Goal: Task Accomplishment & Management: Use online tool/utility

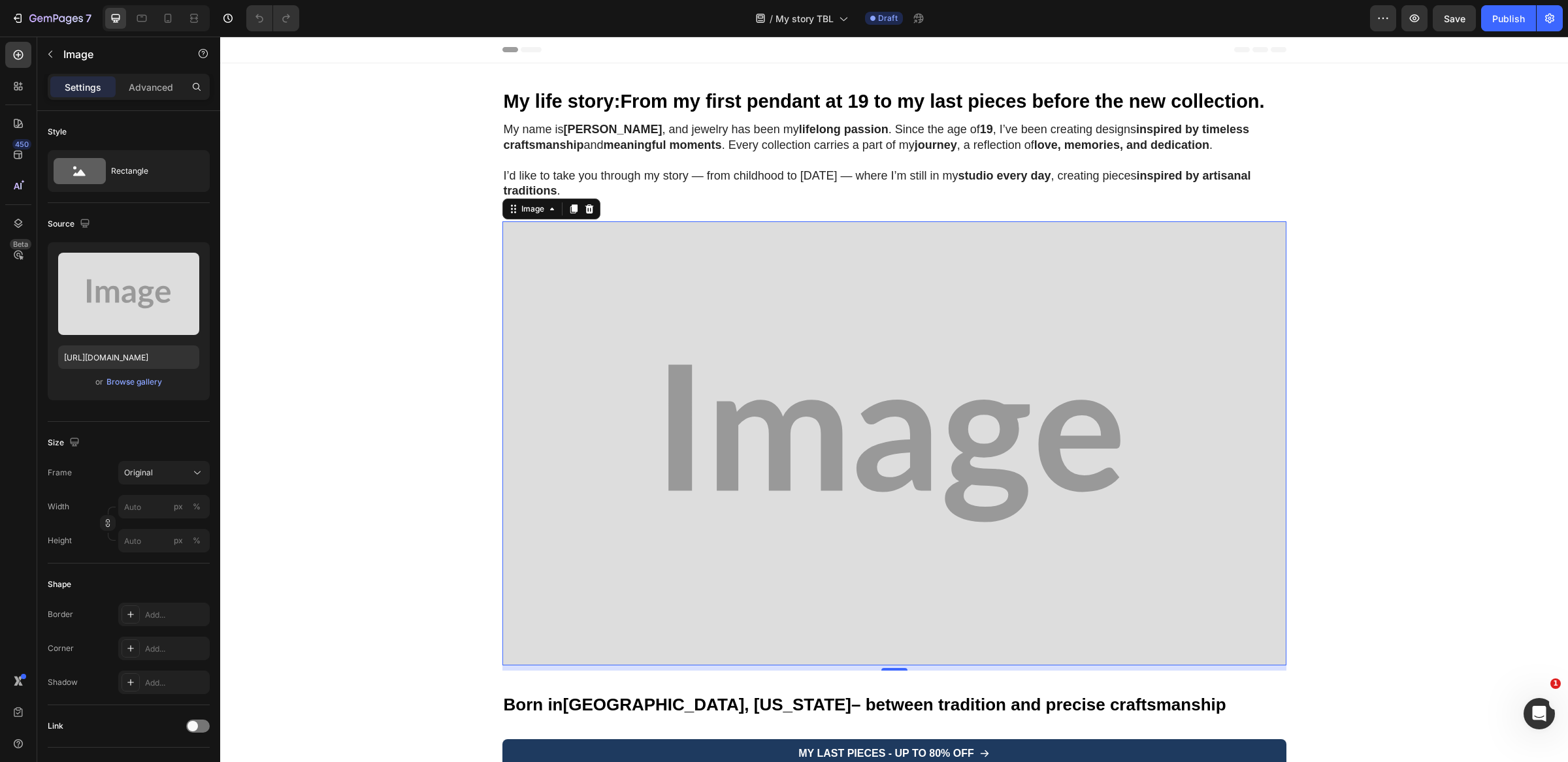
click at [644, 335] on img at bounding box center [894, 443] width 784 height 444
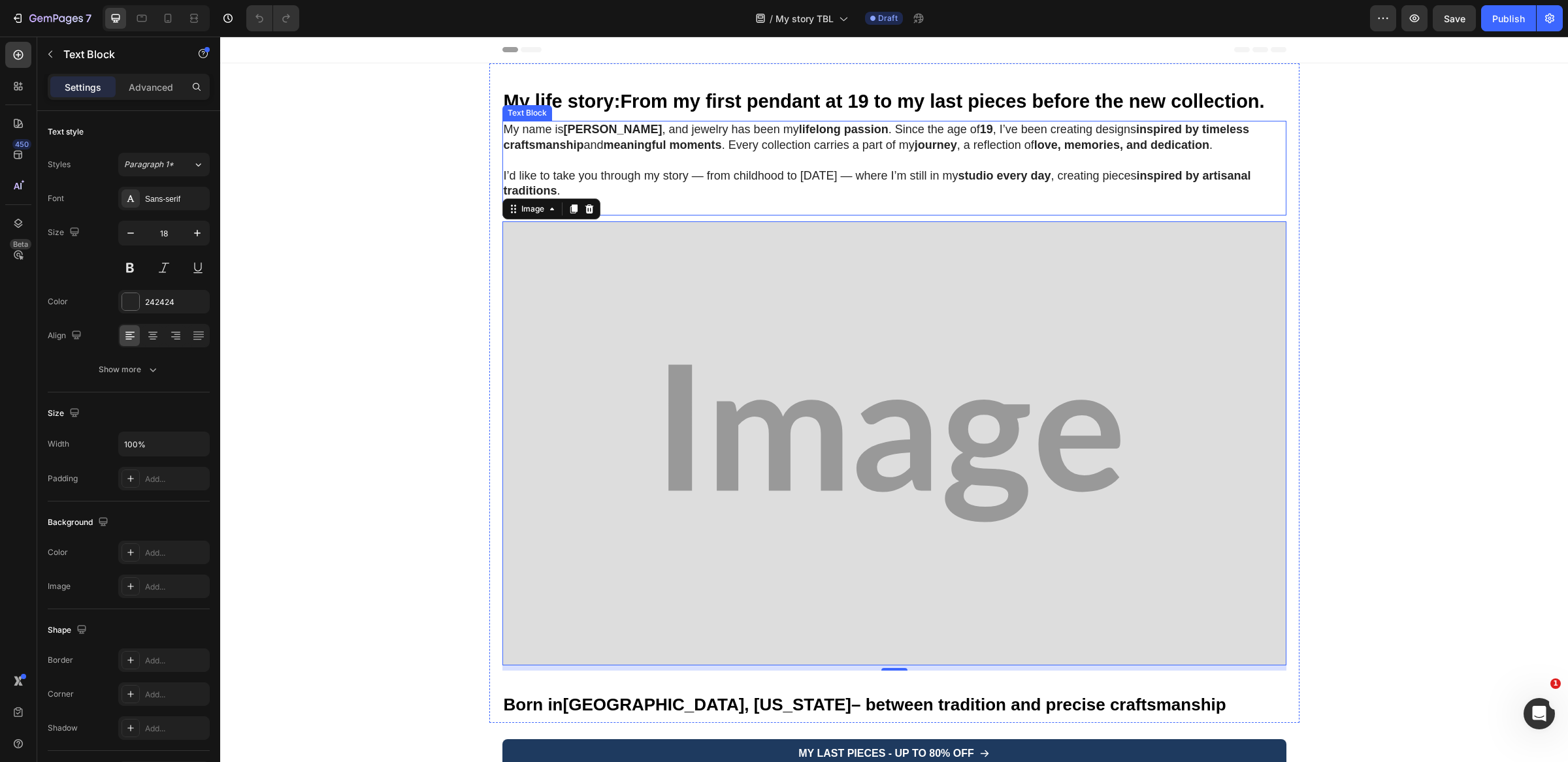
click at [614, 139] on strong "meaningful moments" at bounding box center [663, 145] width 118 height 13
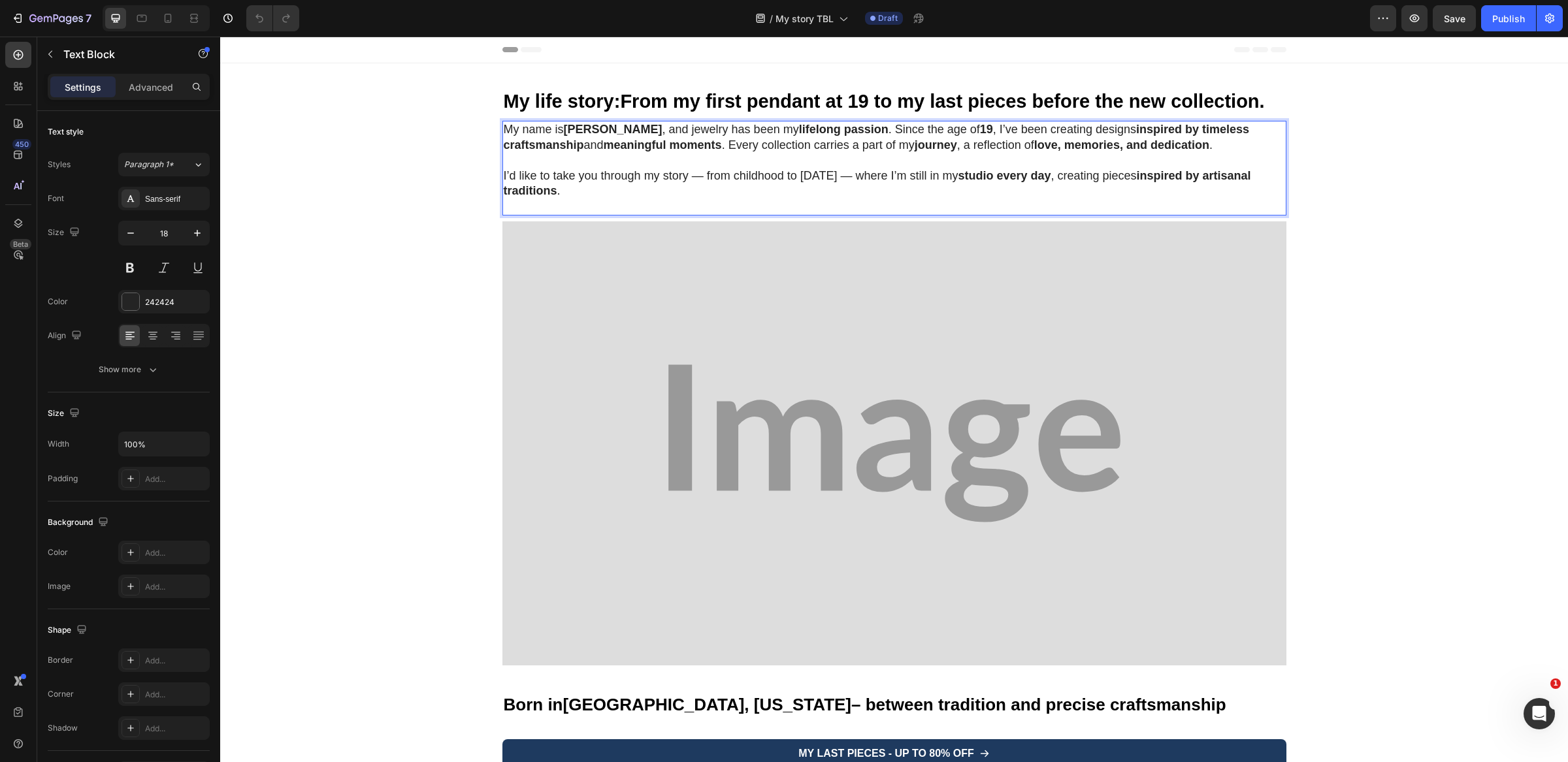
click at [617, 132] on strong "Sheryl Duncan" at bounding box center [613, 129] width 99 height 13
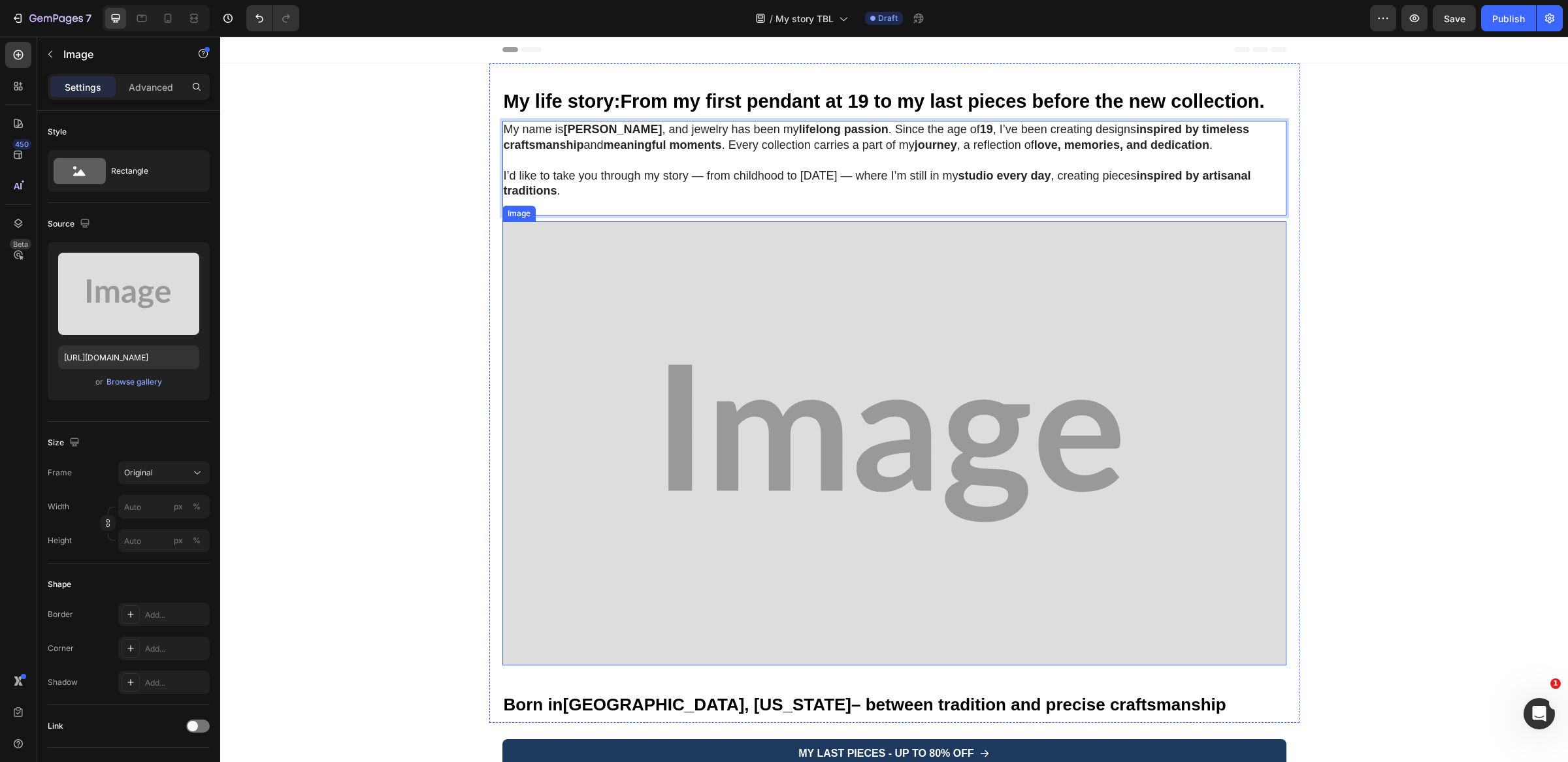
click at [730, 331] on img at bounding box center [894, 443] width 784 height 444
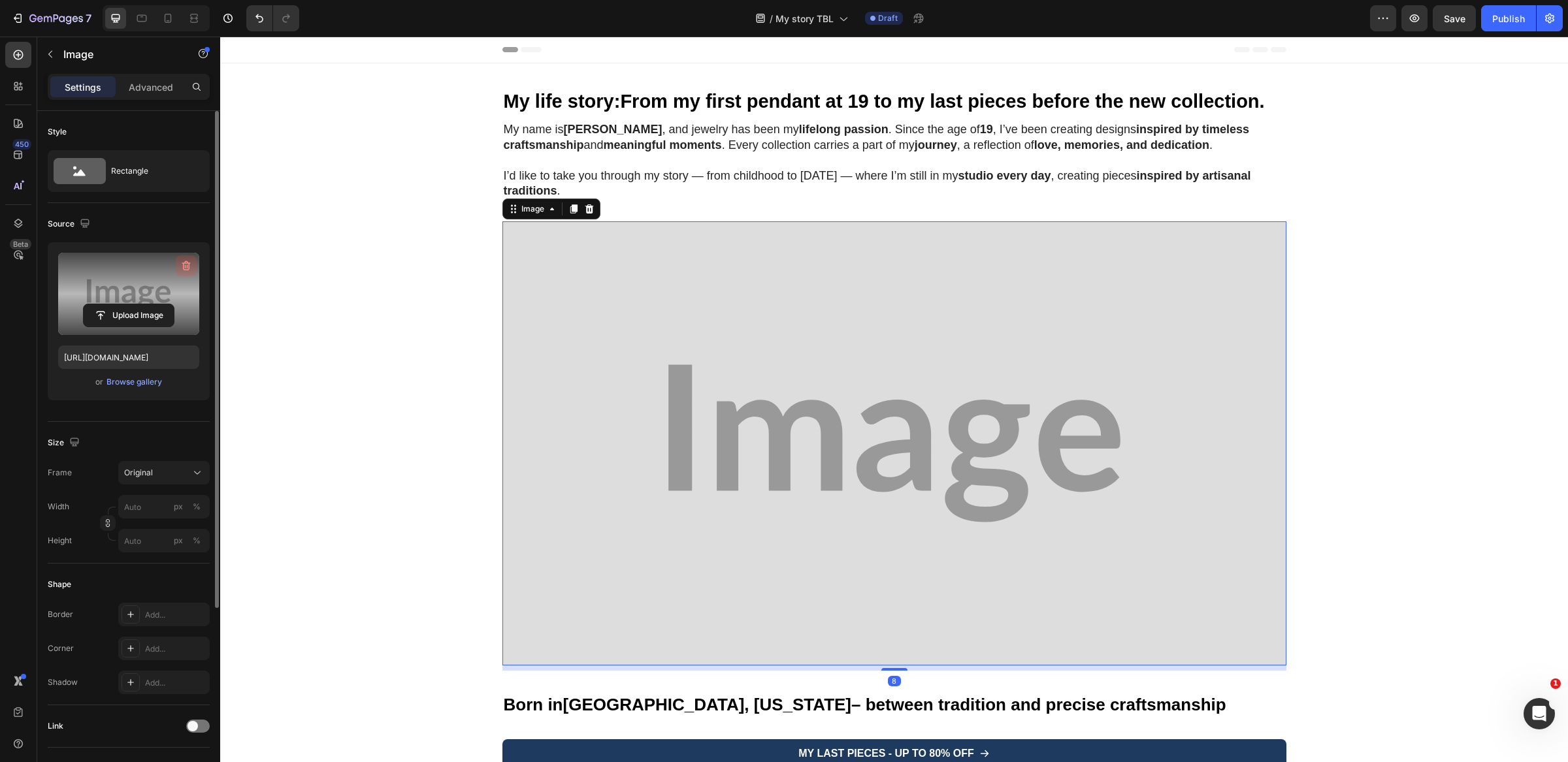
click at [195, 257] on button "button" at bounding box center [185, 265] width 21 height 21
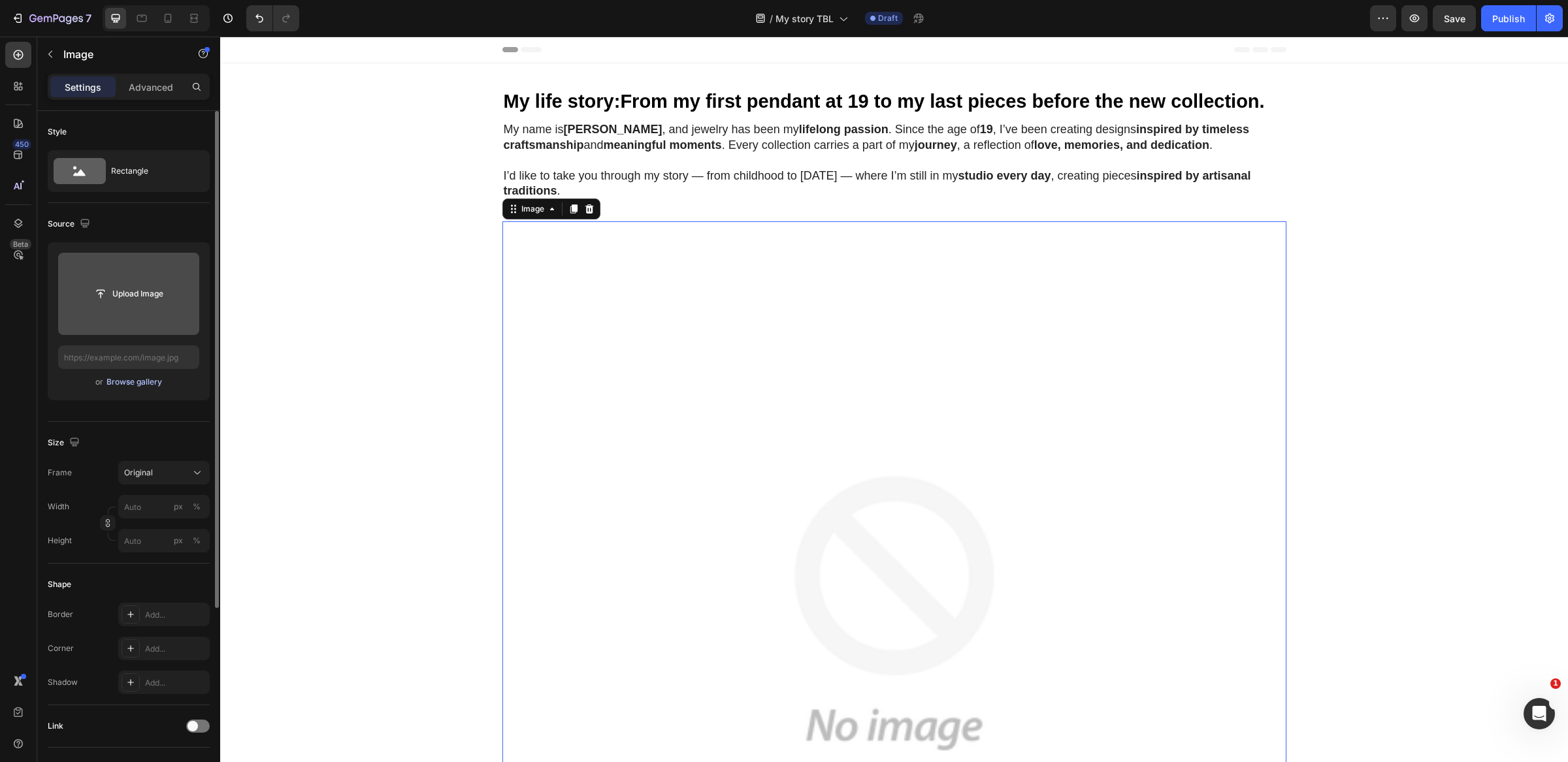
click at [135, 388] on div "Browse gallery" at bounding box center [134, 381] width 55 height 11
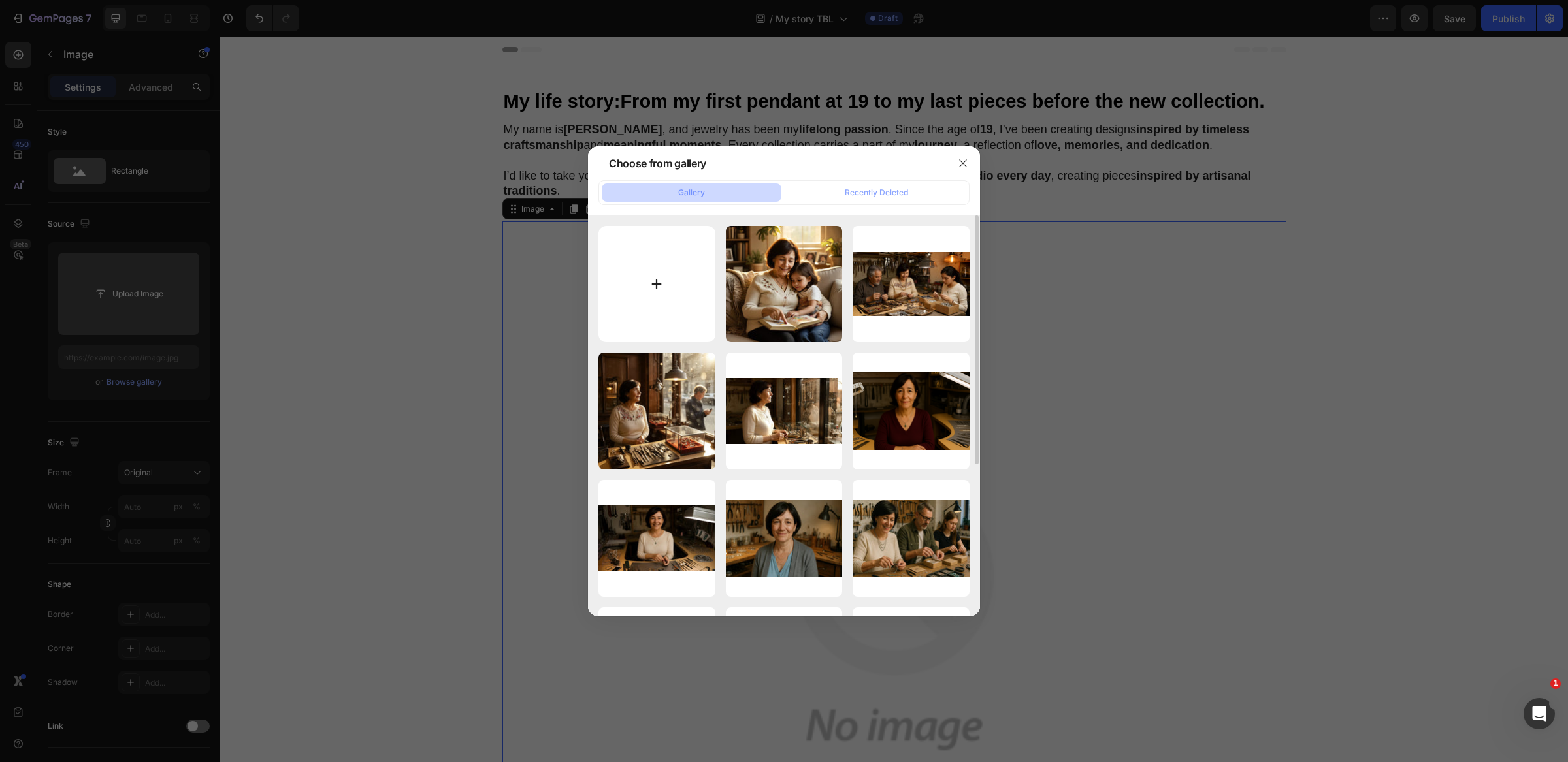
click at [693, 282] on input "file" at bounding box center [656, 284] width 117 height 117
type input "C:\fakepath\New-Image-1.png"
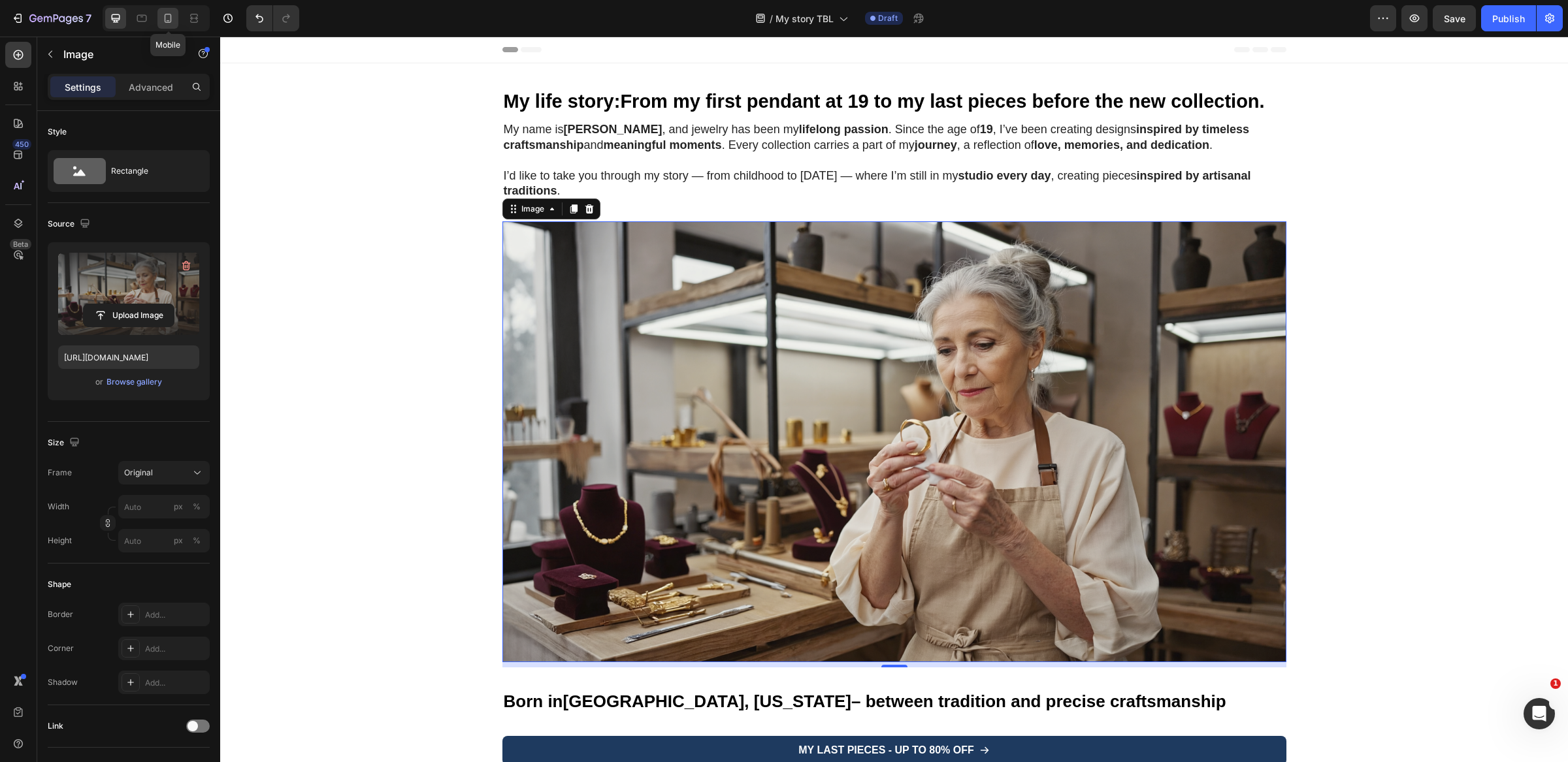
click at [174, 12] on icon at bounding box center [168, 18] width 13 height 13
type input "https://placehold.co/1088x1088?text=Image"
type input "100"
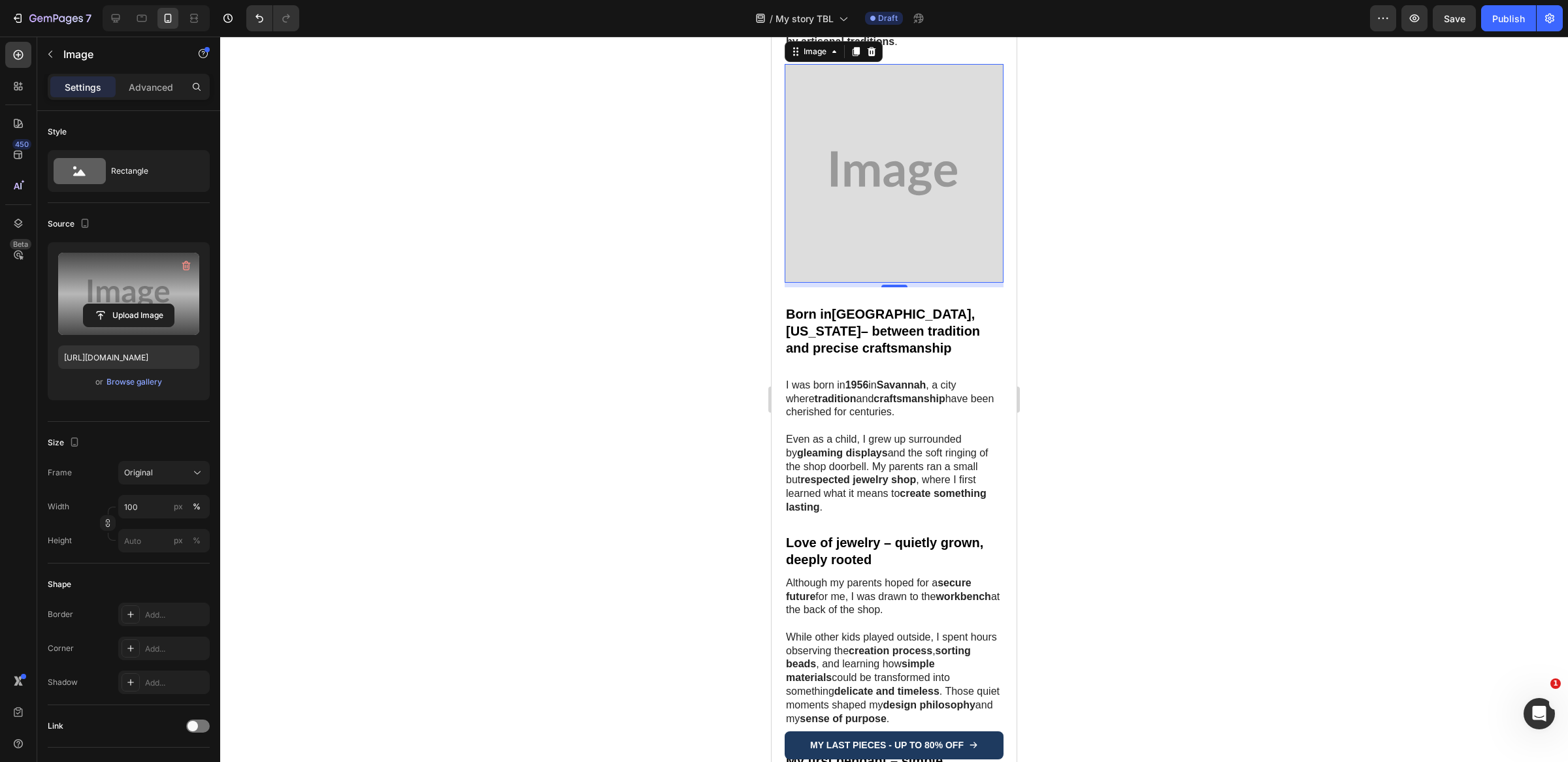
scroll to position [91, 0]
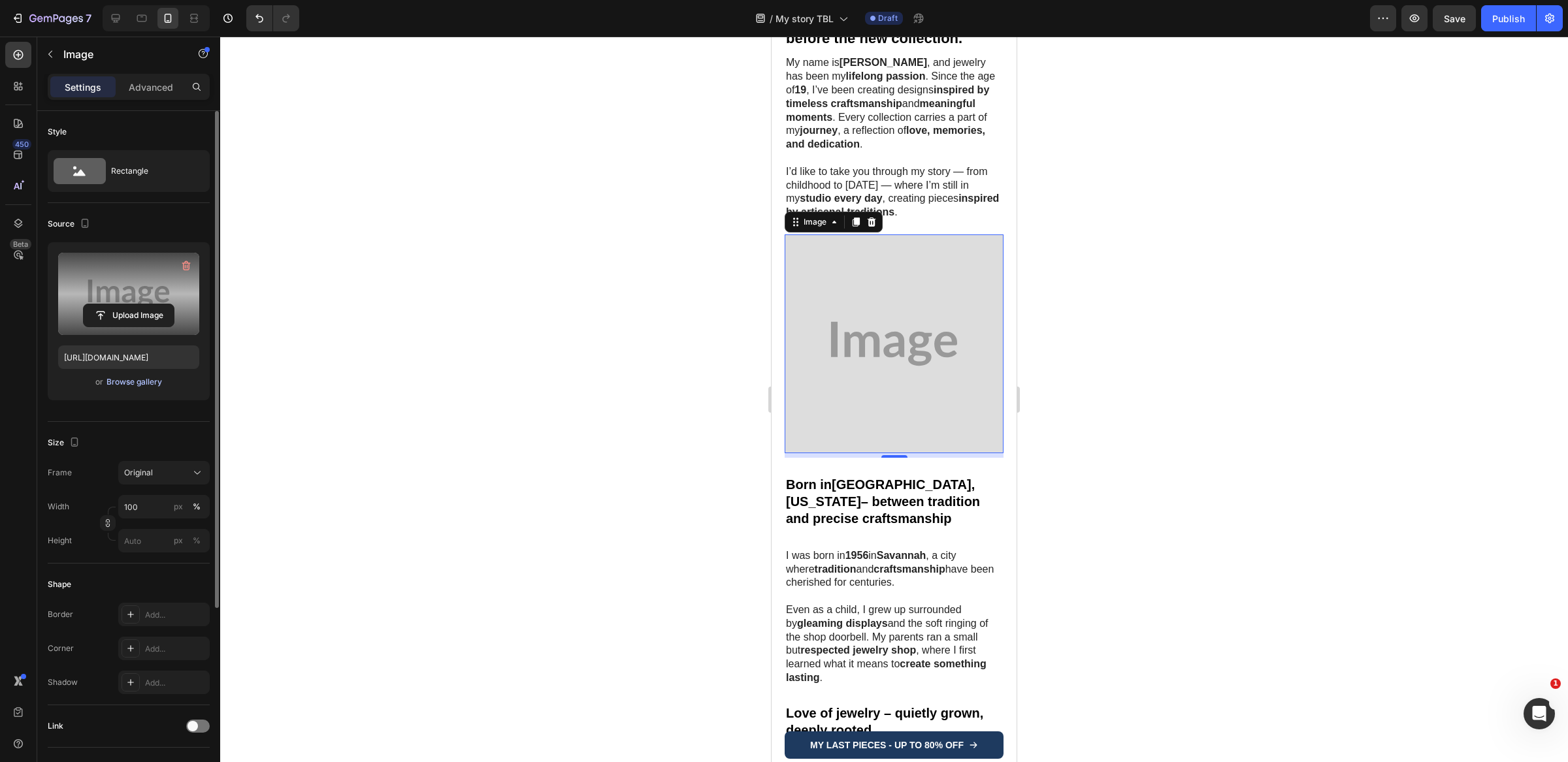
click at [146, 383] on div "Browse gallery" at bounding box center [134, 381] width 55 height 11
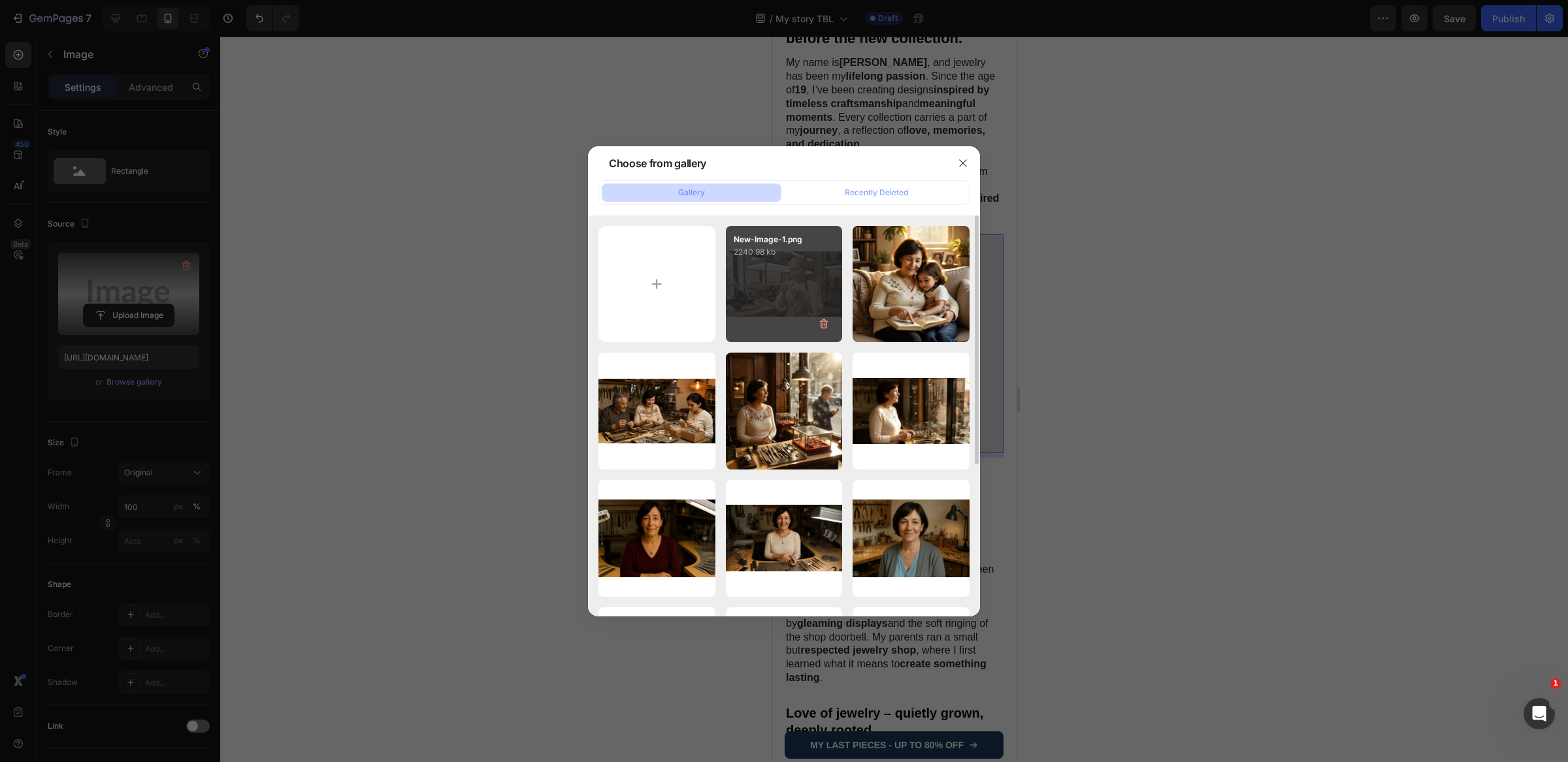
click at [776, 280] on div "New-Image-1.png 2240.98 kb" at bounding box center [784, 284] width 117 height 117
type input "https://cdn.shopify.com/s/files/1/0897/2042/2783/files/gempages_565549179514913…"
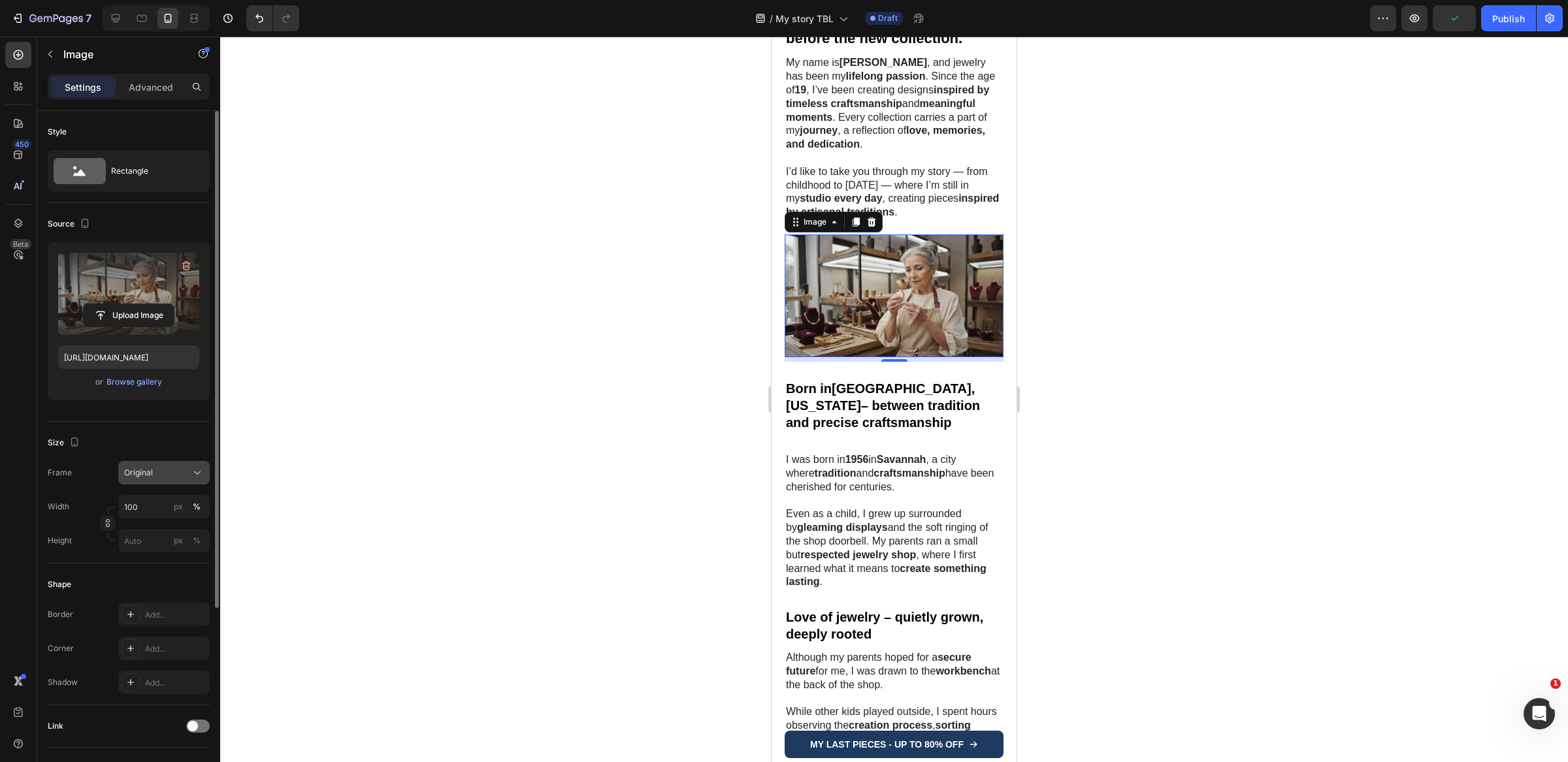
click at [144, 463] on button "Original" at bounding box center [163, 473] width 91 height 24
click at [169, 508] on div "Square" at bounding box center [161, 505] width 76 height 13
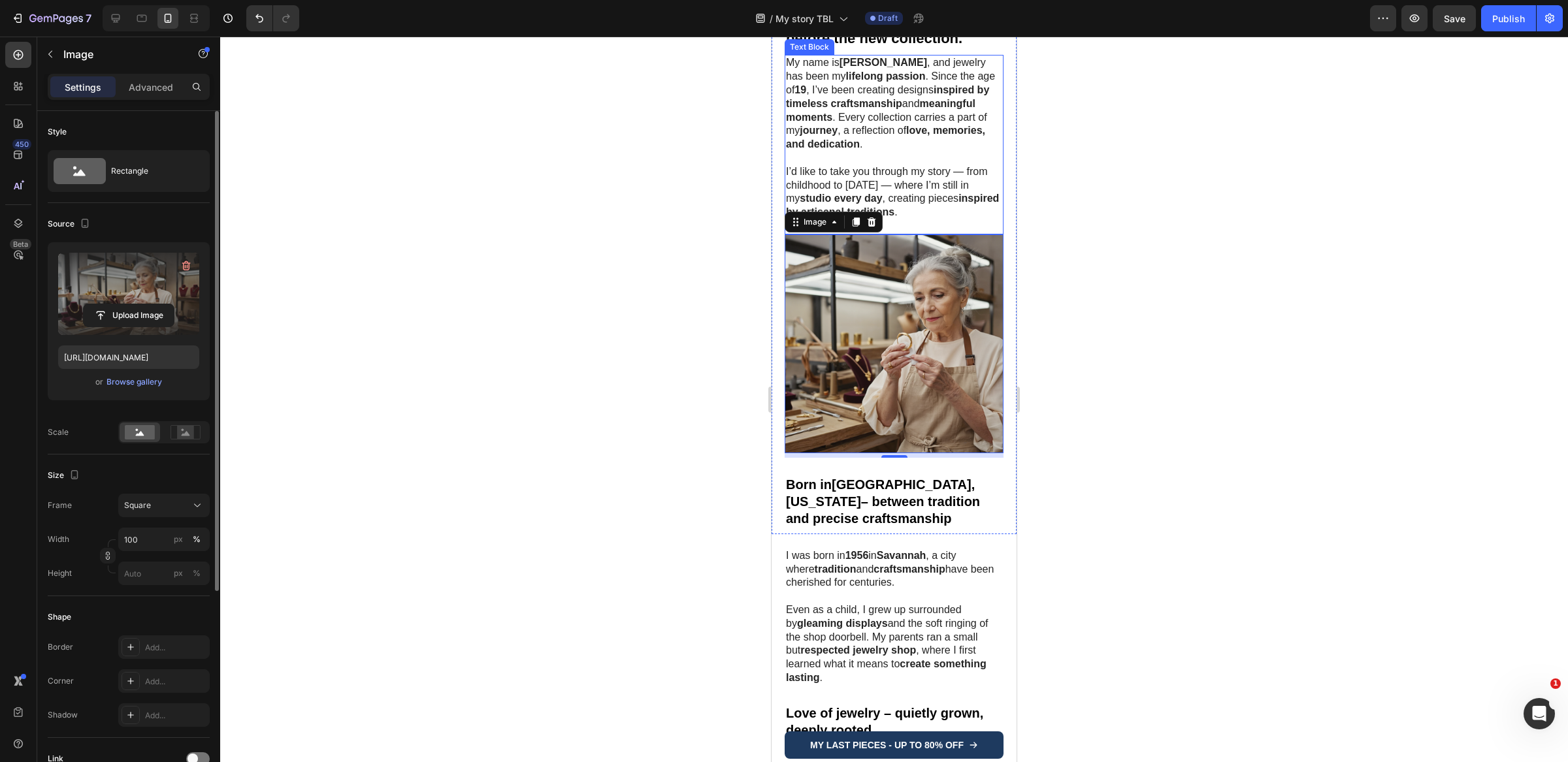
scroll to position [0, 0]
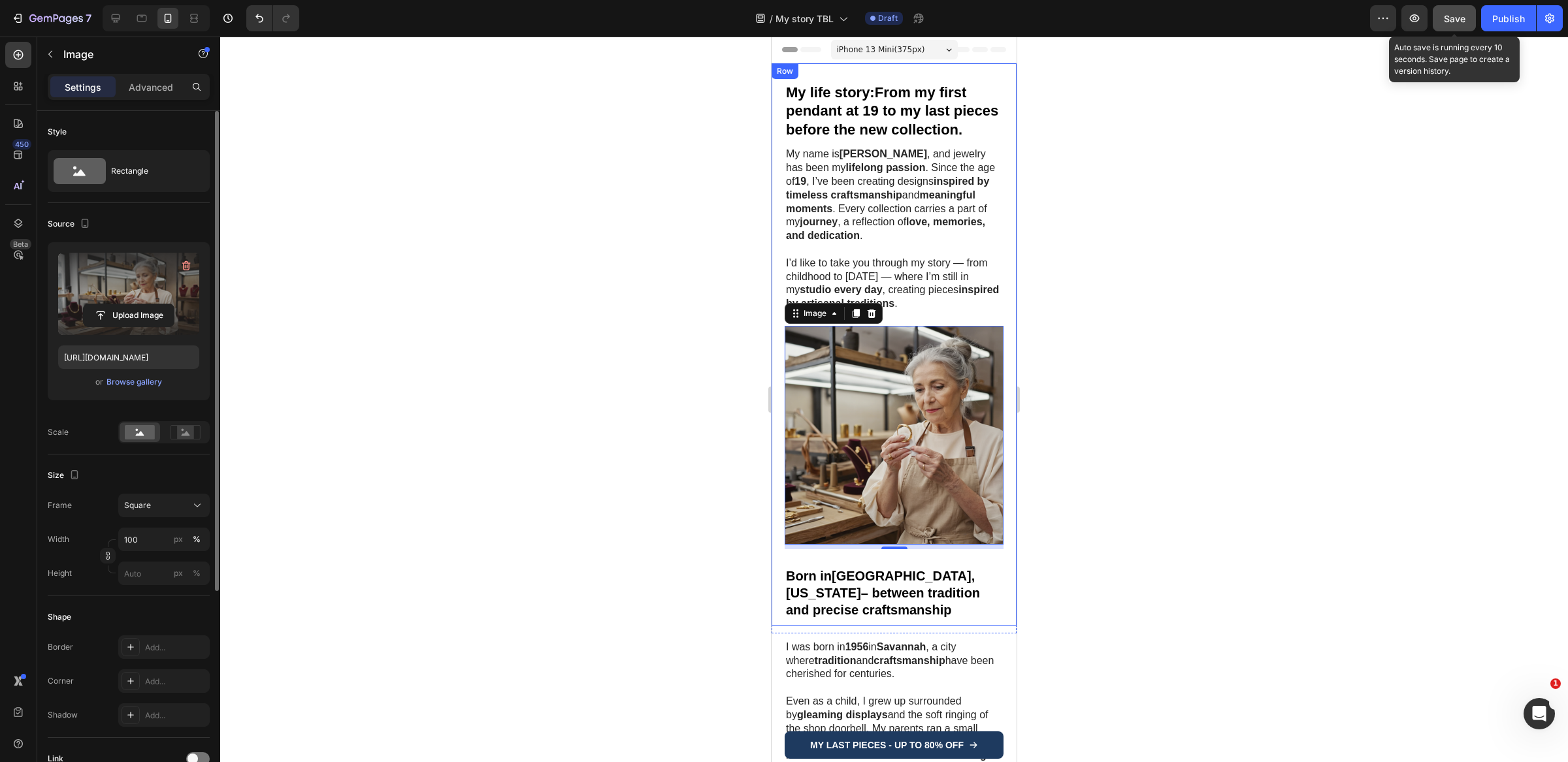
click at [1467, 18] on button "Save" at bounding box center [1454, 18] width 43 height 26
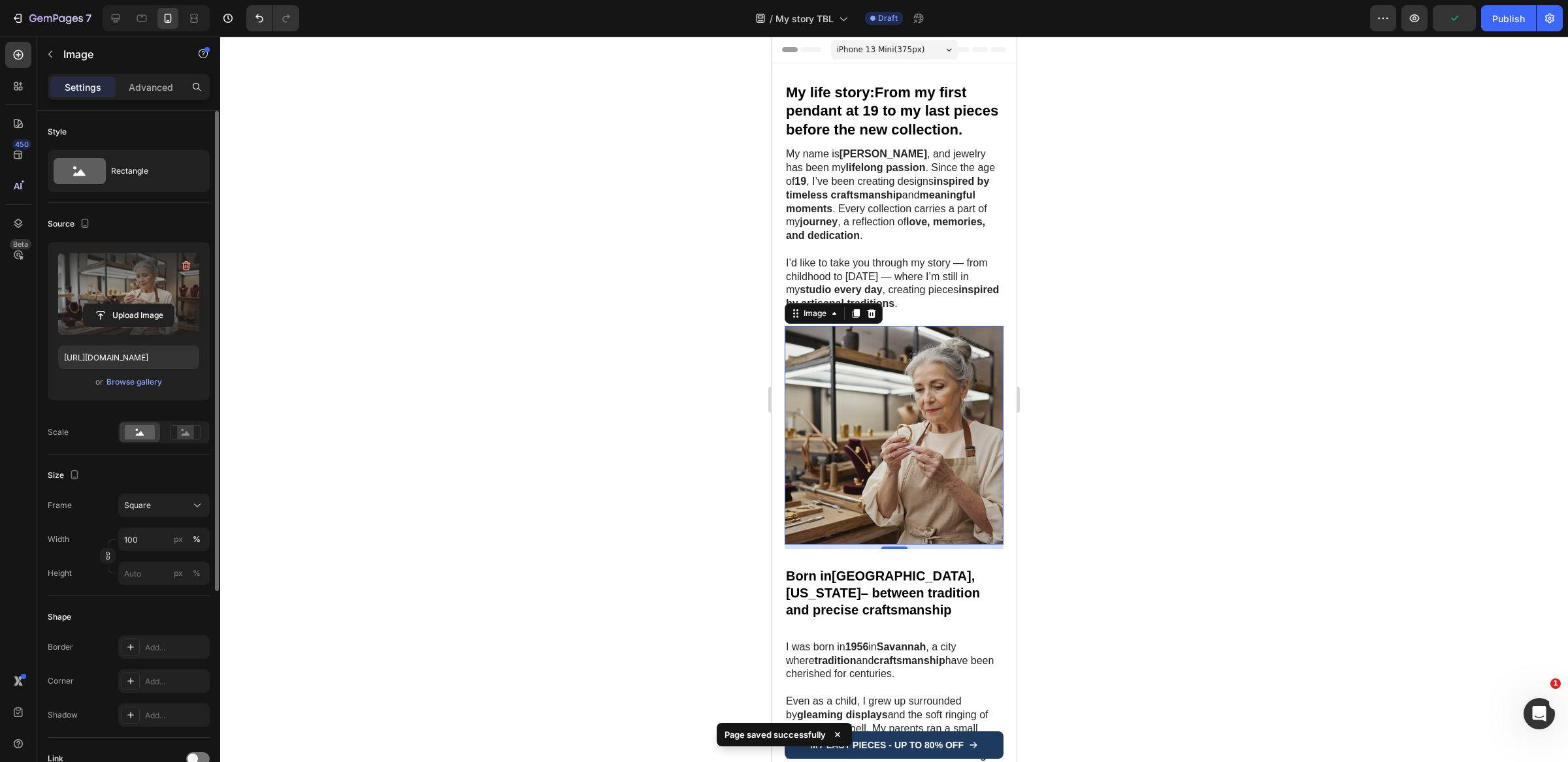
click at [126, 20] on div at bounding box center [156, 18] width 107 height 26
click at [125, 20] on div at bounding box center [115, 18] width 21 height 21
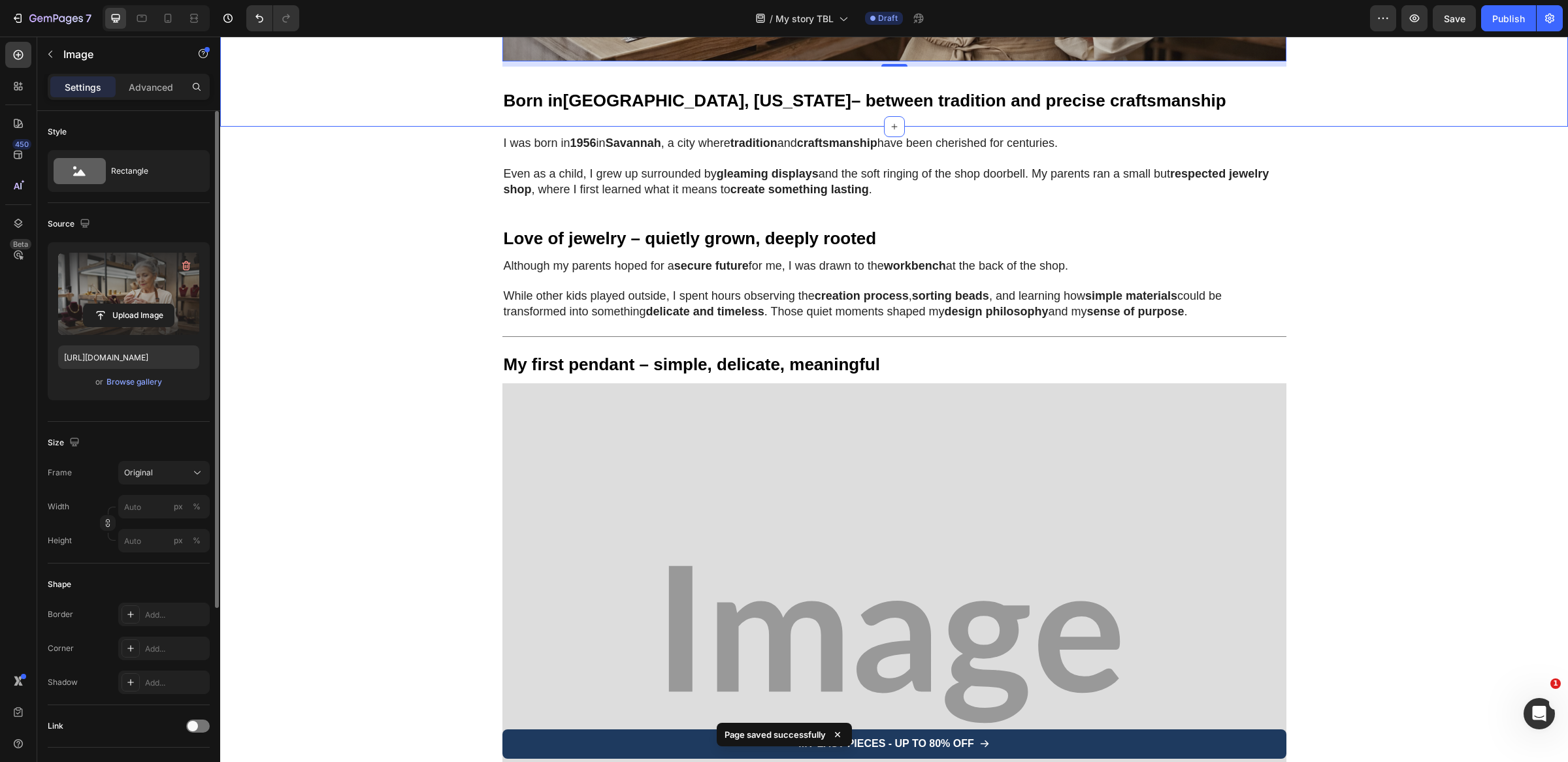
scroll to position [630, 0]
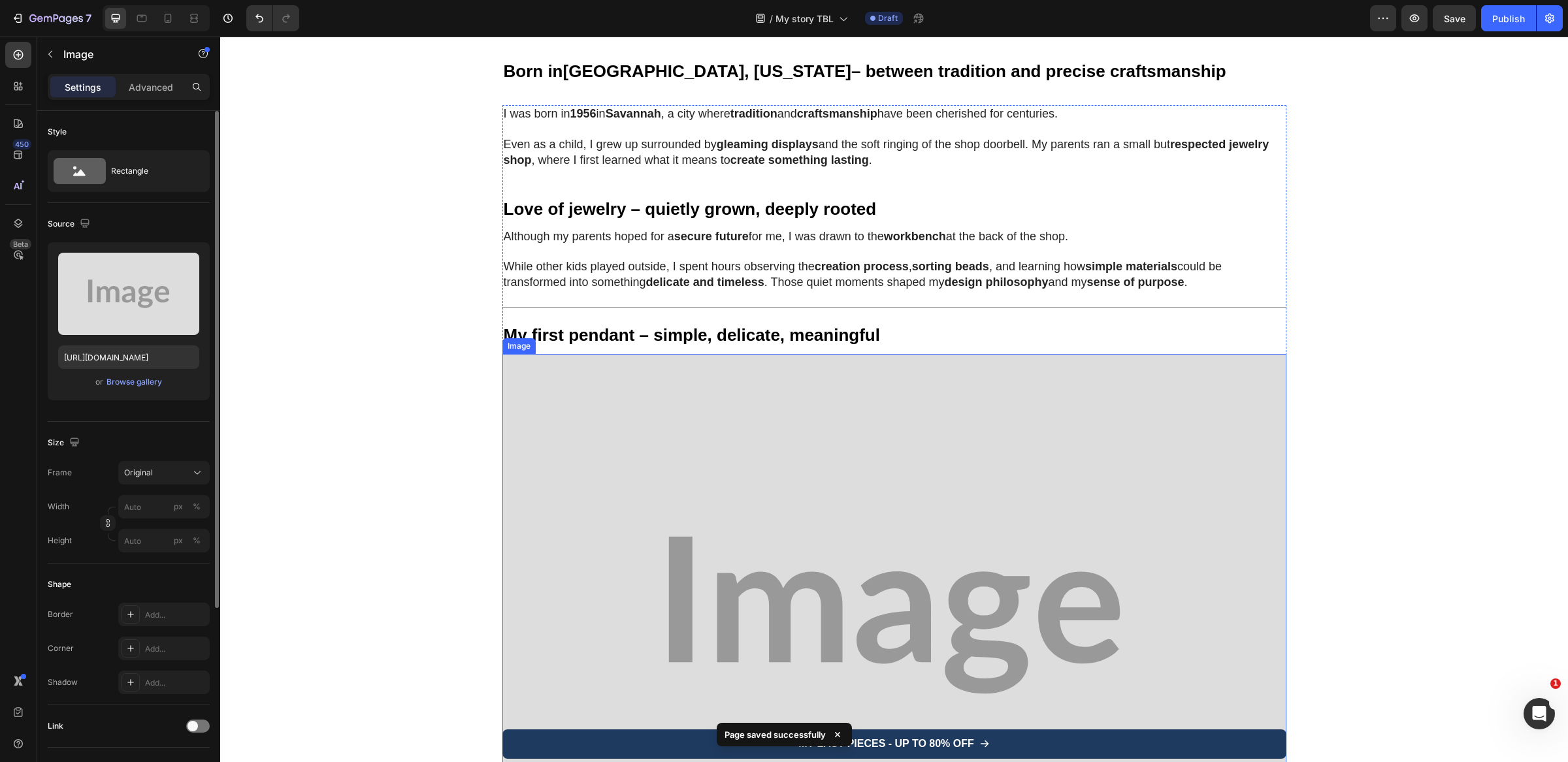
click at [637, 412] on img at bounding box center [894, 615] width 784 height 522
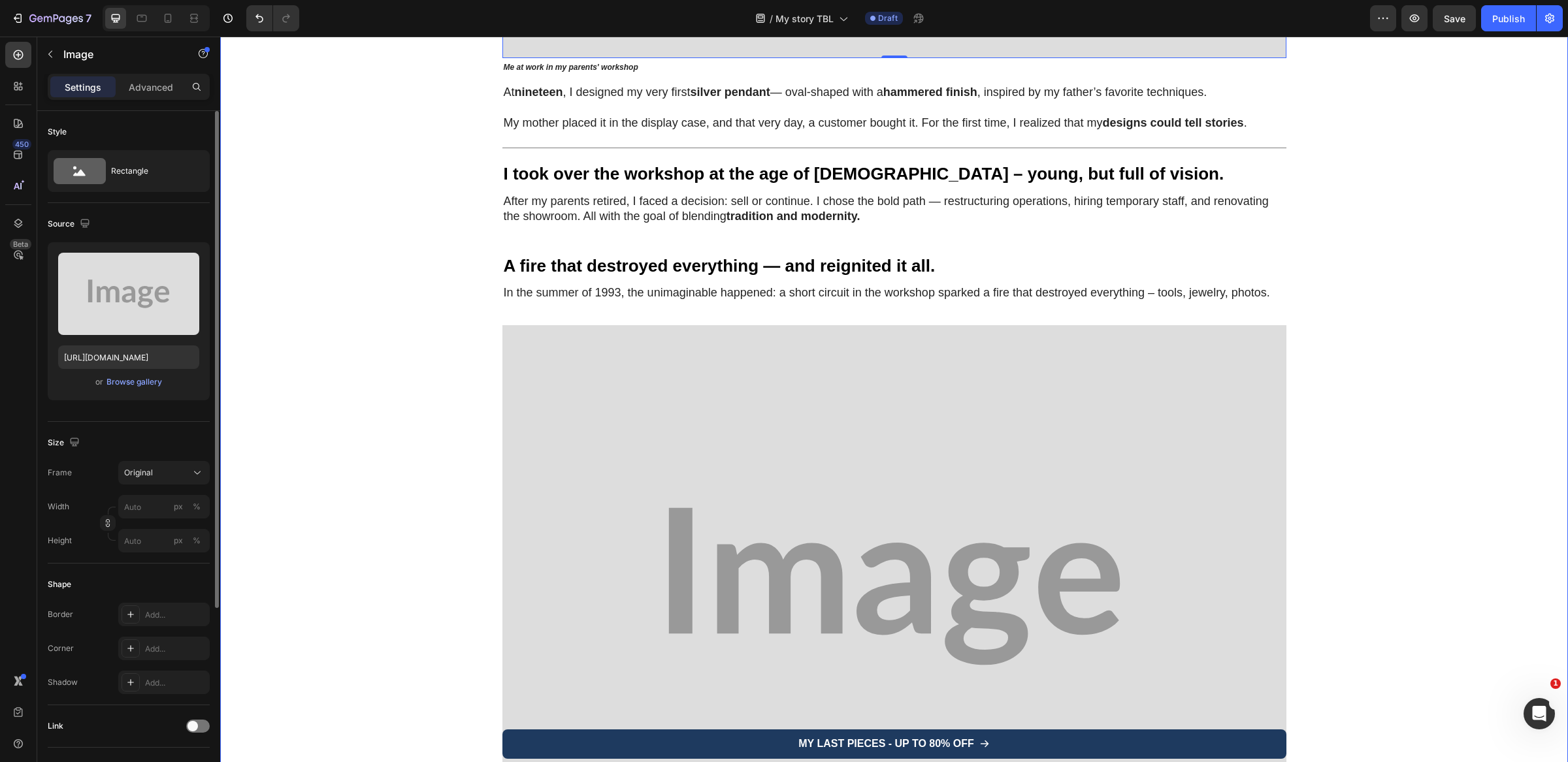
scroll to position [1657, 0]
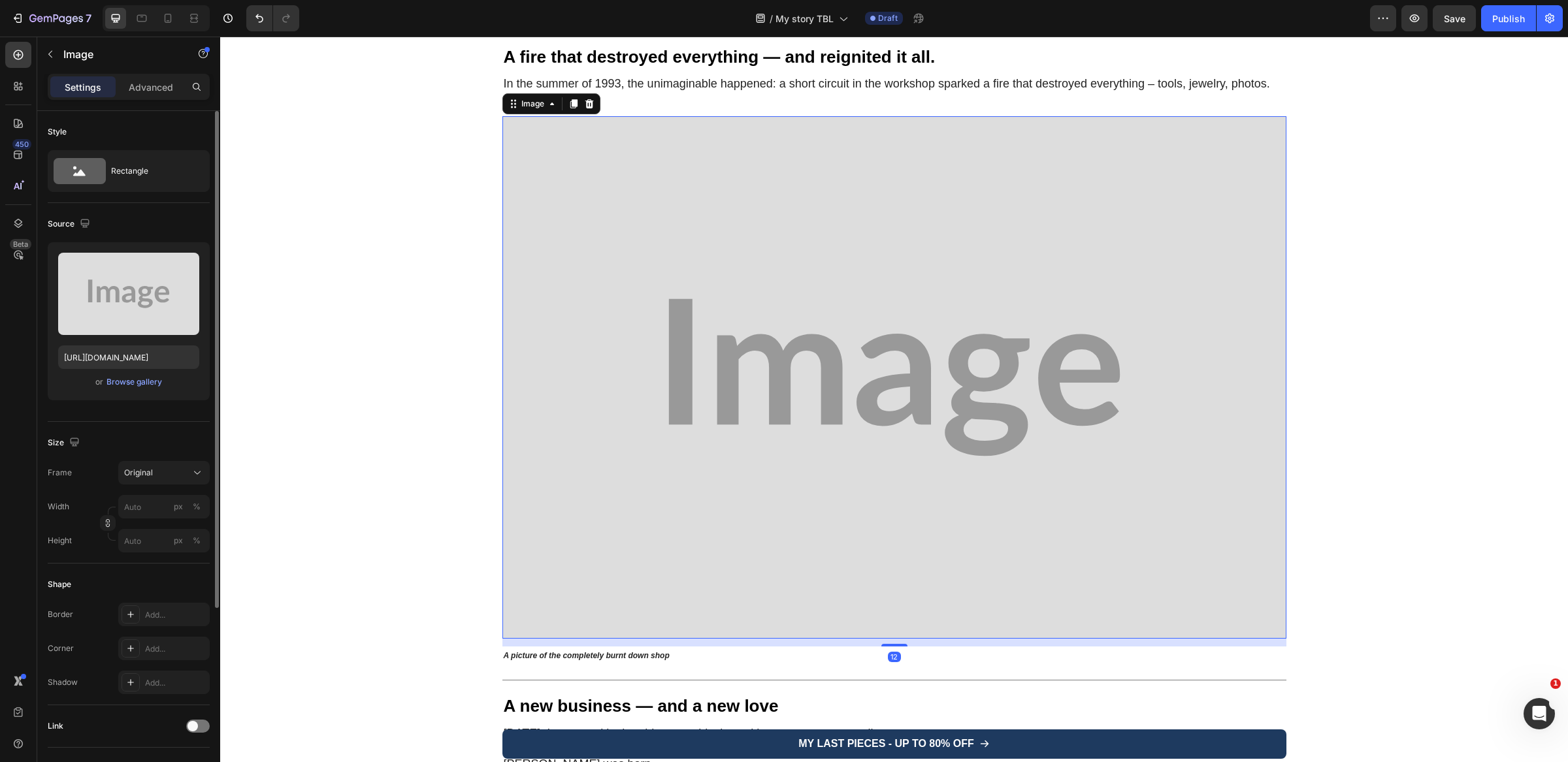
click at [641, 299] on img at bounding box center [894, 378] width 784 height 522
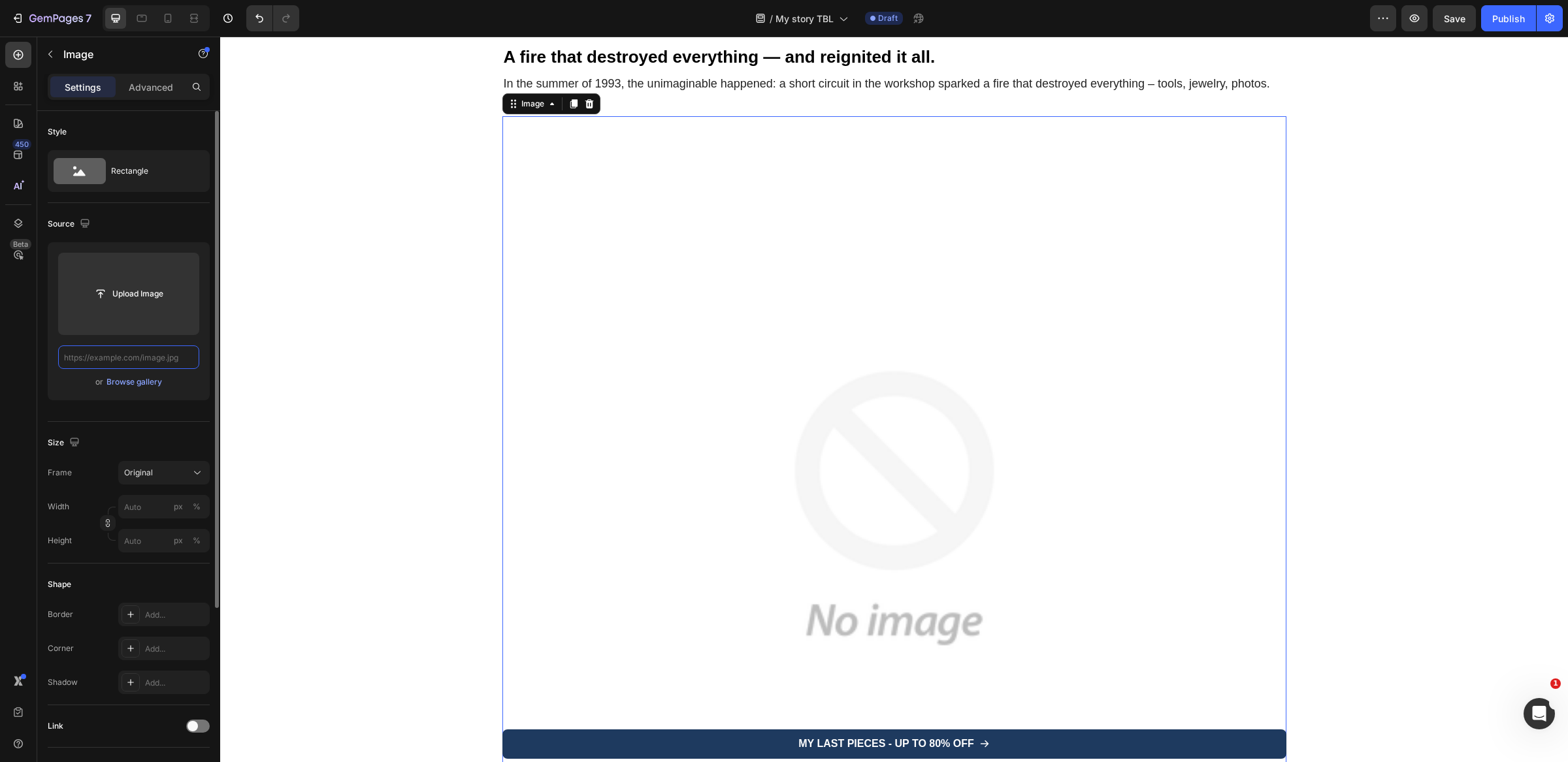
scroll to position [0, 0]
paste input "https://www.sheryl-duncan.com/cdn/shop/files/gempages_563336431406154917-567e61…"
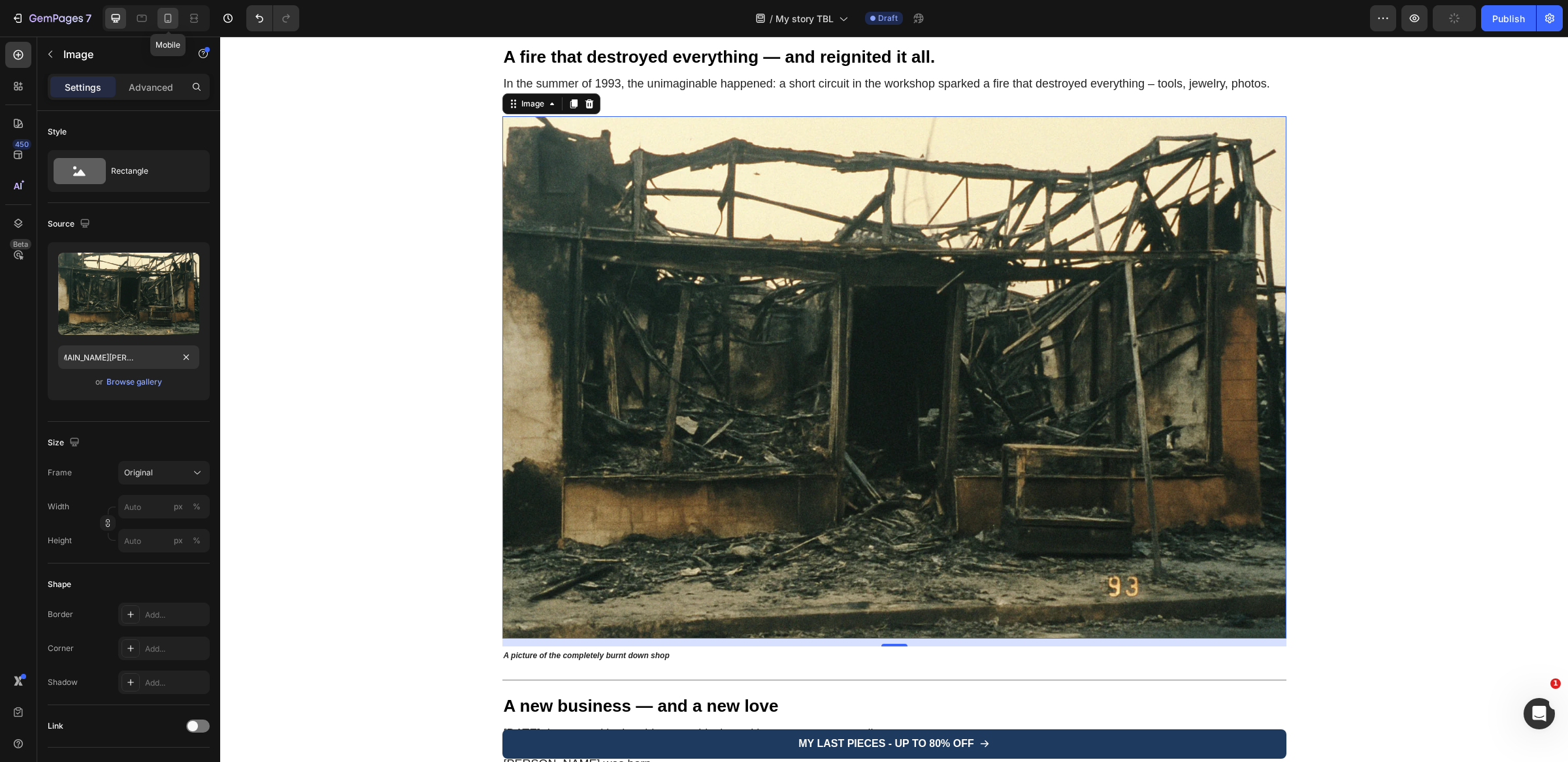
click at [166, 13] on icon at bounding box center [168, 18] width 13 height 13
type input "https://placehold.co/1536x1024?text=Image"
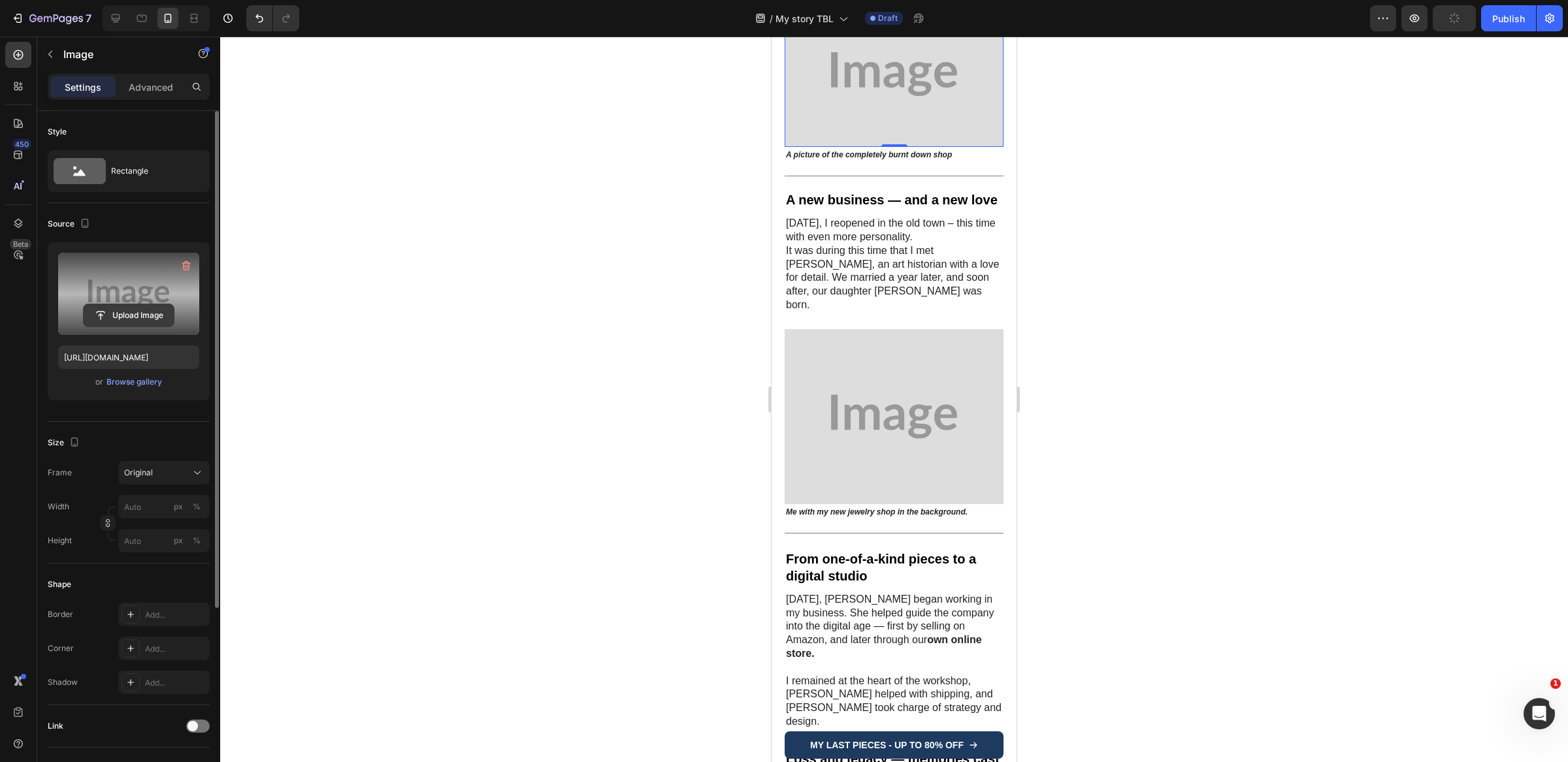
scroll to position [1665, 0]
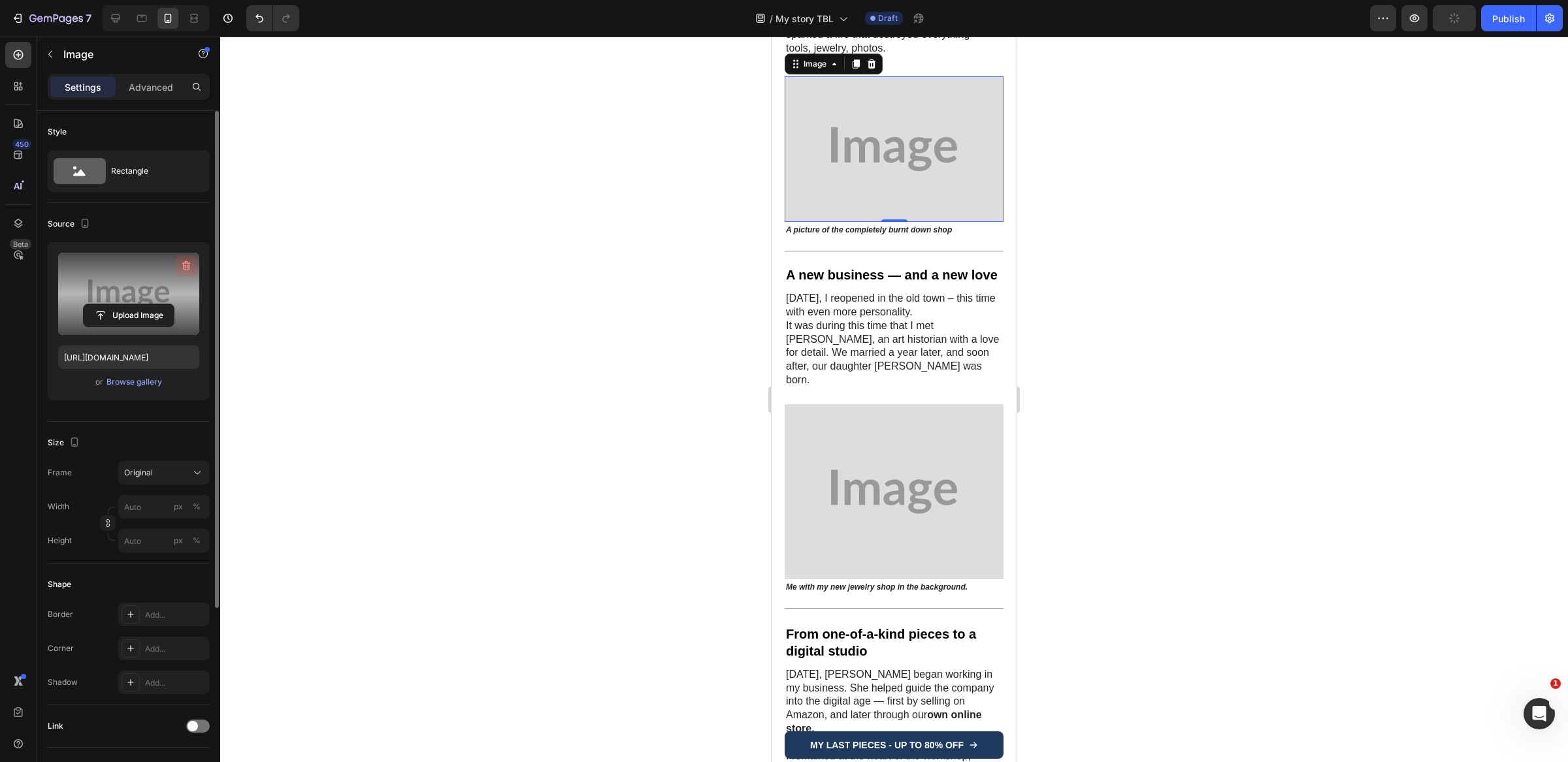
click at [193, 260] on button "button" at bounding box center [185, 265] width 21 height 21
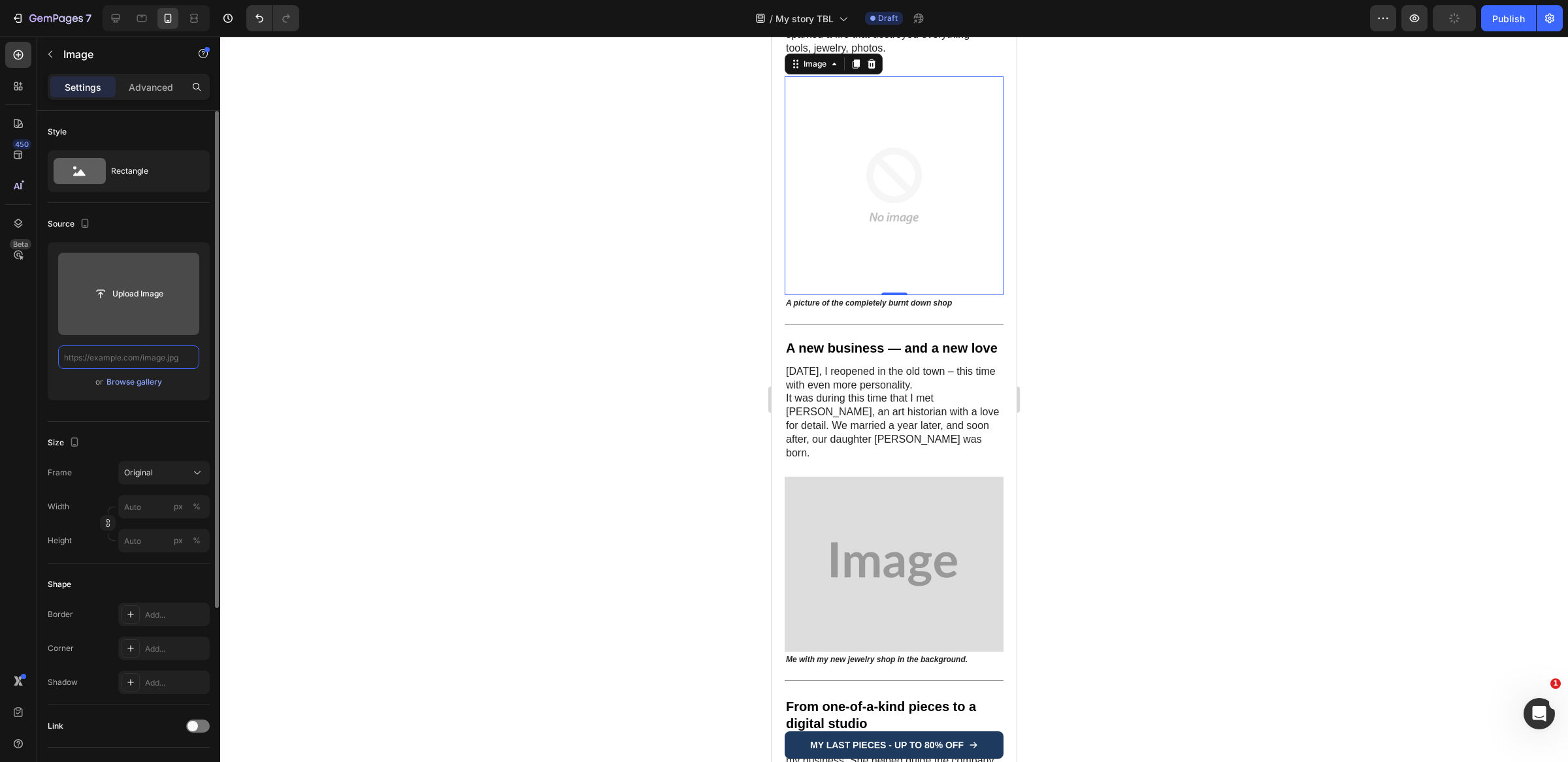
click at [115, 368] on input "text" at bounding box center [129, 357] width 141 height 24
paste input "https://www.sheryl-duncan.com/cdn/shop/files/gempages_563336431406154917-567e61…"
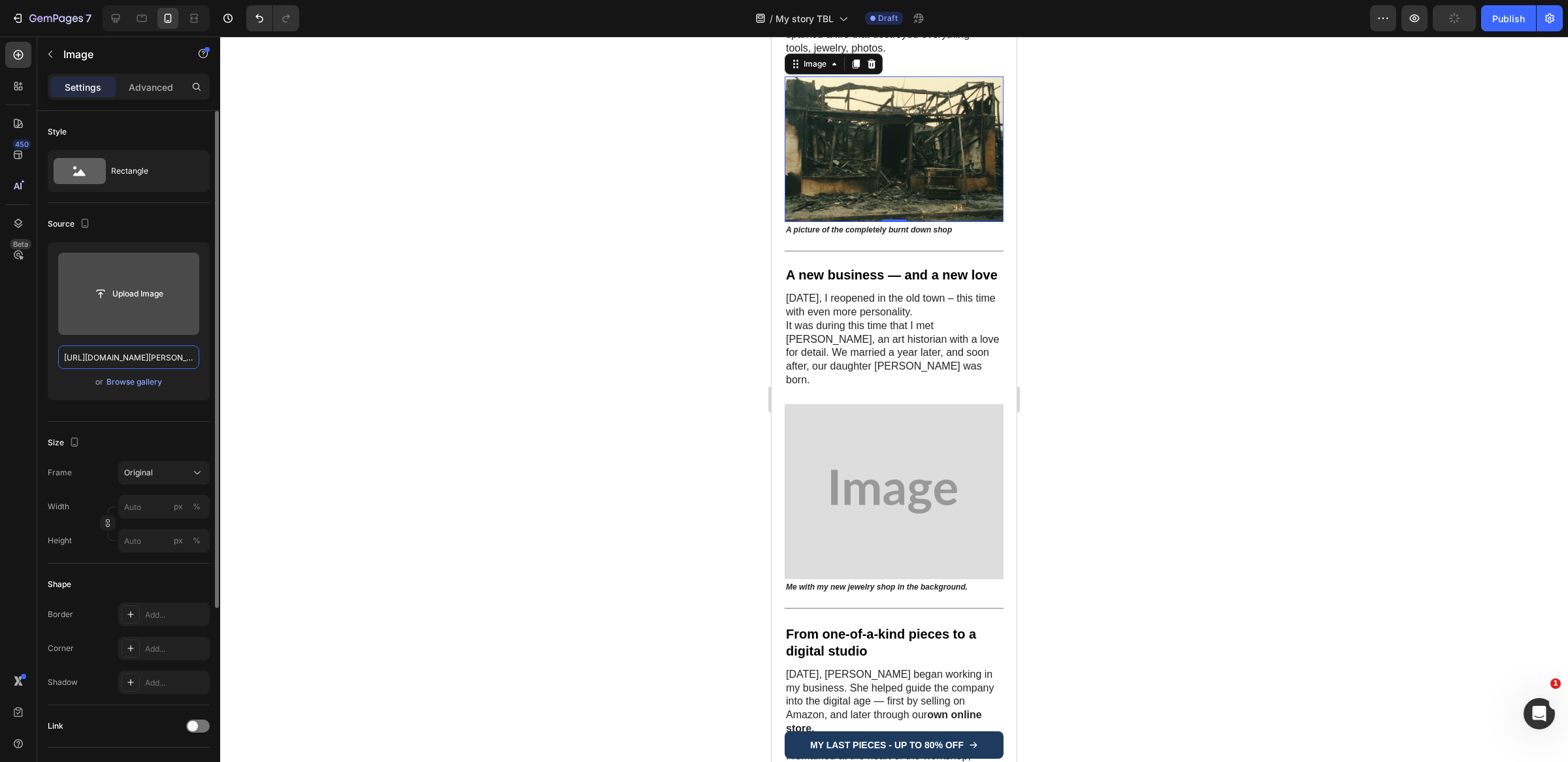
scroll to position [0, 474]
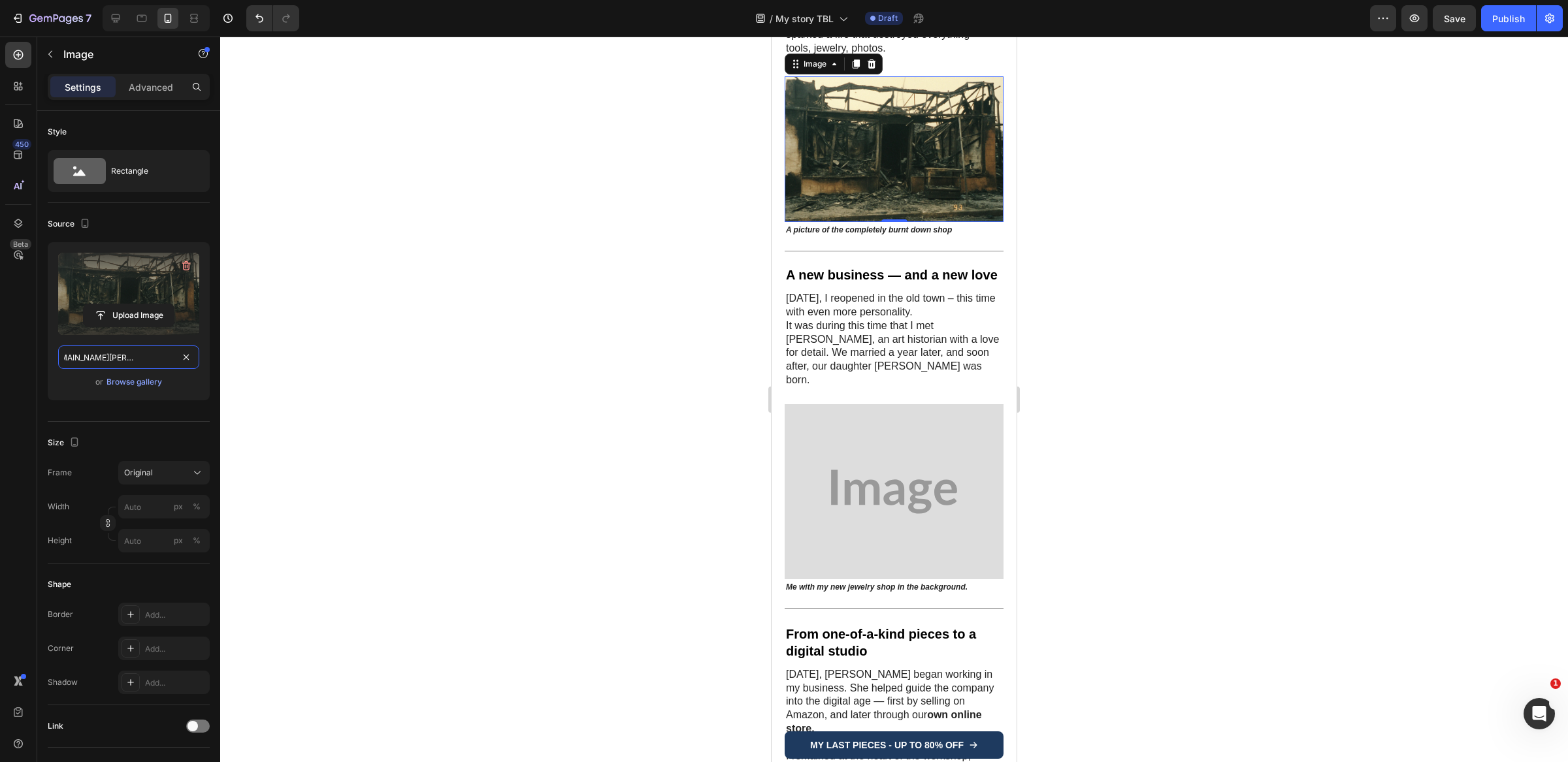
type input "https://www.sheryl-duncan.com/cdn/shop/files/gempages_563336431406154917-567e61…"
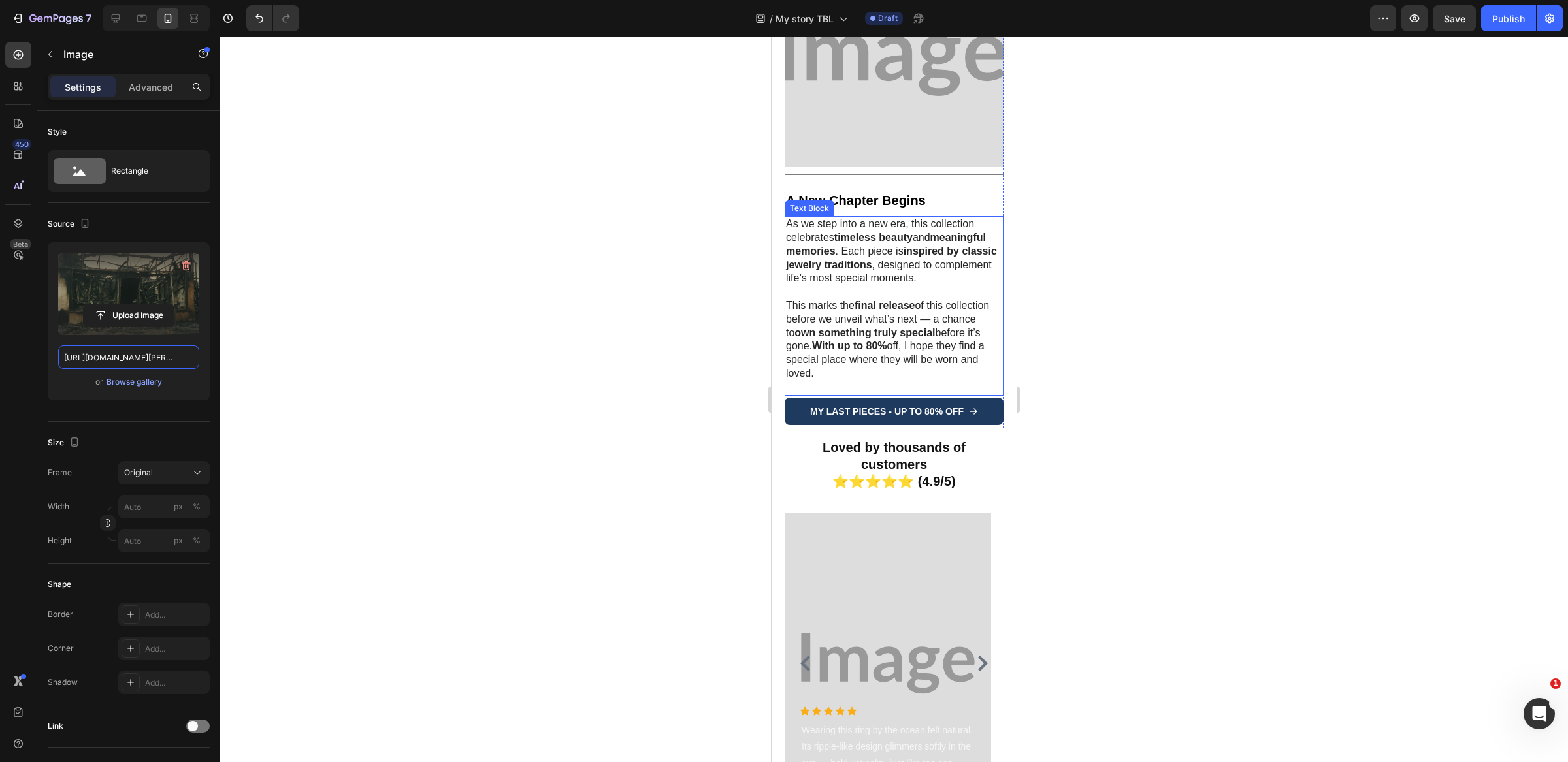
scroll to position [2852, 0]
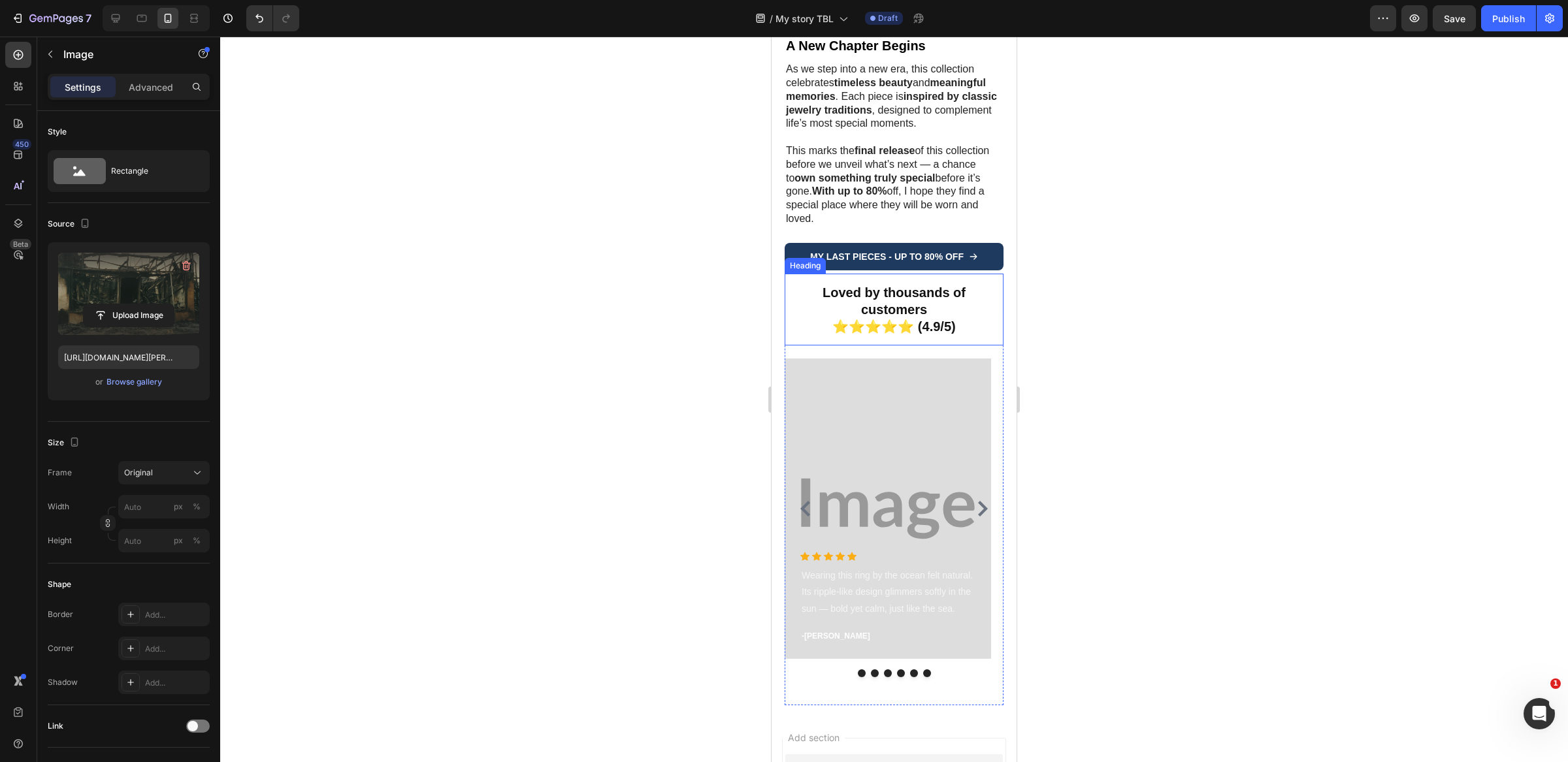
click at [962, 292] on h2 "Loved by thousands of customers ⭐⭐⭐⭐⭐ (4.9/5)" at bounding box center [894, 309] width 219 height 72
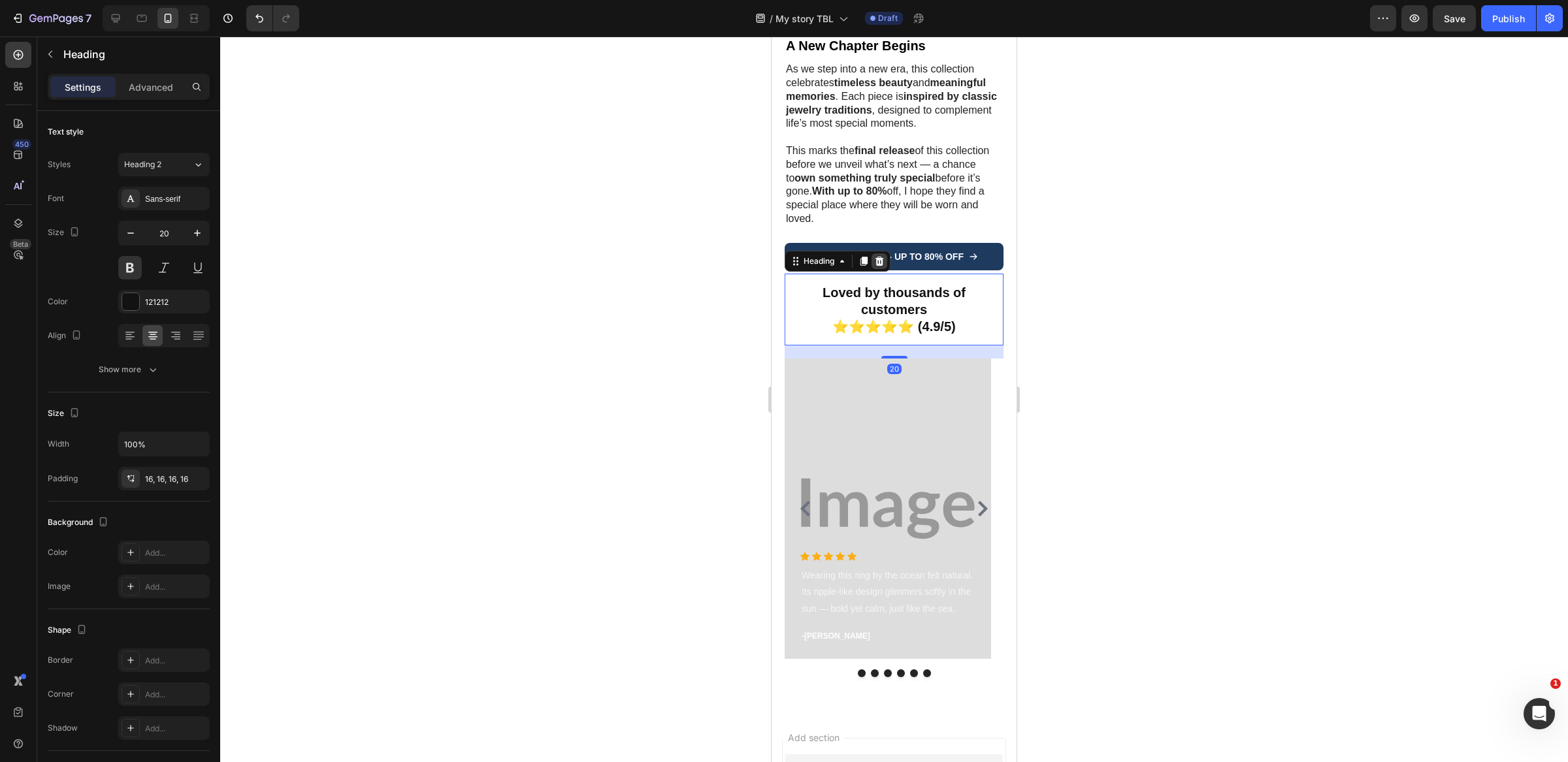
click at [884, 256] on icon at bounding box center [879, 261] width 11 height 11
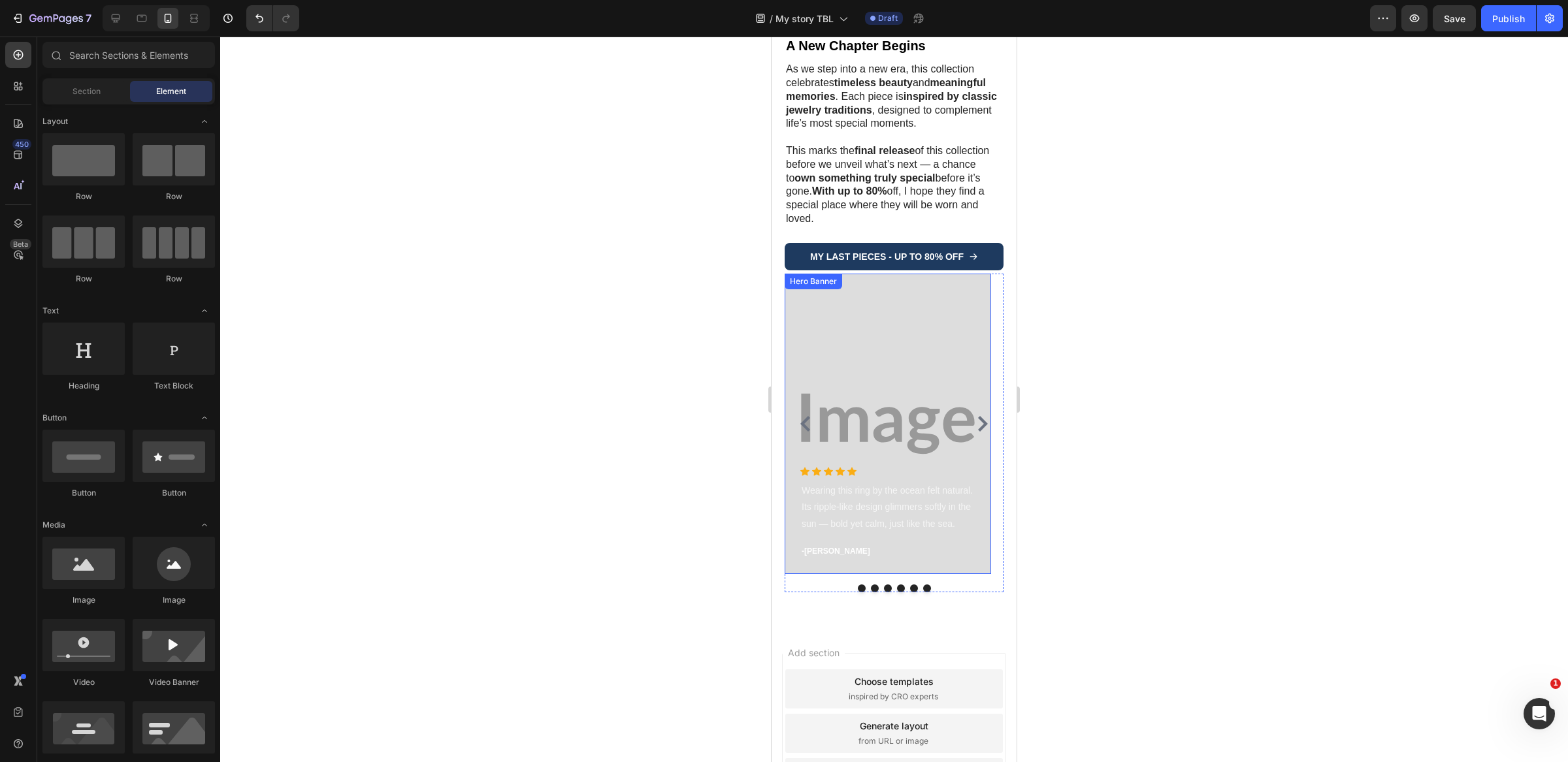
click at [913, 286] on div "Background Image" at bounding box center [887, 424] width 206 height 300
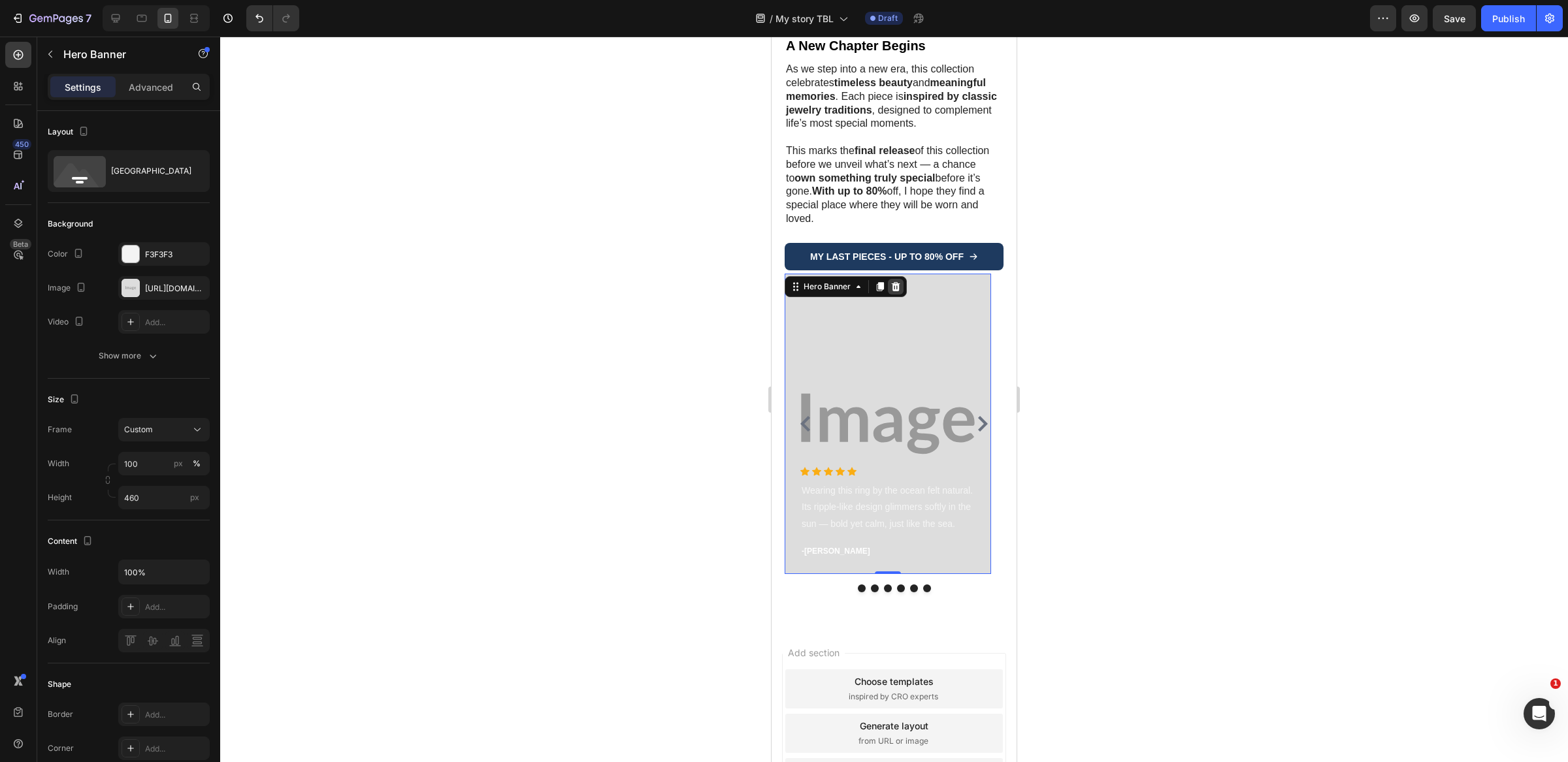
click at [899, 282] on icon at bounding box center [895, 287] width 11 height 11
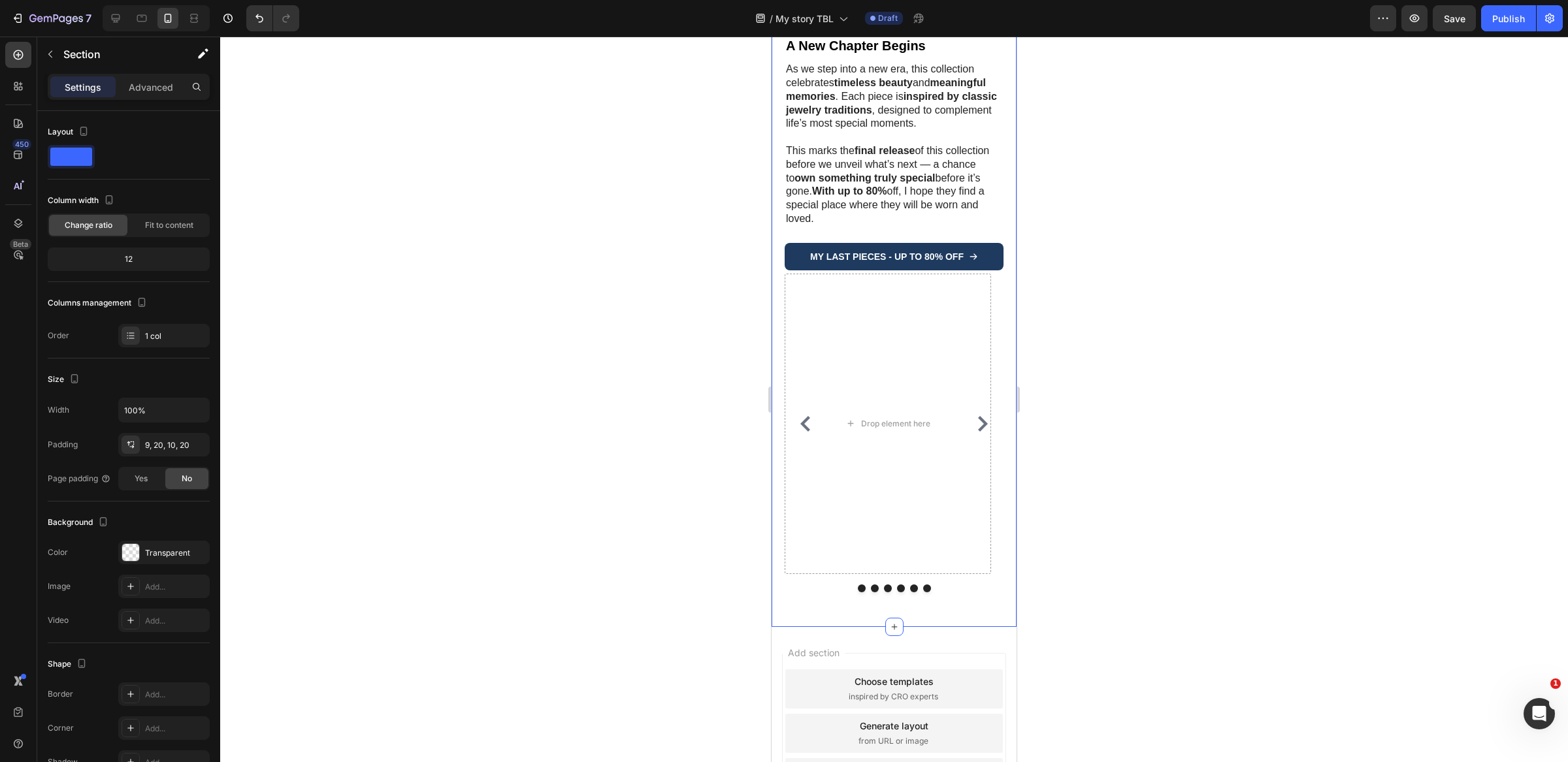
click at [119, 20] on icon at bounding box center [115, 18] width 13 height 13
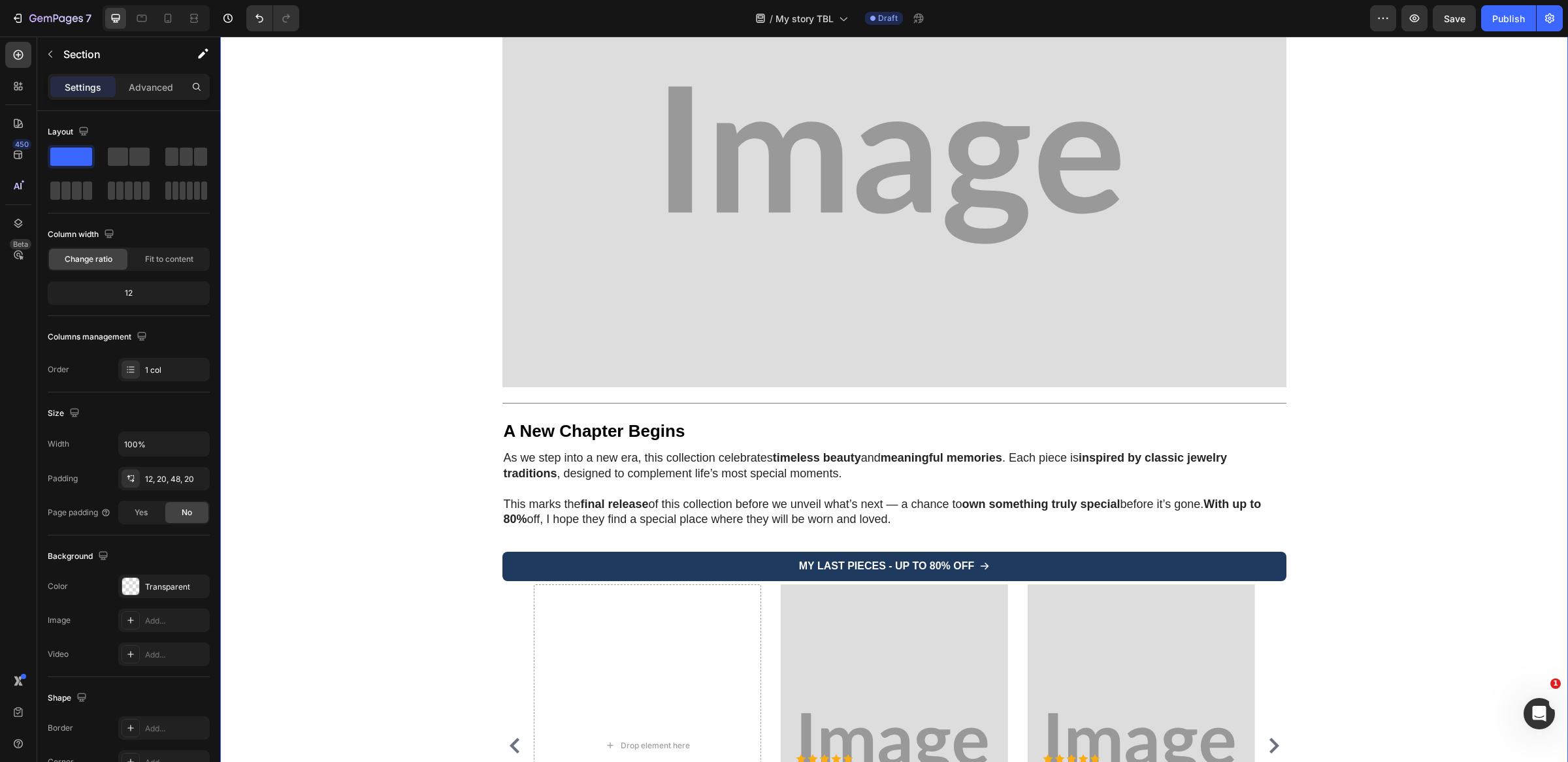
scroll to position [3763, 0]
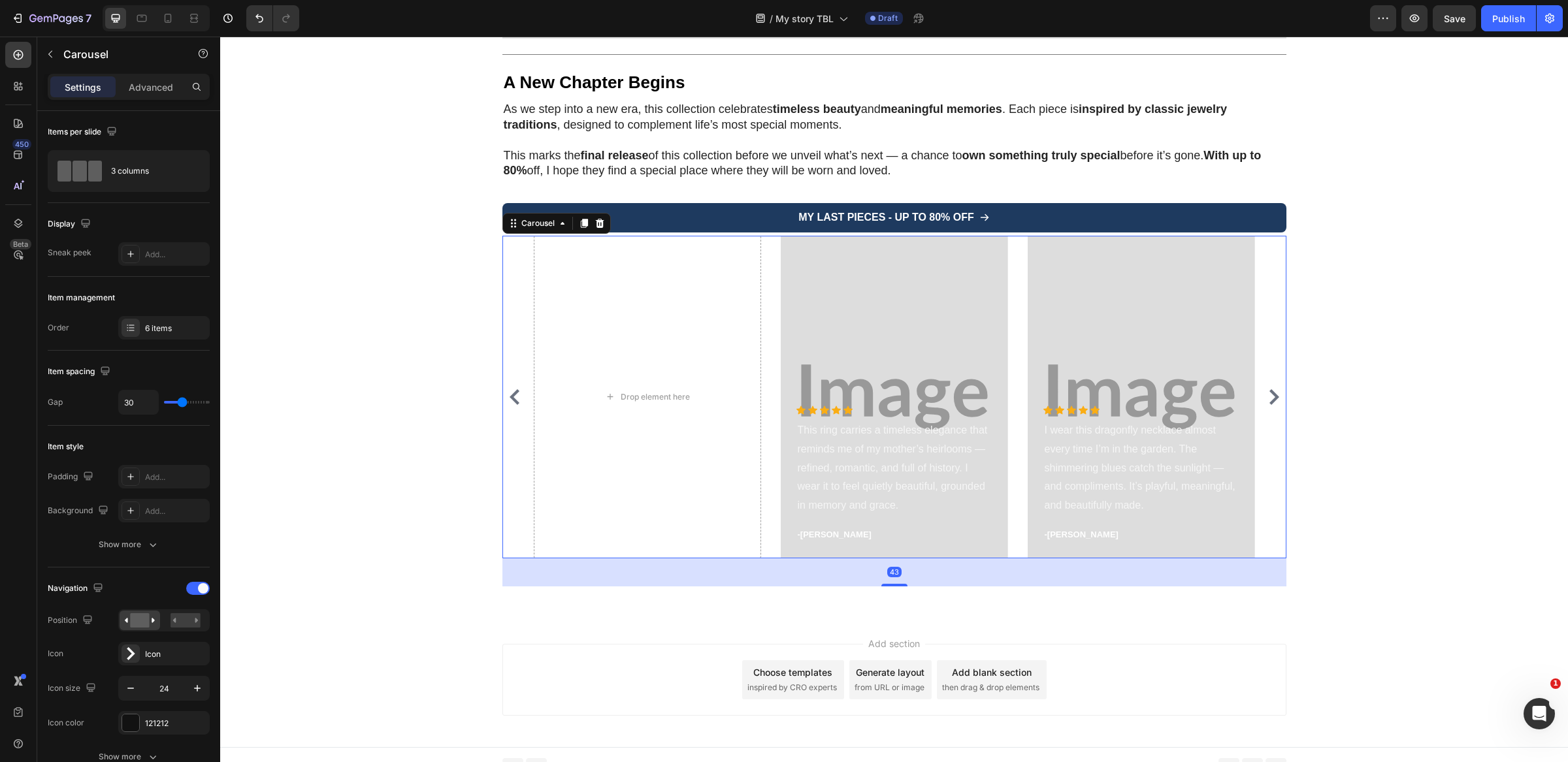
click at [521, 335] on div "Drop element here Icon Icon Icon Icon Icon Icon List Hoz This ring carries a ti…" at bounding box center [894, 397] width 784 height 322
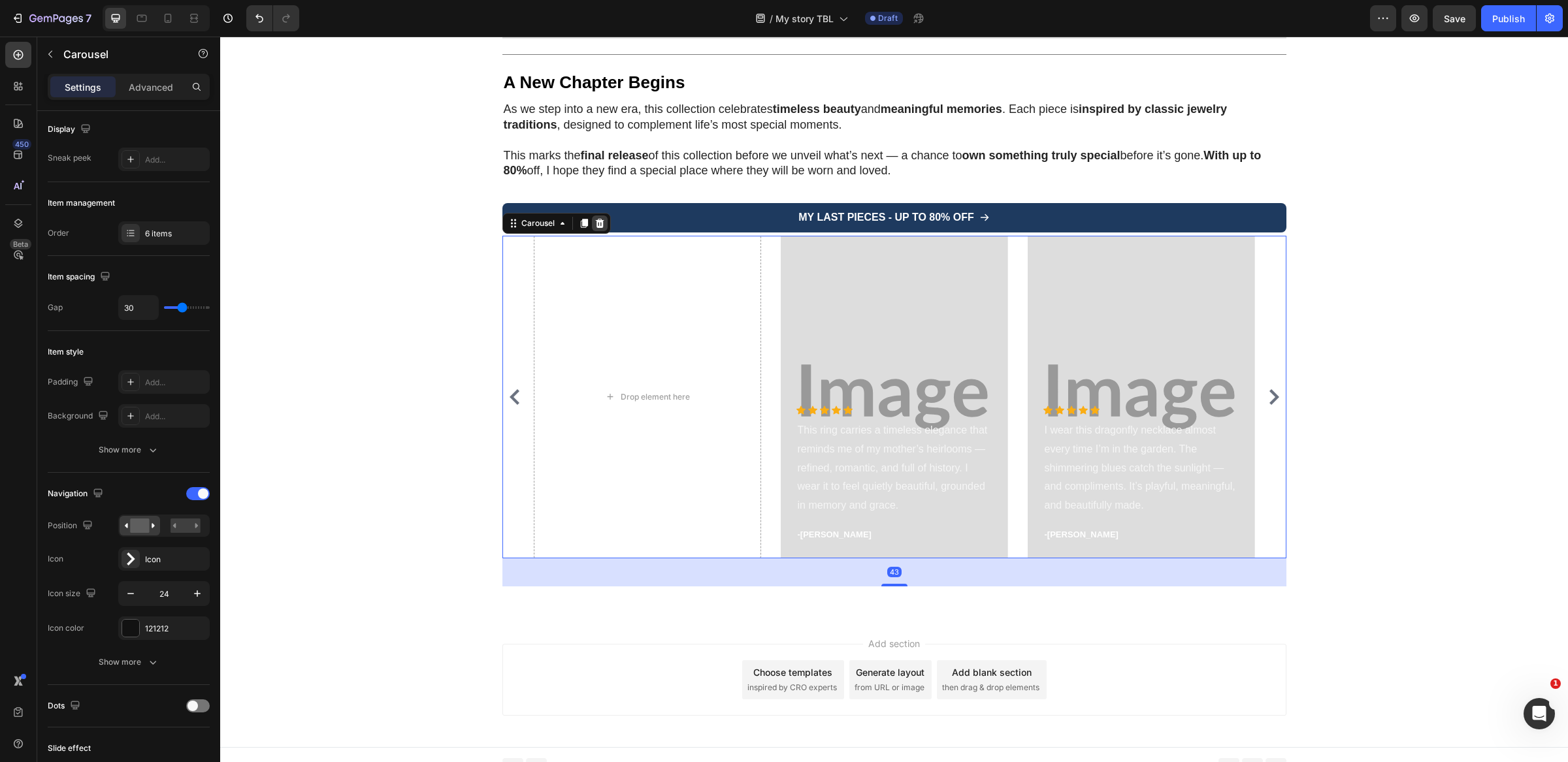
click at [595, 218] on icon at bounding box center [599, 223] width 8 height 9
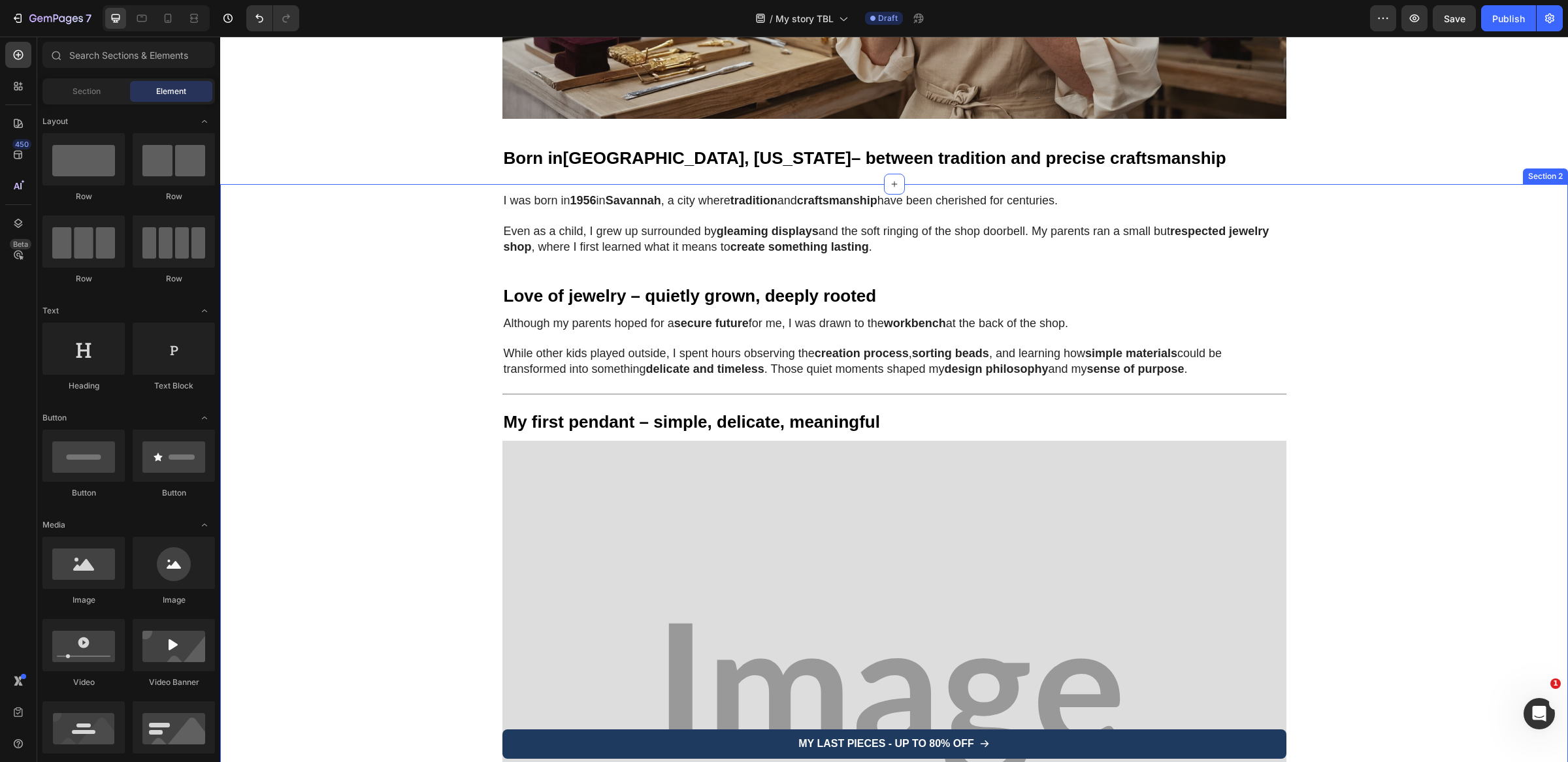
scroll to position [533, 0]
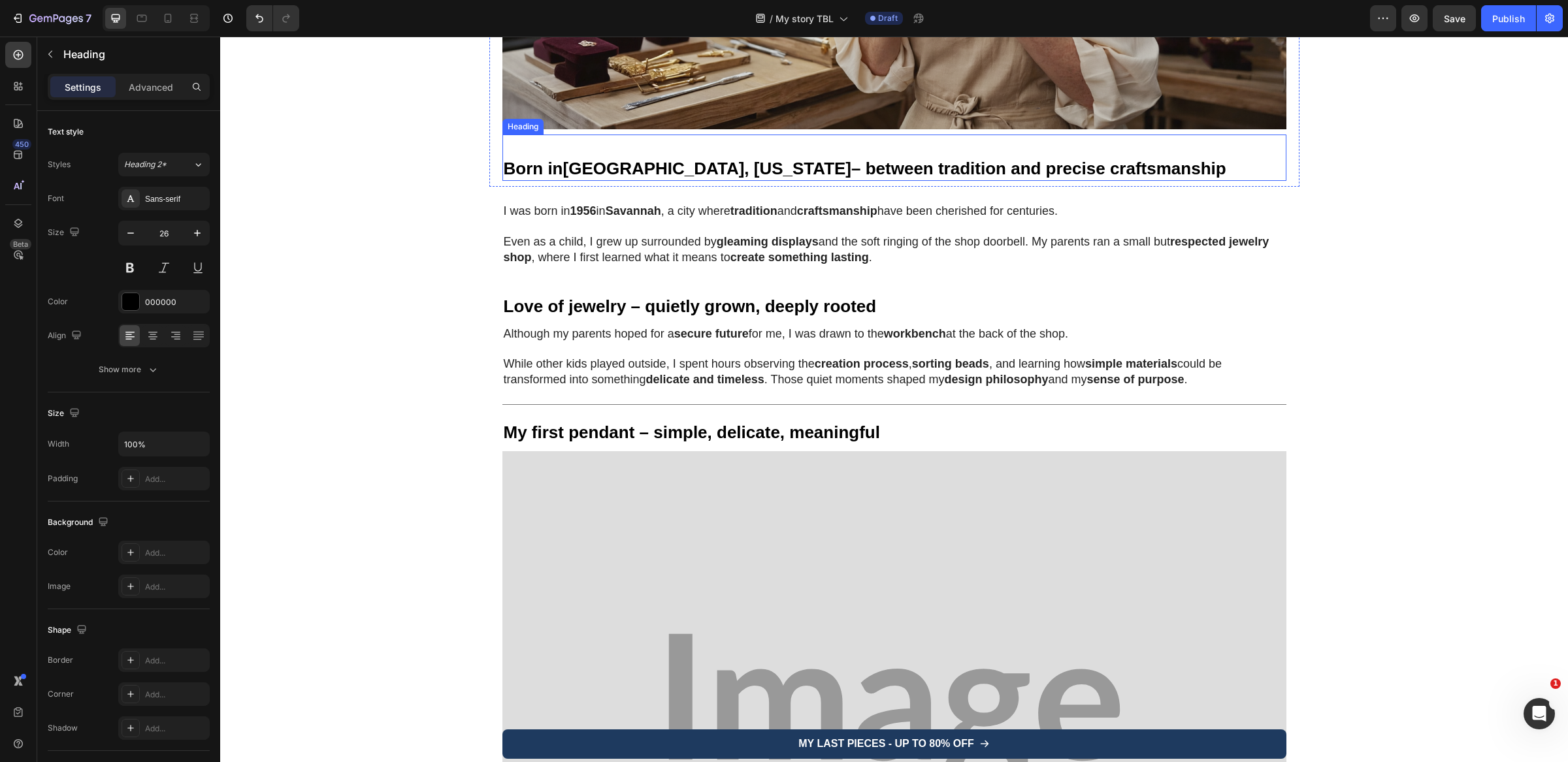
click at [766, 158] on h1 "Born in Savannah, Georgia – between tradition and precise craftsmanship" at bounding box center [894, 158] width 784 height 47
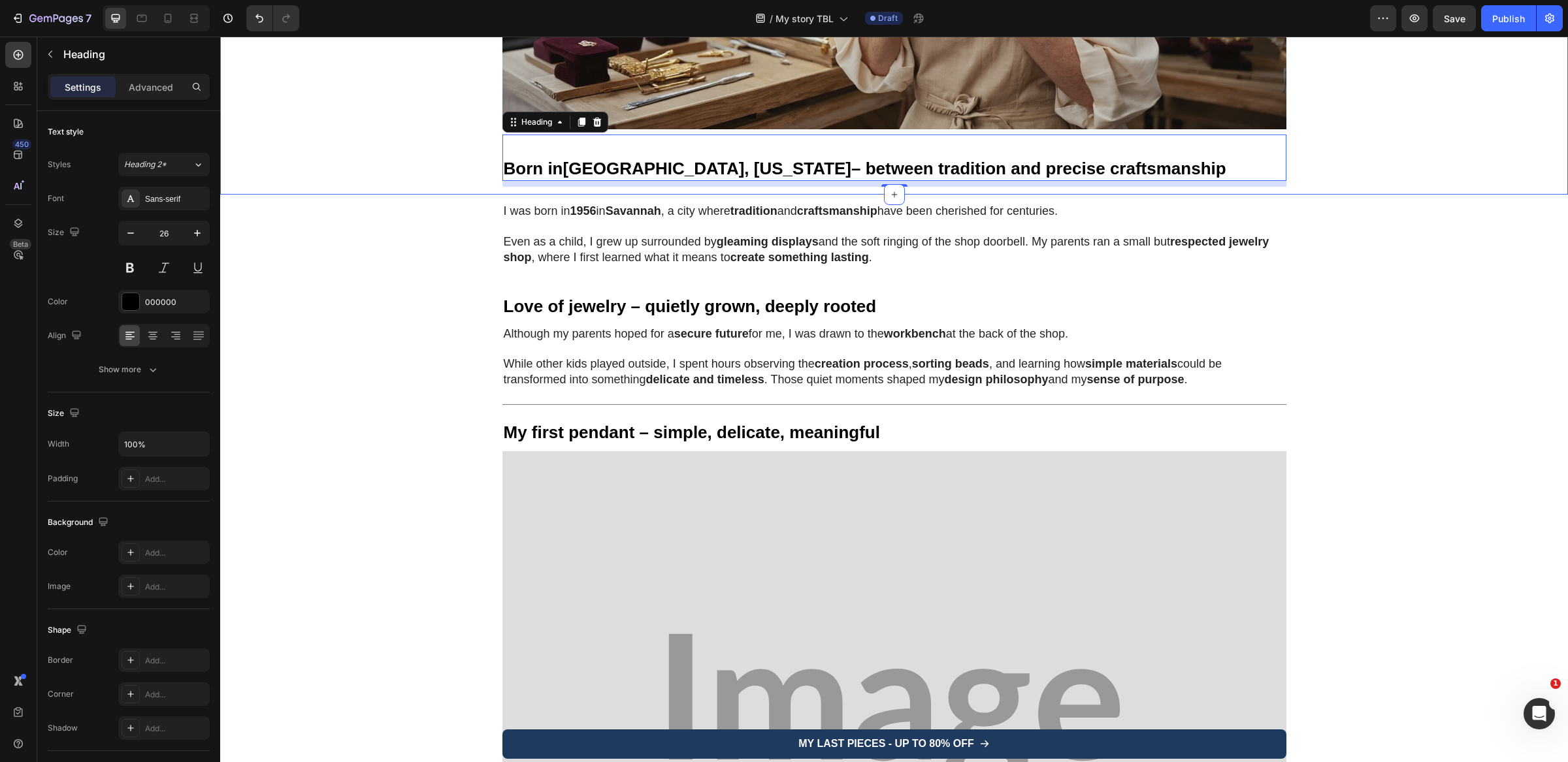
scroll to position [253, 0]
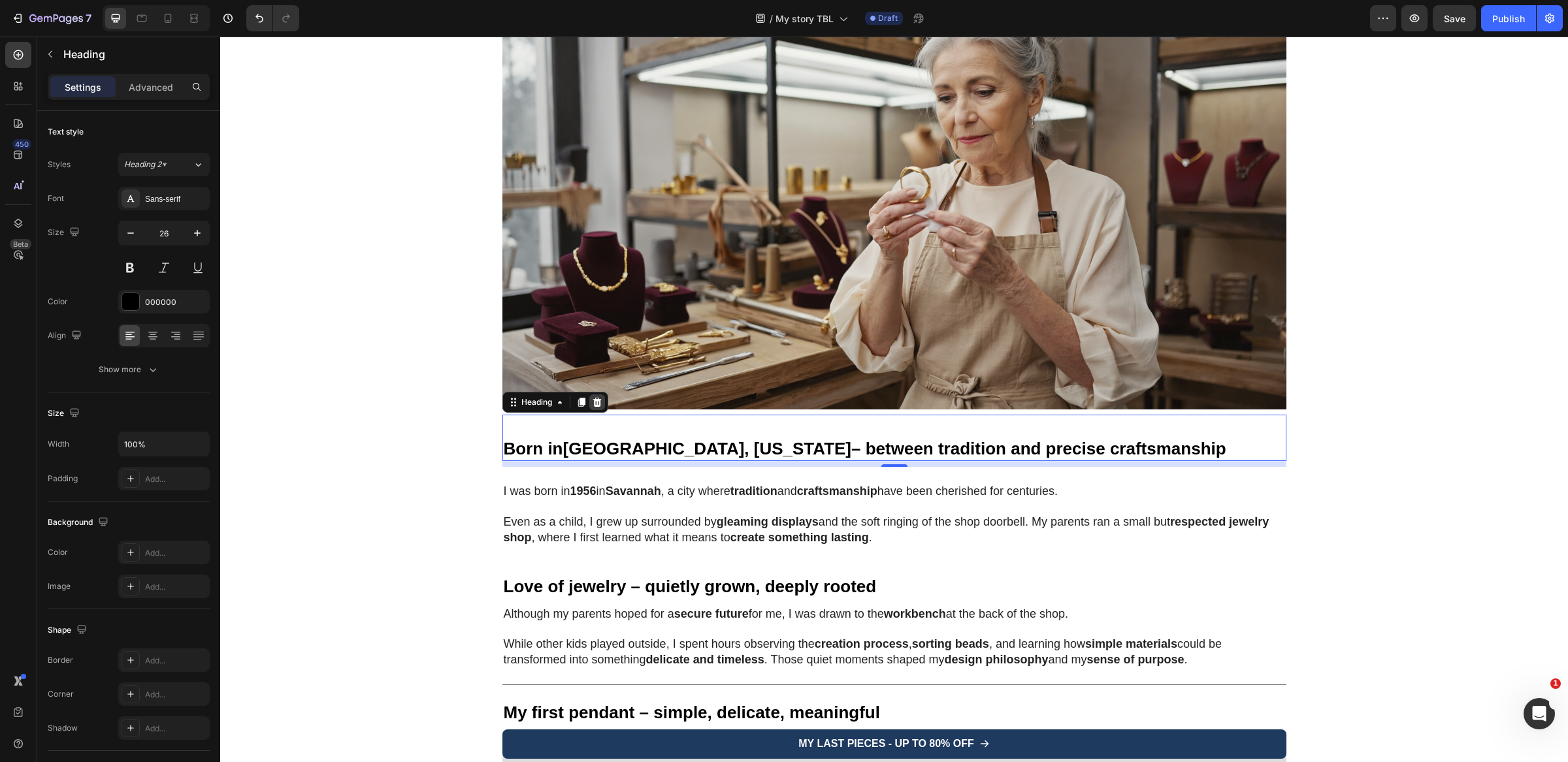
click at [597, 402] on div at bounding box center [597, 402] width 15 height 15
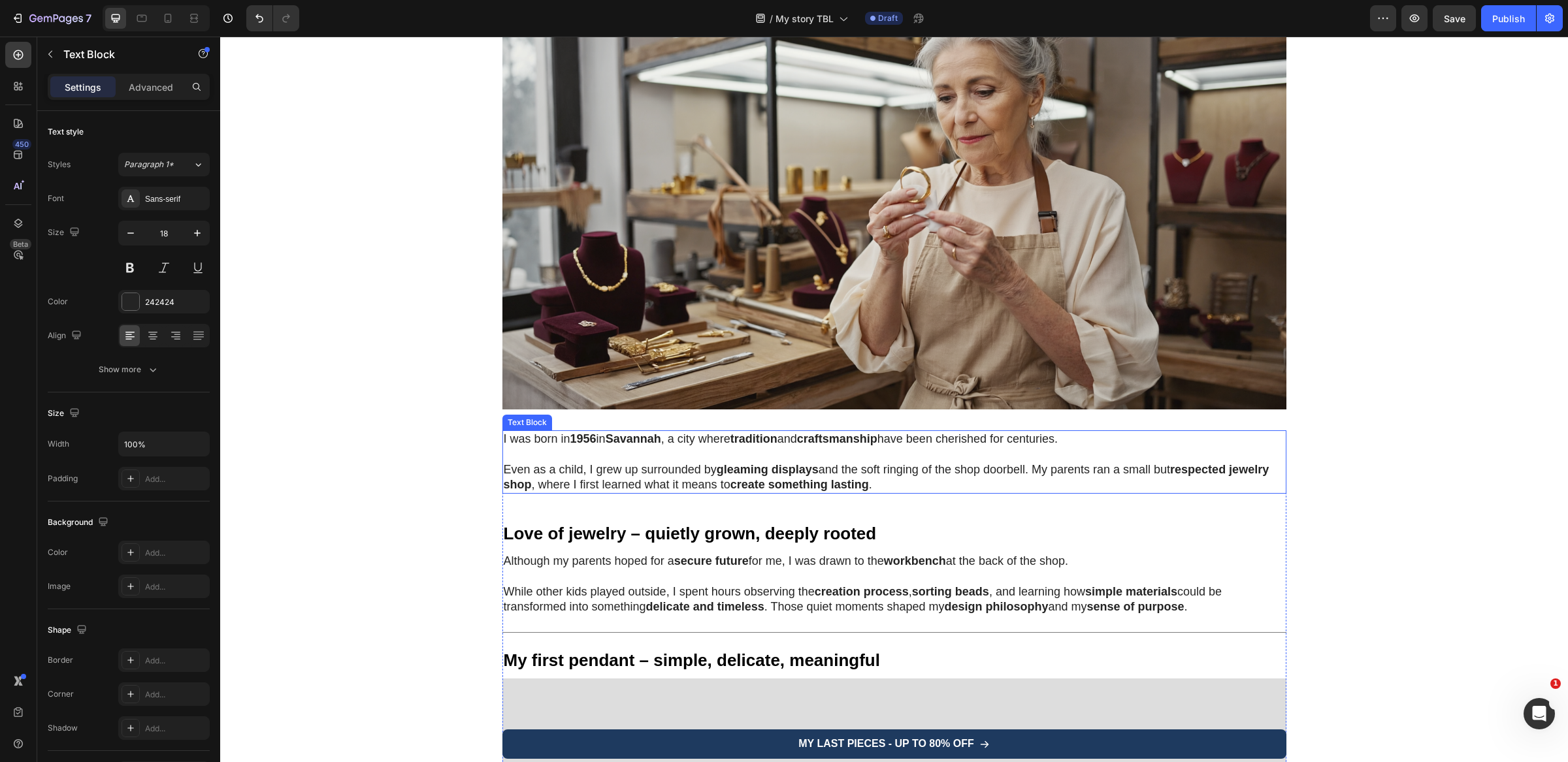
click at [570, 468] on p "Even as a child, I grew up surrounded by gleaming displays and the soft ringing…" at bounding box center [894, 478] width 781 height 31
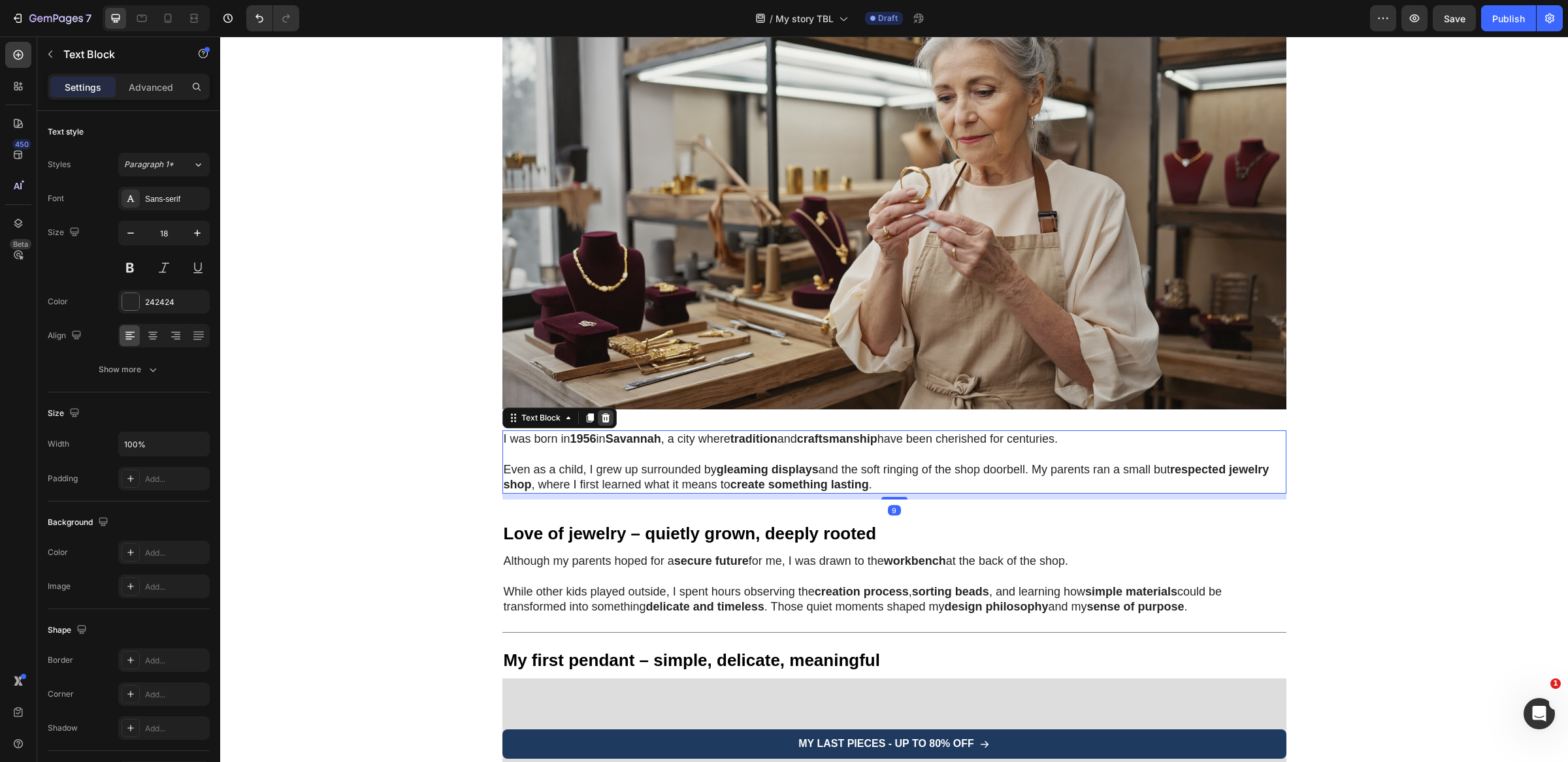
click at [605, 414] on div at bounding box center [605, 418] width 15 height 15
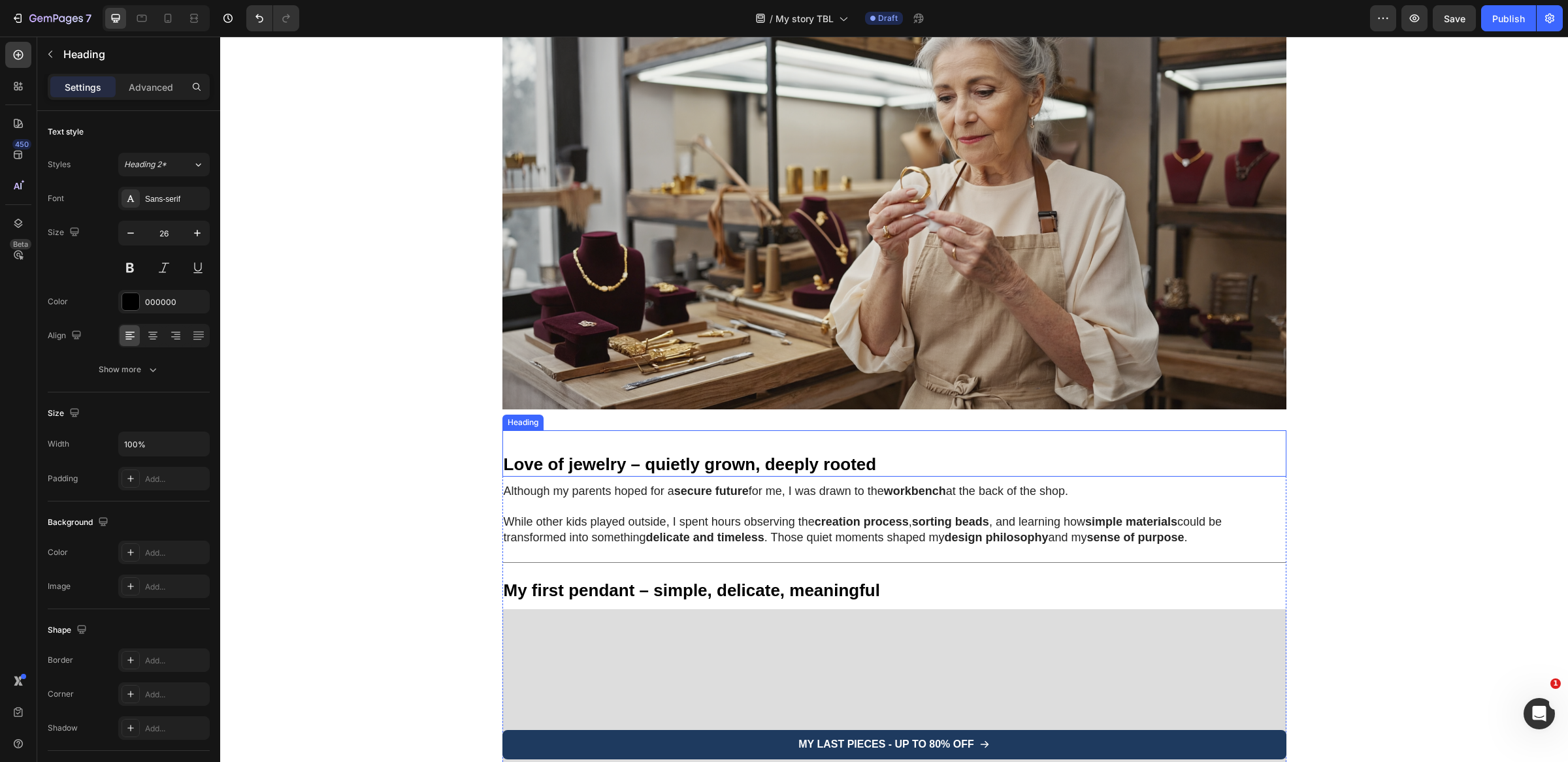
click at [578, 441] on h1 "Love of jewelry – quietly grown, deeply rooted" at bounding box center [894, 453] width 784 height 47
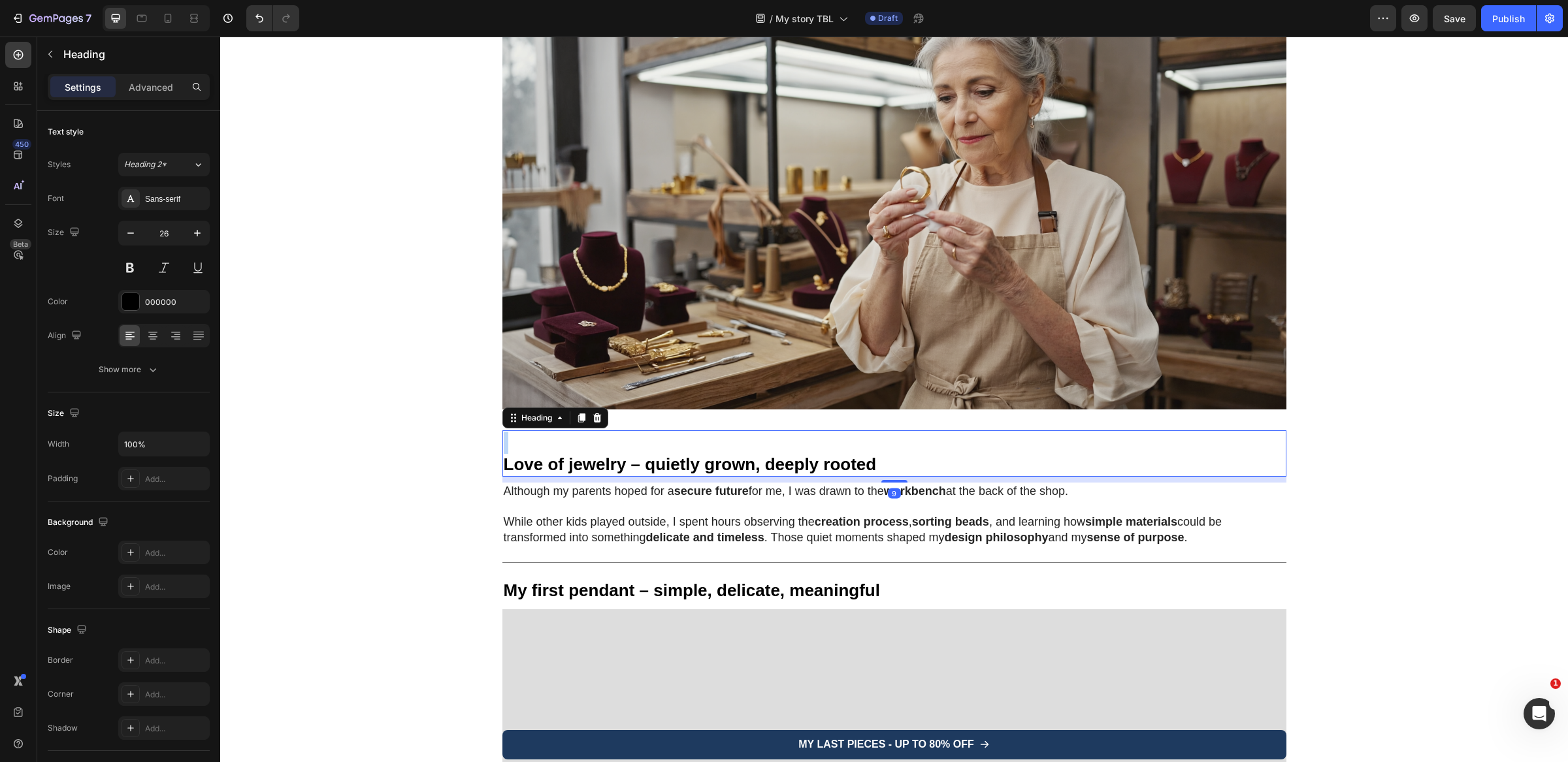
click at [578, 441] on h1 "⁠⁠⁠⁠⁠⁠⁠ Love of jewelry – quietly grown, deeply rooted" at bounding box center [894, 453] width 784 height 47
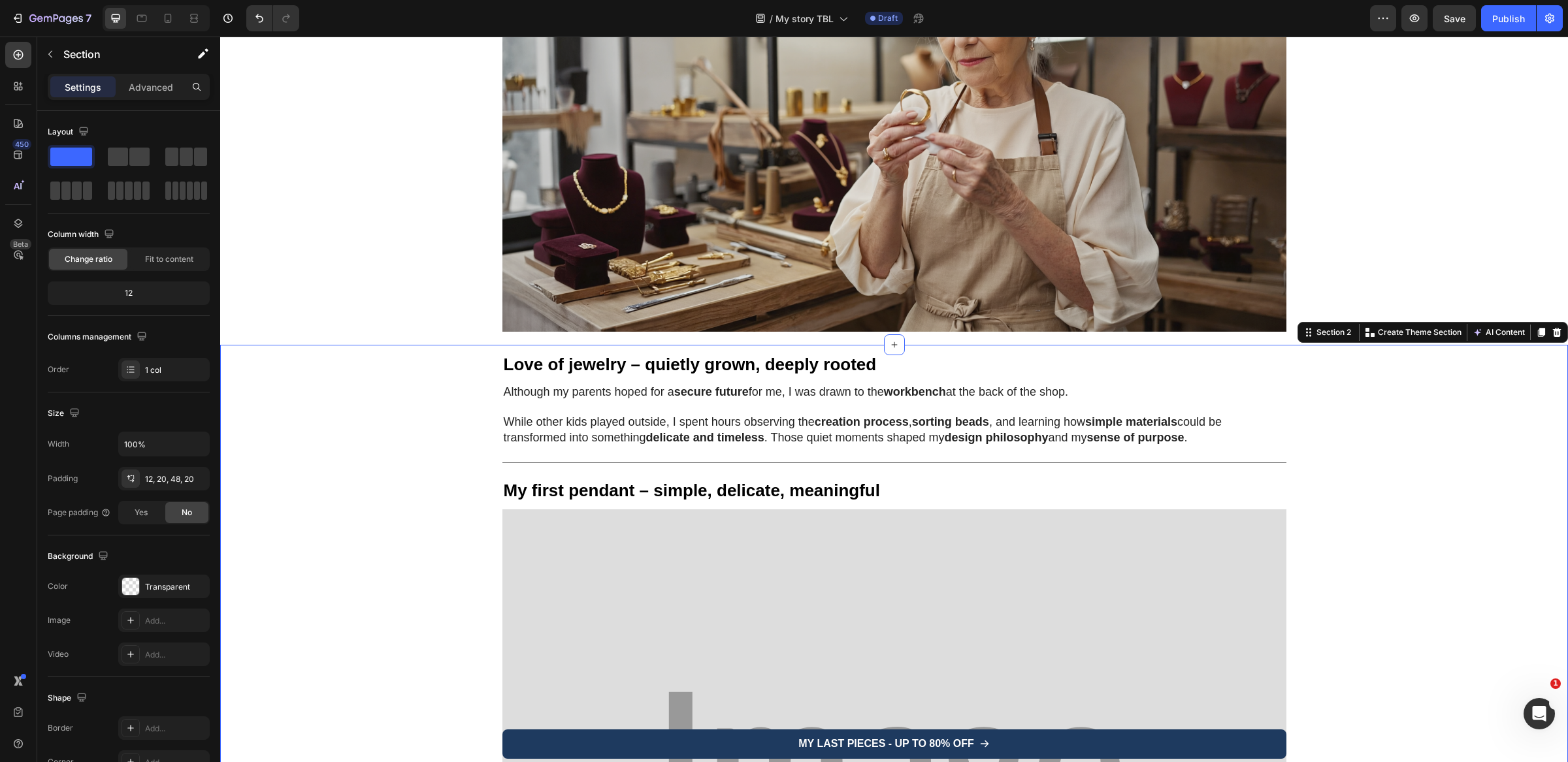
scroll to position [408, 0]
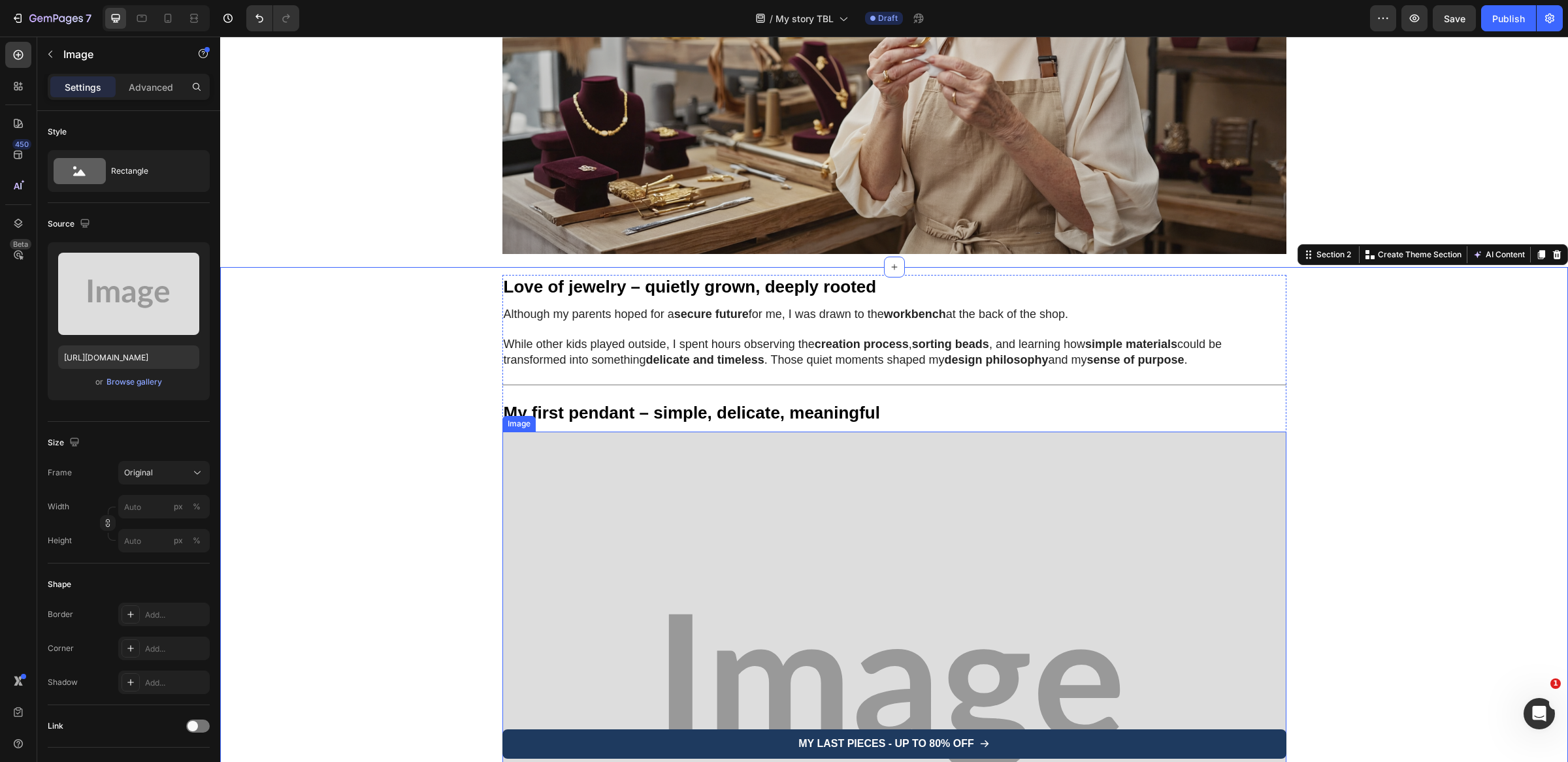
click at [751, 493] on img at bounding box center [894, 693] width 784 height 522
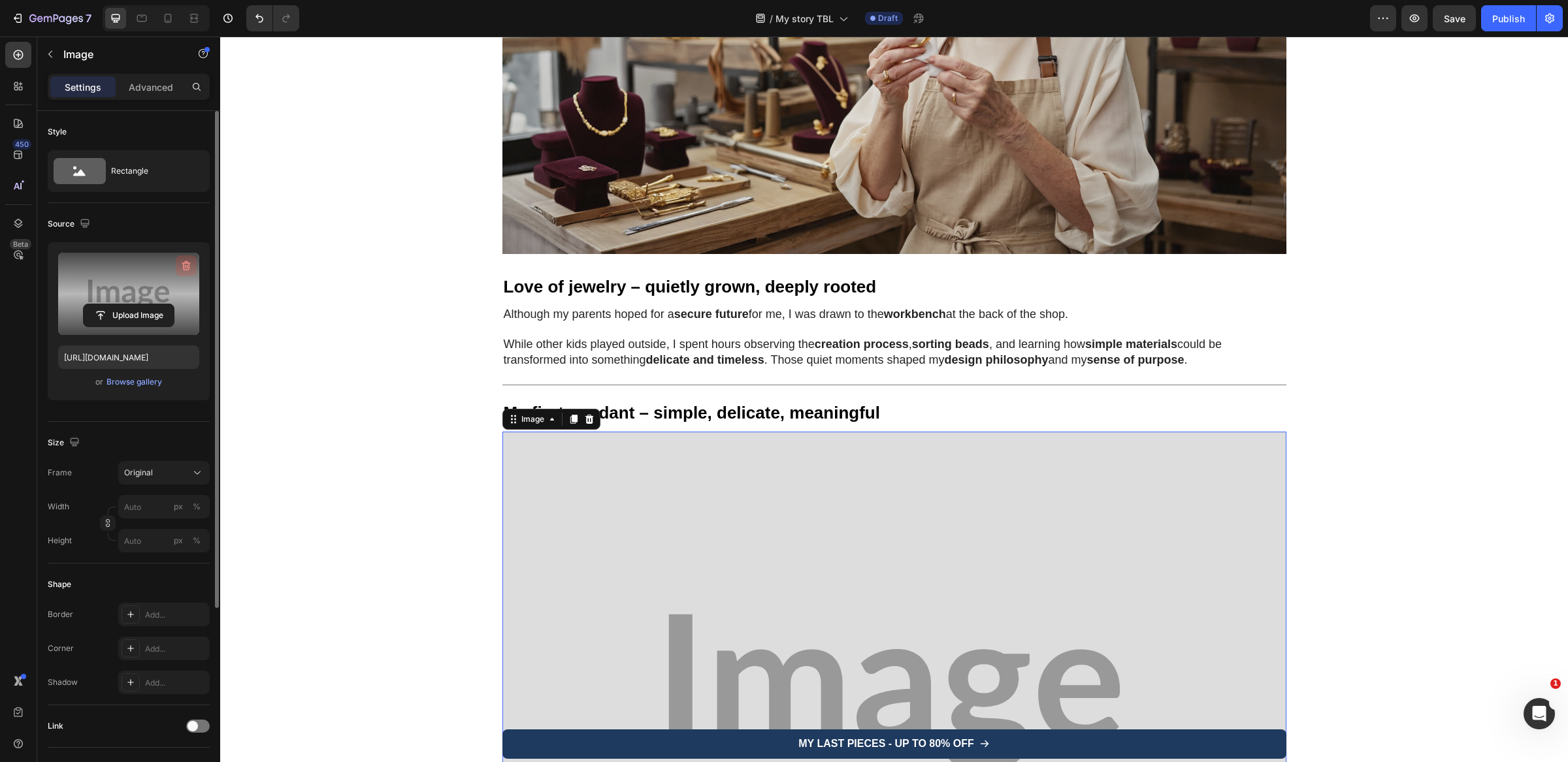
click at [185, 263] on icon "button" at bounding box center [186, 266] width 13 height 13
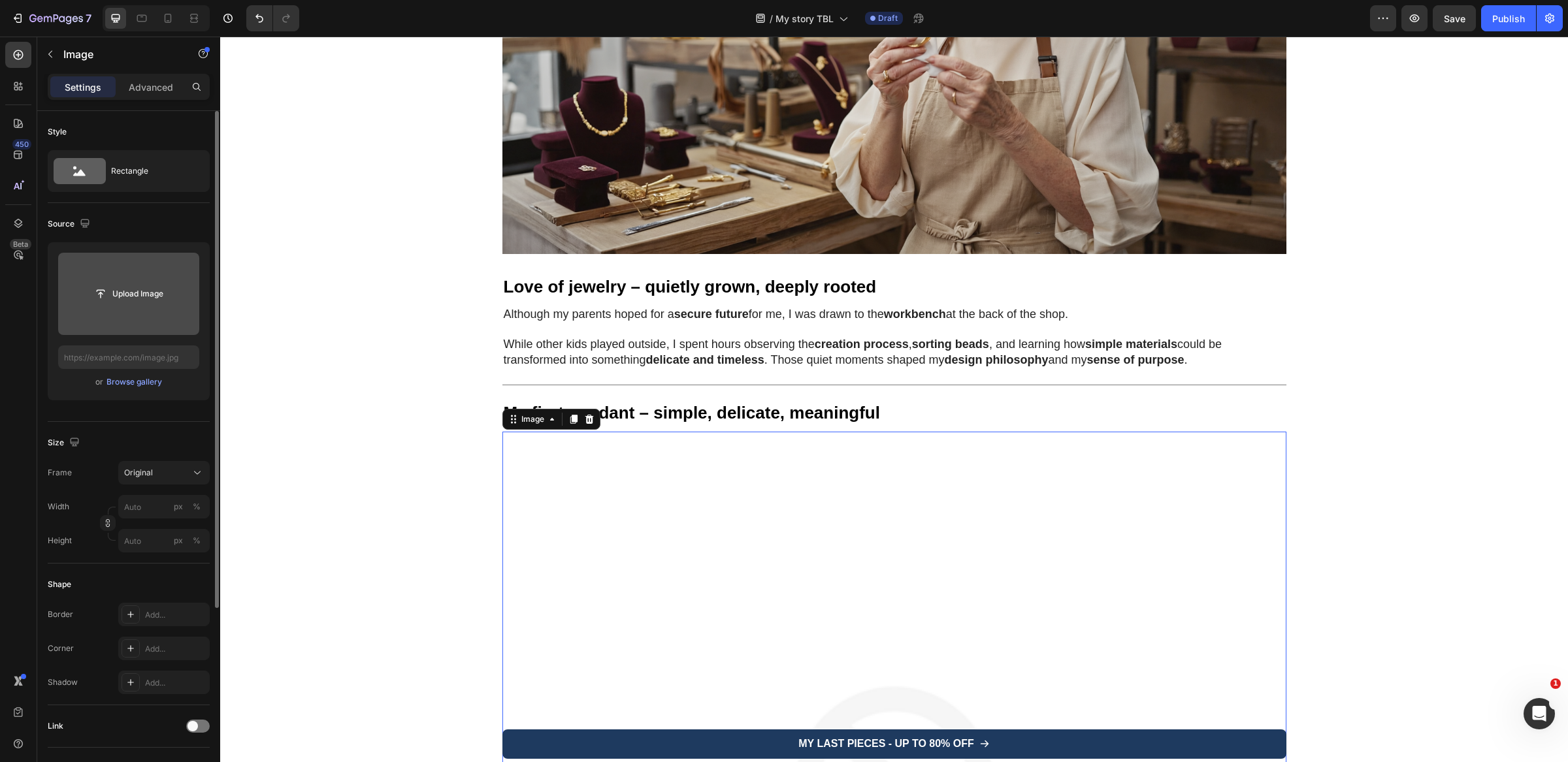
click at [142, 285] on input "file" at bounding box center [129, 293] width 90 height 22
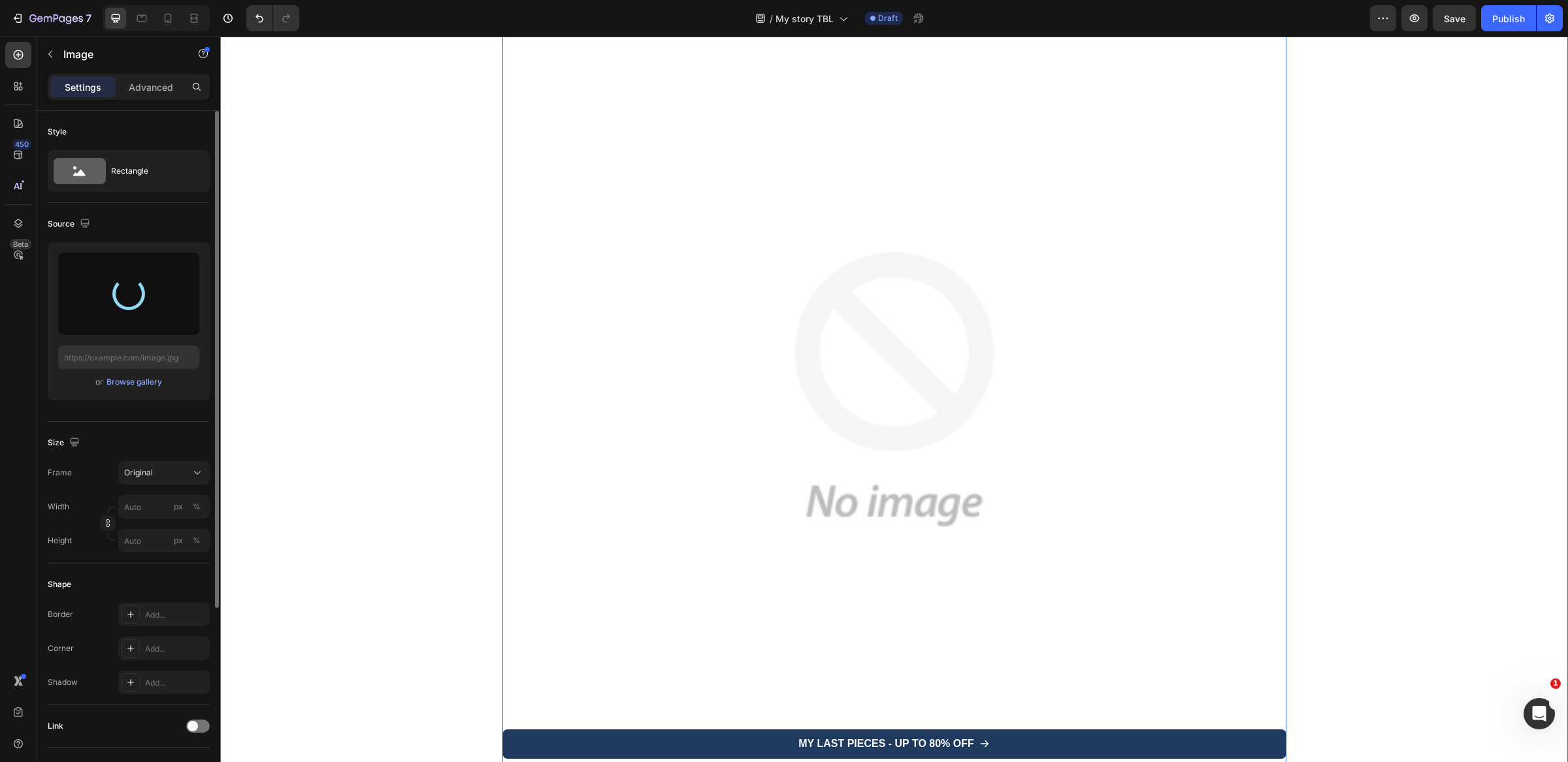
scroll to position [1036, 0]
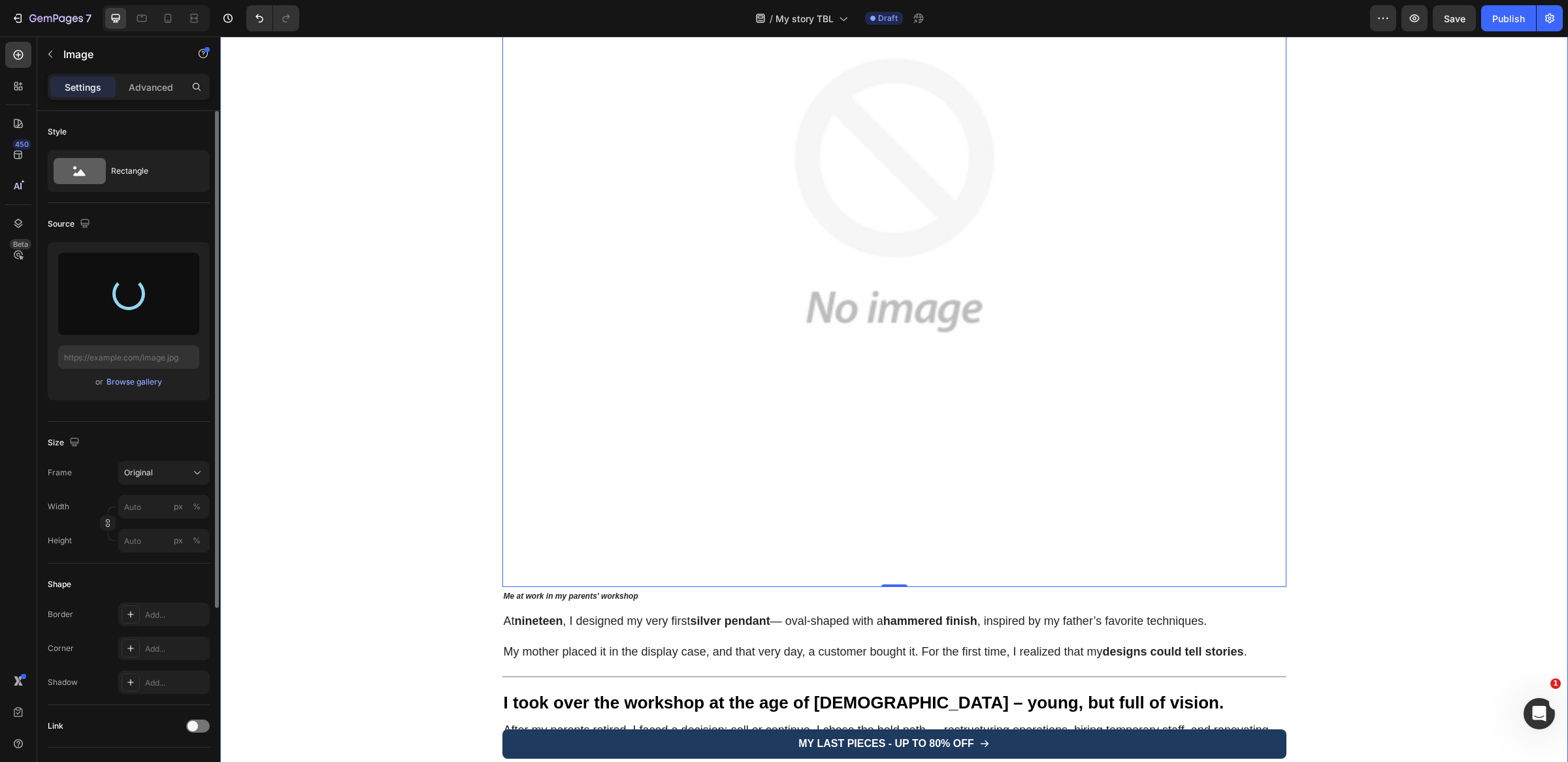
type input "https://cdn.shopify.com/s/files/1/0897/2042/2783/files/gempages_565549179514913…"
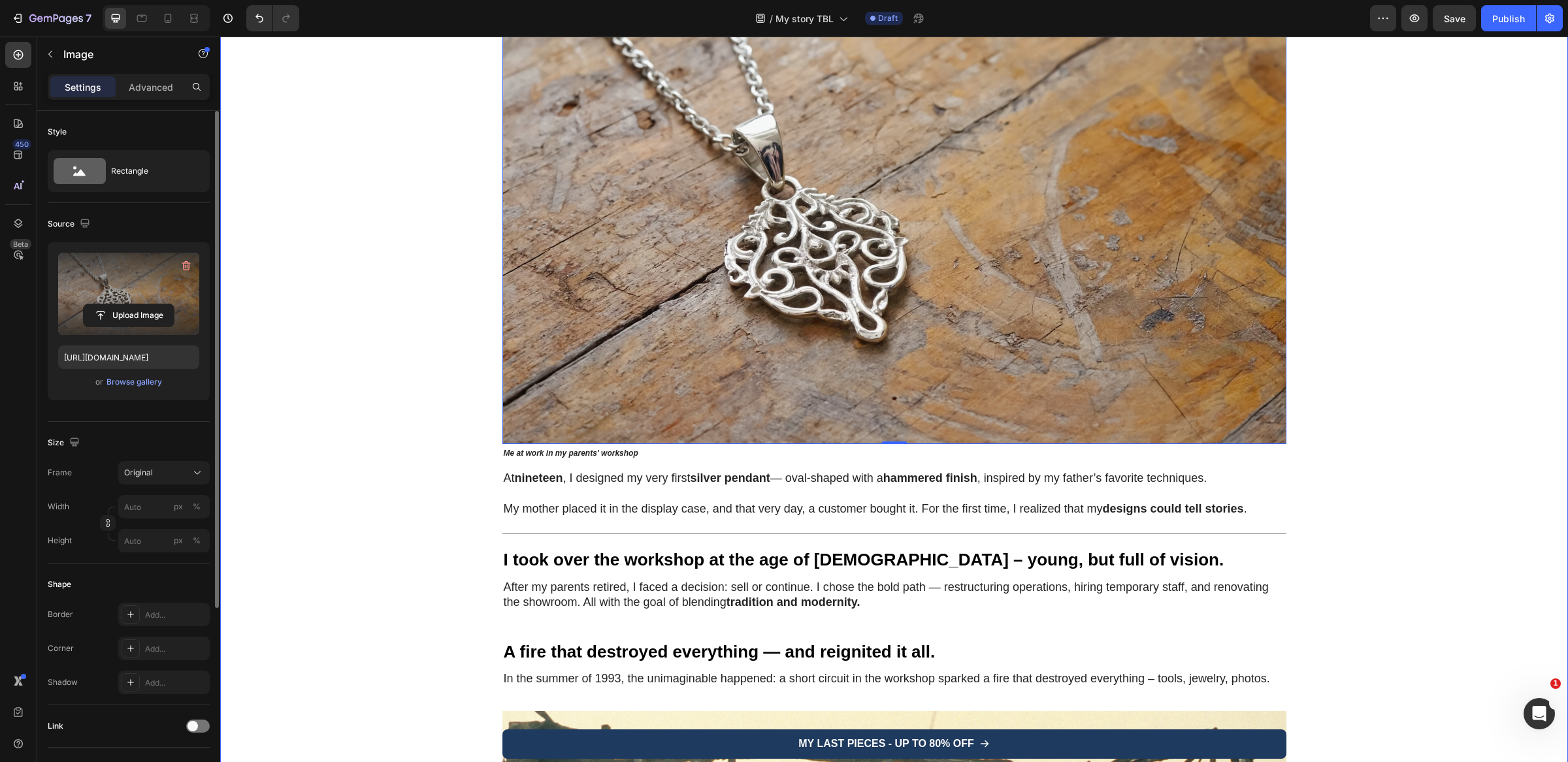
scroll to position [752, 0]
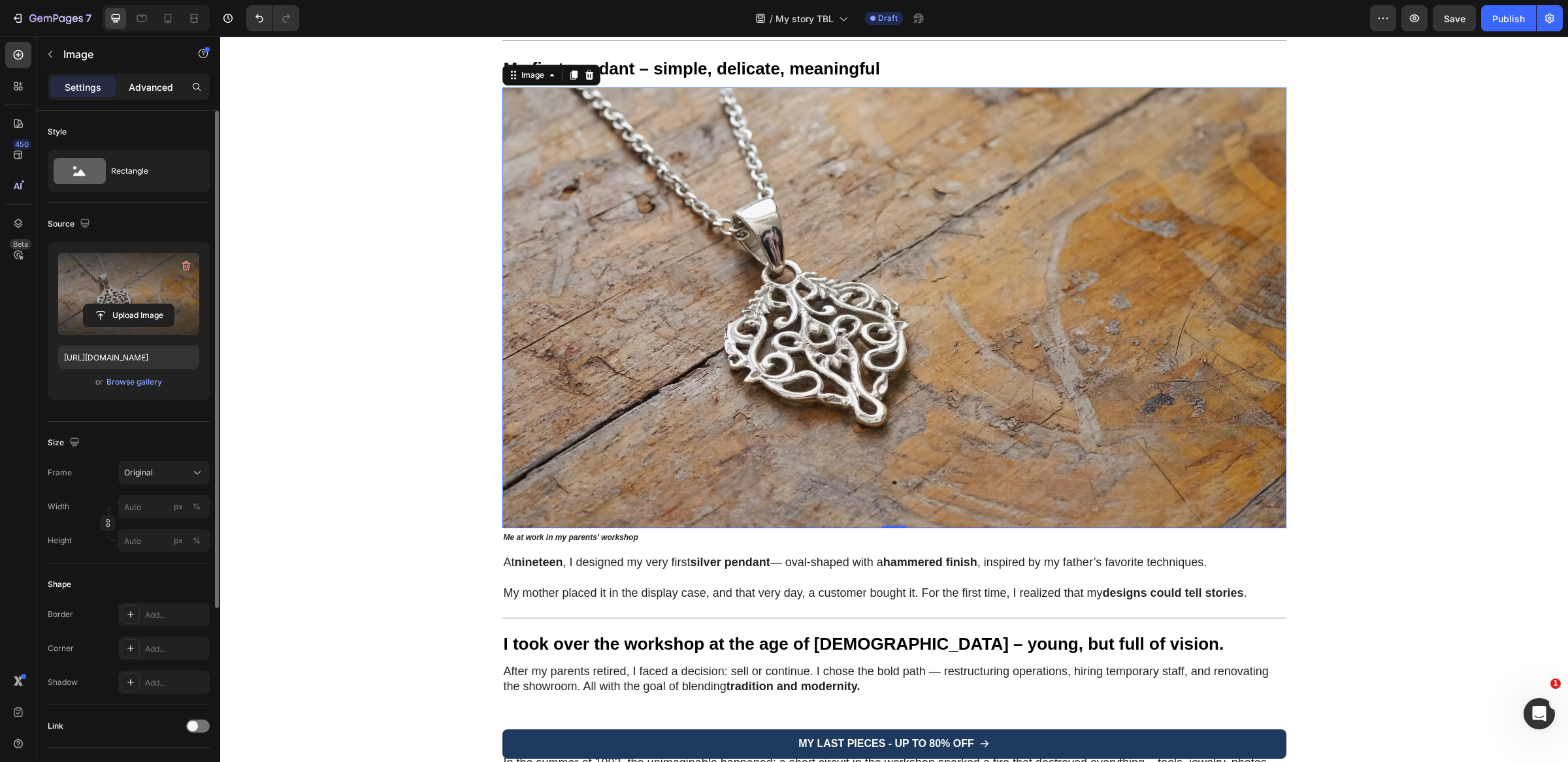
click at [154, 79] on div "Advanced" at bounding box center [150, 87] width 65 height 21
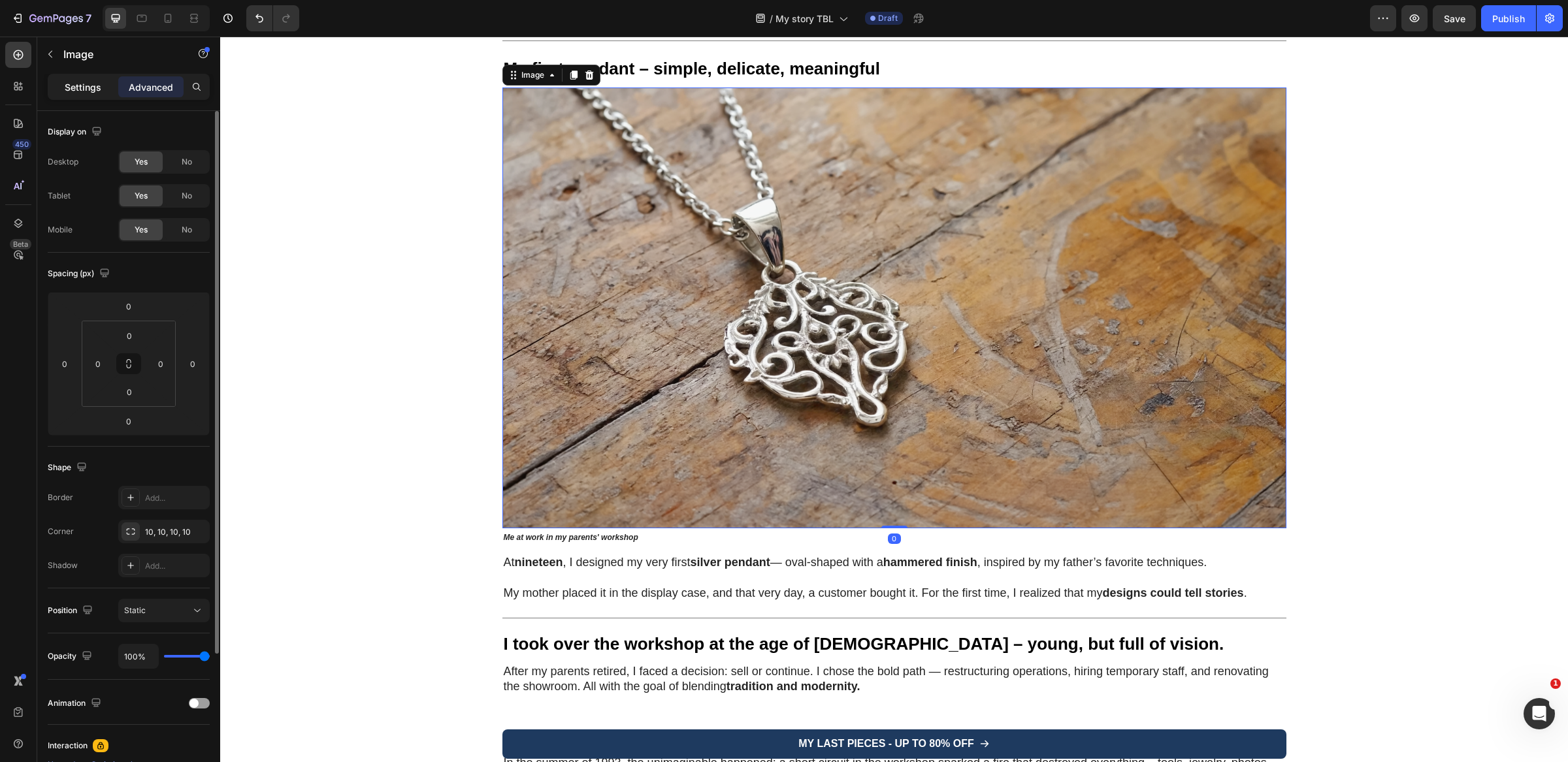
click at [93, 83] on p "Settings" at bounding box center [83, 87] width 37 height 14
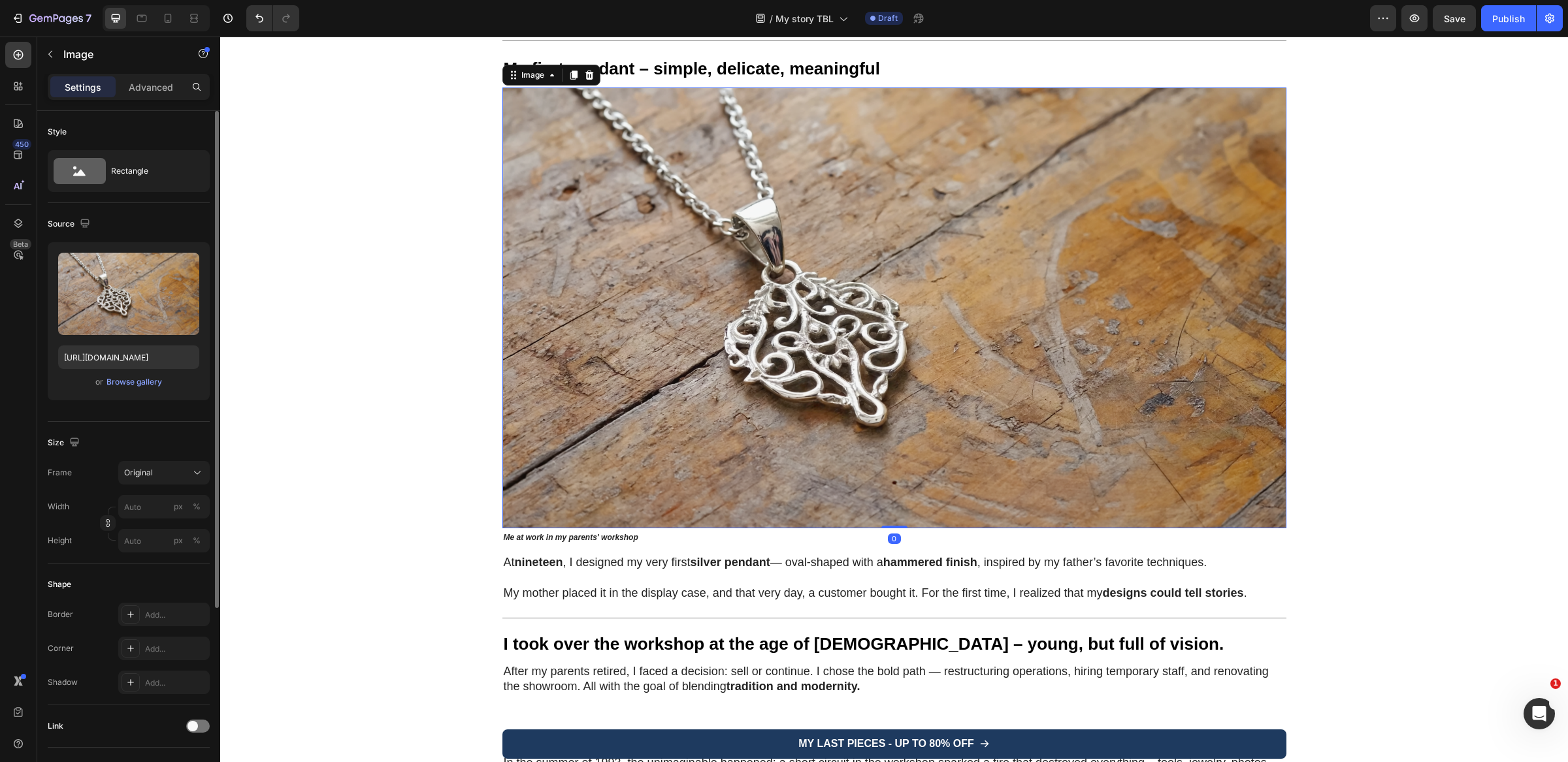
click at [693, 123] on img at bounding box center [894, 308] width 784 height 441
click at [164, 20] on icon at bounding box center [168, 18] width 13 height 13
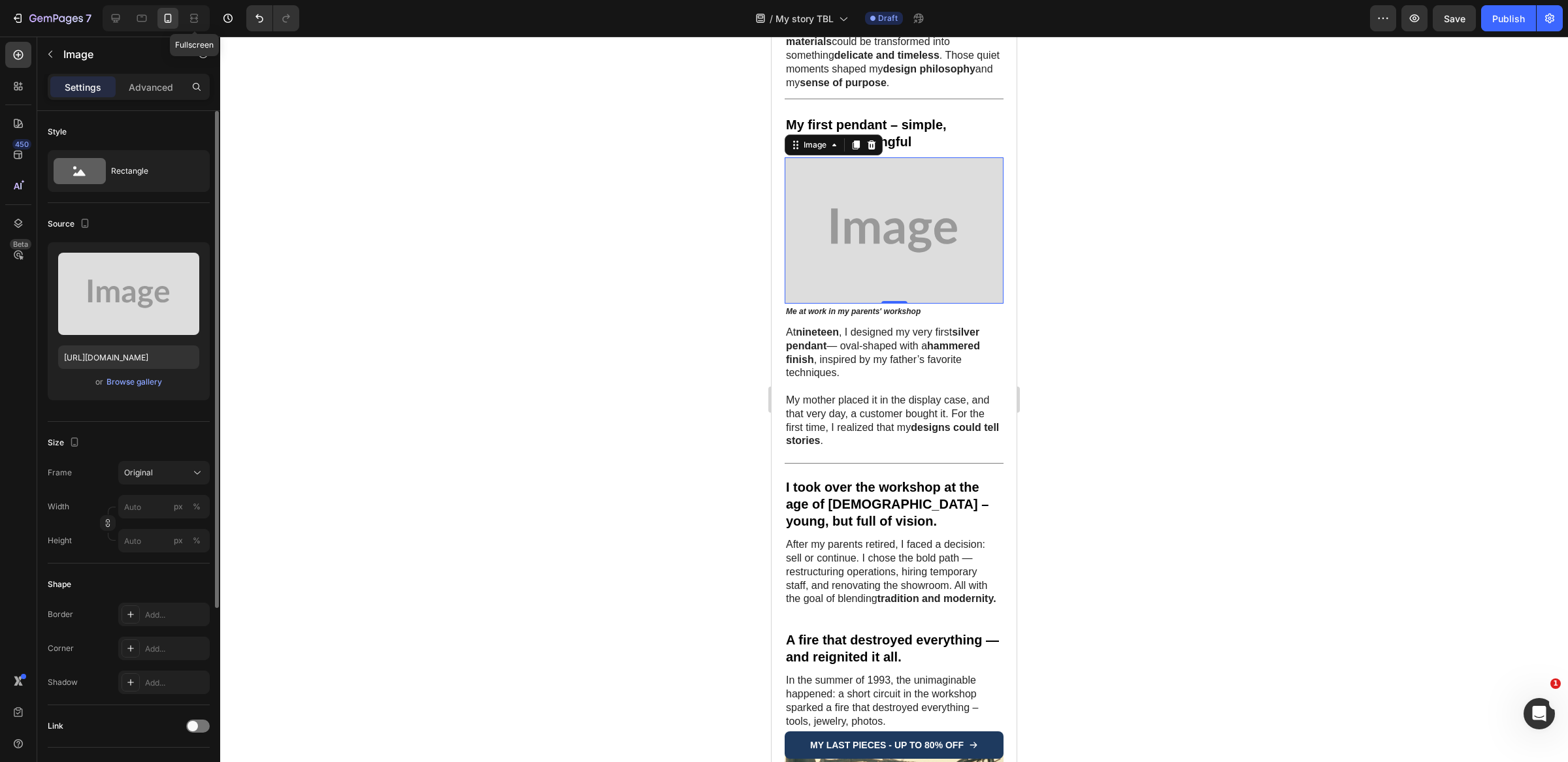
scroll to position [859, 0]
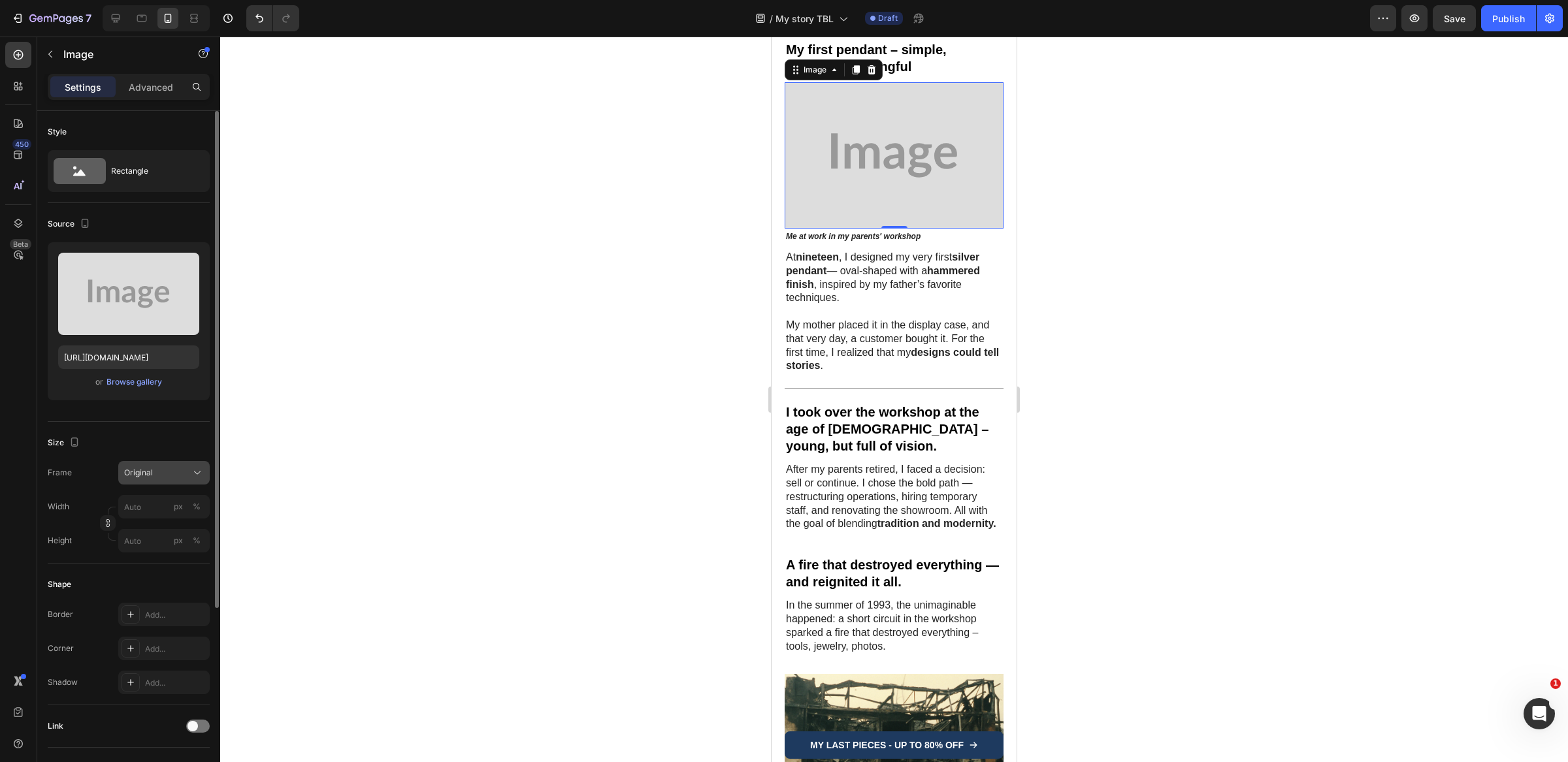
click at [135, 478] on span "Original" at bounding box center [139, 473] width 29 height 11
click at [159, 495] on div "Square" at bounding box center [152, 505] width 104 height 25
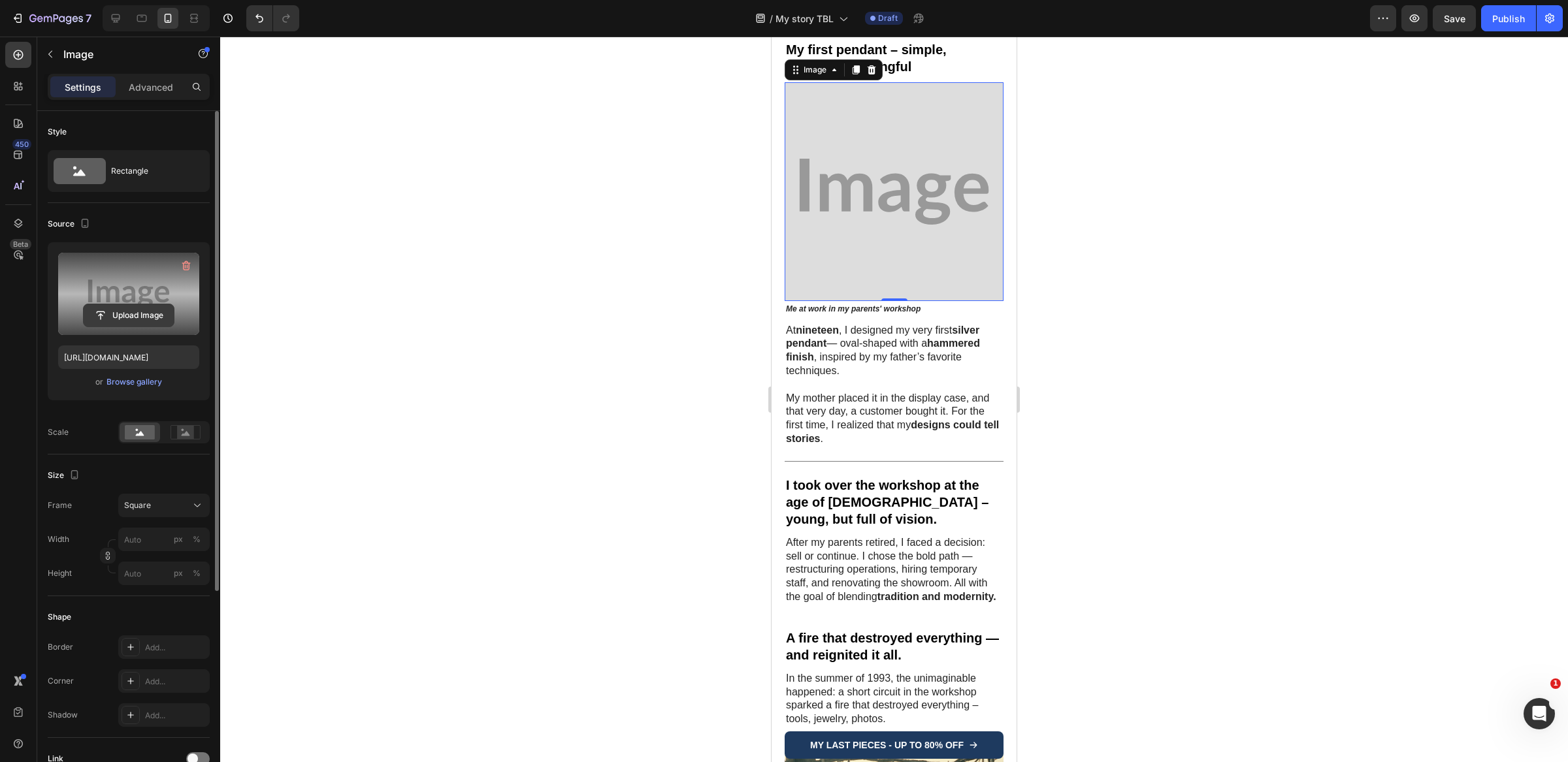
click at [136, 324] on input "file" at bounding box center [129, 315] width 90 height 22
click at [144, 385] on div "Browse gallery" at bounding box center [134, 381] width 55 height 11
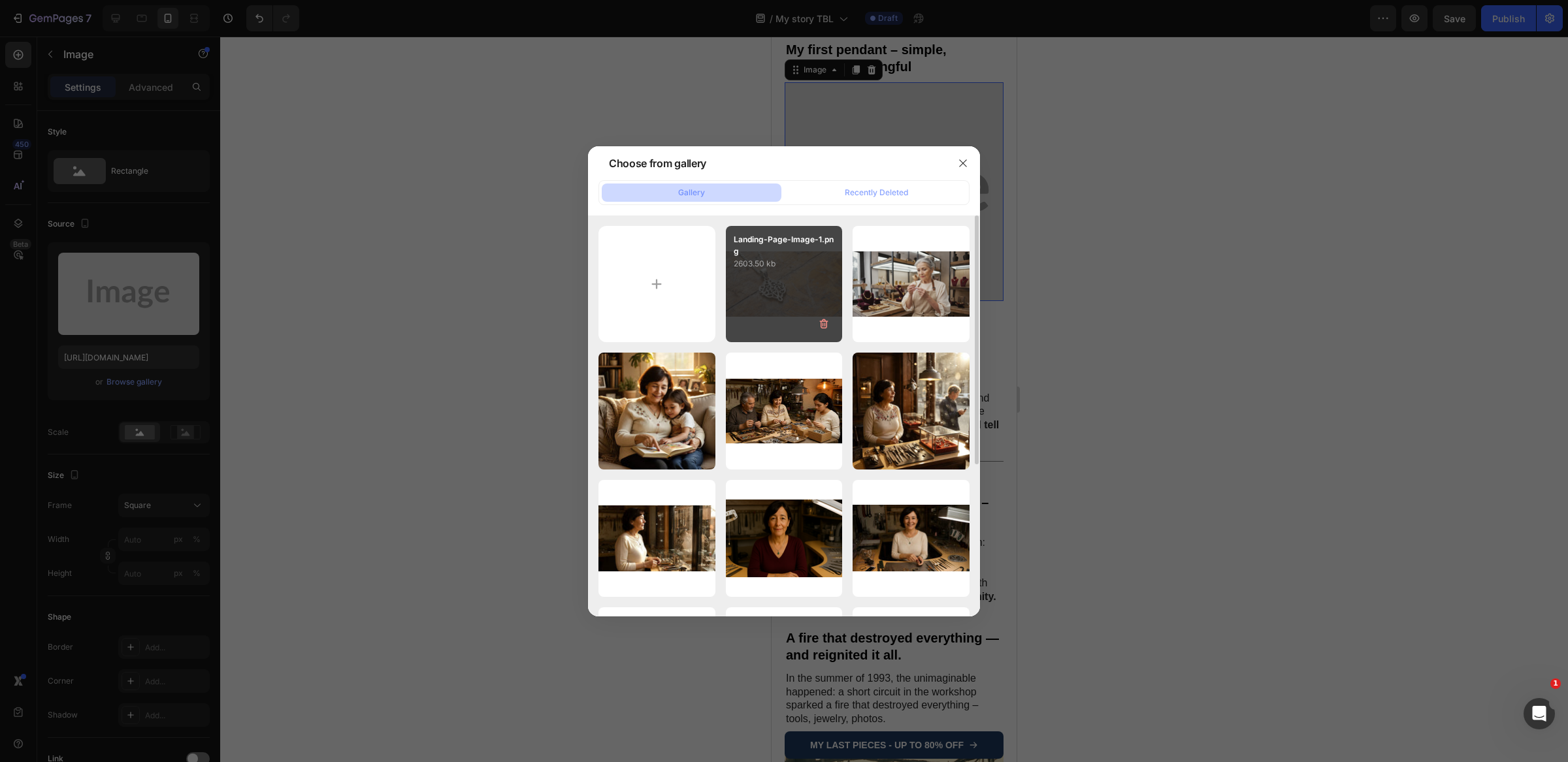
click at [786, 273] on div "Landing-Page-Image-1.png 2603.50 kb" at bounding box center [784, 284] width 117 height 117
type input "https://cdn.shopify.com/s/files/1/0897/2042/2783/files/gempages_565549179514913…"
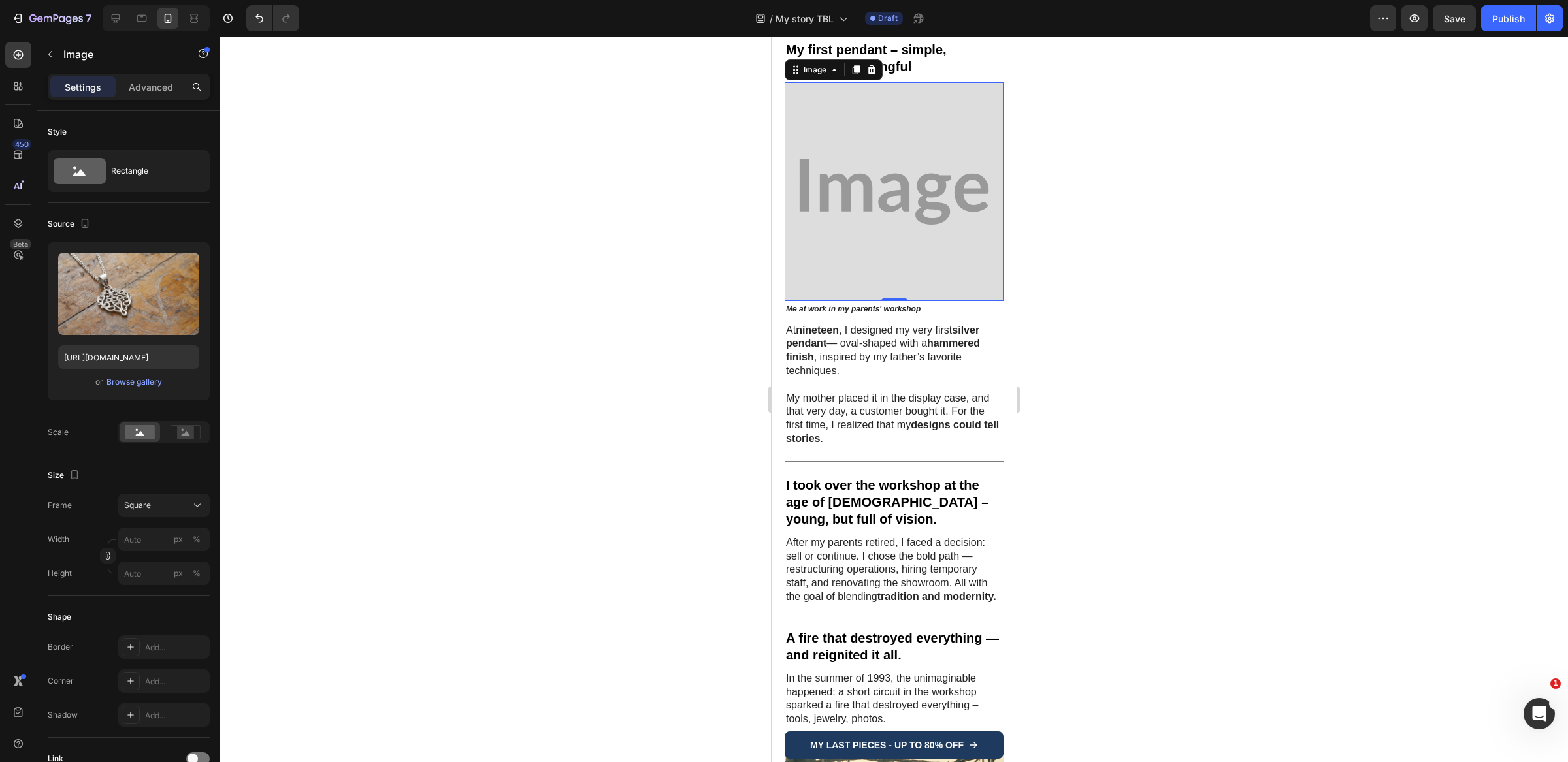
scroll to position [743, 0]
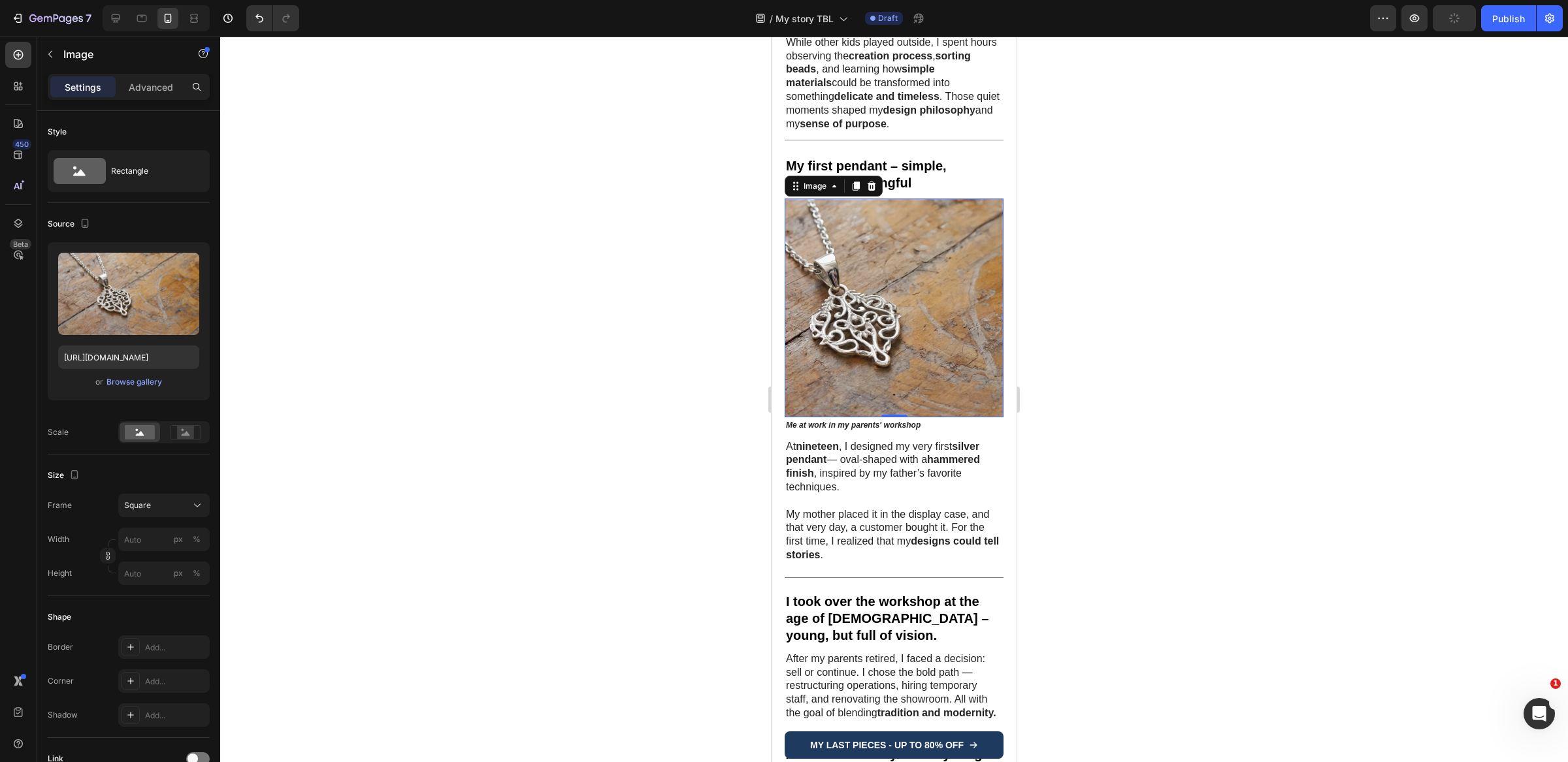
click at [881, 344] on img at bounding box center [894, 308] width 219 height 219
click at [149, 520] on div "Frame Square Width px % Height px %" at bounding box center [128, 539] width 162 height 91
click at [152, 520] on div "Frame Square Width px % Height px %" at bounding box center [128, 539] width 162 height 91
click at [162, 512] on button "Square" at bounding box center [163, 505] width 91 height 24
click at [159, 564] on div "Vertical" at bounding box center [161, 562] width 76 height 13
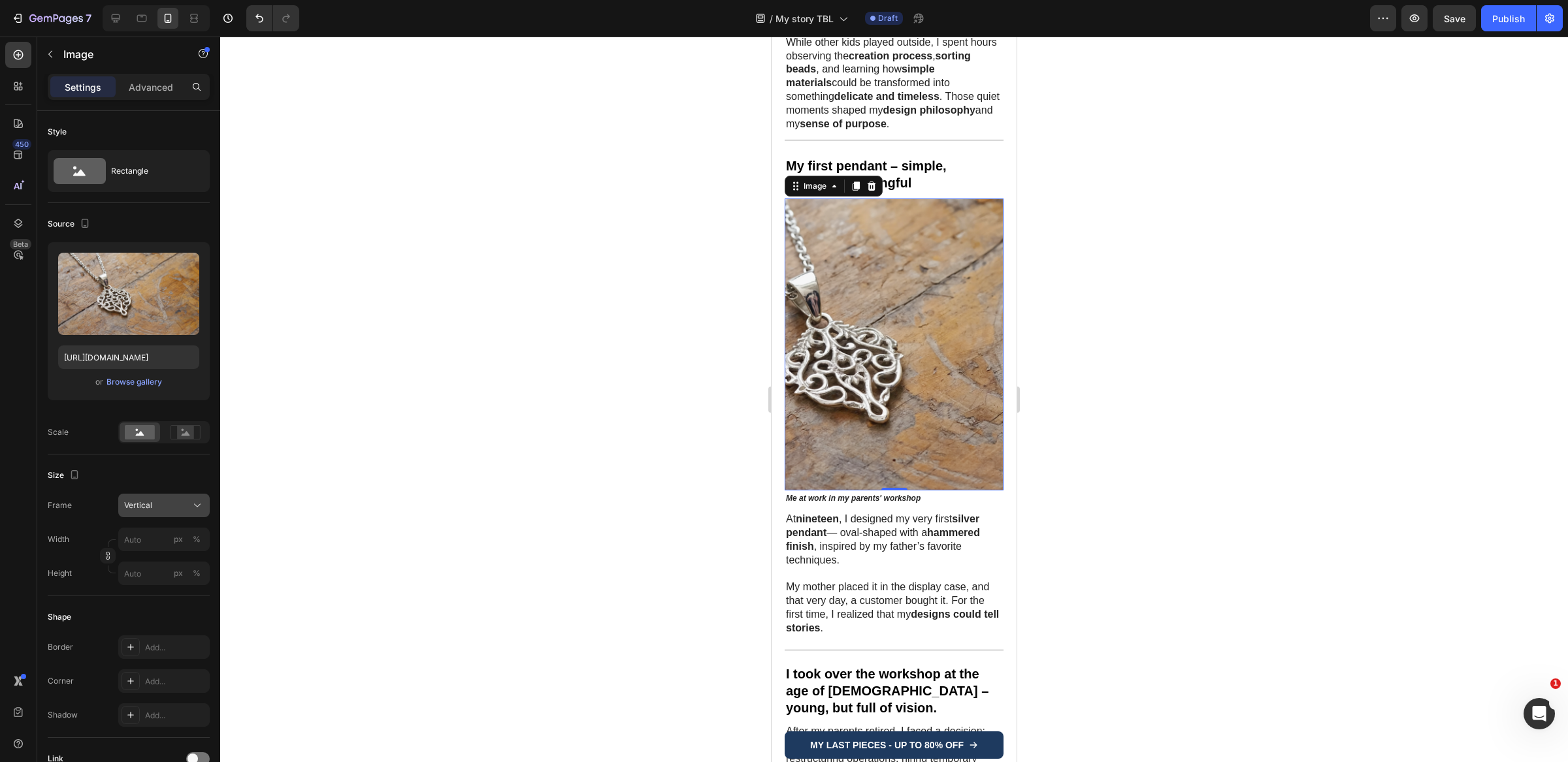
click at [174, 495] on button "Vertical" at bounding box center [163, 505] width 91 height 24
click at [164, 576] on div "Horizontal" at bounding box center [152, 587] width 104 height 25
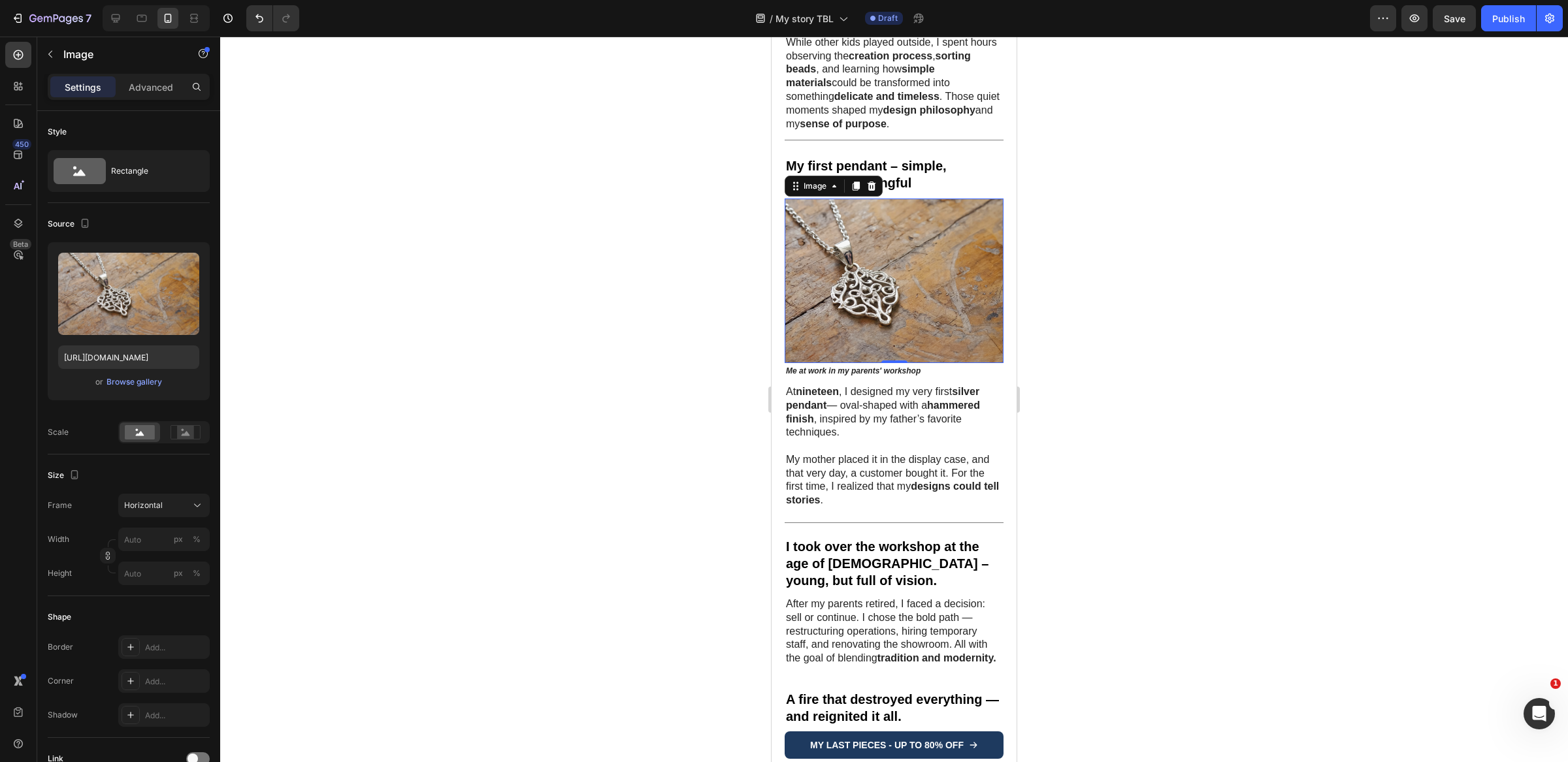
scroll to position [722, 0]
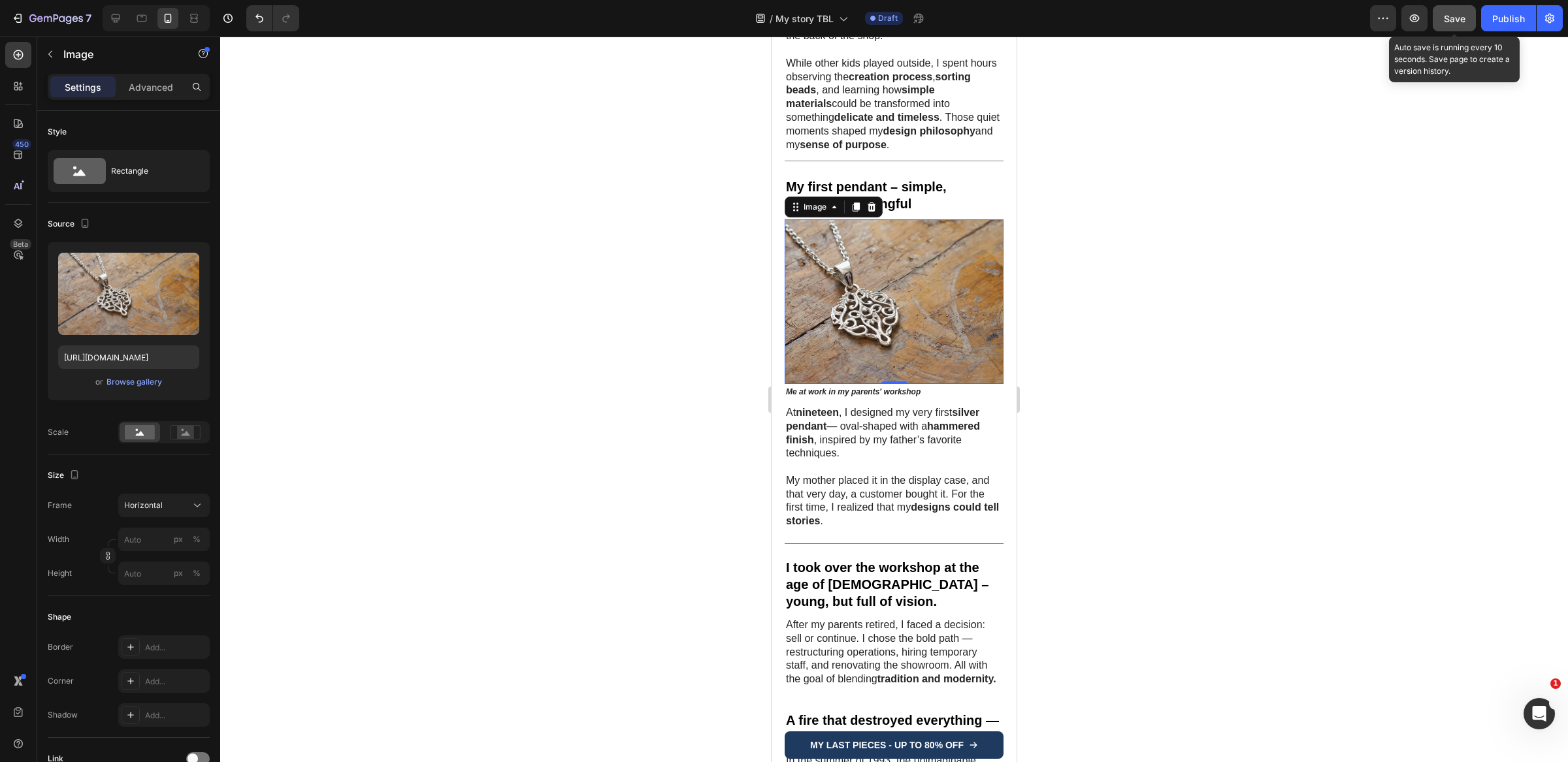
click at [1465, 18] on span "Save" at bounding box center [1455, 18] width 21 height 11
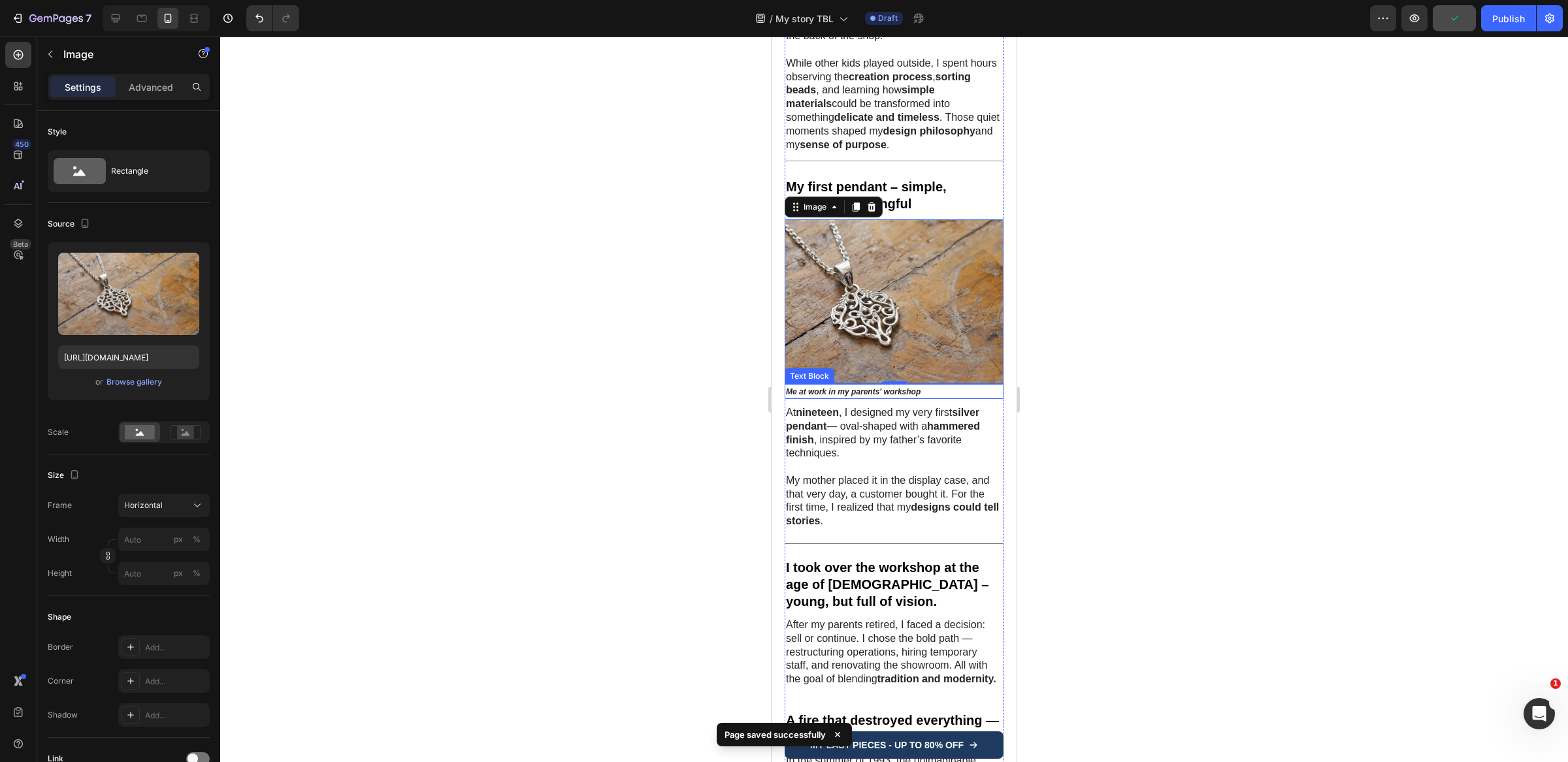
click at [903, 388] on strong "Me at work in my parents' workshop" at bounding box center [853, 392] width 135 height 9
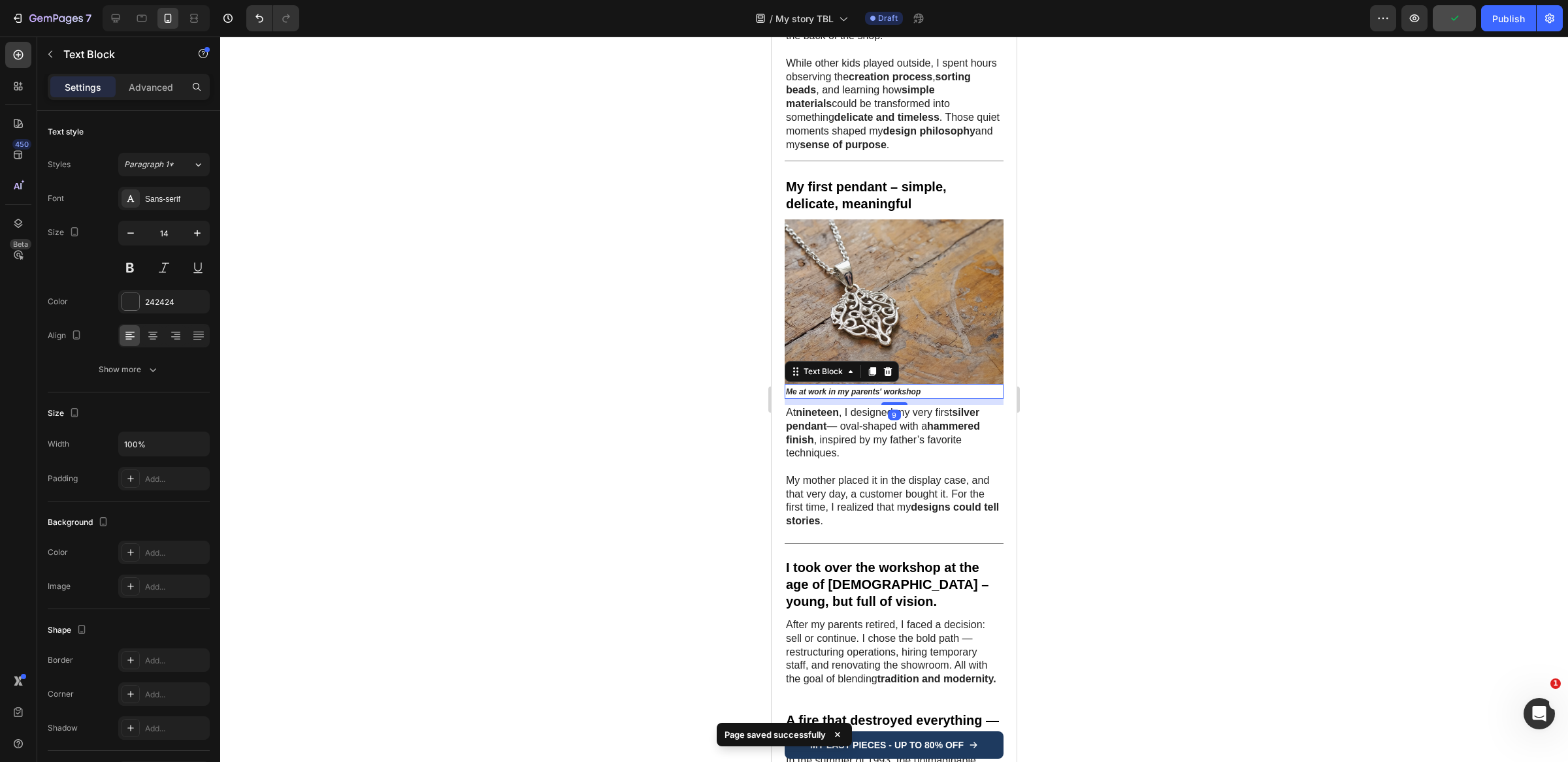
click at [903, 388] on strong "Me at work in my parents' workshop" at bounding box center [853, 392] width 135 height 9
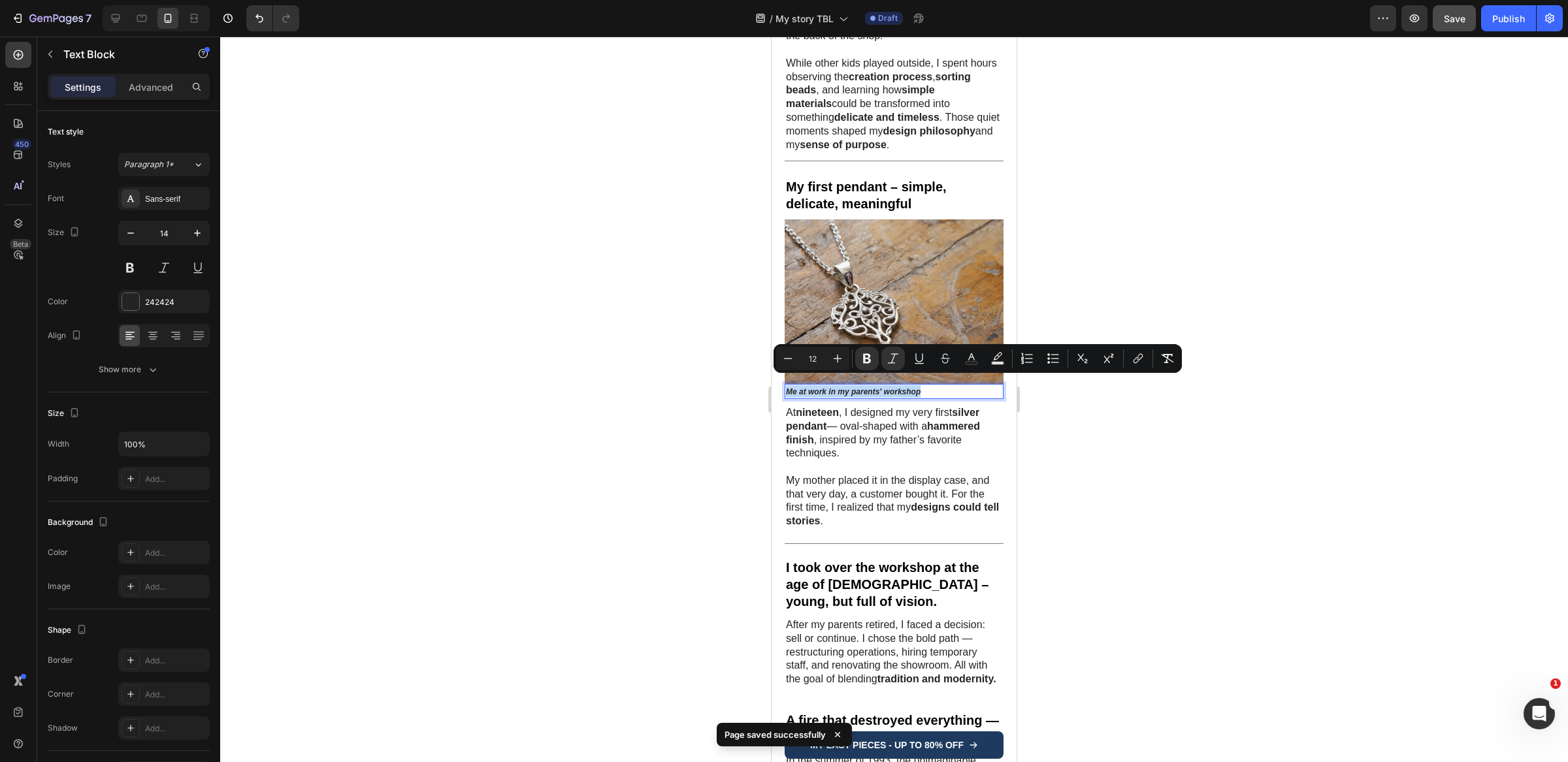
click at [903, 388] on strong "Me at work in my parents' workshop" at bounding box center [853, 392] width 135 height 9
click at [913, 388] on strong "Me at work in my parents' workshop" at bounding box center [853, 392] width 135 height 9
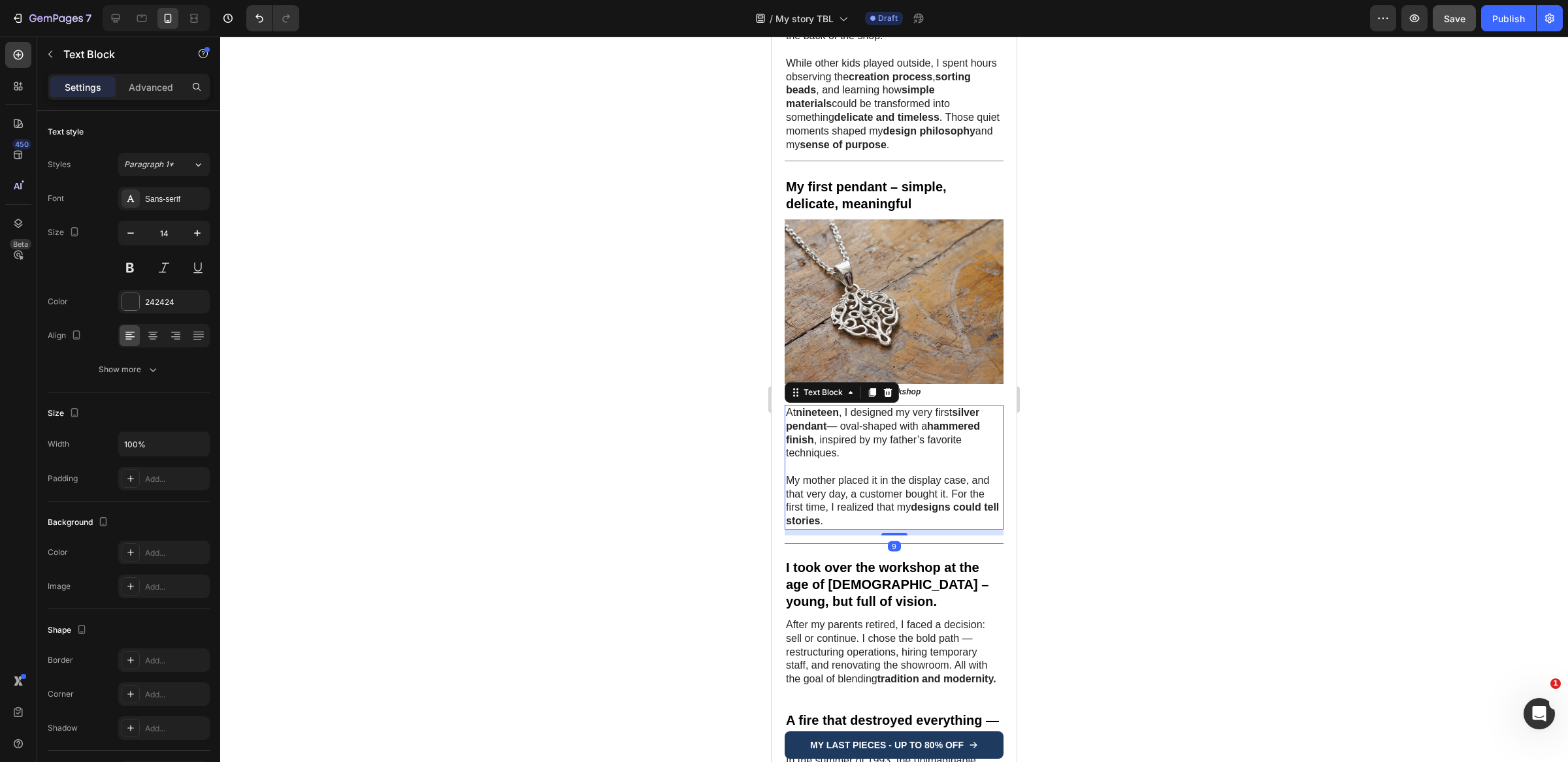
click at [872, 427] on p "At nineteen , I designed my very first silver pendant — oval-shaped with a hamm…" at bounding box center [894, 433] width 216 height 54
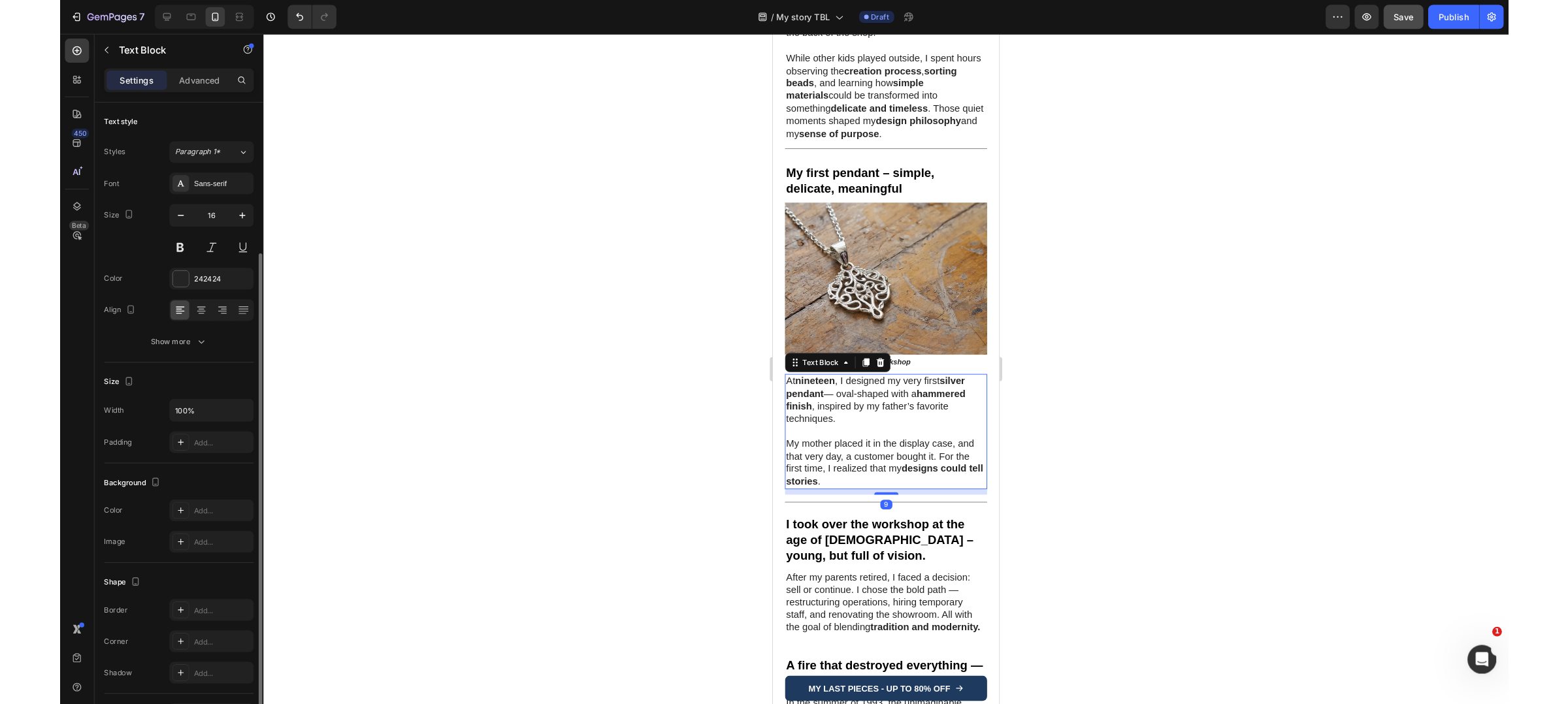
scroll to position [87, 0]
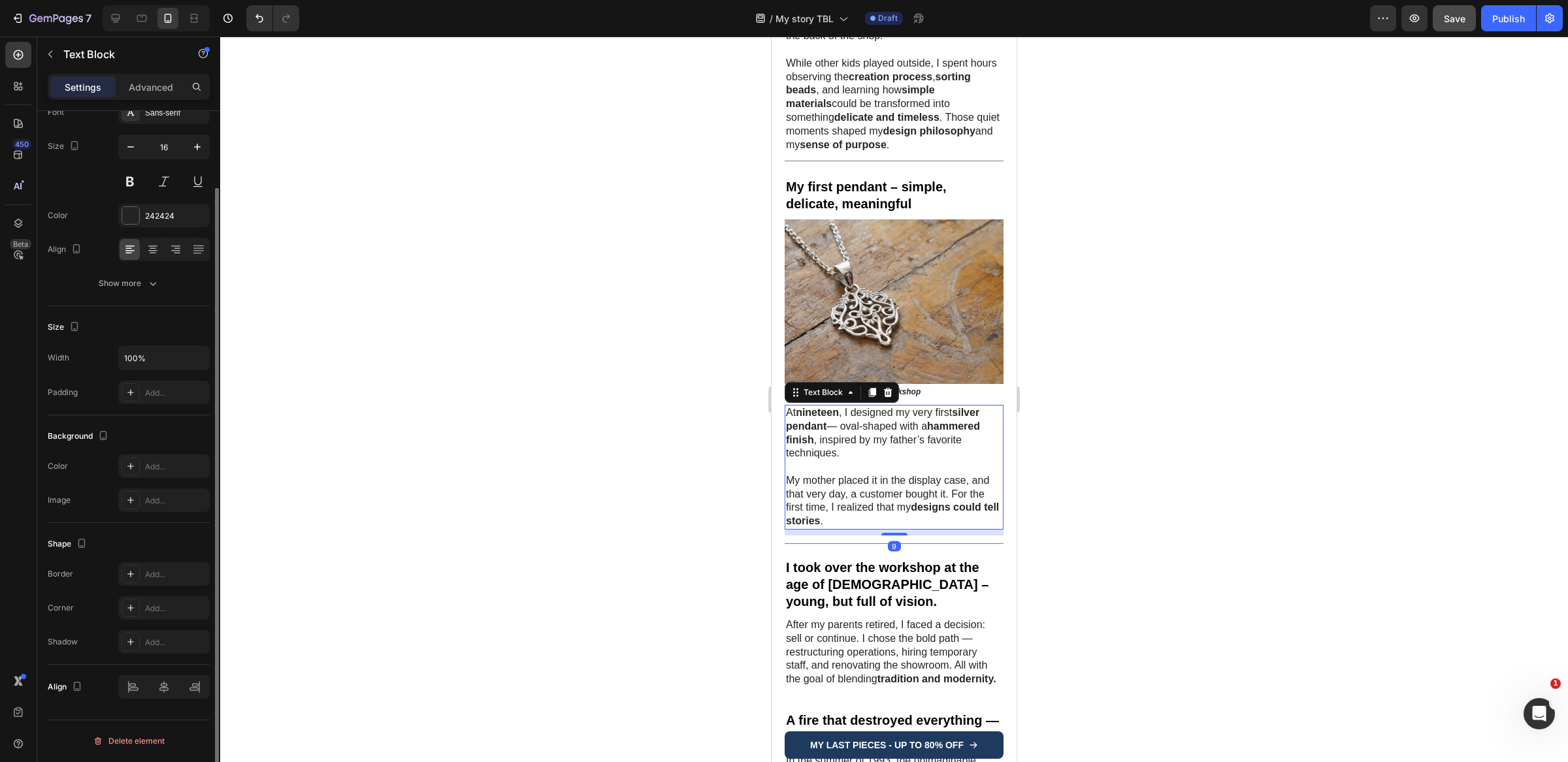
click at [857, 446] on p "At nineteen , I designed my very first silver pendant — oval-shaped with a hamm…" at bounding box center [894, 433] width 216 height 54
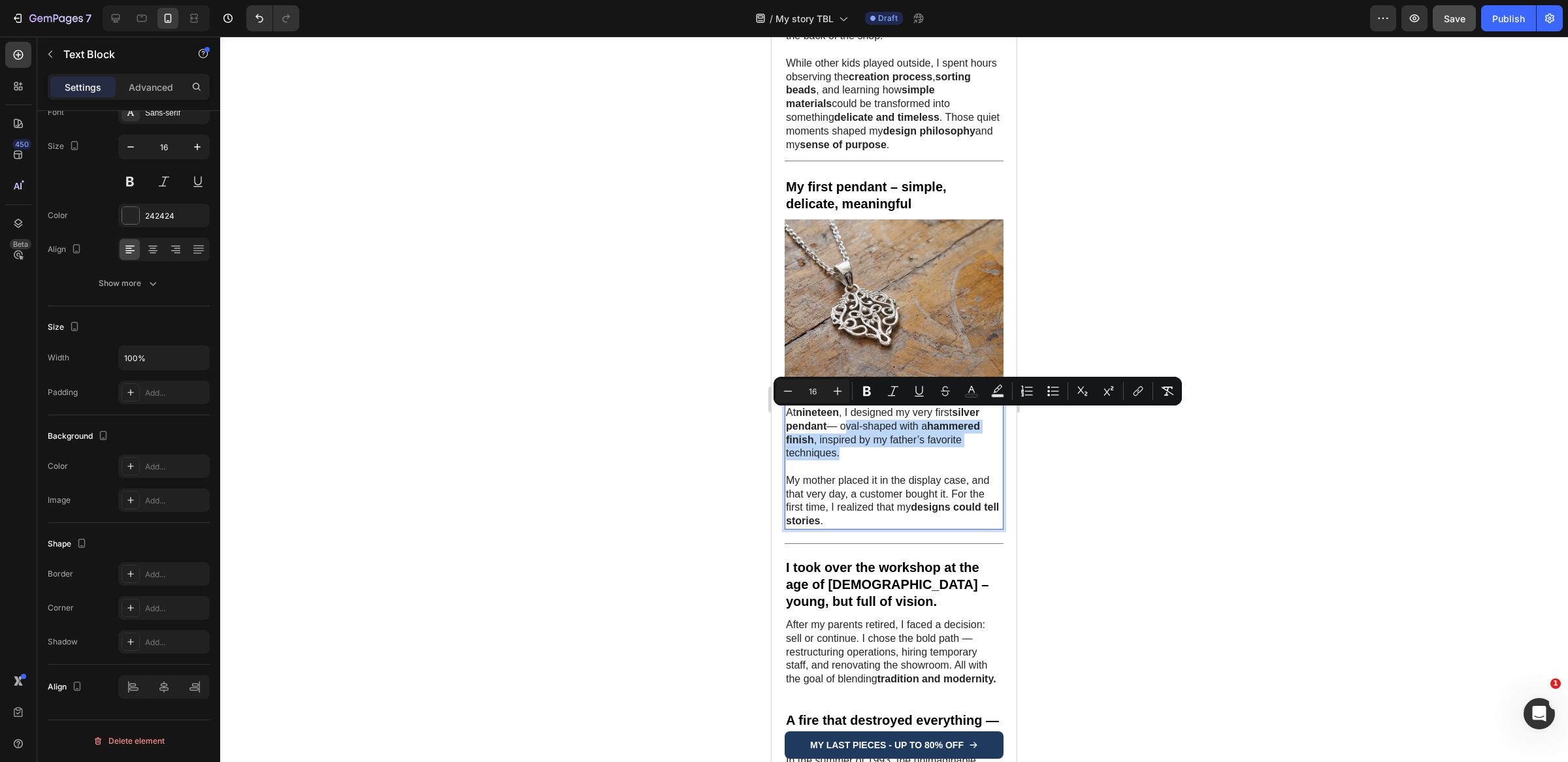
drag, startPoint x: 852, startPoint y: 446, endPoint x: 867, endPoint y: 424, distance: 26.6
click at [845, 414] on p "At nineteen , I designed my very first silver pendant — oval-shaped with a hamm…" at bounding box center [894, 433] width 216 height 54
copy p "oval-shaped with a hammered finish , inspired by my father’s favorite technique…"
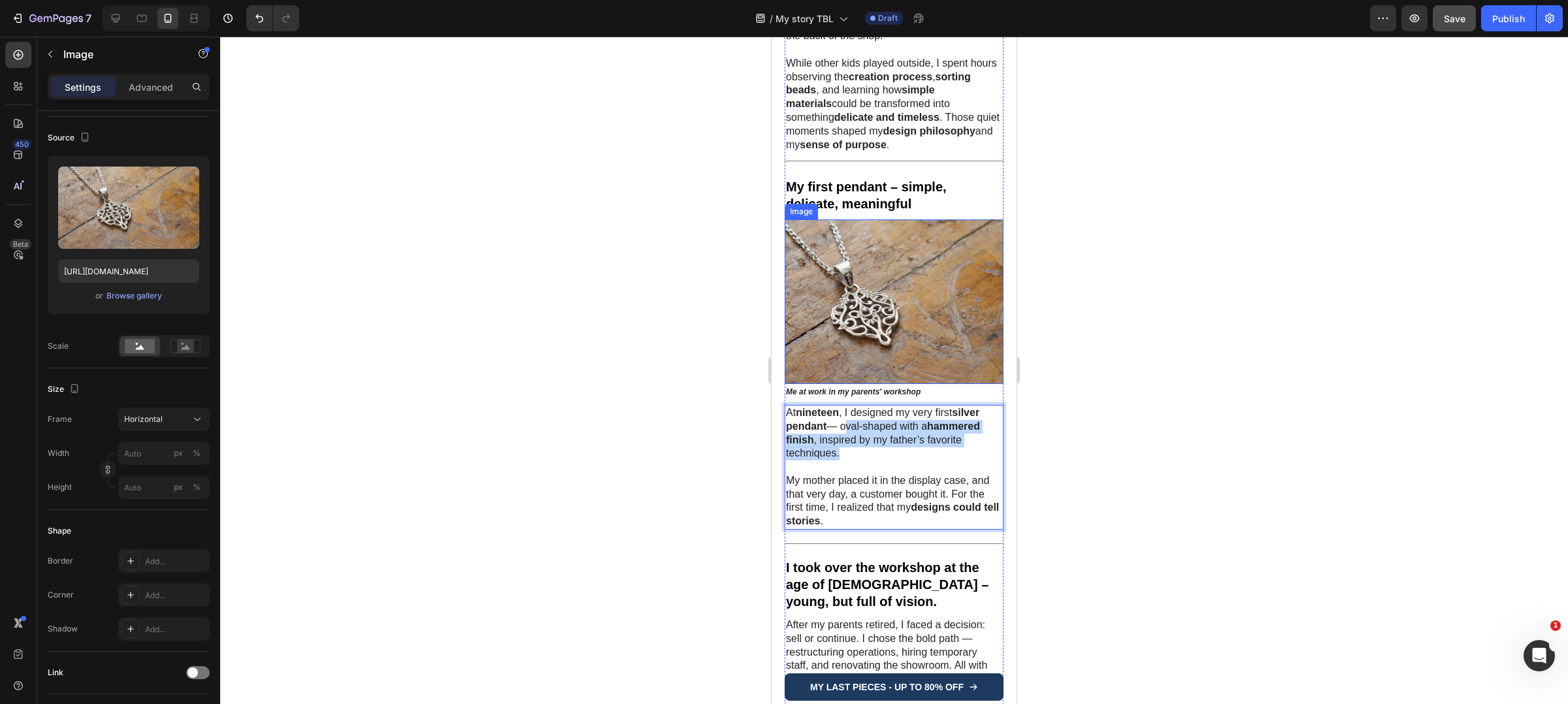
click at [876, 300] on img at bounding box center [894, 302] width 219 height 164
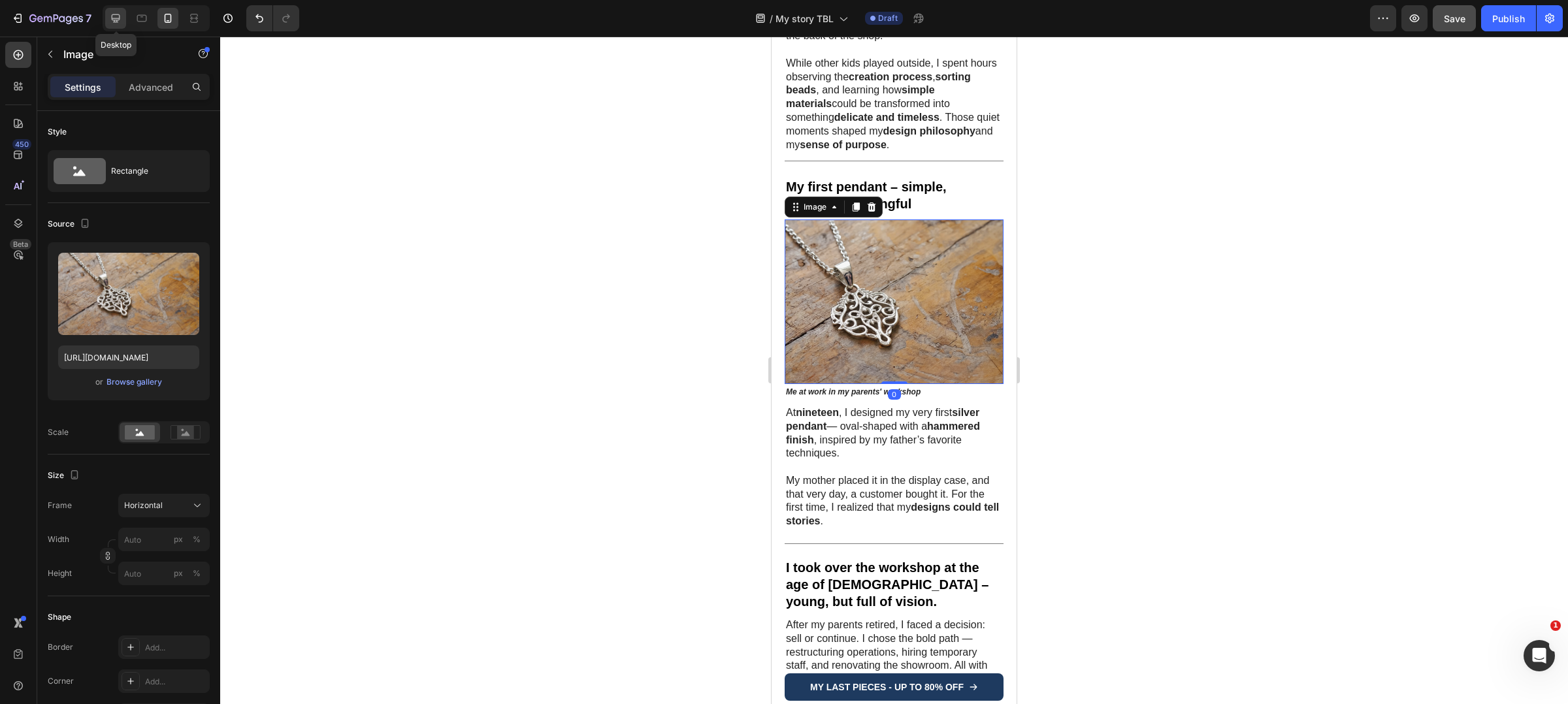
click at [117, 13] on icon at bounding box center [115, 18] width 13 height 13
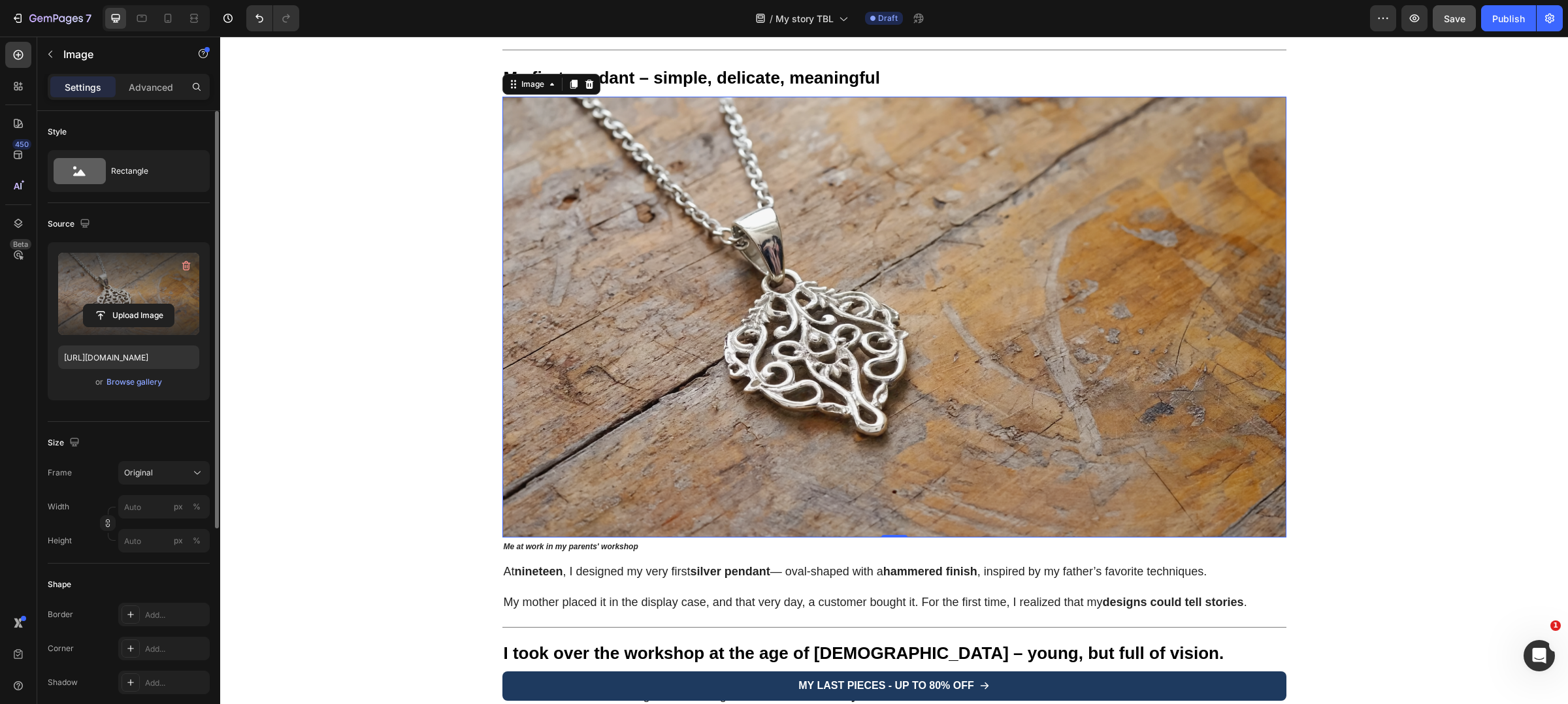
scroll to position [758, 0]
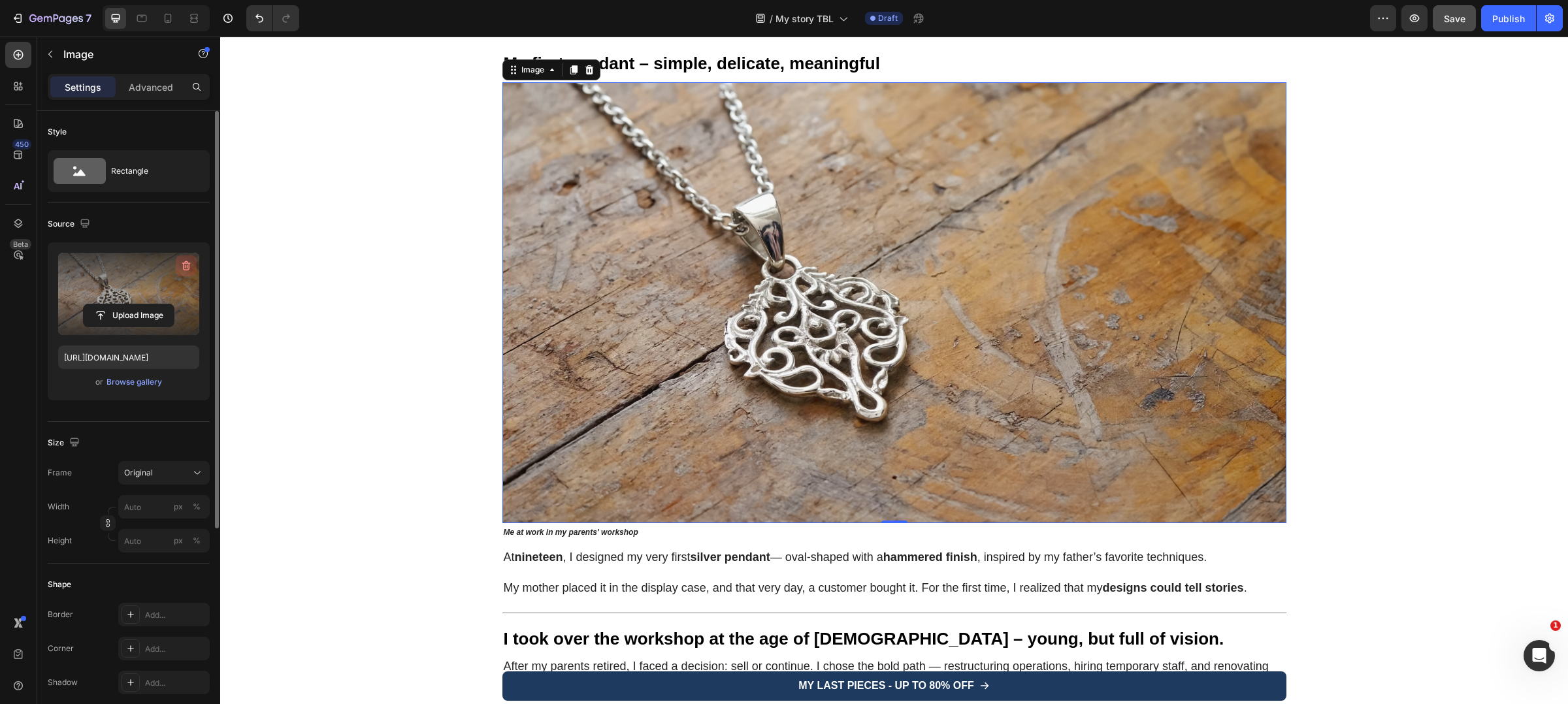
click at [188, 263] on icon "button" at bounding box center [186, 266] width 13 height 13
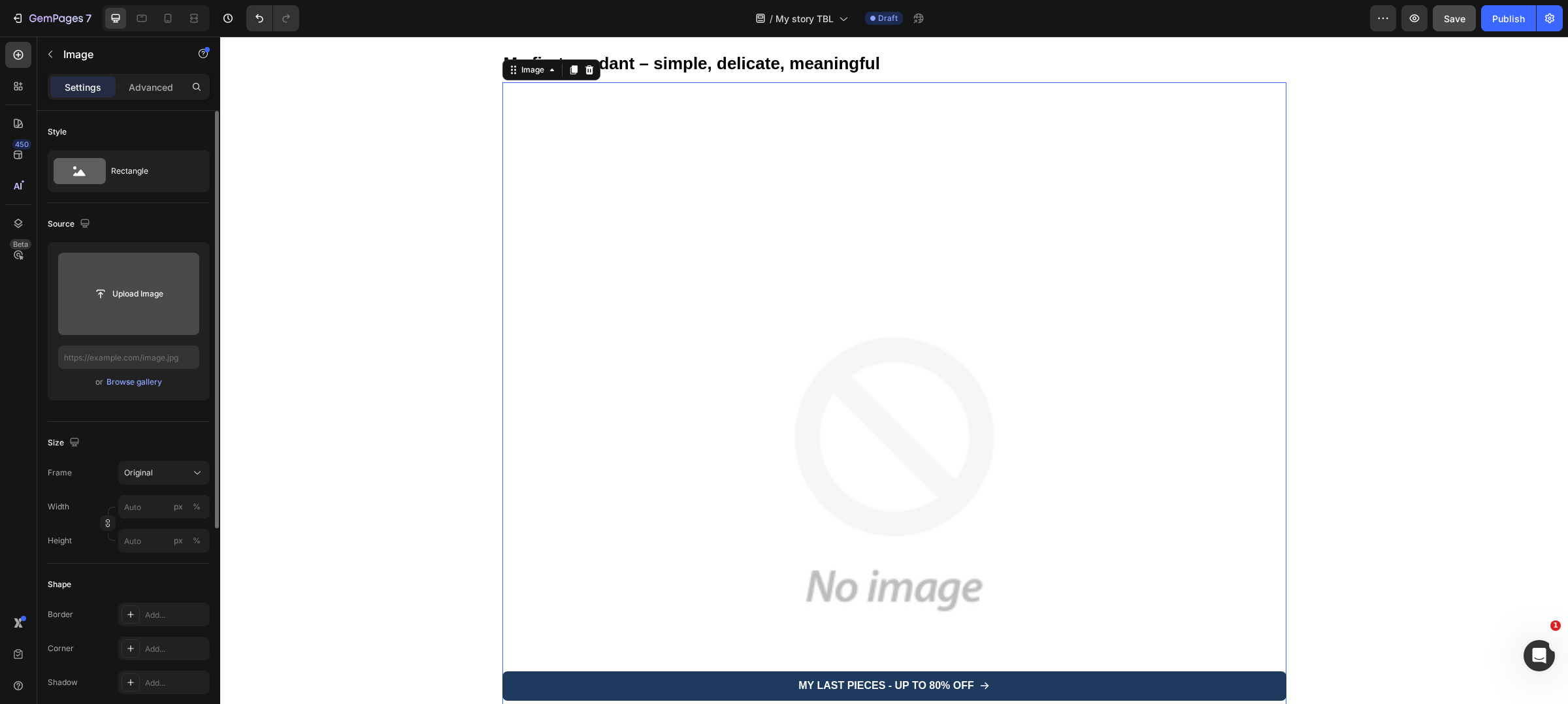
click at [144, 290] on input "file" at bounding box center [129, 293] width 90 height 22
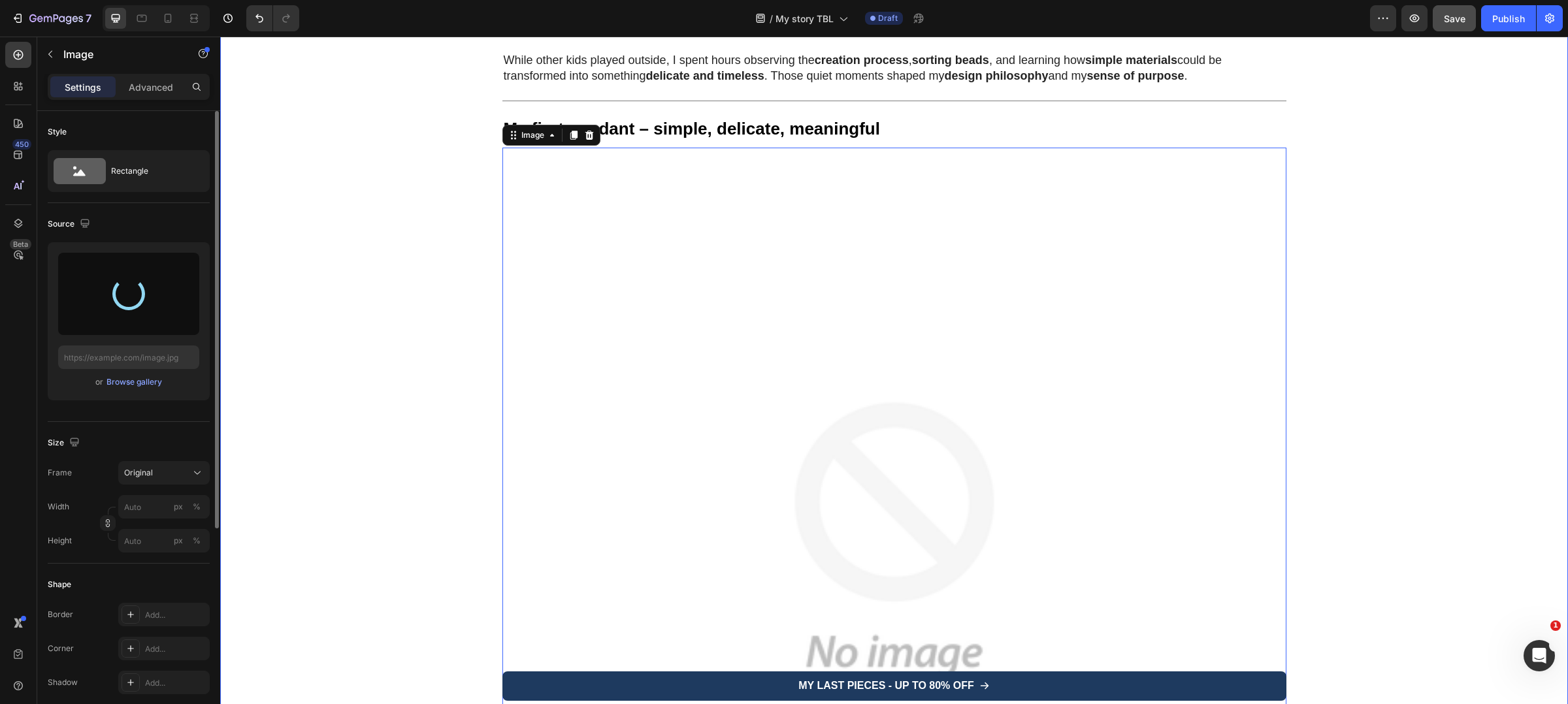
scroll to position [681, 0]
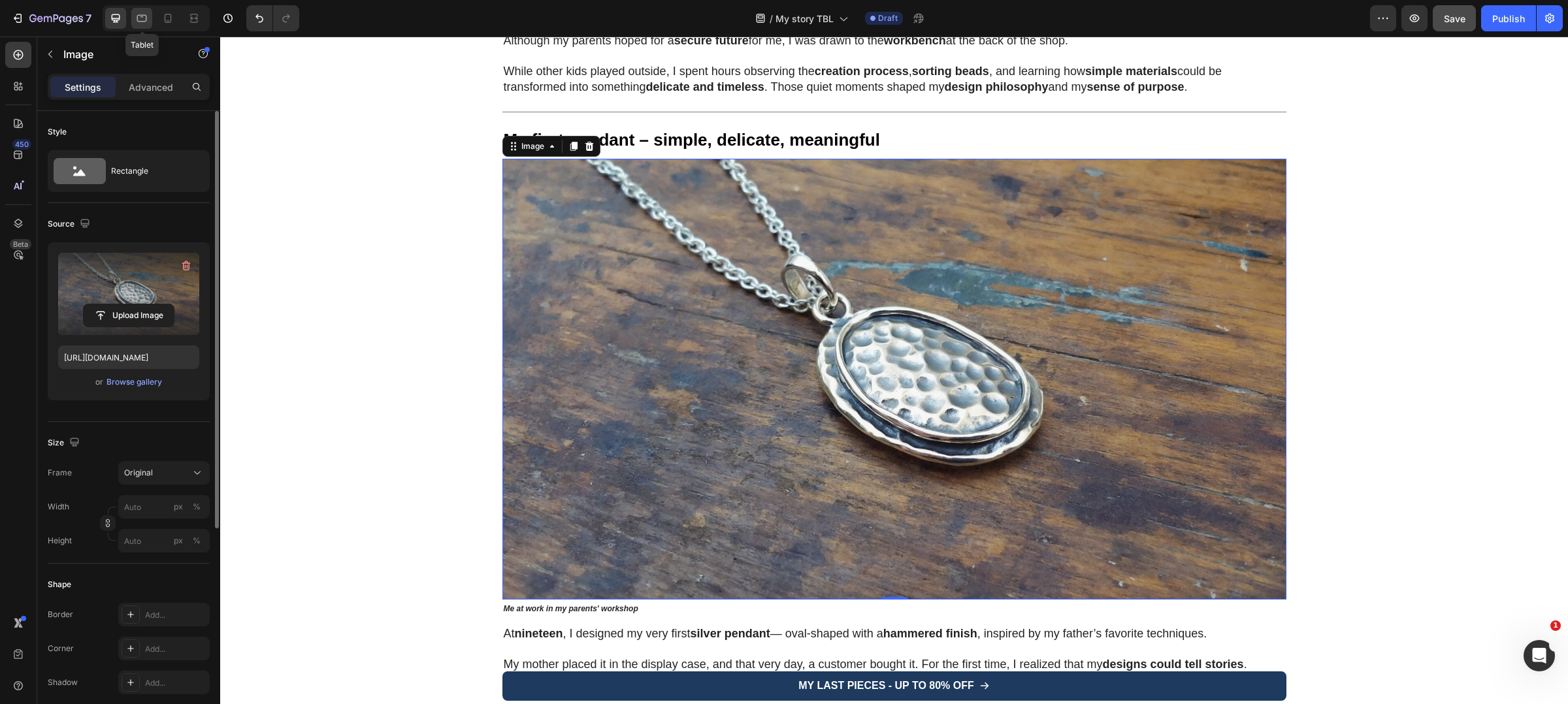
click at [142, 23] on icon at bounding box center [142, 18] width 13 height 13
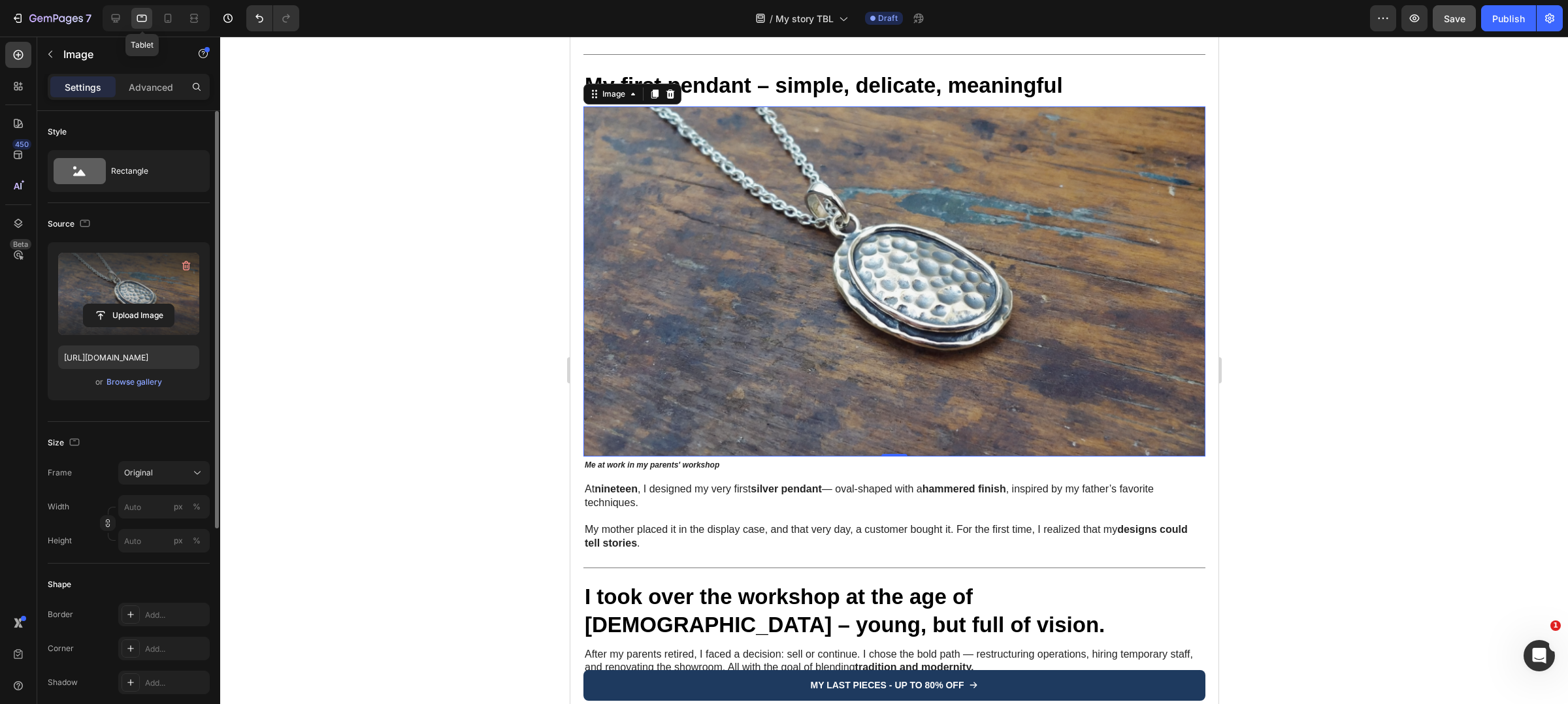
scroll to position [776, 0]
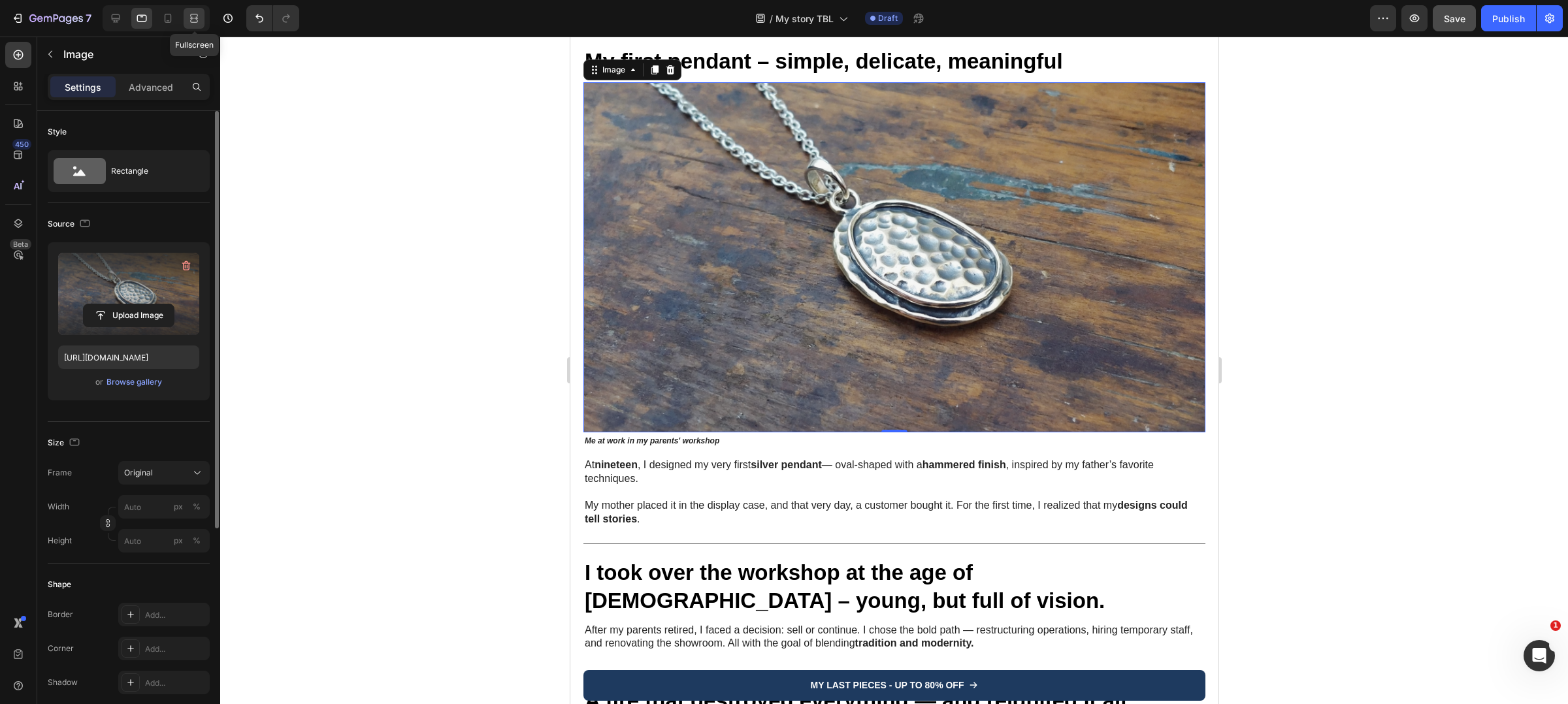
click at [184, 20] on div at bounding box center [194, 18] width 21 height 21
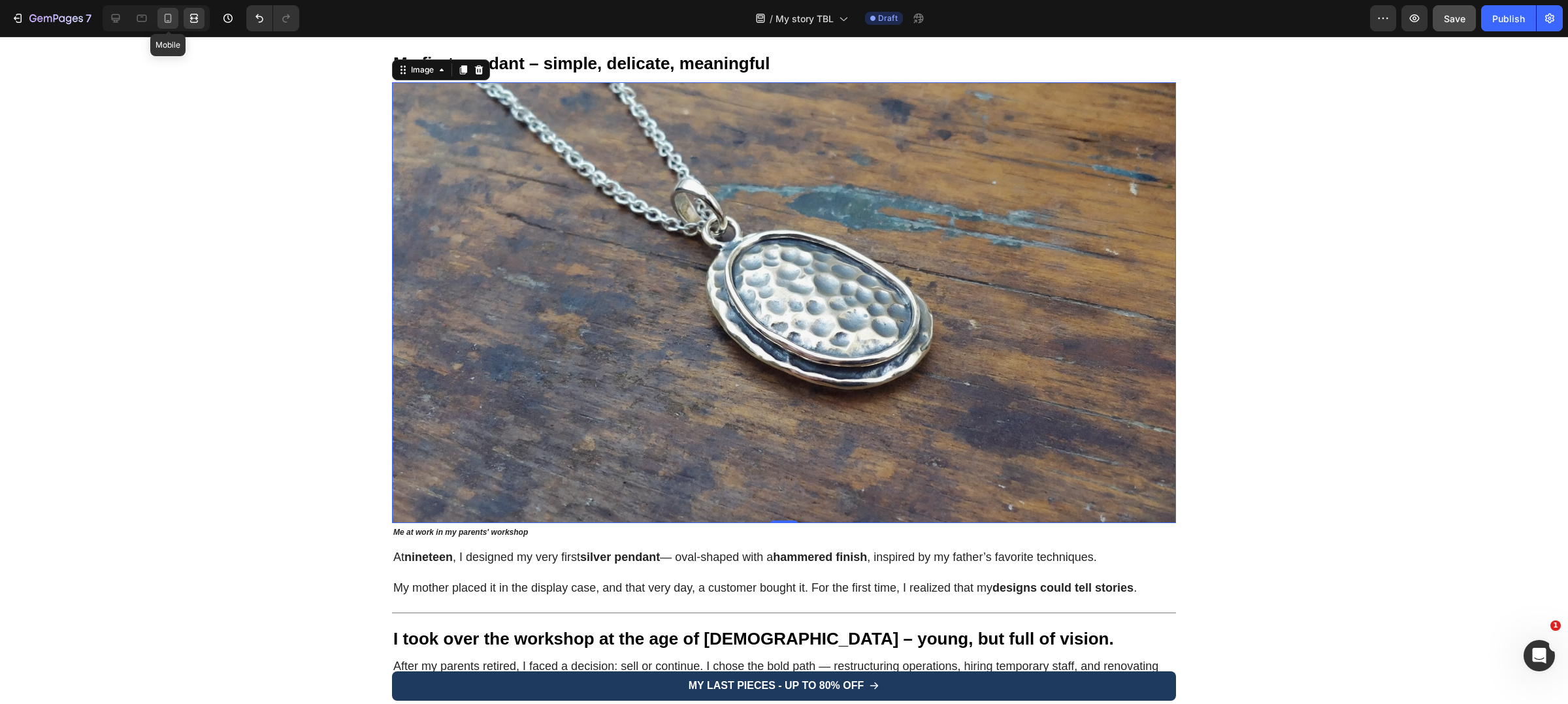
click at [171, 20] on icon at bounding box center [168, 18] width 7 height 9
type input "https://cdn.shopify.com/s/files/1/0897/2042/2783/files/gempages_565549179514913…"
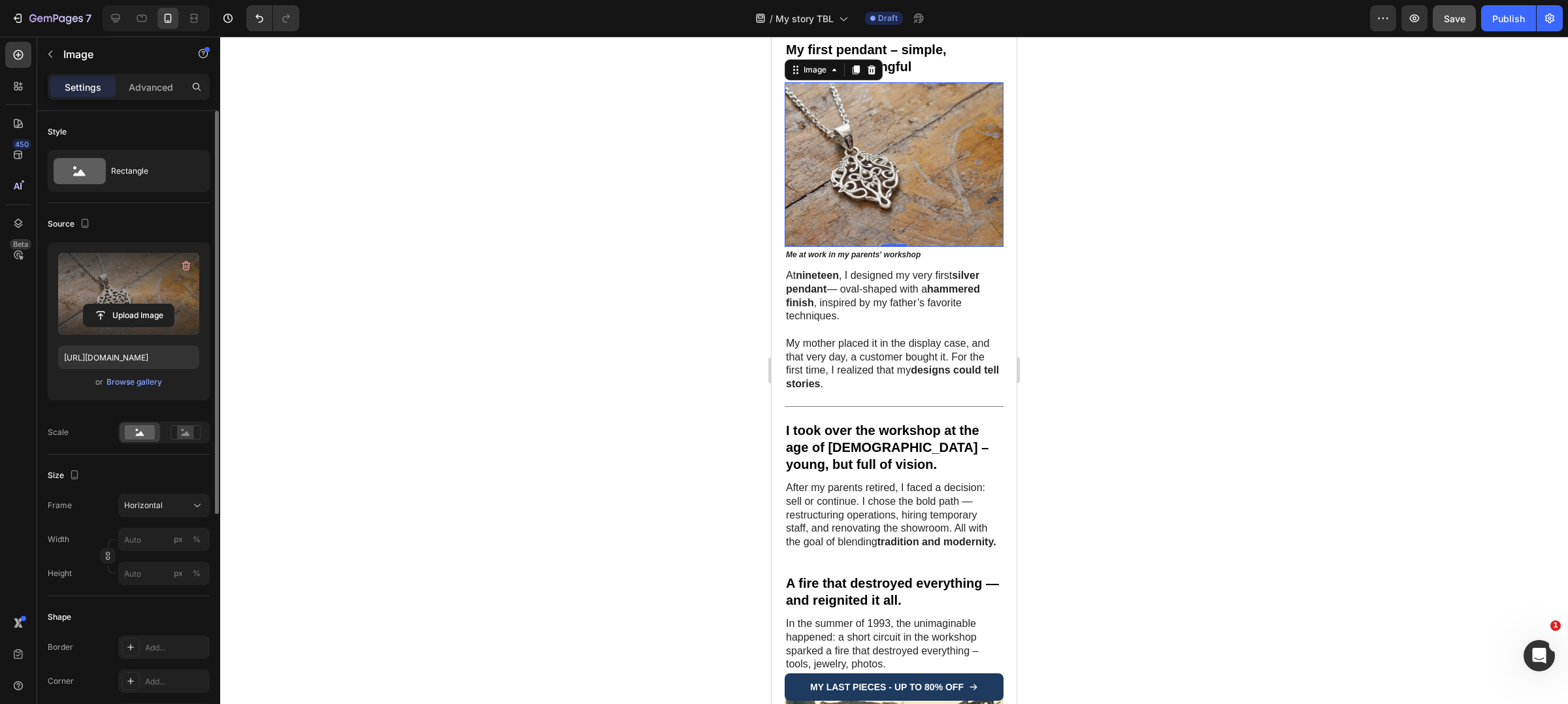
scroll to position [850, 0]
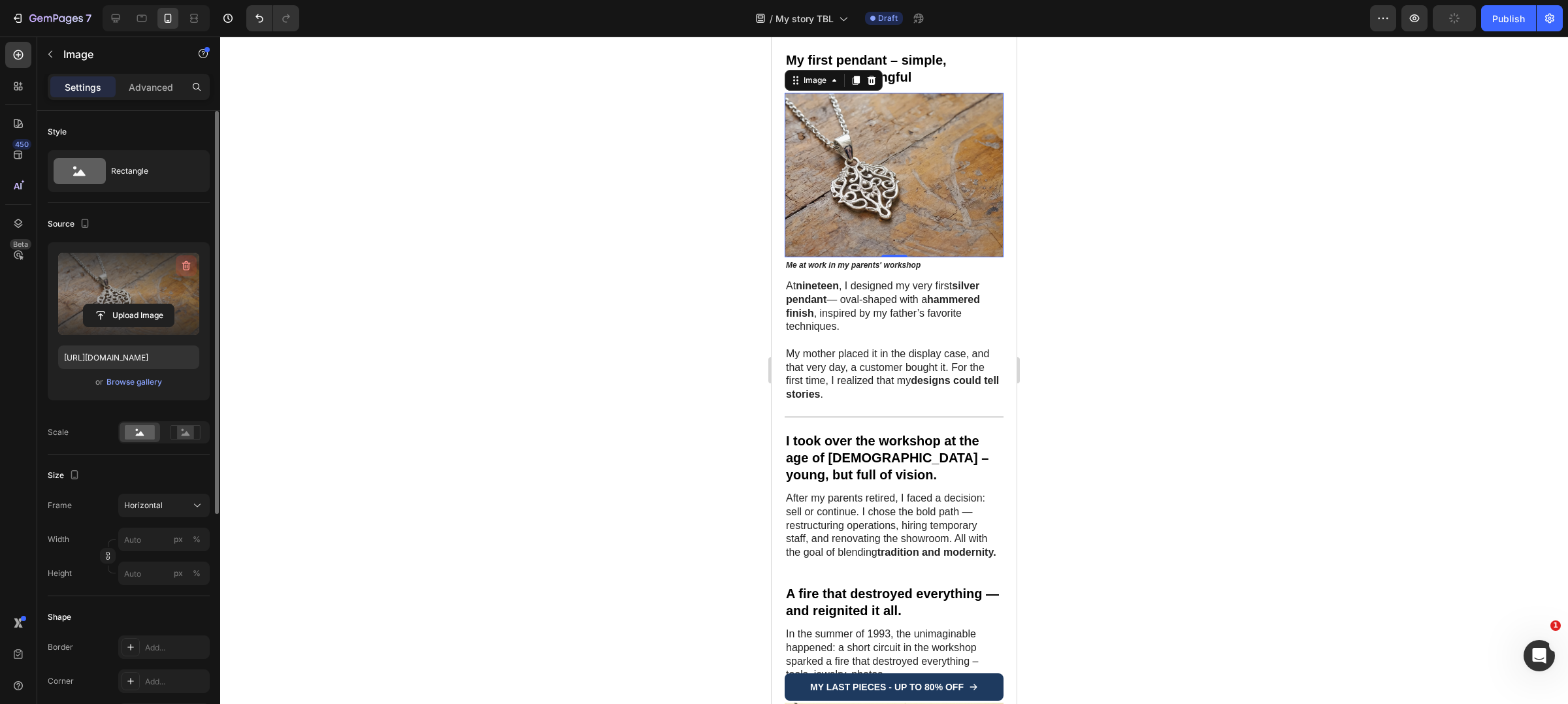
click at [181, 258] on button "button" at bounding box center [185, 265] width 21 height 21
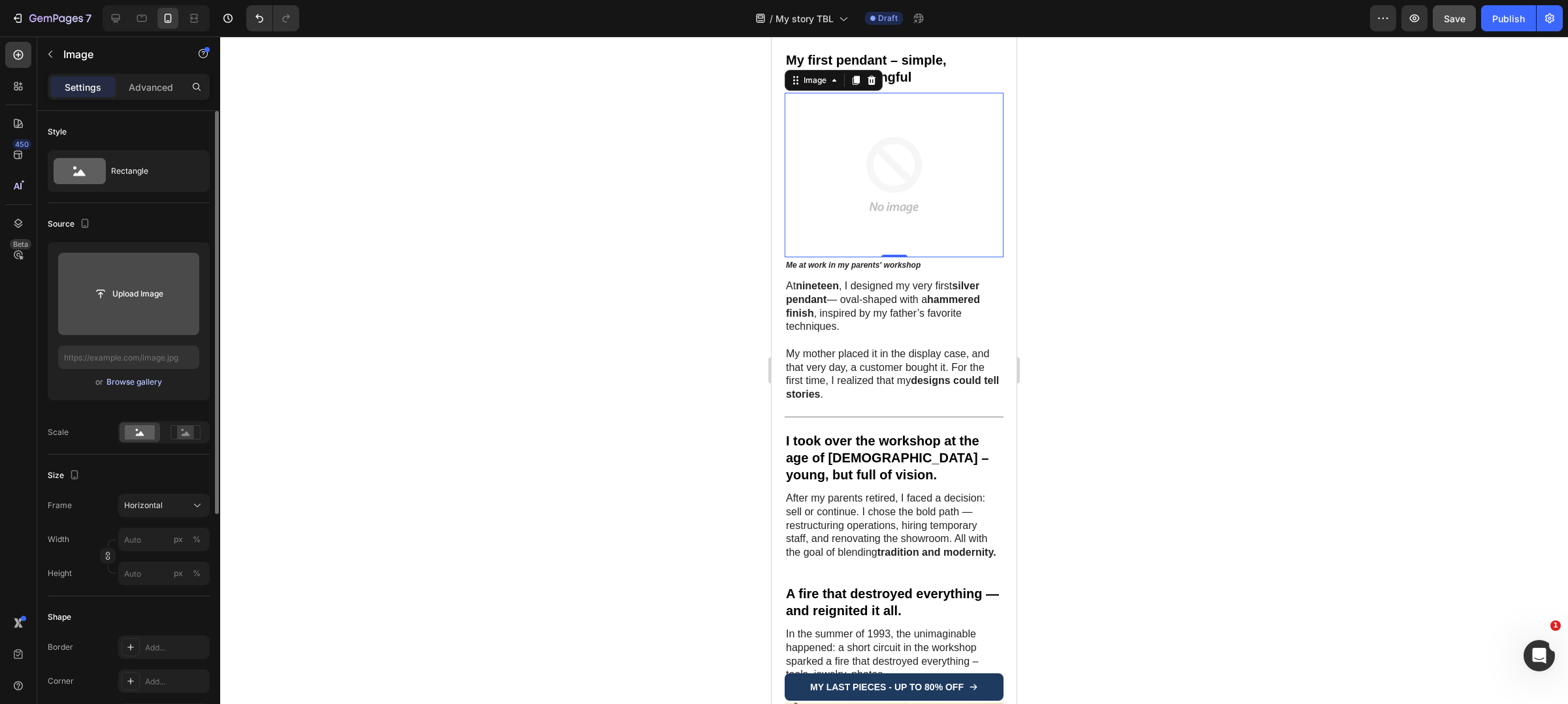
click at [136, 383] on div "Browse gallery" at bounding box center [134, 381] width 55 height 11
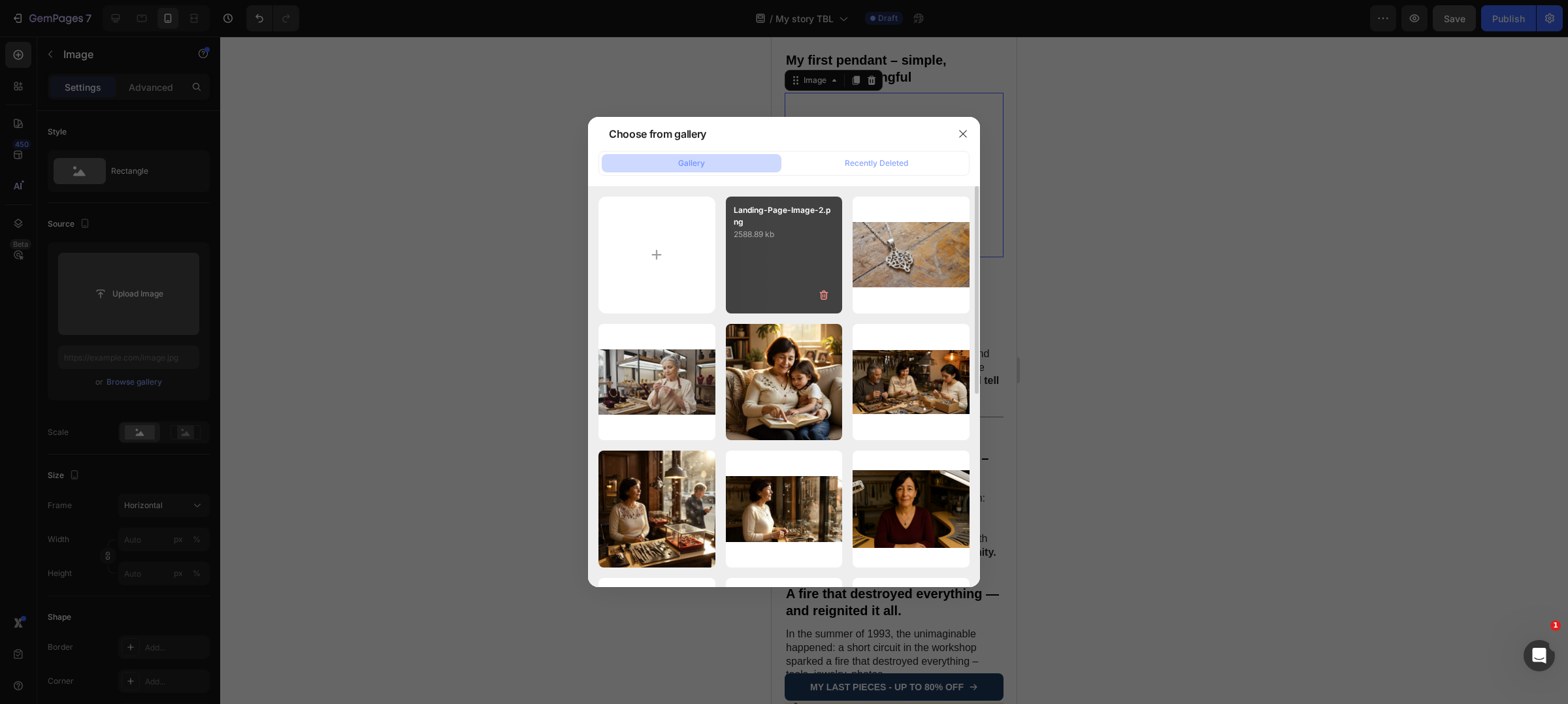
click at [783, 214] on p "Landing-Page-Image-2.png" at bounding box center [784, 216] width 101 height 24
type input "https://cdn.shopify.com/s/files/1/0897/2042/2783/files/gempages_565549179514913…"
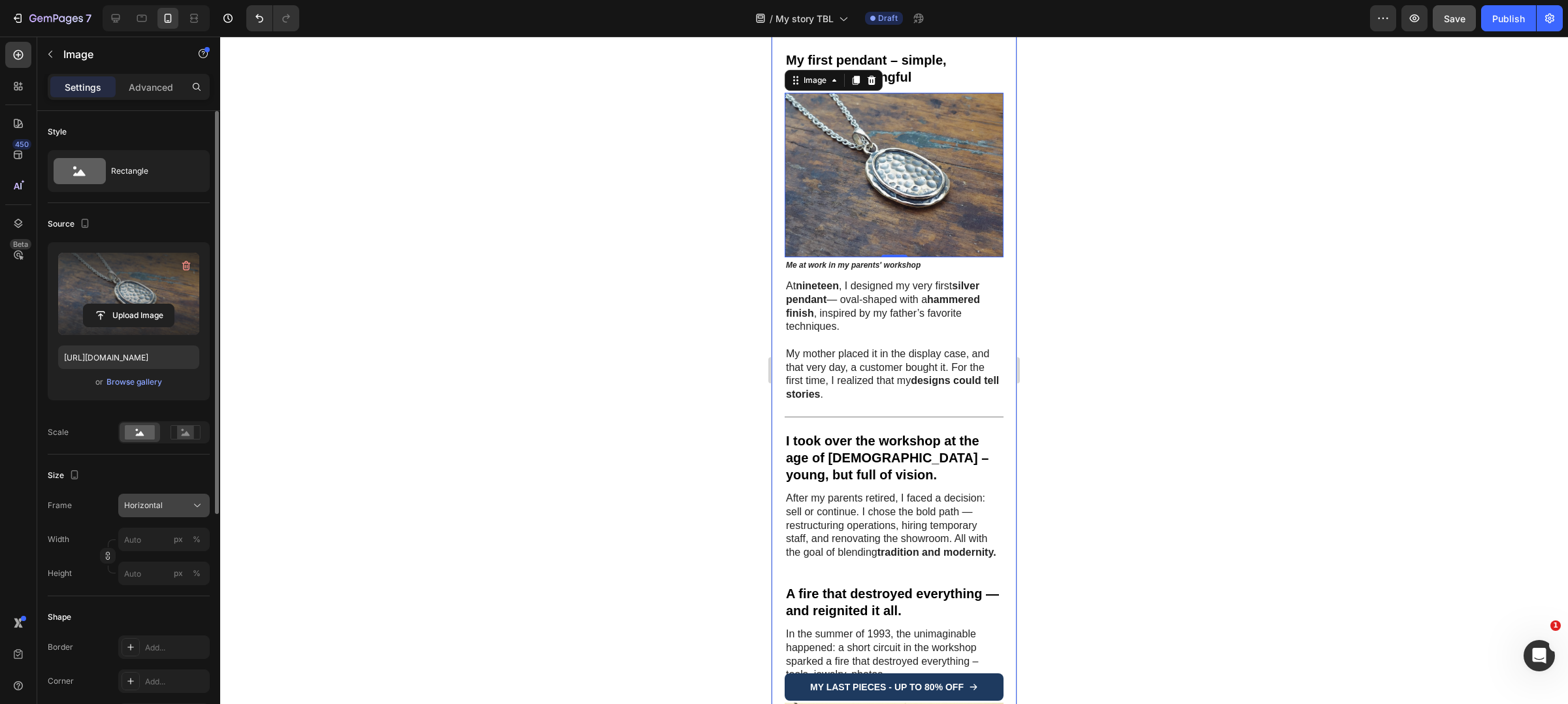
click at [154, 508] on span "Horizontal" at bounding box center [143, 505] width 38 height 11
click at [152, 535] on div "Square" at bounding box center [161, 537] width 76 height 13
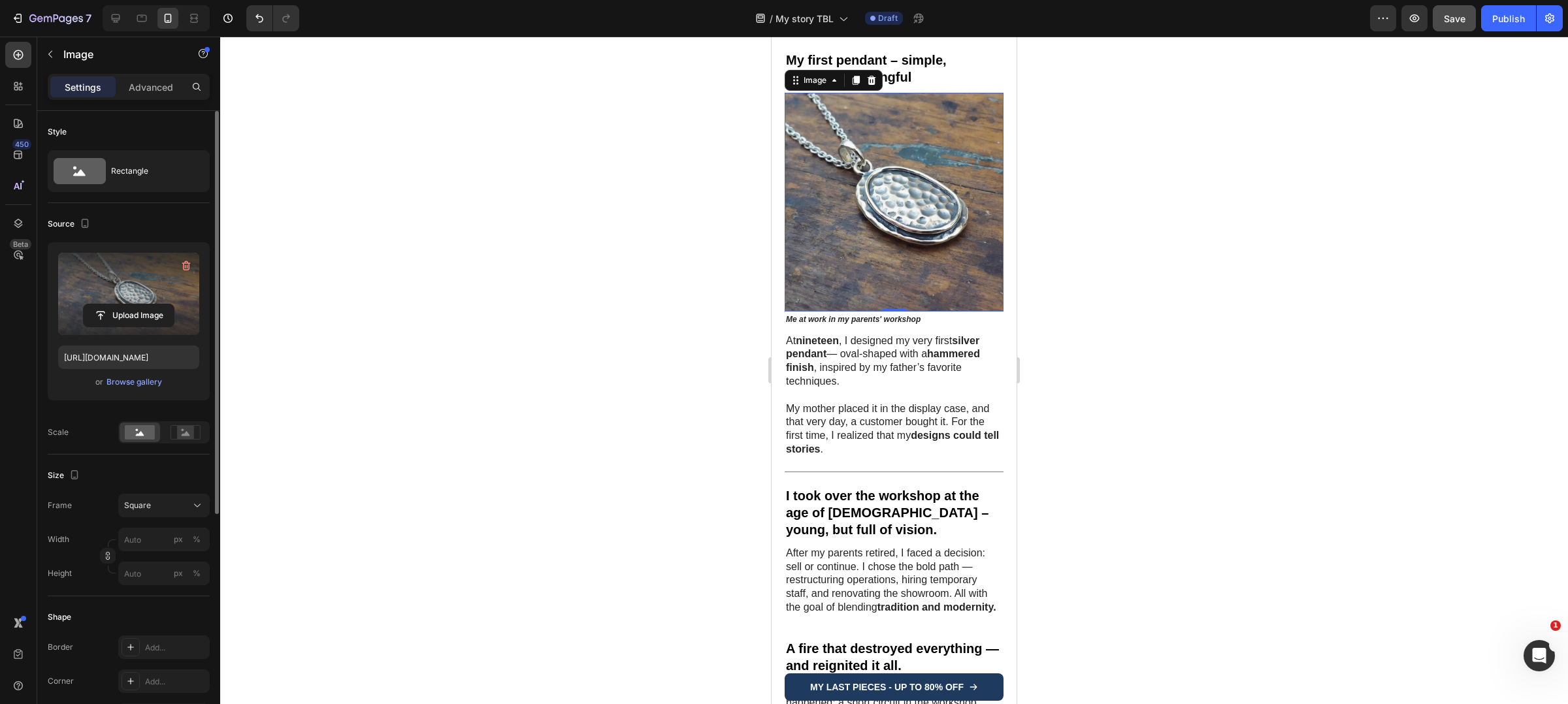
scroll to position [815, 0]
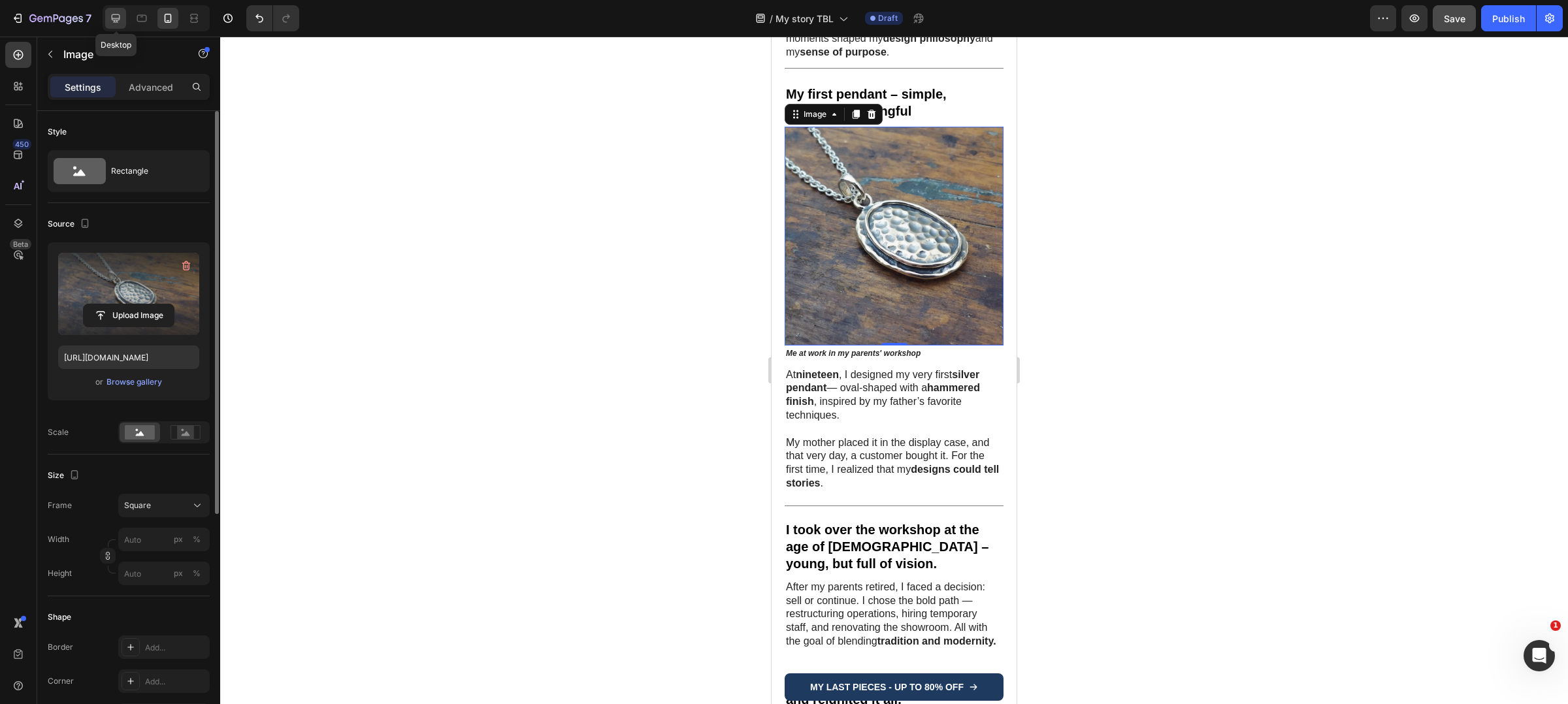
click at [113, 25] on div at bounding box center [115, 18] width 21 height 21
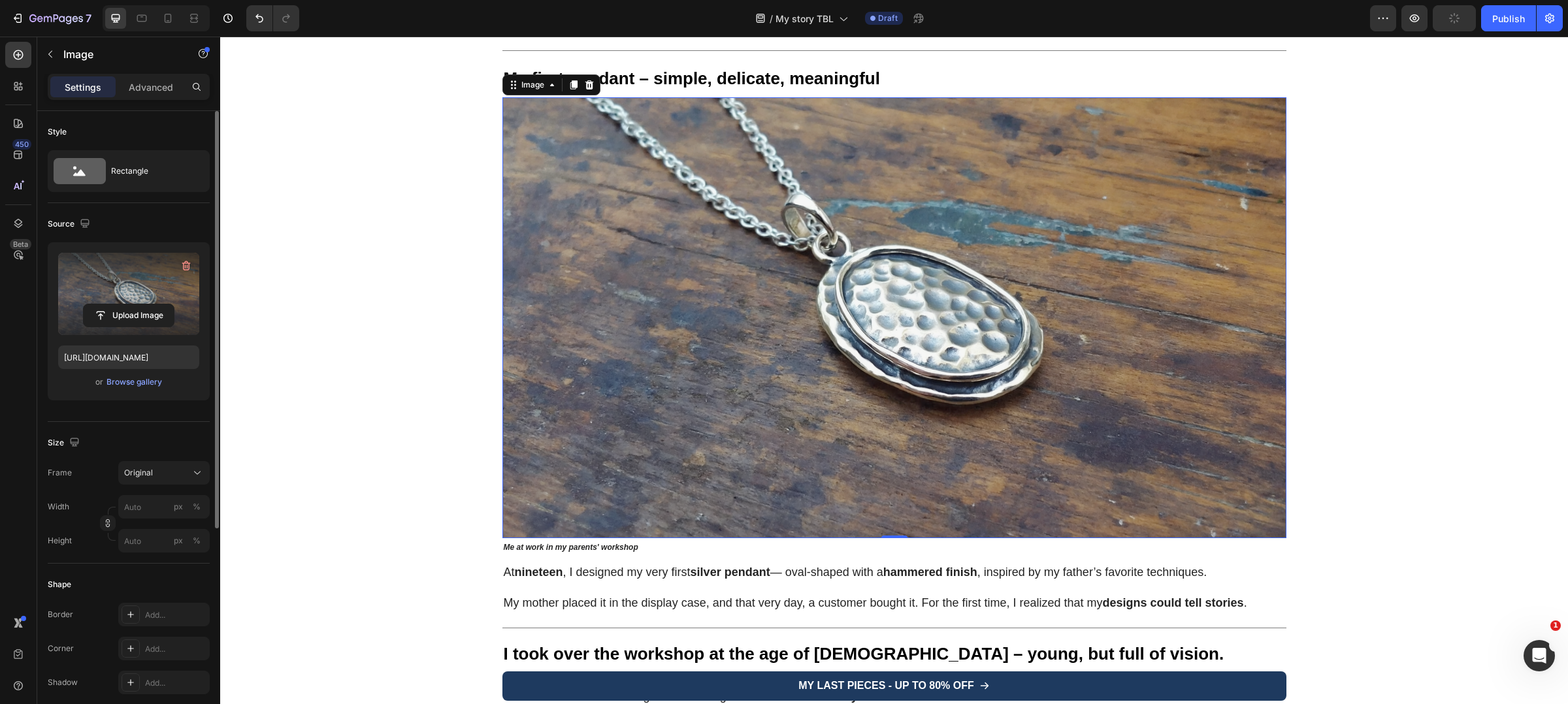
scroll to position [758, 0]
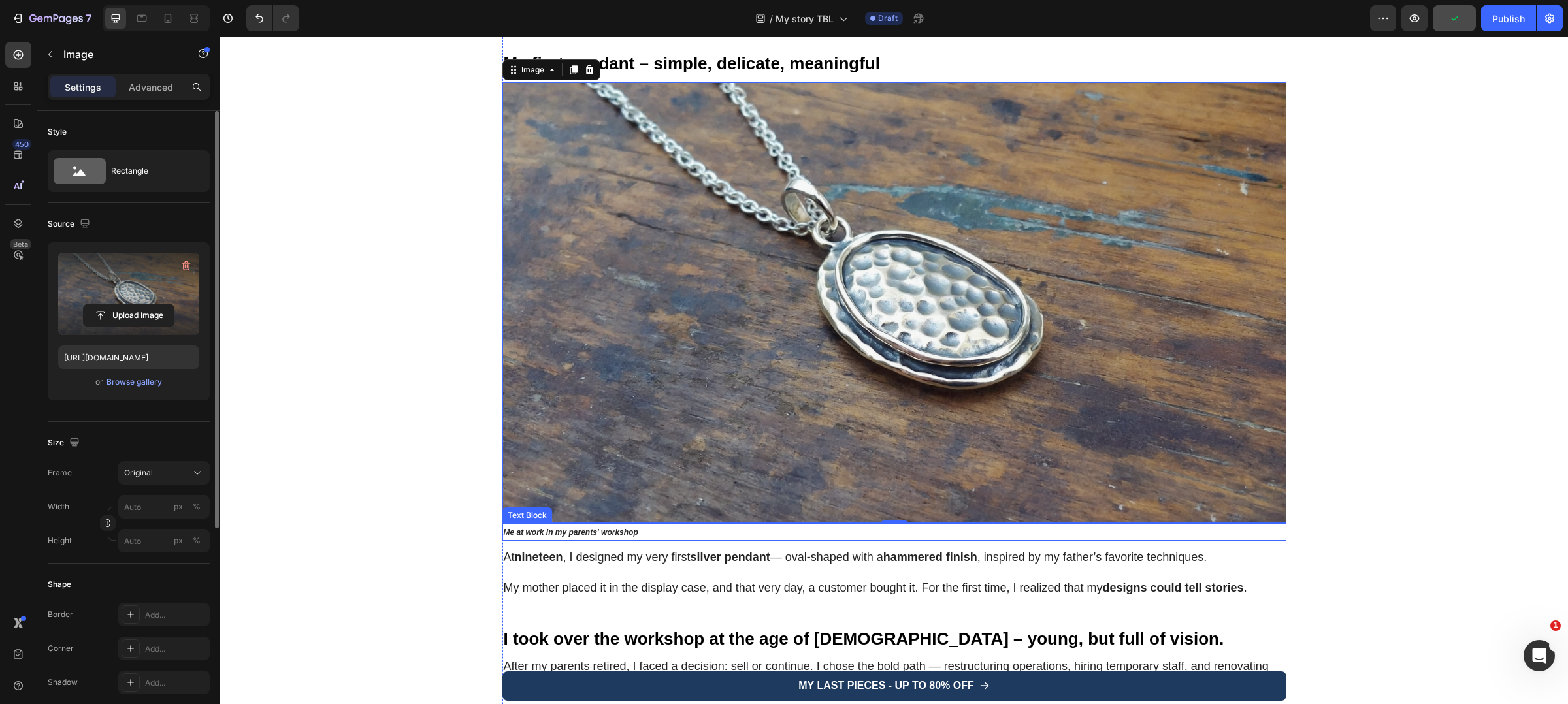
click at [588, 532] on strong "Me at work in my parents' workshop" at bounding box center [571, 532] width 135 height 9
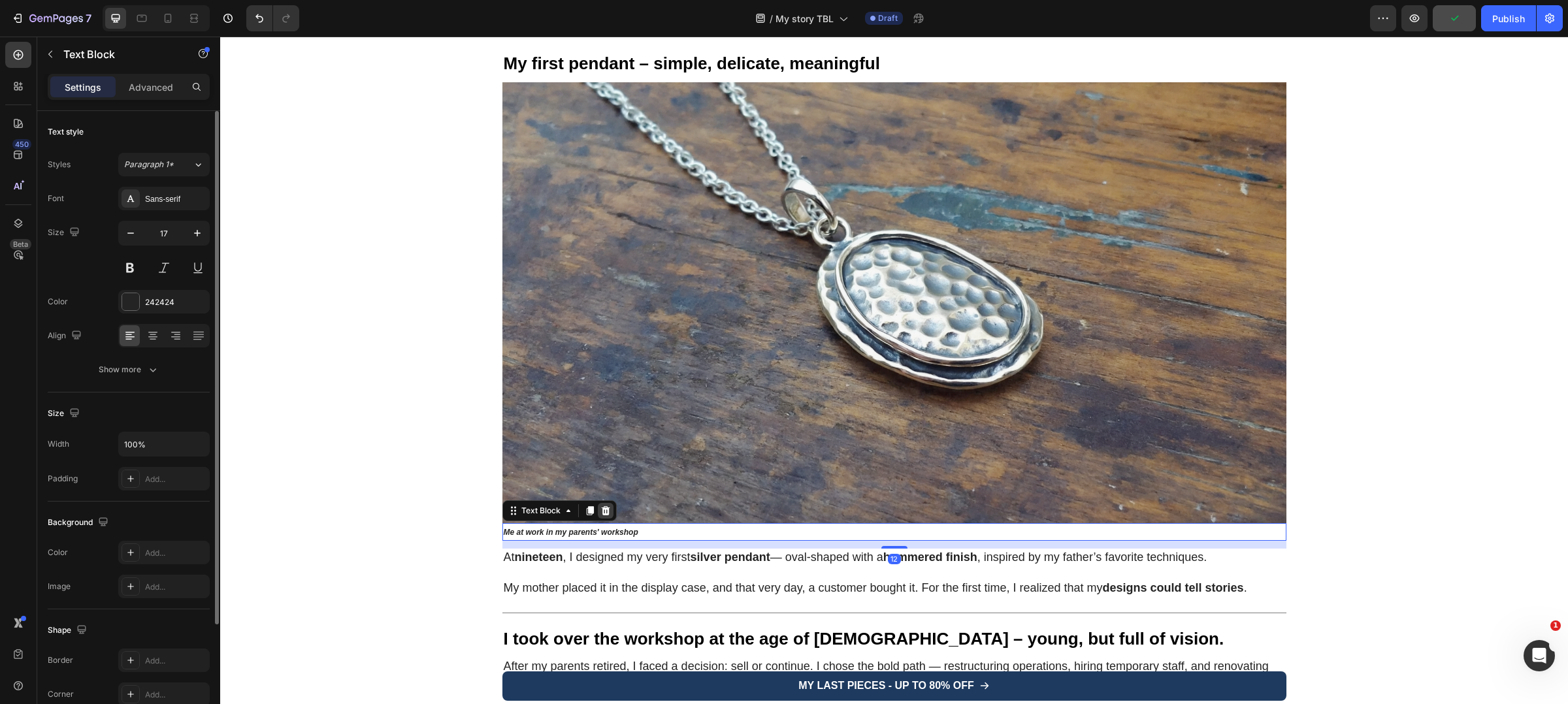
click at [601, 508] on icon at bounding box center [605, 511] width 8 height 9
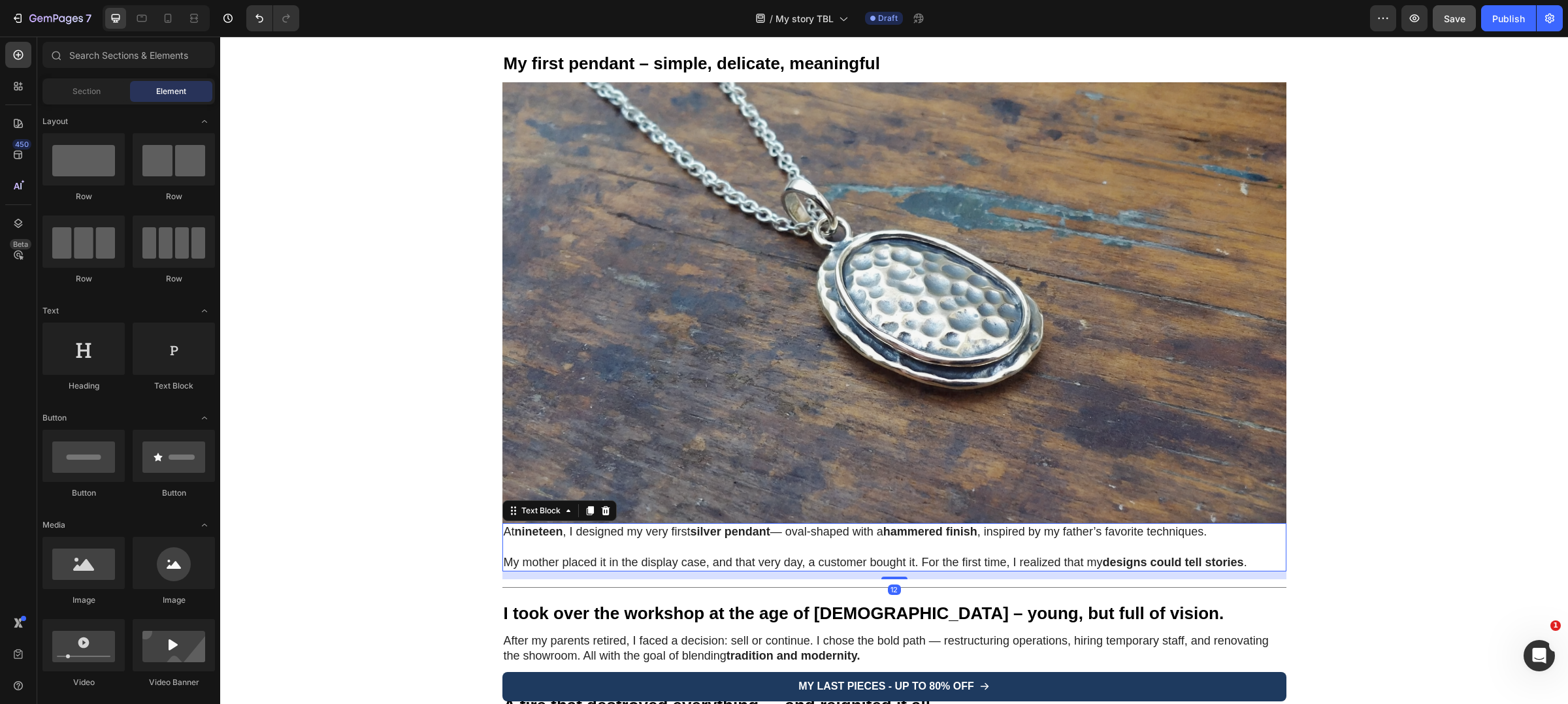
click at [534, 530] on strong "nineteen" at bounding box center [538, 532] width 48 height 13
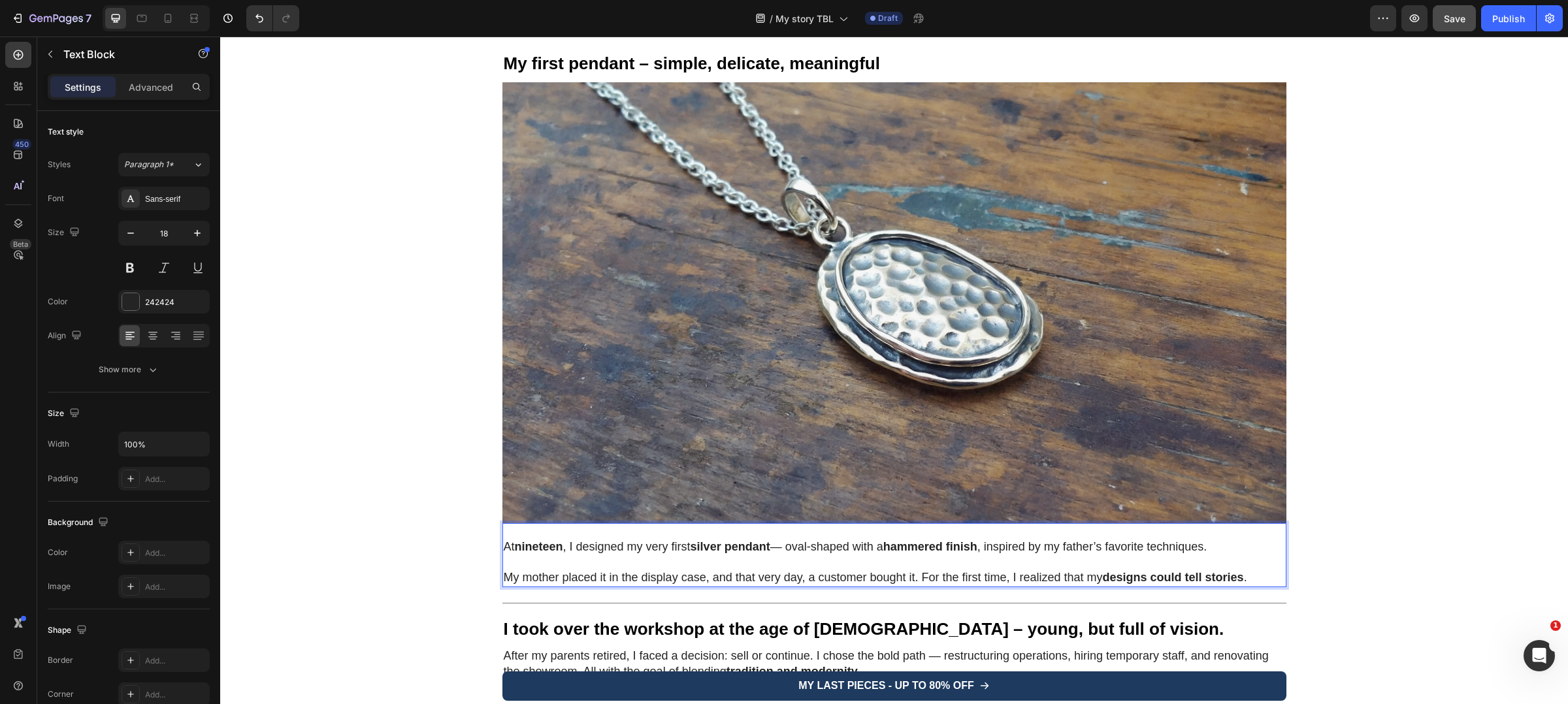
drag, startPoint x: 430, startPoint y: 25, endPoint x: 188, endPoint y: 1, distance: 243.2
click at [430, 25] on div "/ My story TBL Draft" at bounding box center [840, 18] width 1060 height 26
click at [171, 18] on icon at bounding box center [168, 18] width 7 height 9
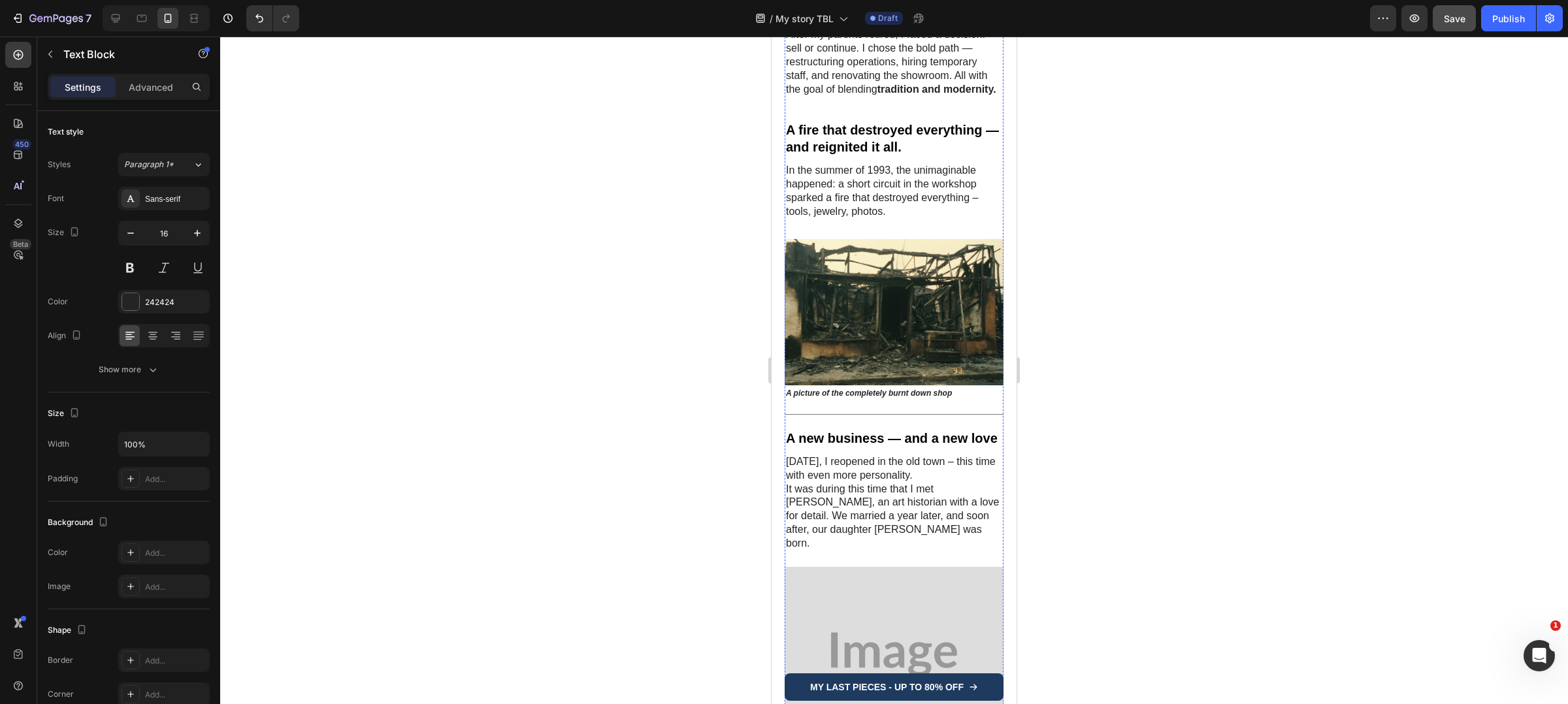
scroll to position [1458, 0]
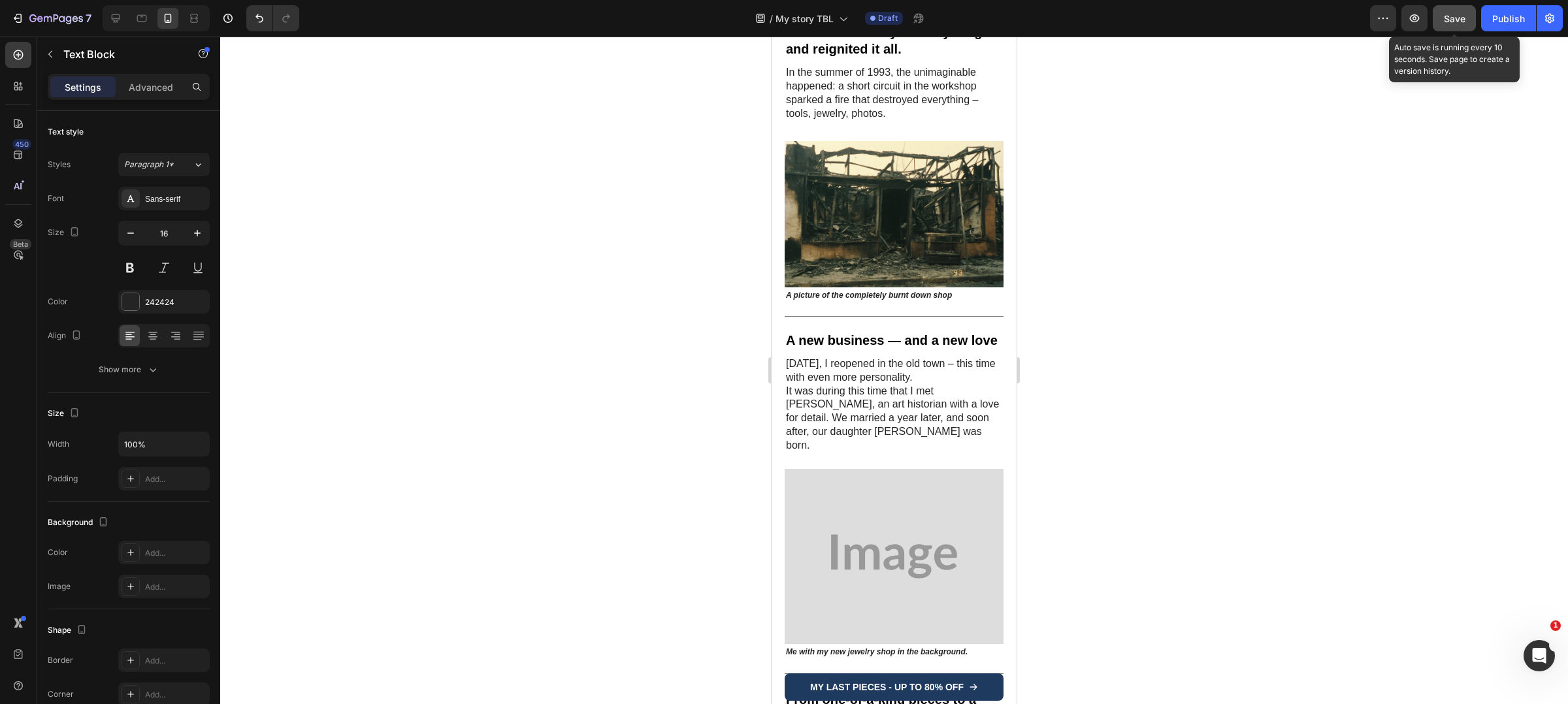
click at [1459, 18] on span "Save" at bounding box center [1455, 18] width 21 height 11
click at [125, 23] on div at bounding box center [115, 18] width 21 height 21
type input "18"
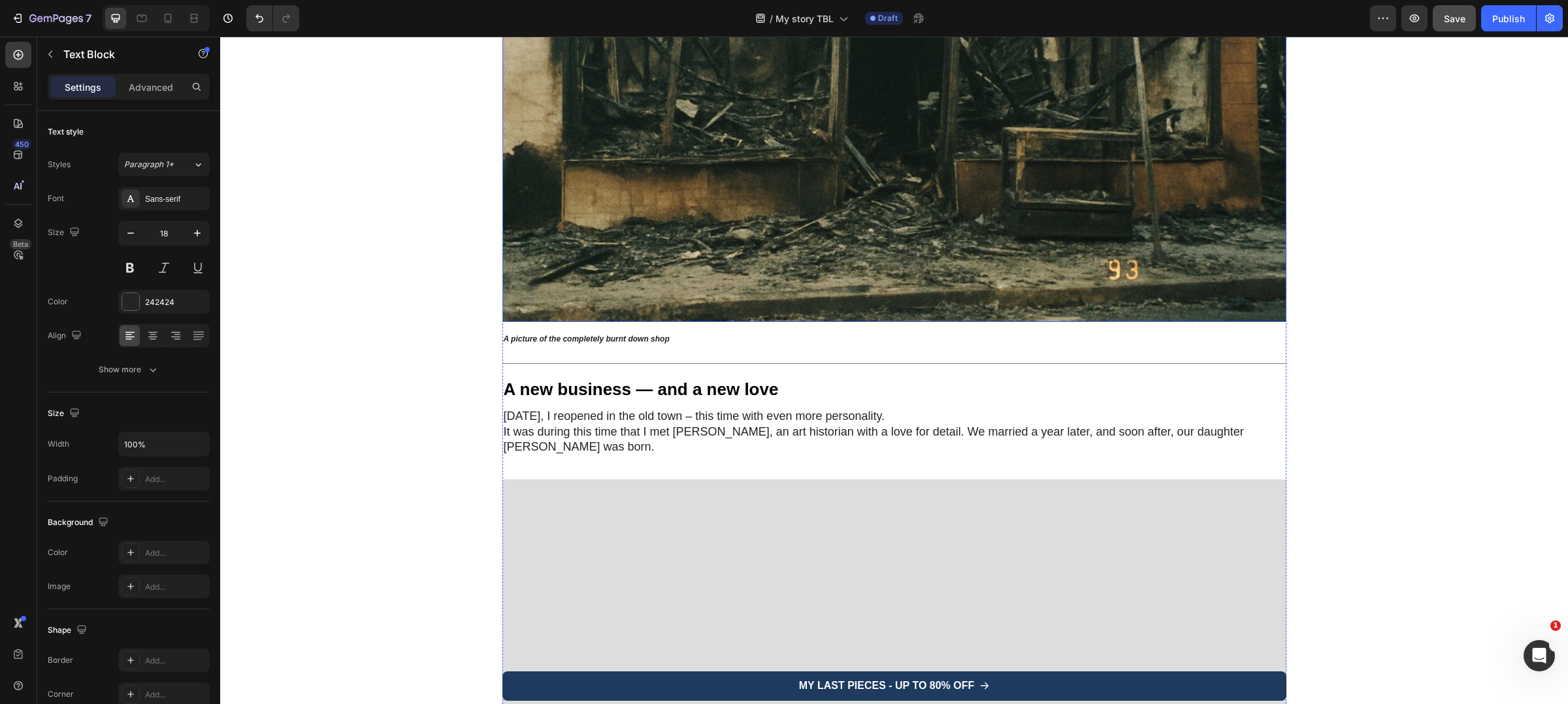
scroll to position [2104, 0]
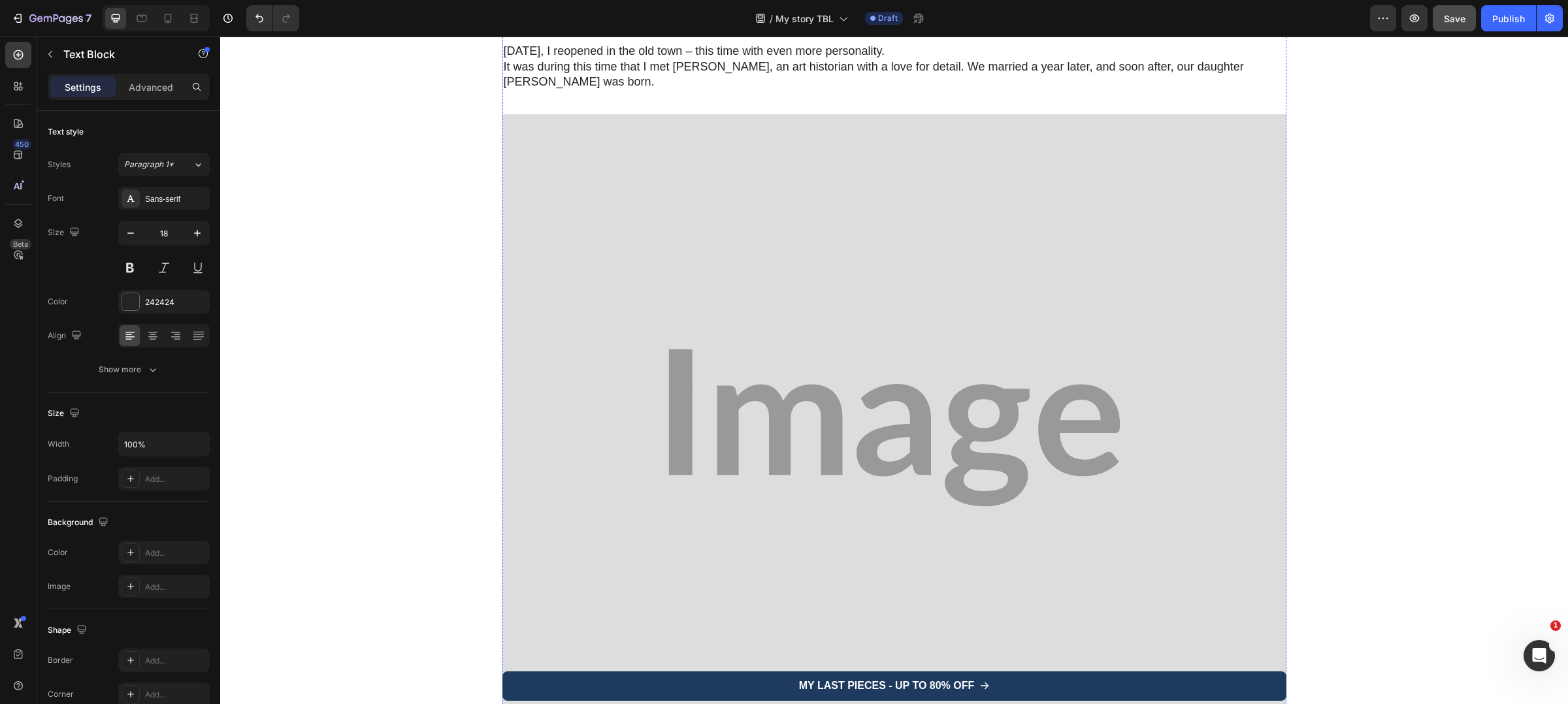
click at [624, 248] on img at bounding box center [894, 427] width 784 height 627
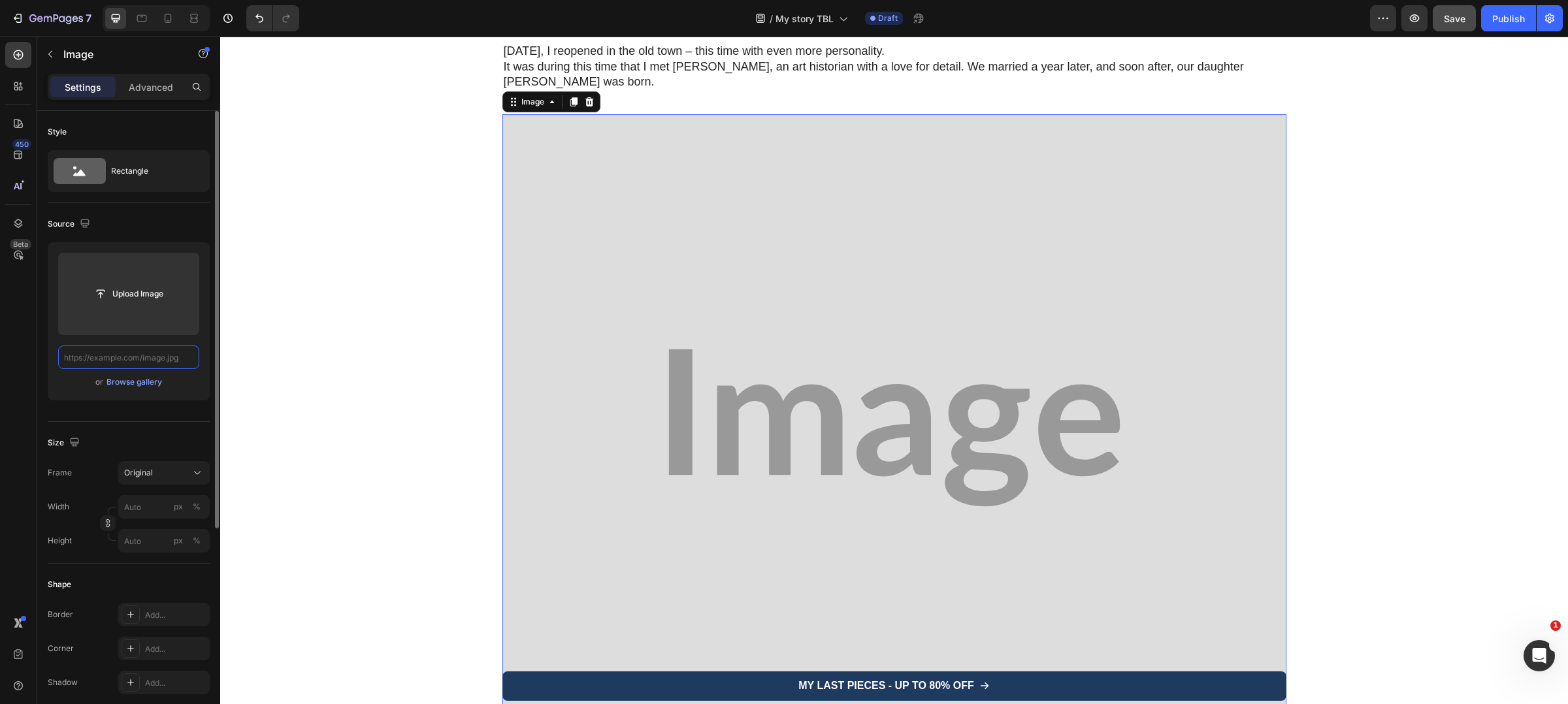
scroll to position [0, 0]
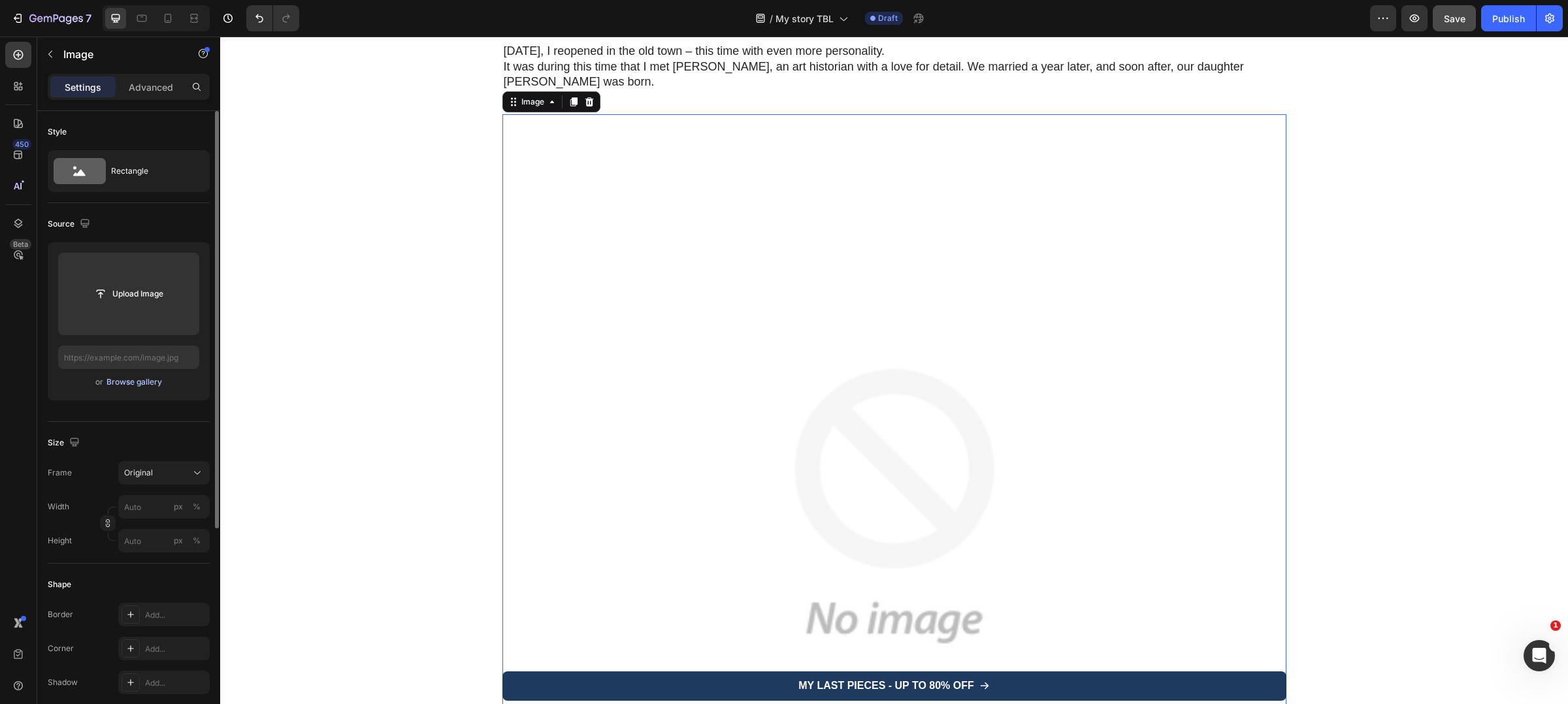
click at [146, 383] on div "Browse gallery" at bounding box center [134, 381] width 55 height 11
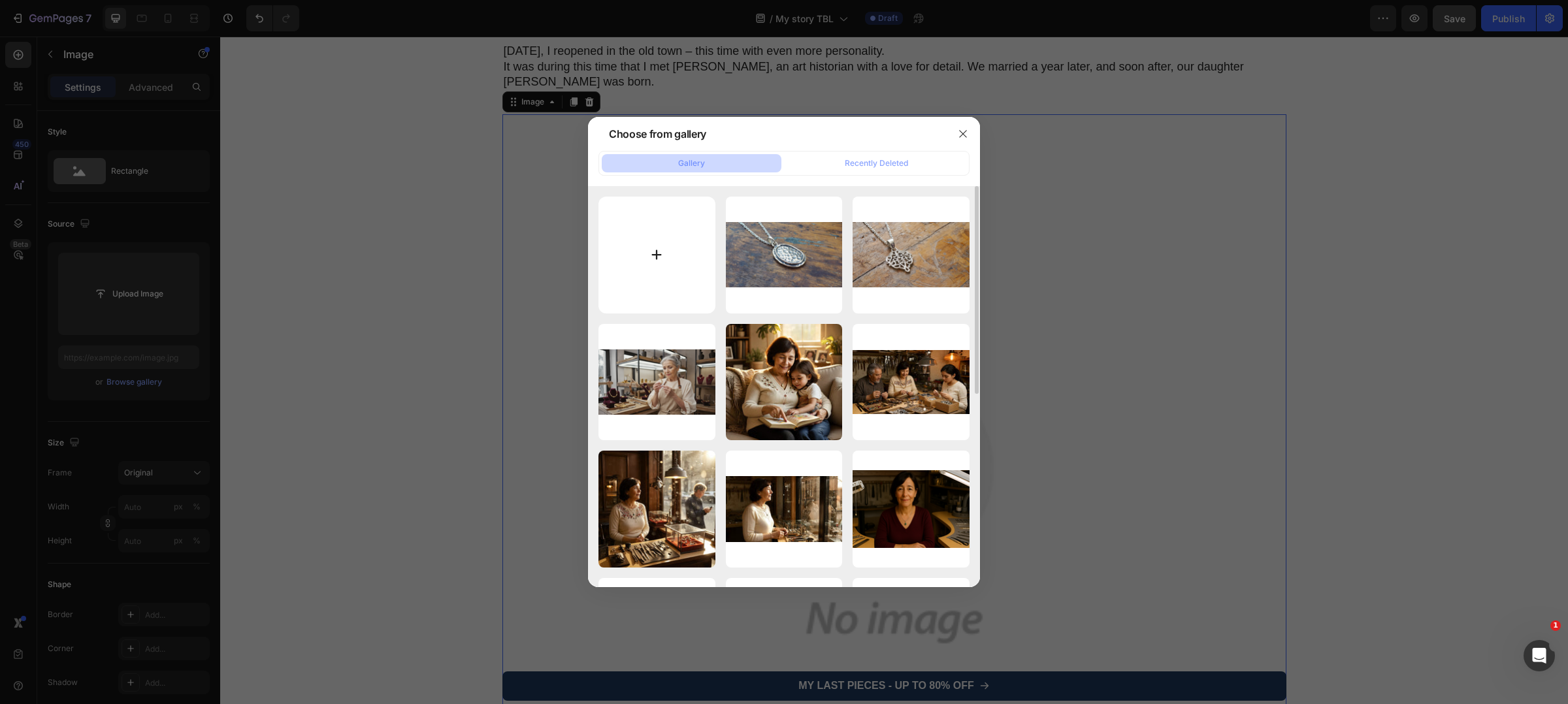
click at [681, 243] on input "file" at bounding box center [656, 255] width 117 height 117
type input "C:\fakepath\Landing-Page-Image-3.png"
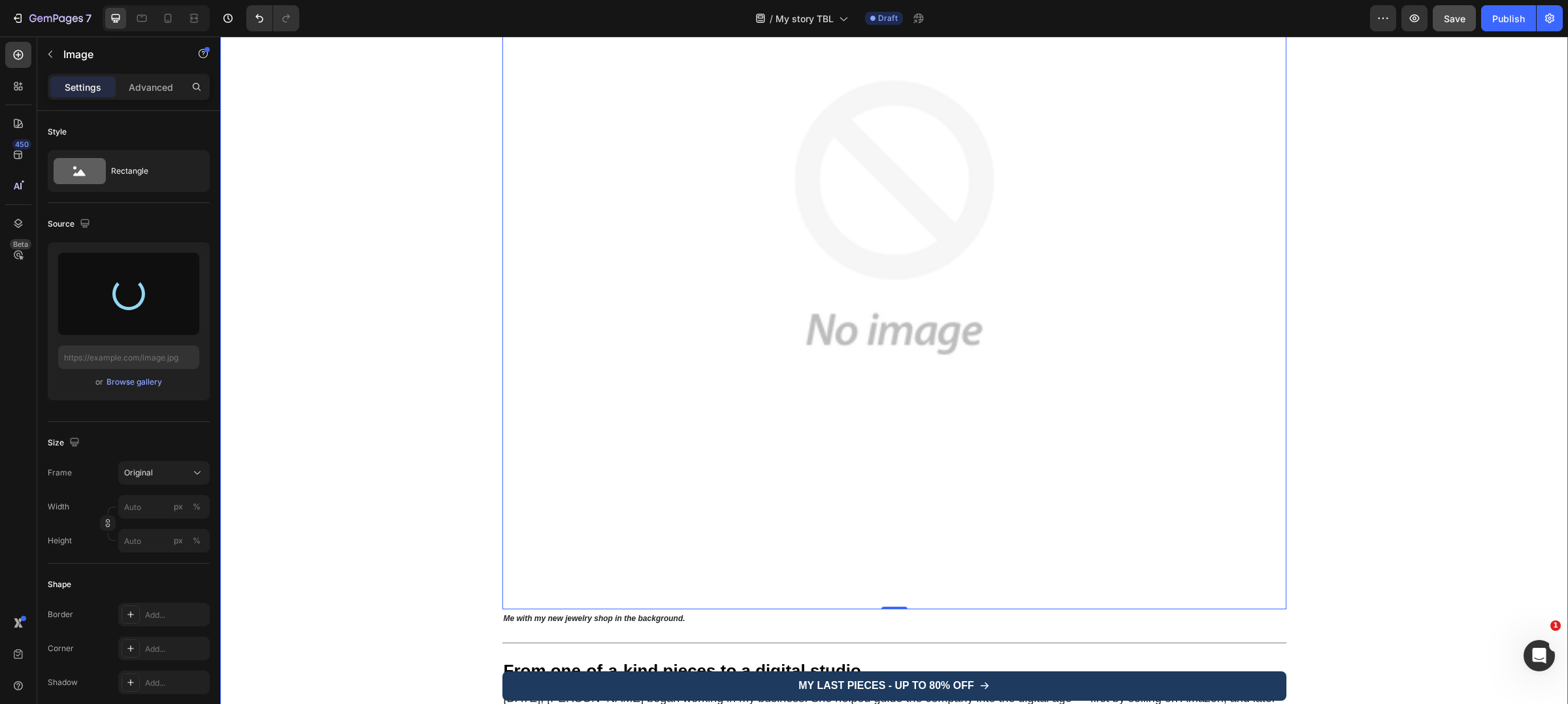
scroll to position [2461, 0]
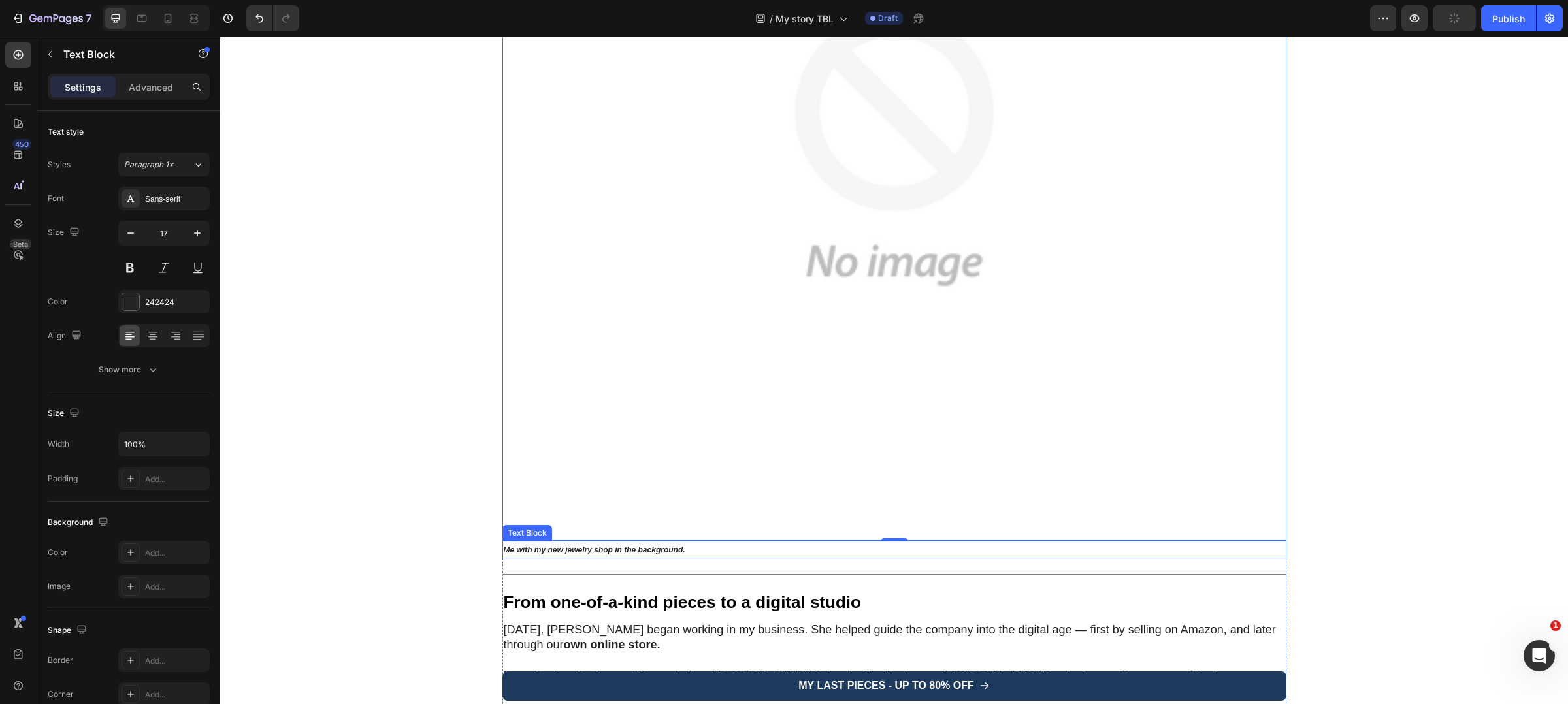
click at [534, 545] on strong "Me with my new jewelry shop in the background." at bounding box center [594, 550] width 182 height 9
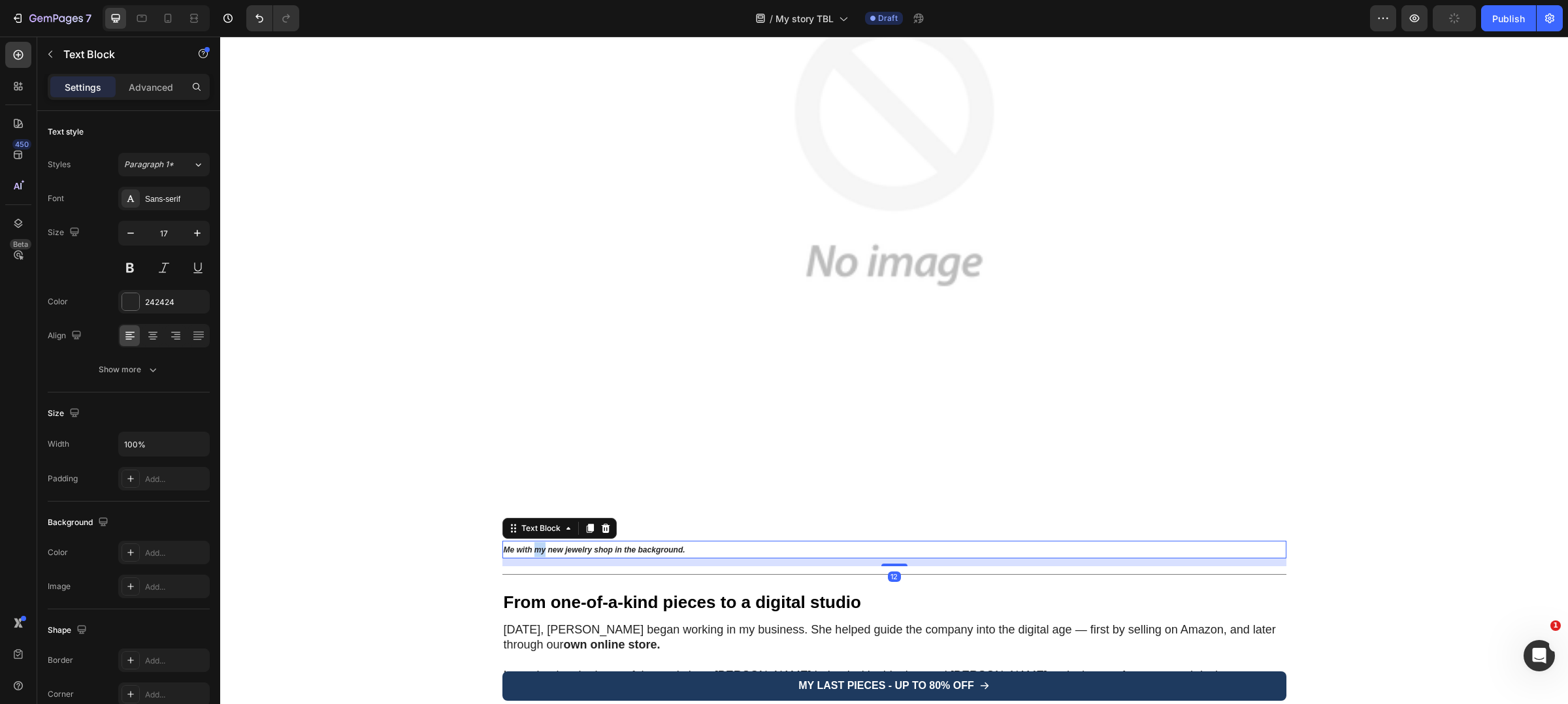
click at [534, 545] on strong "Me with my new jewelry shop in the background." at bounding box center [594, 550] width 182 height 9
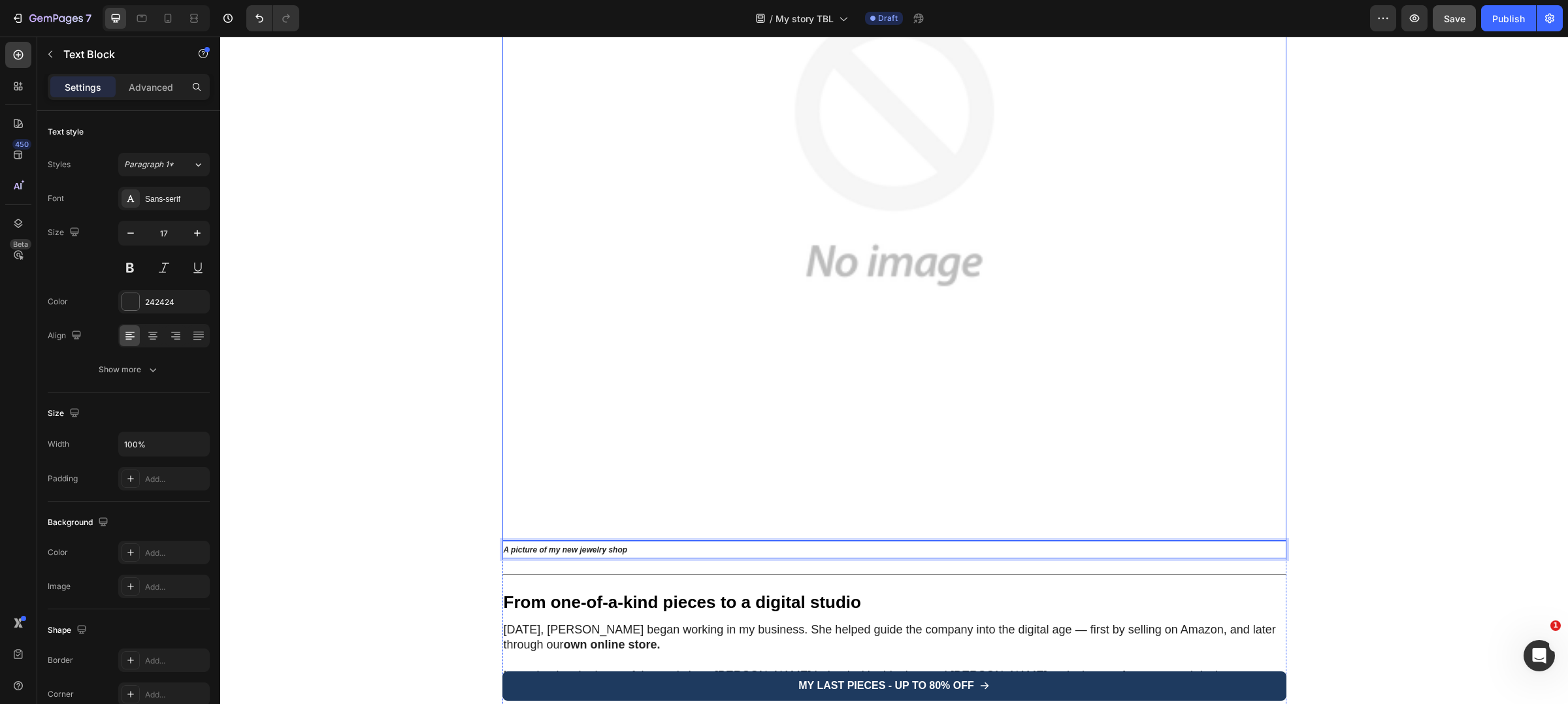
click at [1009, 275] on img at bounding box center [894, 149] width 784 height 784
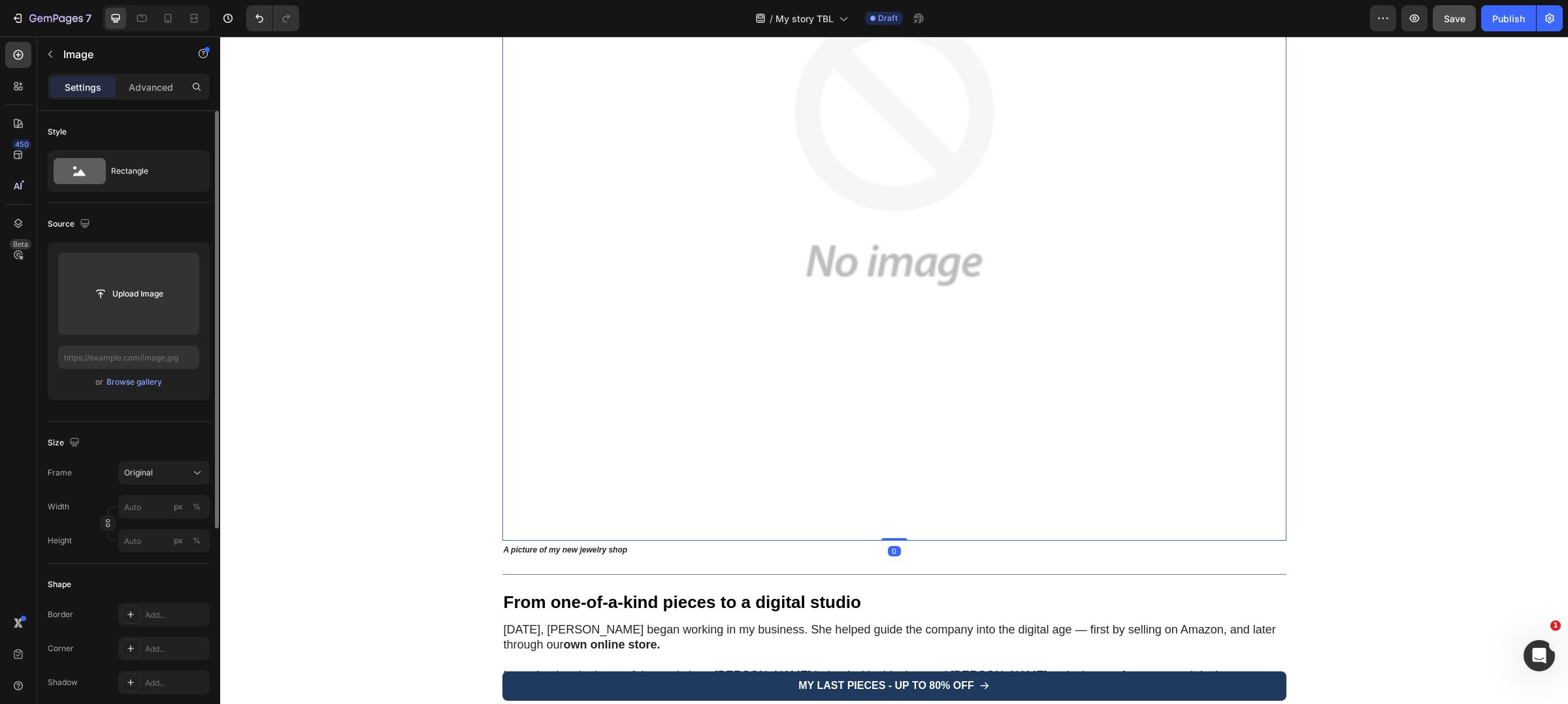
click at [139, 390] on div "or Browse gallery" at bounding box center [129, 382] width 141 height 15
click at [142, 378] on div "Browse gallery" at bounding box center [134, 381] width 55 height 11
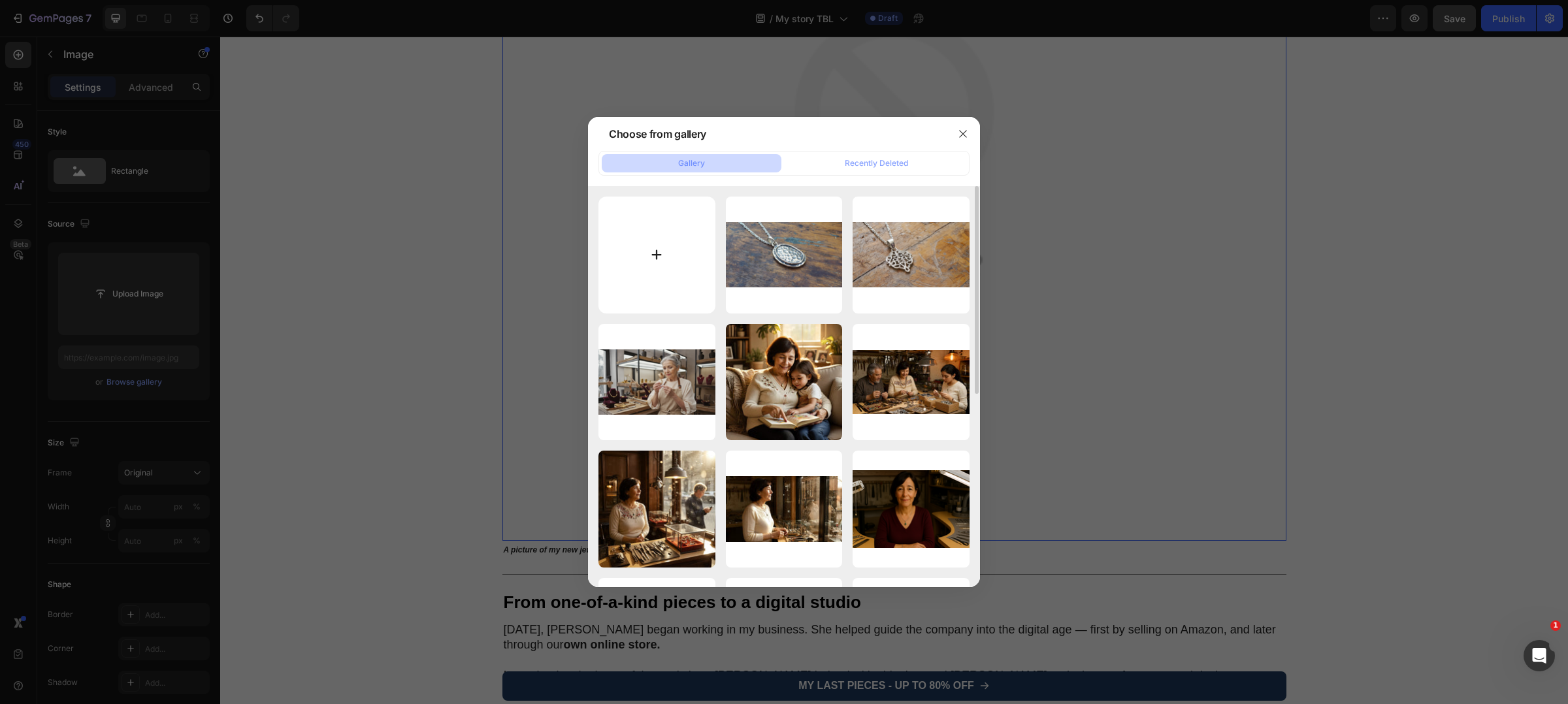
click at [690, 248] on input "file" at bounding box center [656, 255] width 117 height 117
type input "C:\fakepath\Landing-Page-Image-3.png"
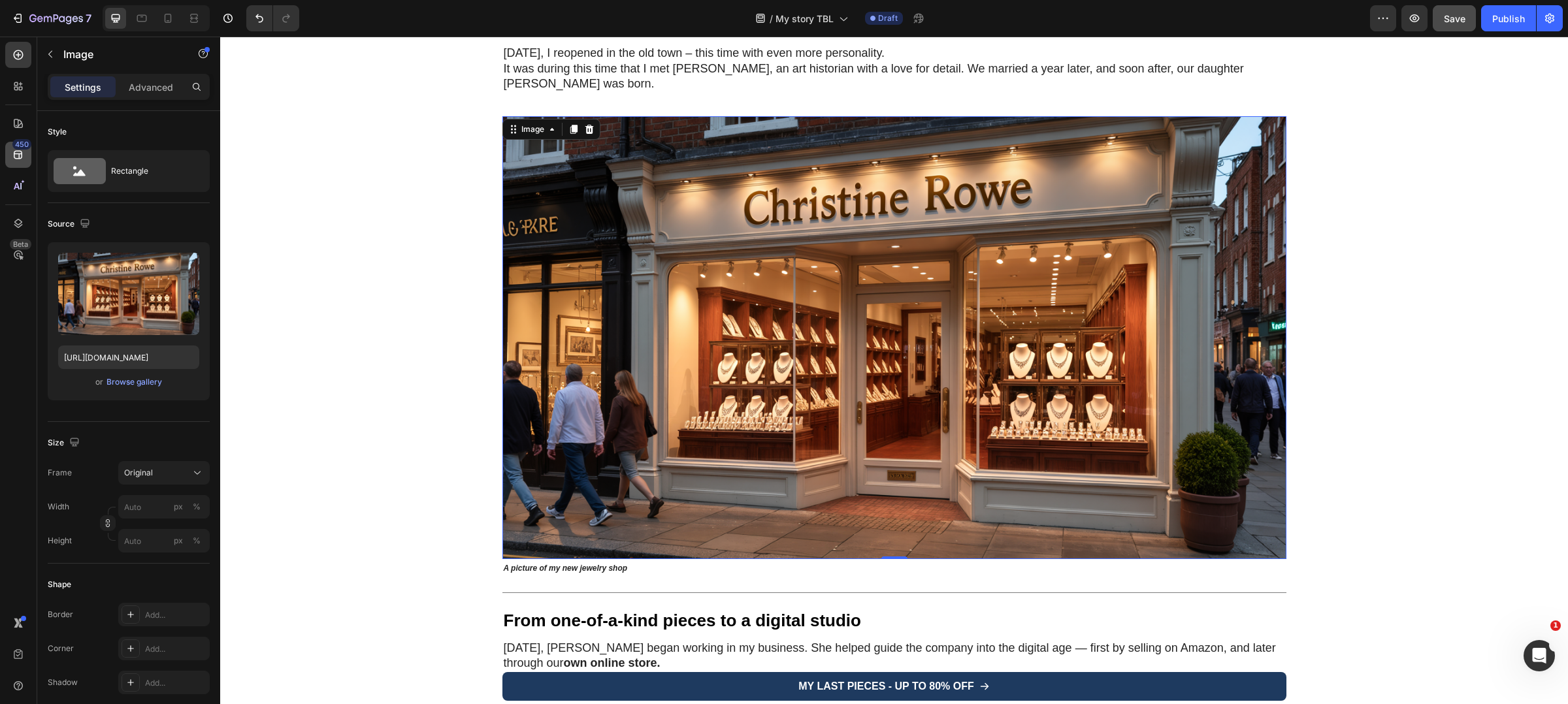
scroll to position [2081, 0]
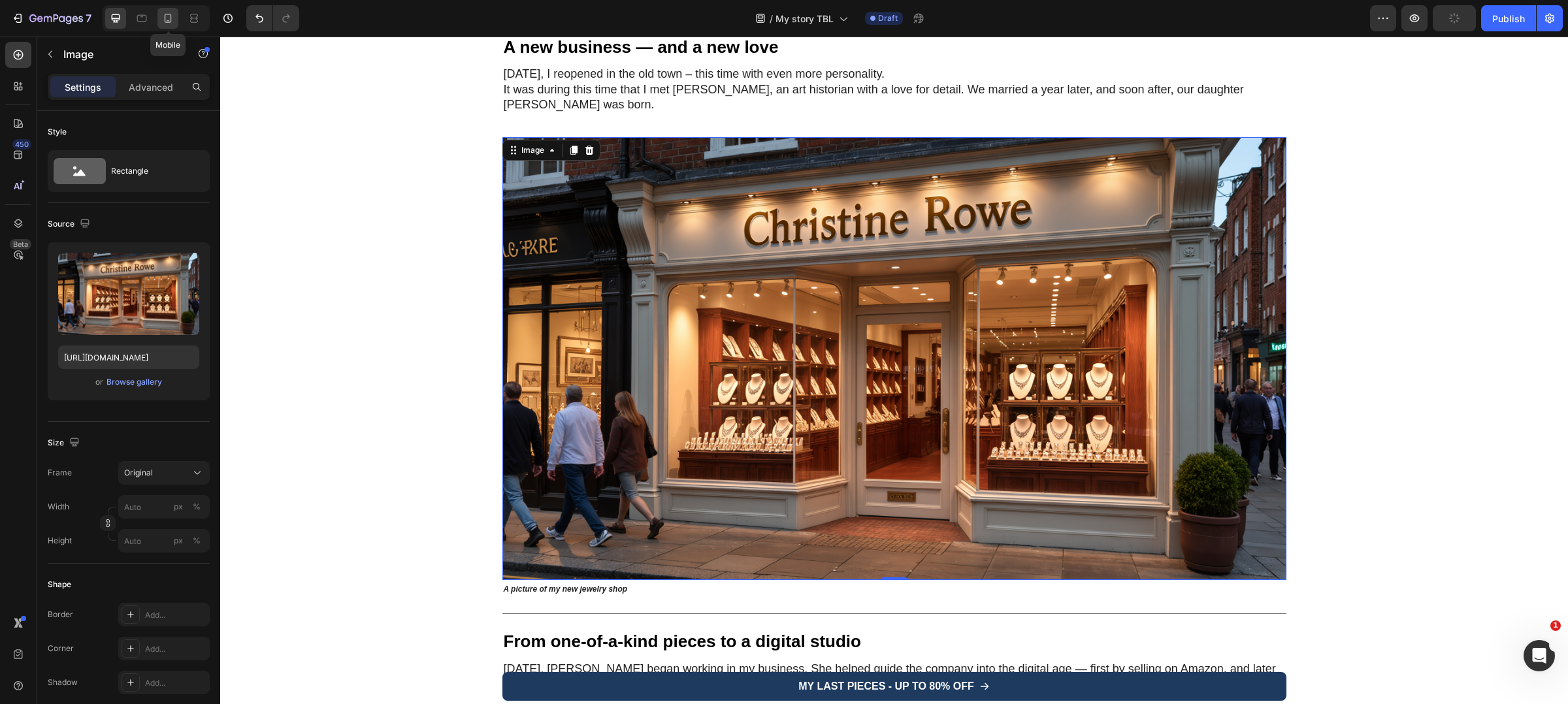
click at [171, 18] on icon at bounding box center [168, 18] width 7 height 9
type input "https://placehold.co/4800x3200?text=Image"
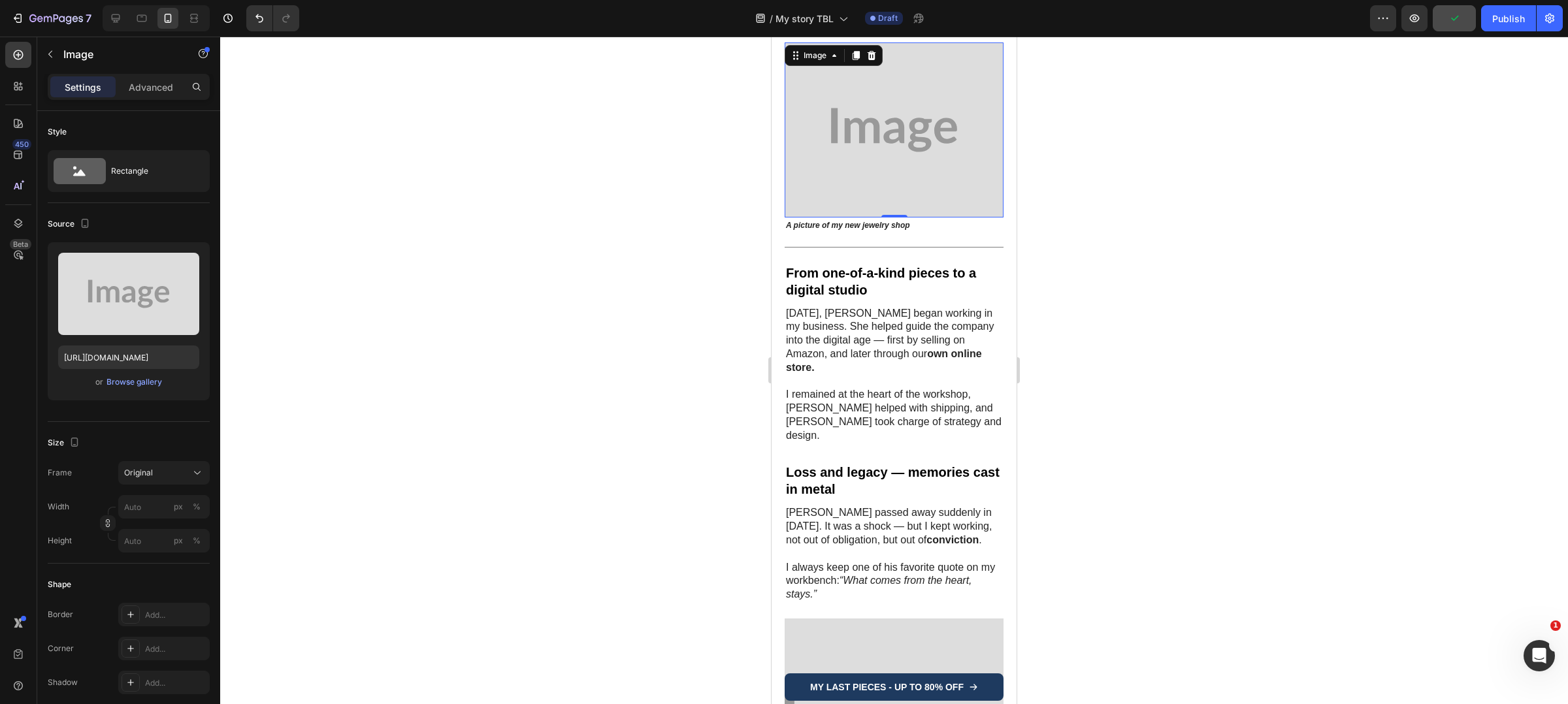
scroll to position [1842, 0]
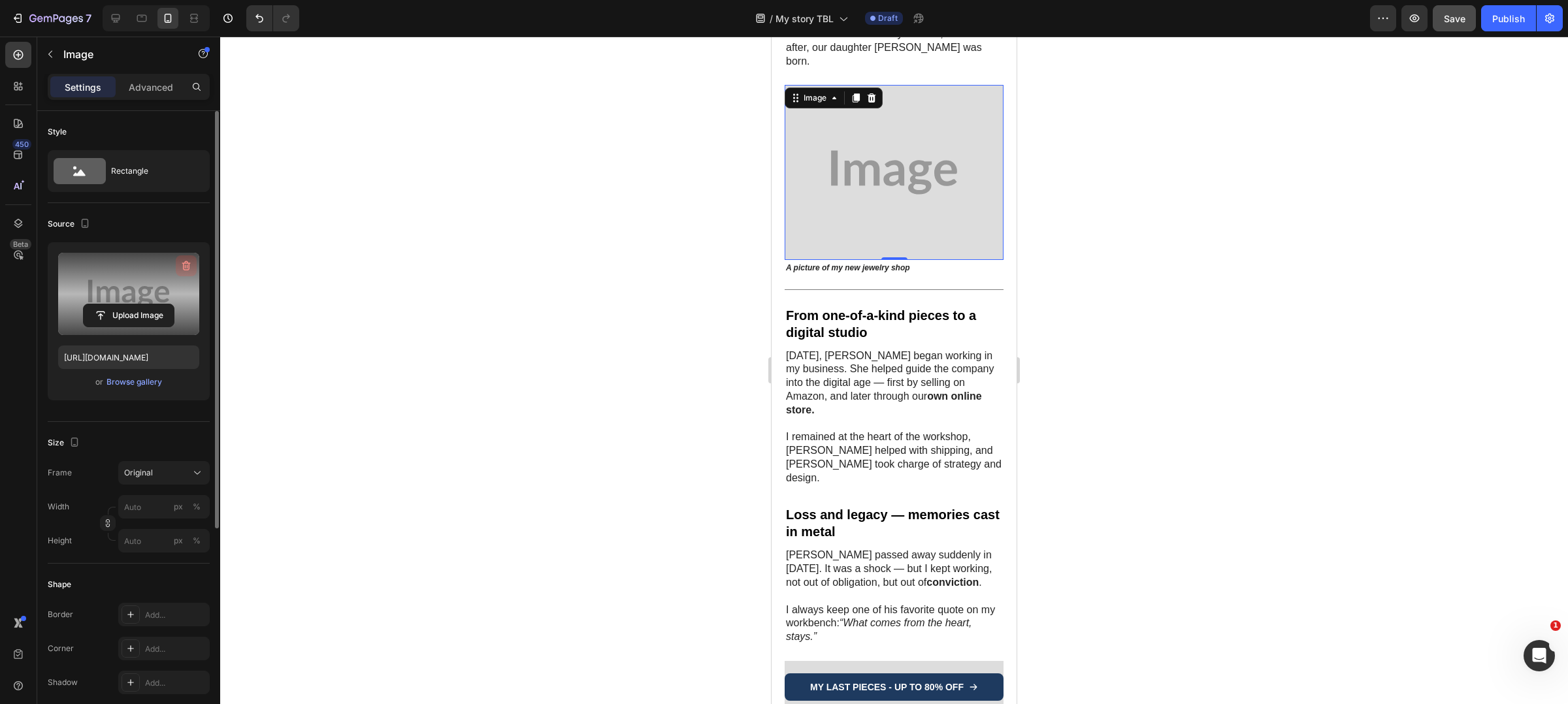
click at [193, 260] on button "button" at bounding box center [185, 265] width 21 height 21
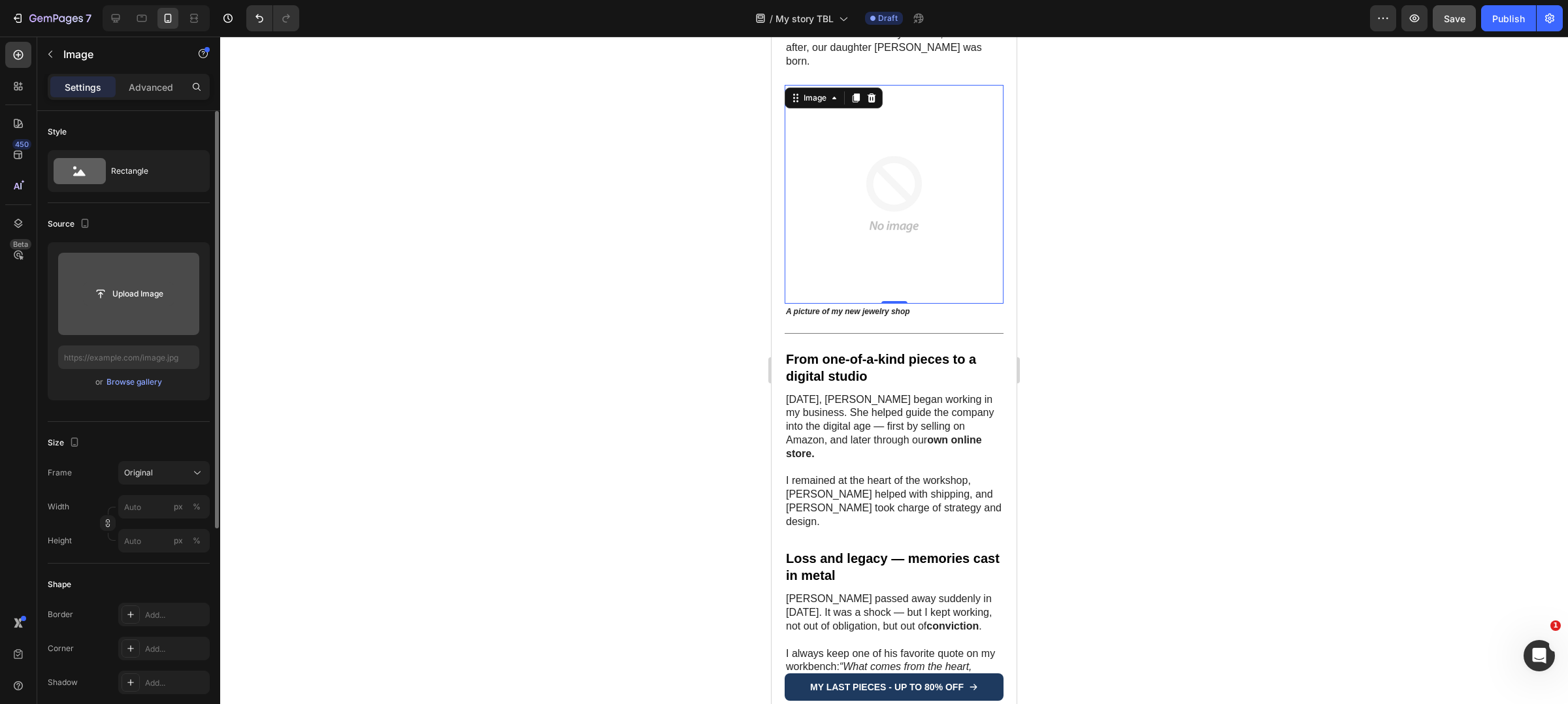
click at [156, 292] on input "file" at bounding box center [129, 293] width 90 height 22
click at [152, 383] on div "Browse gallery" at bounding box center [134, 381] width 55 height 11
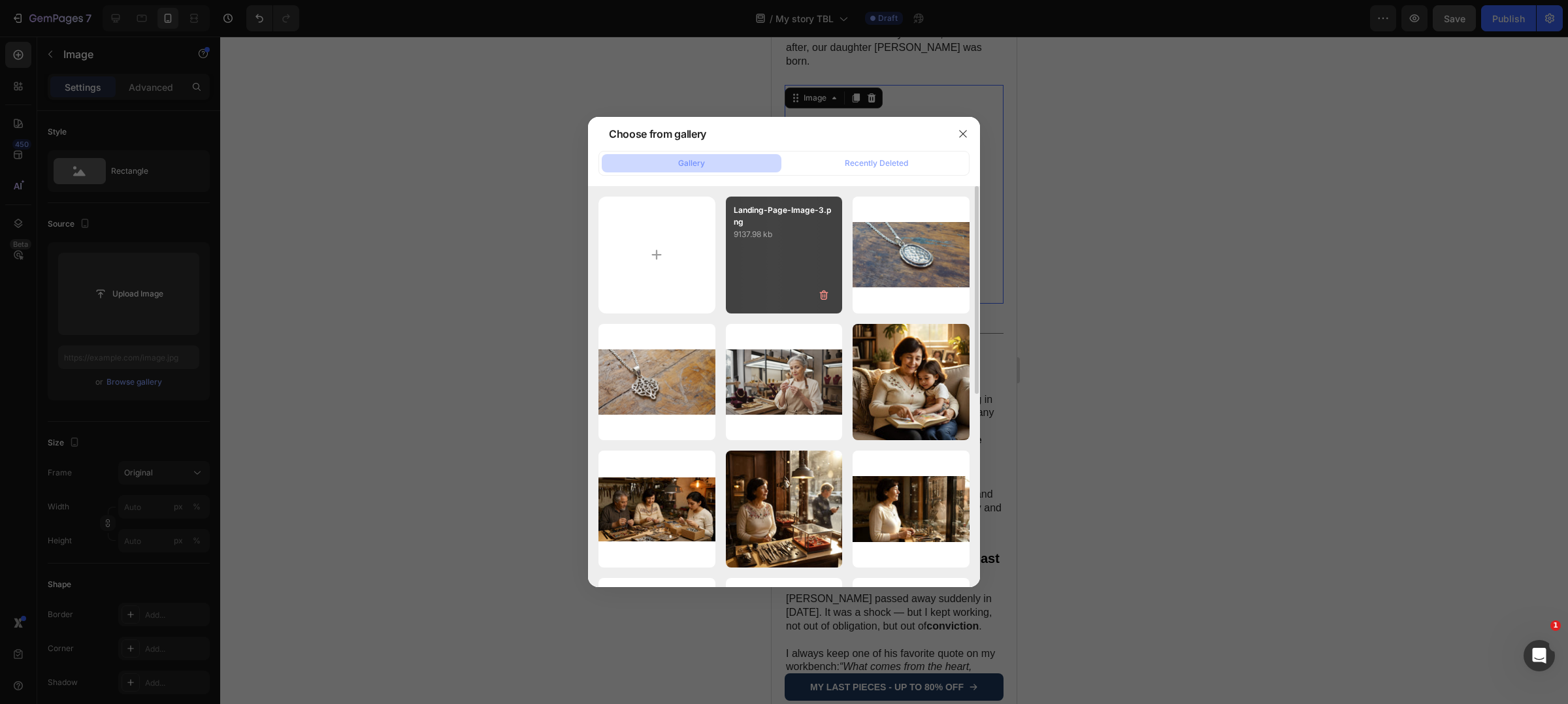
click at [761, 257] on div "Landing-Page-Image-3.png 9137.98 kb" at bounding box center [784, 255] width 117 height 117
type input "https://cdn.shopify.com/s/files/1/0897/2042/2783/files/gempages_565549179514913…"
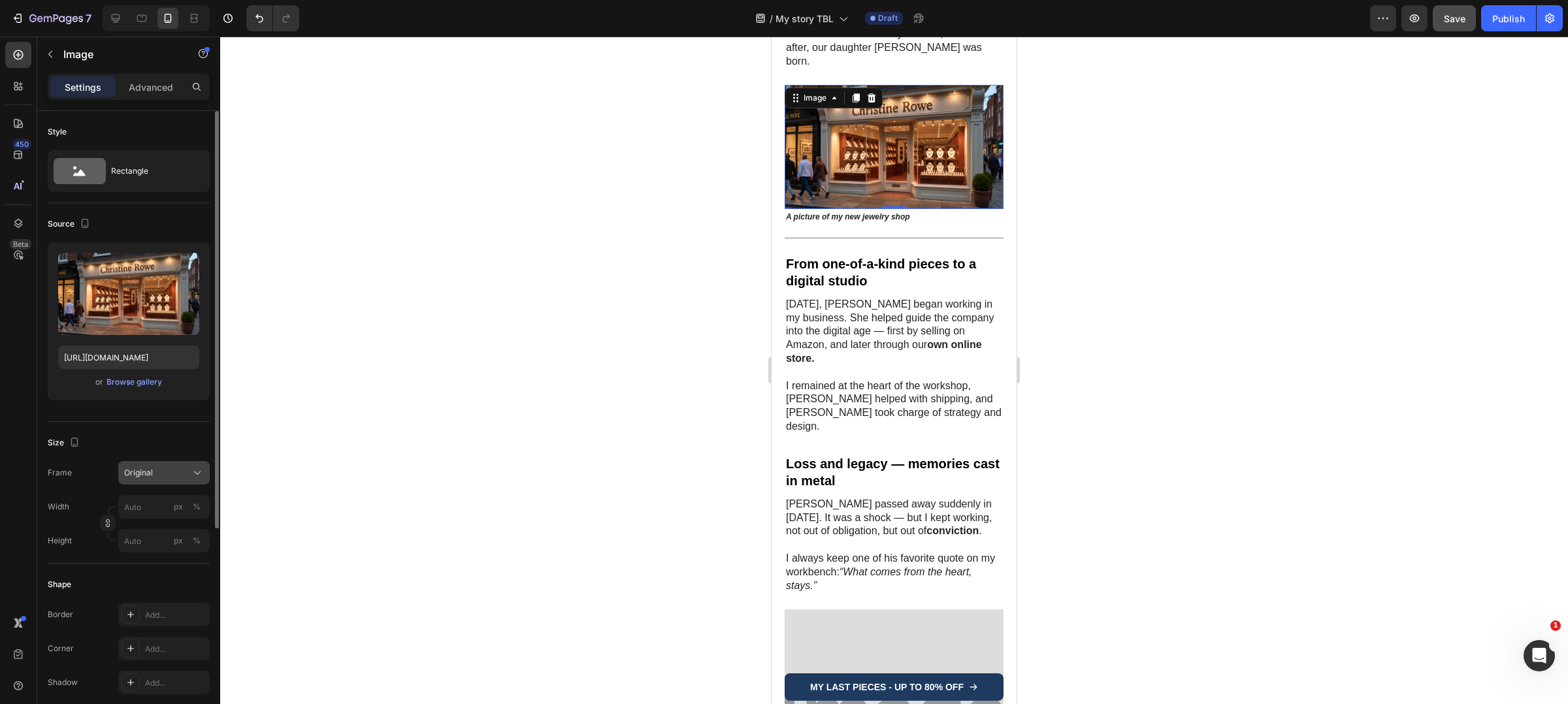
click at [154, 478] on div "Original" at bounding box center [156, 473] width 64 height 11
click at [162, 493] on div "Square" at bounding box center [152, 505] width 104 height 25
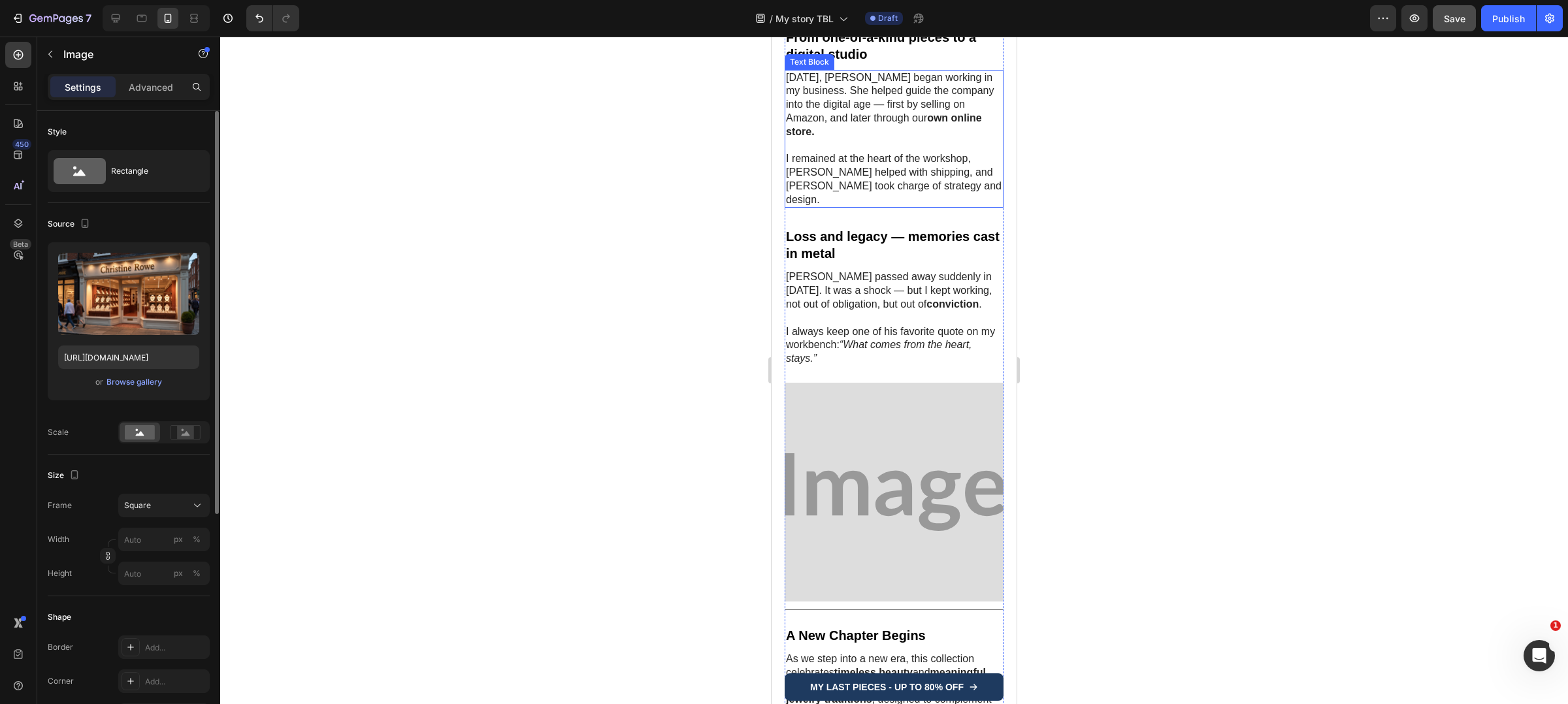
scroll to position [2186, 0]
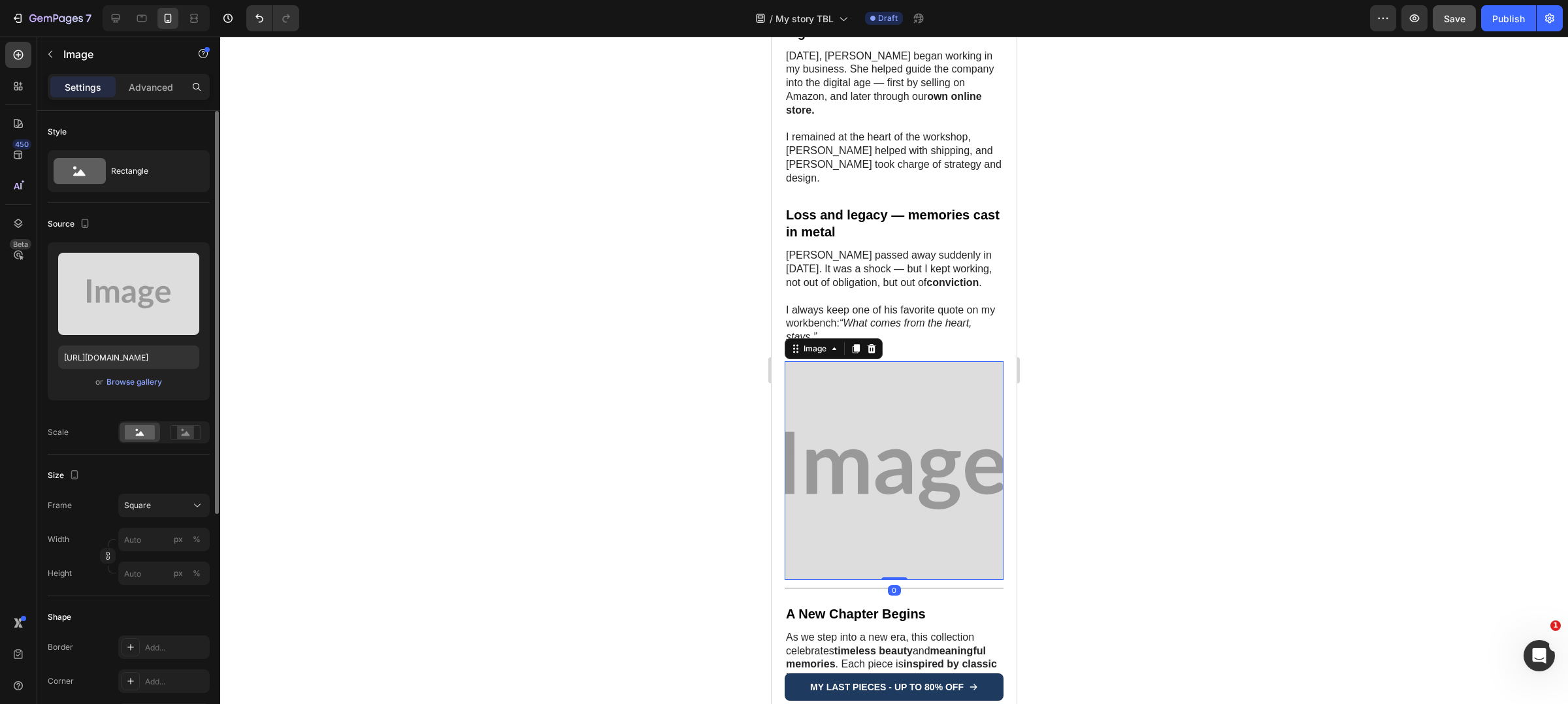
click at [882, 380] on img at bounding box center [894, 471] width 219 height 219
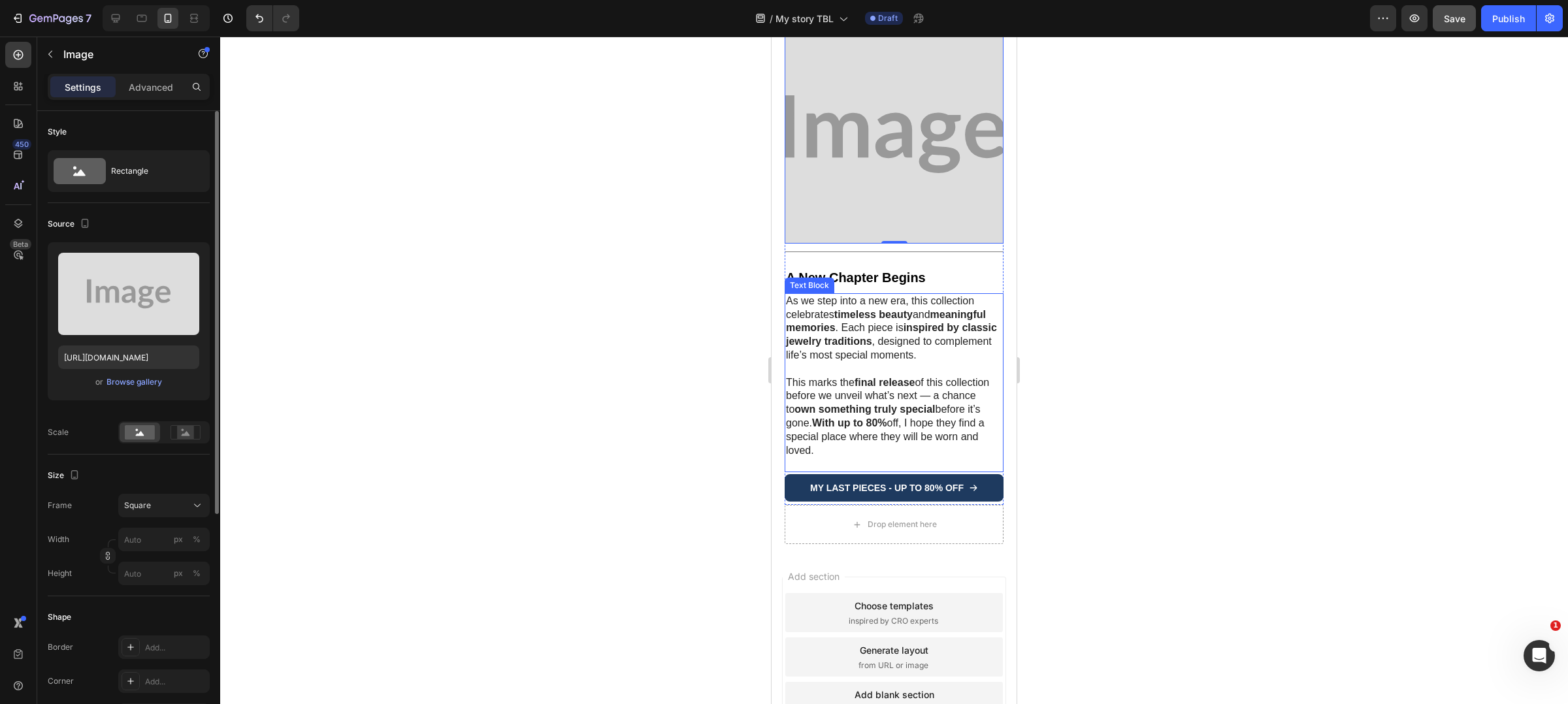
scroll to position [2502, 0]
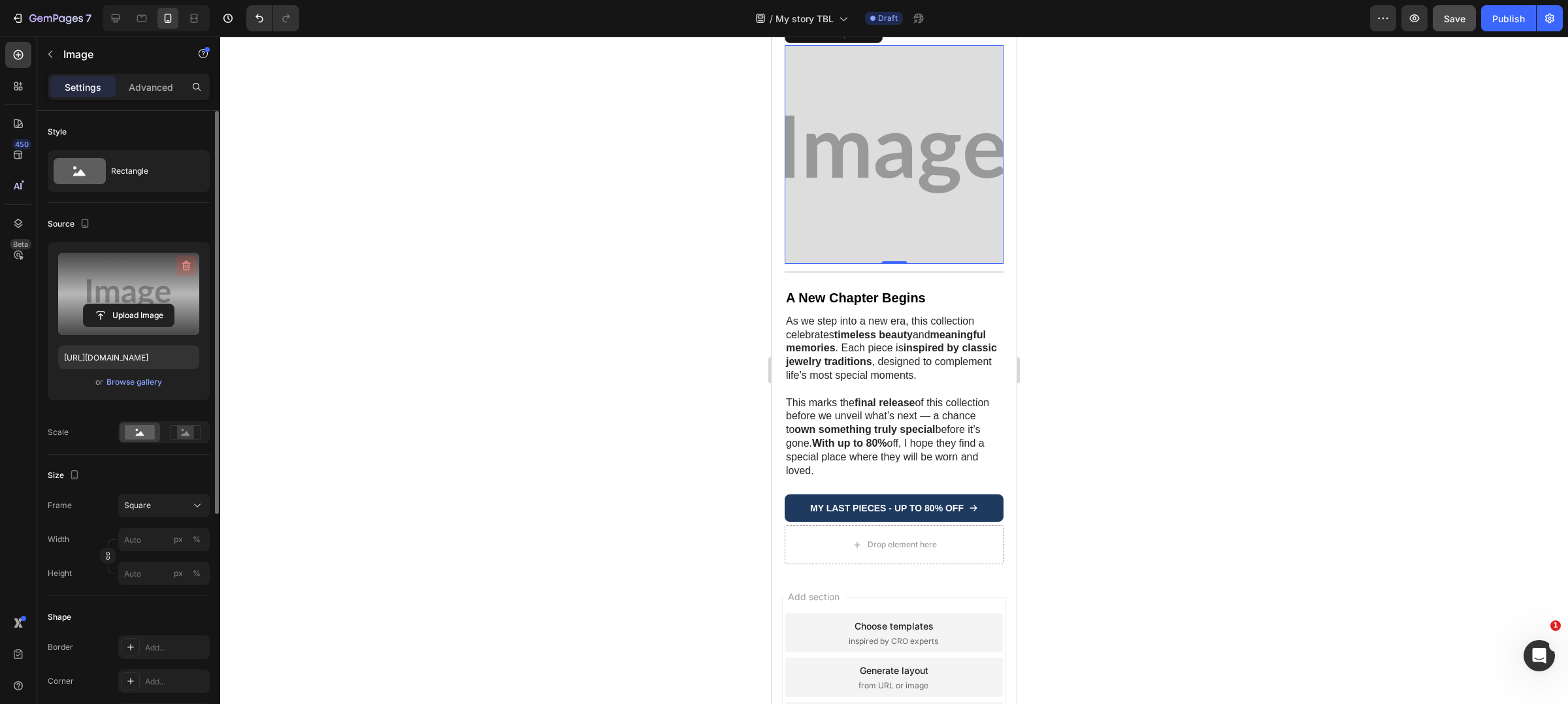
click at [185, 263] on icon "button" at bounding box center [186, 266] width 13 height 13
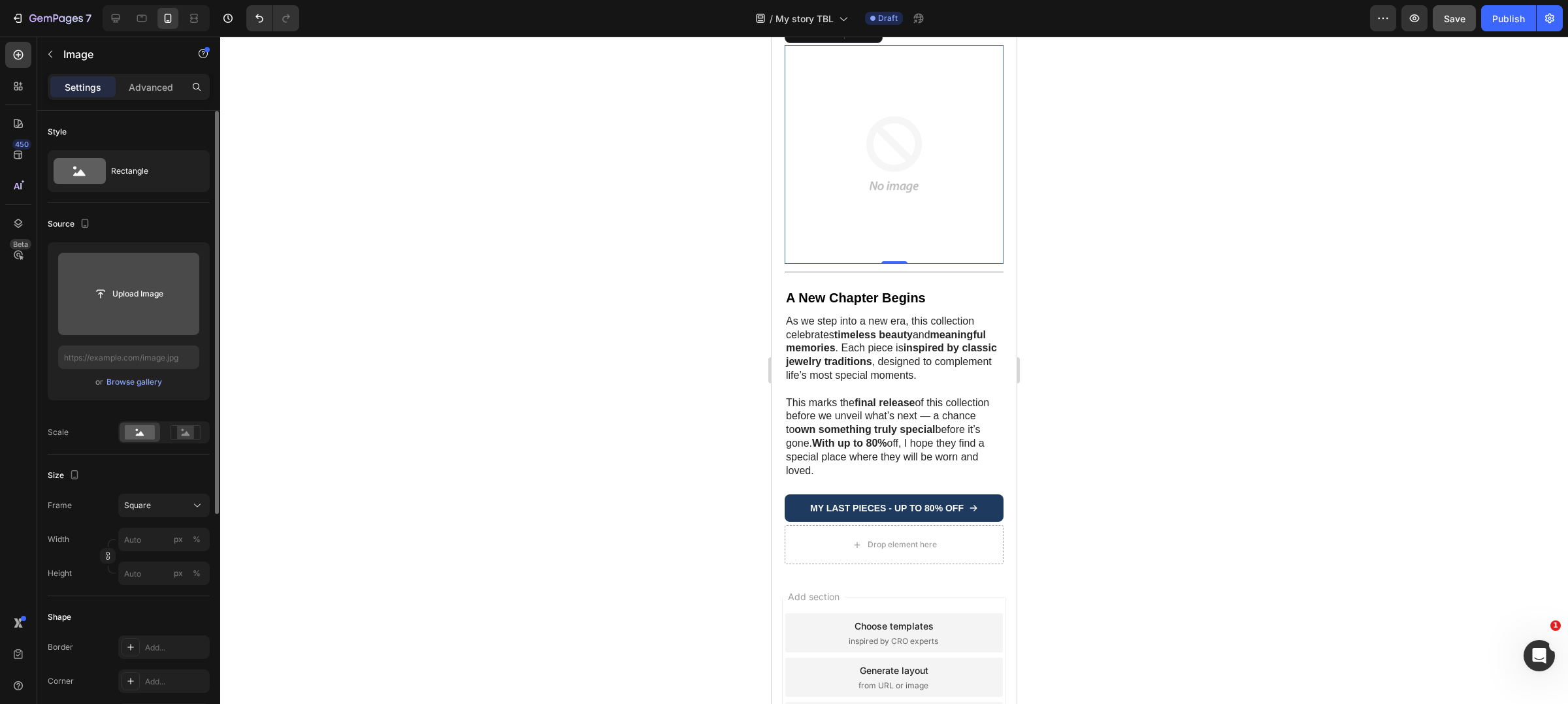
click at [152, 292] on input "file" at bounding box center [129, 293] width 90 height 22
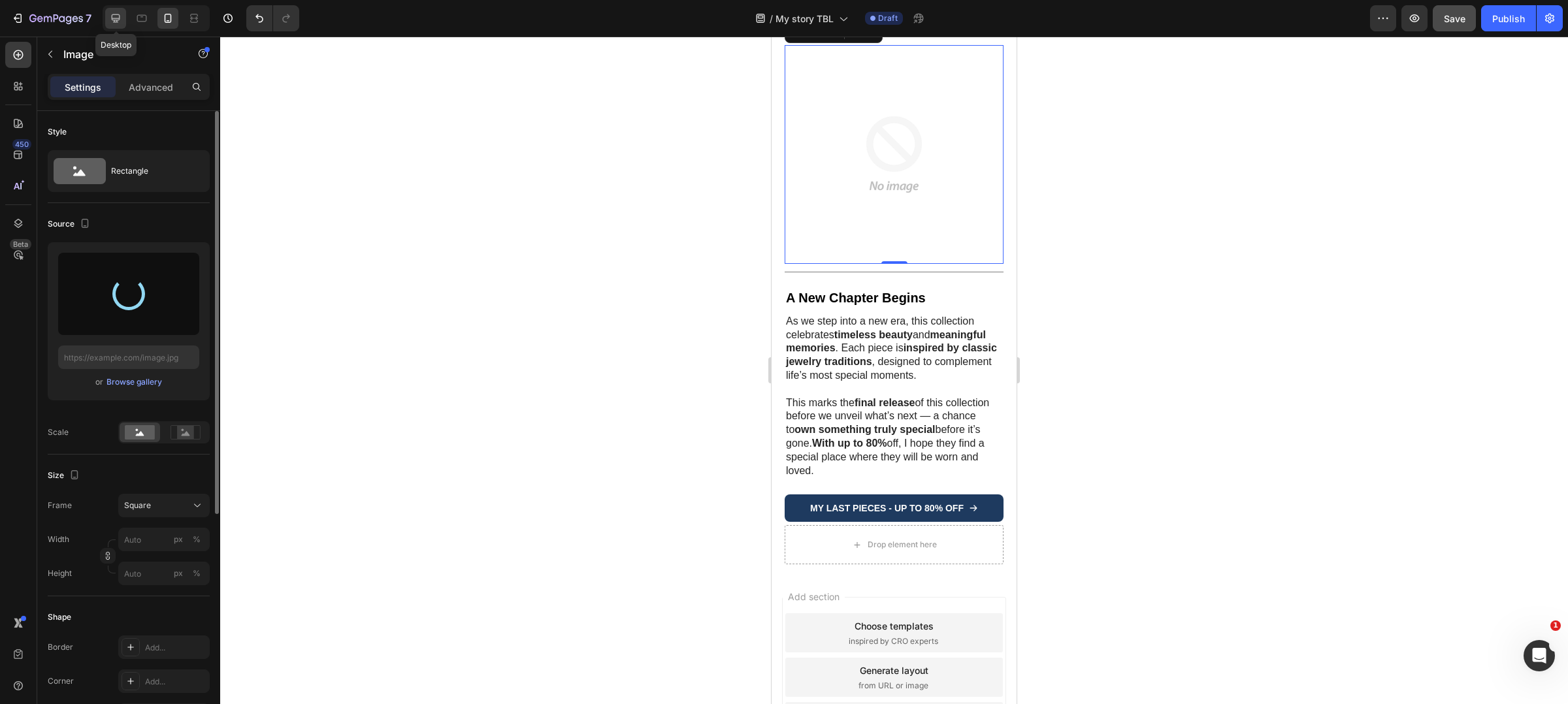
click at [117, 23] on icon at bounding box center [115, 18] width 13 height 13
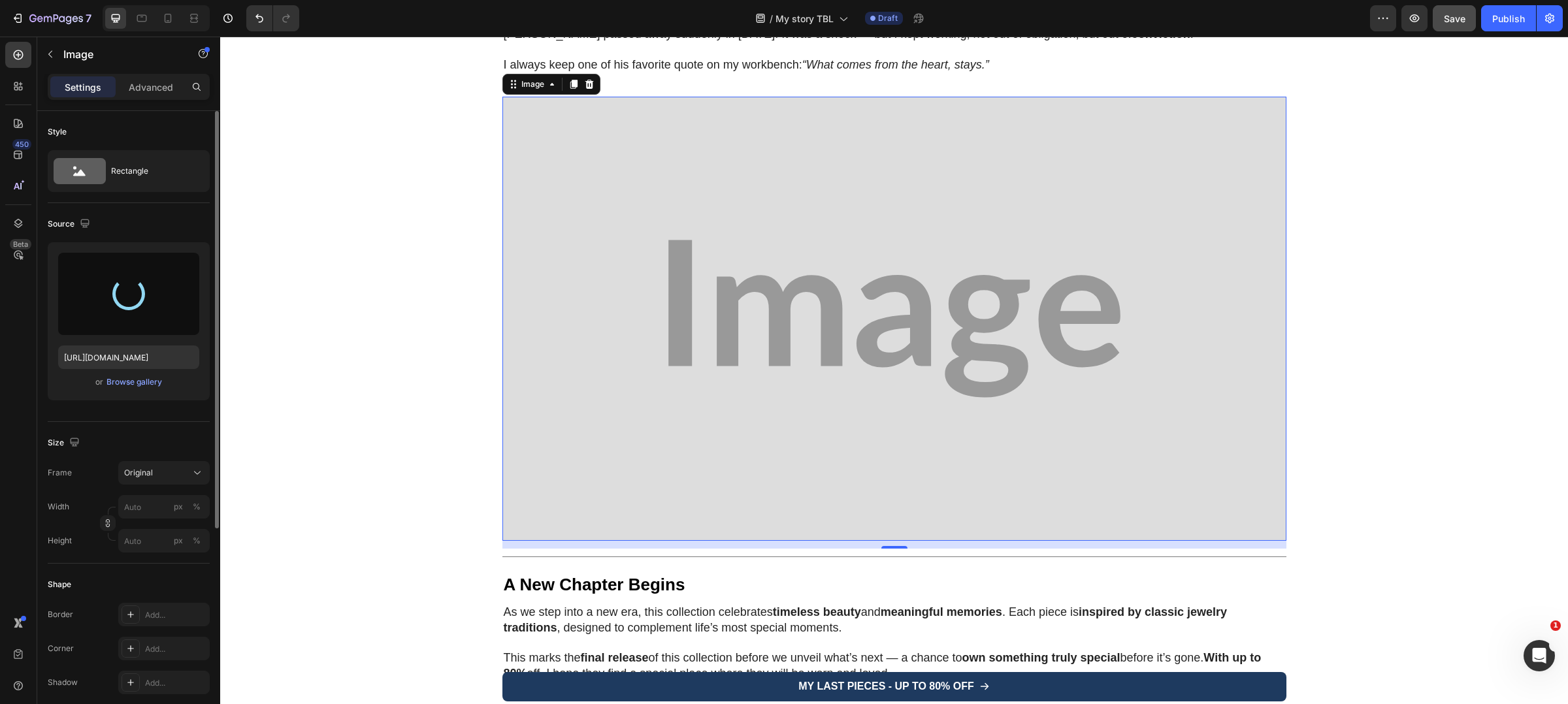
scroll to position [2842, 0]
type input "https://cdn.shopify.com/s/files/1/0897/2042/2783/files/gempages_565549179514913…"
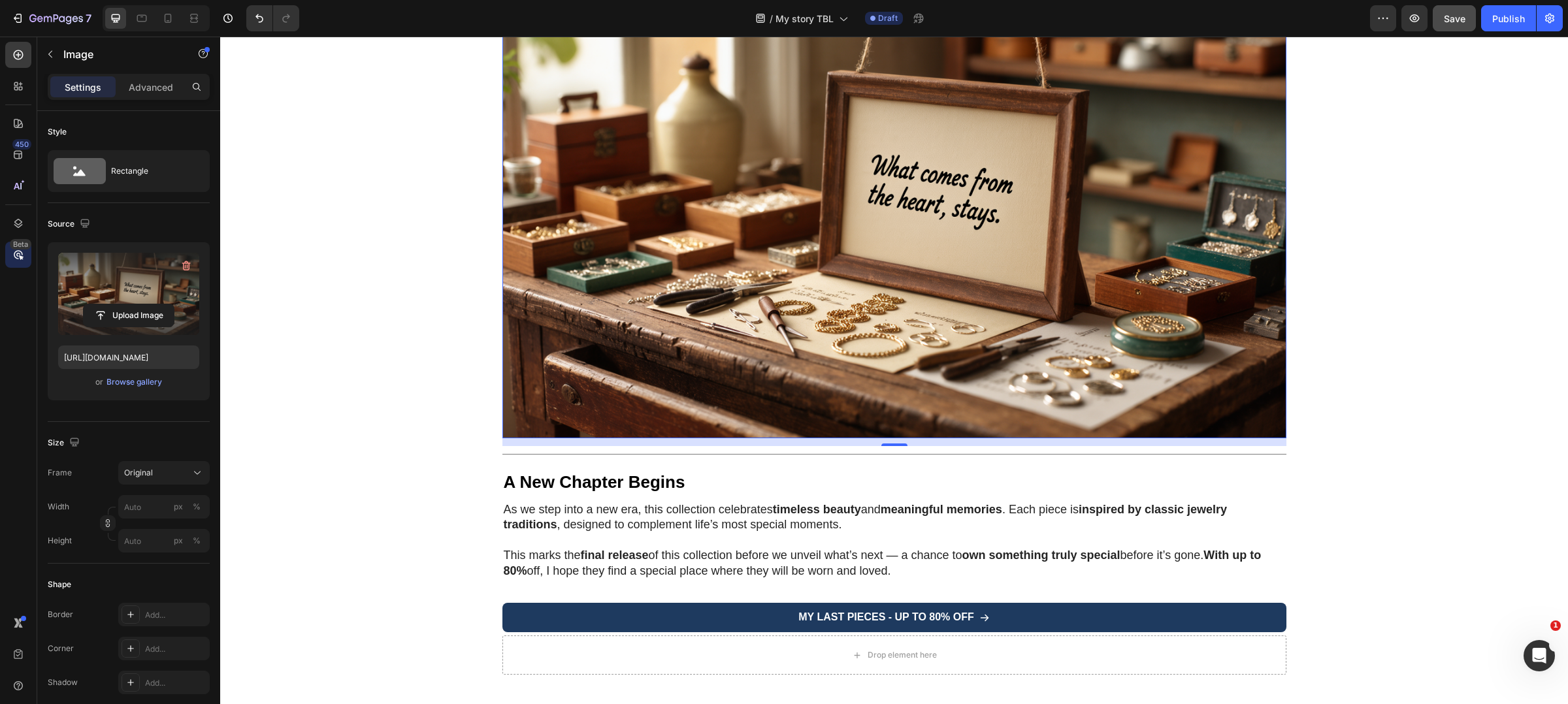
scroll to position [2952, 0]
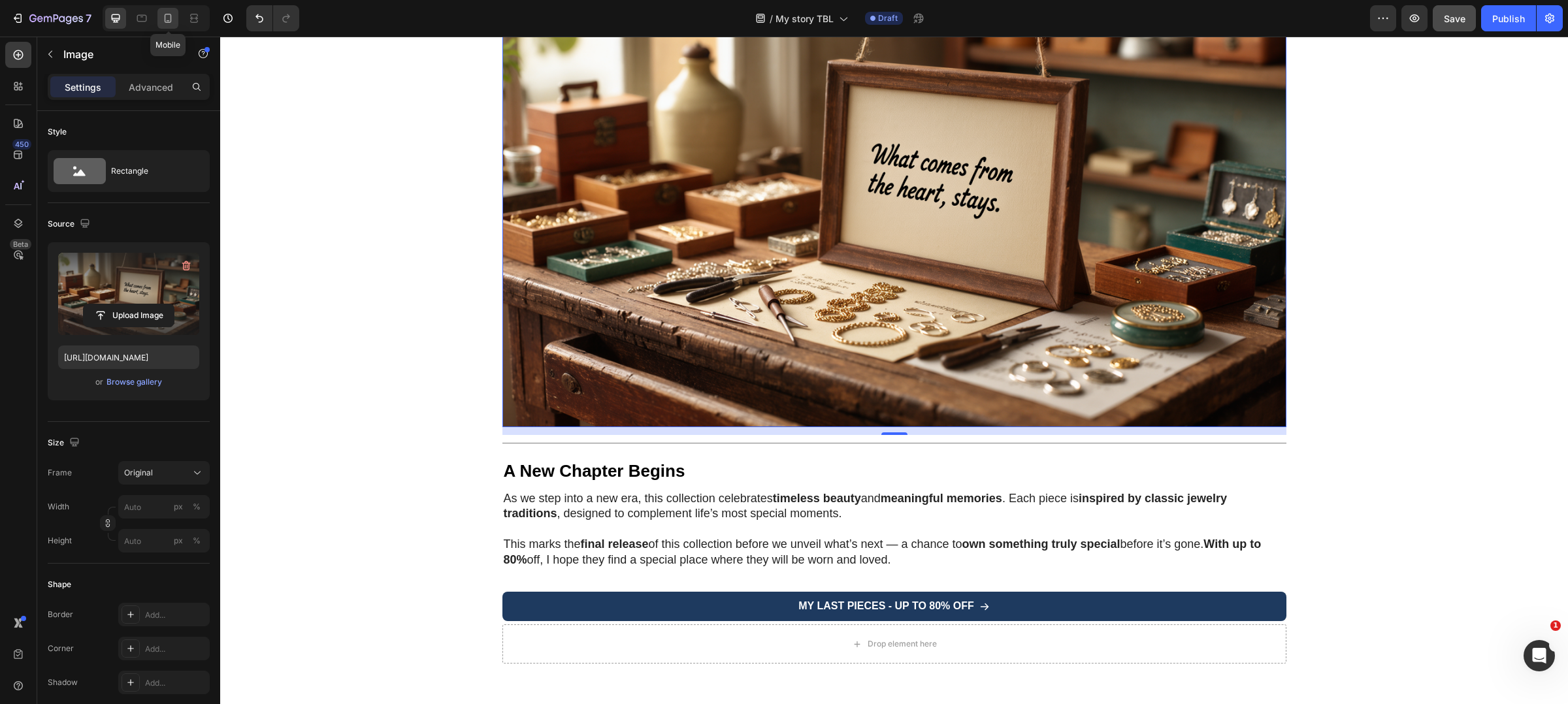
click at [171, 15] on icon at bounding box center [168, 18] width 7 height 9
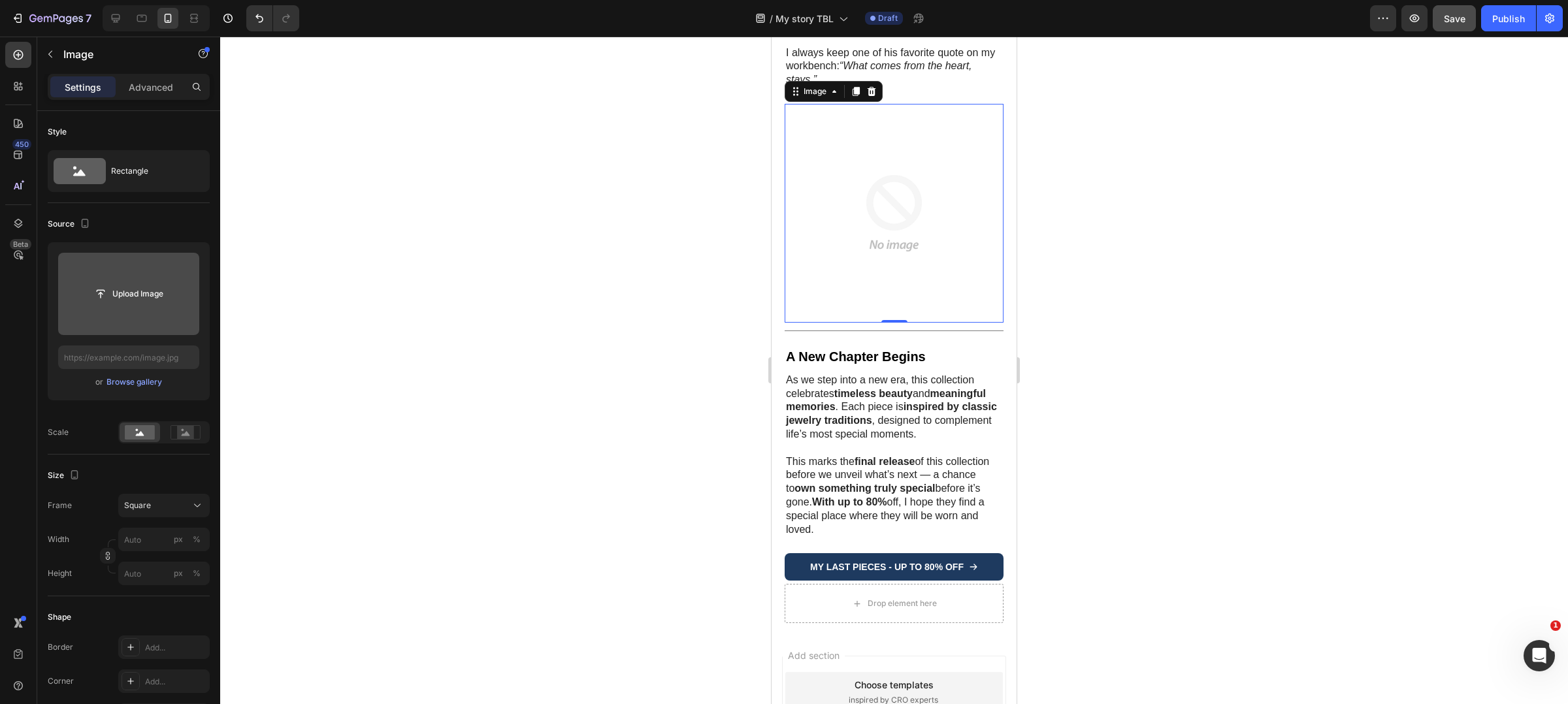
scroll to position [2435, 0]
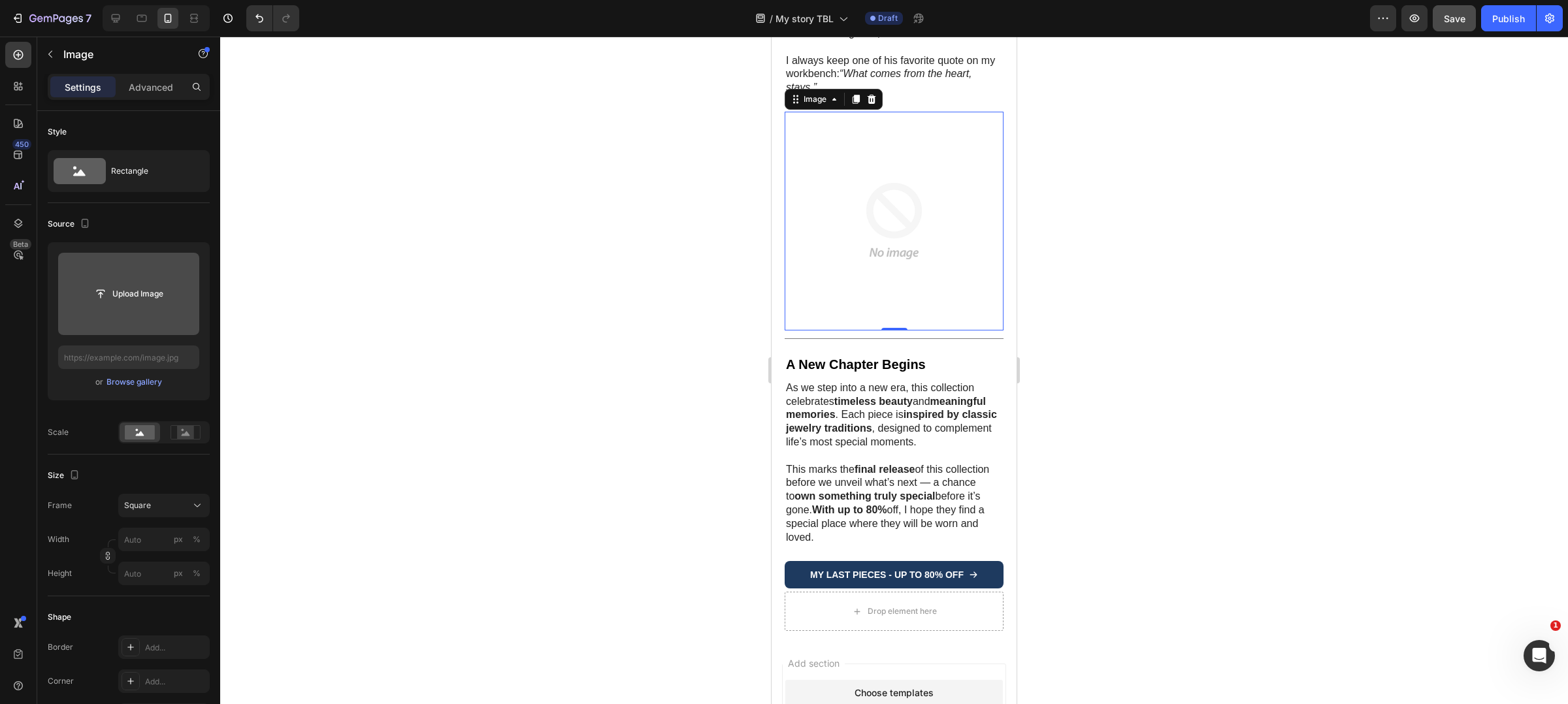
click at [849, 204] on img at bounding box center [894, 221] width 219 height 219
click at [139, 380] on div "Browse gallery" at bounding box center [134, 381] width 55 height 11
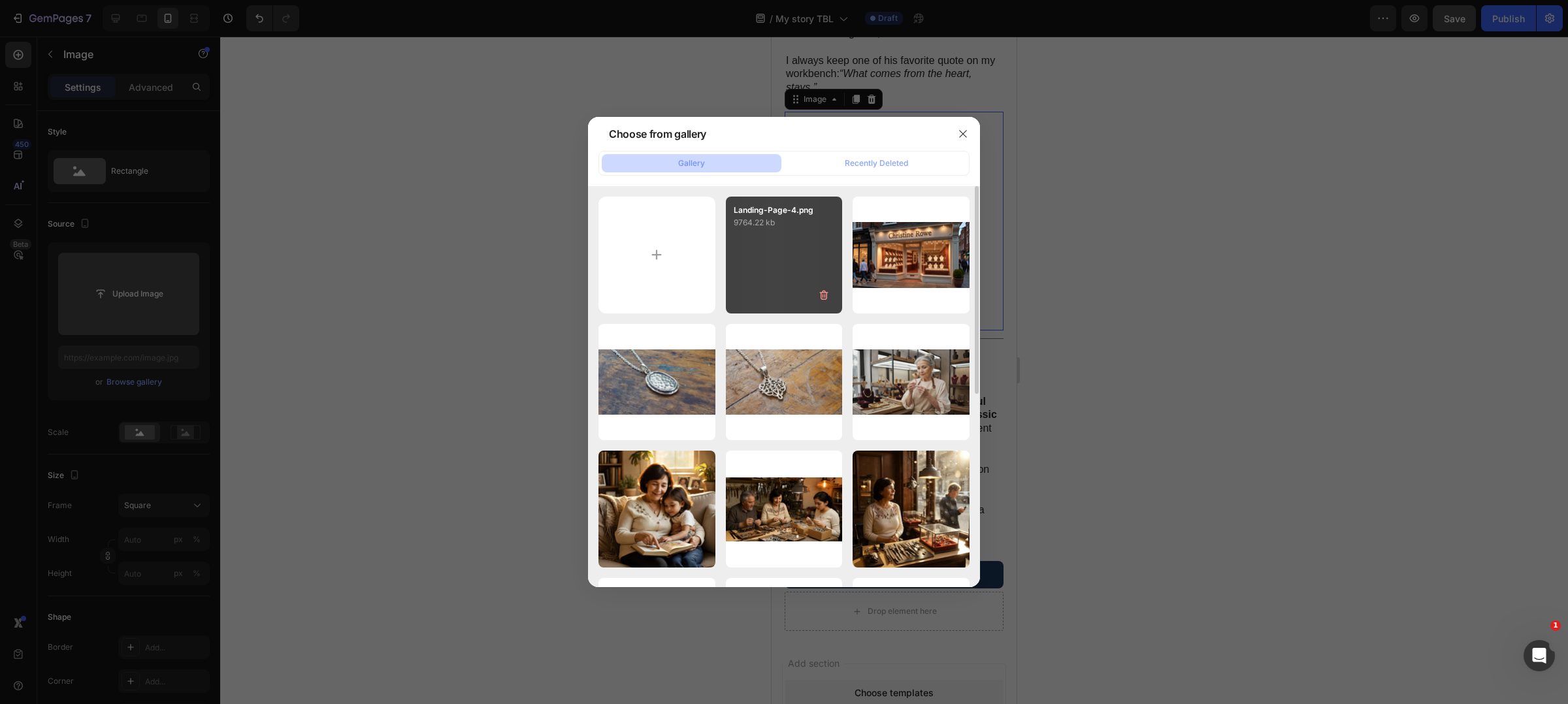
click at [742, 248] on div "Landing-Page-4.png 9764.22 kb" at bounding box center [784, 255] width 117 height 117
type input "https://cdn.shopify.com/s/files/1/0897/2042/2783/files/gempages_565549179514913…"
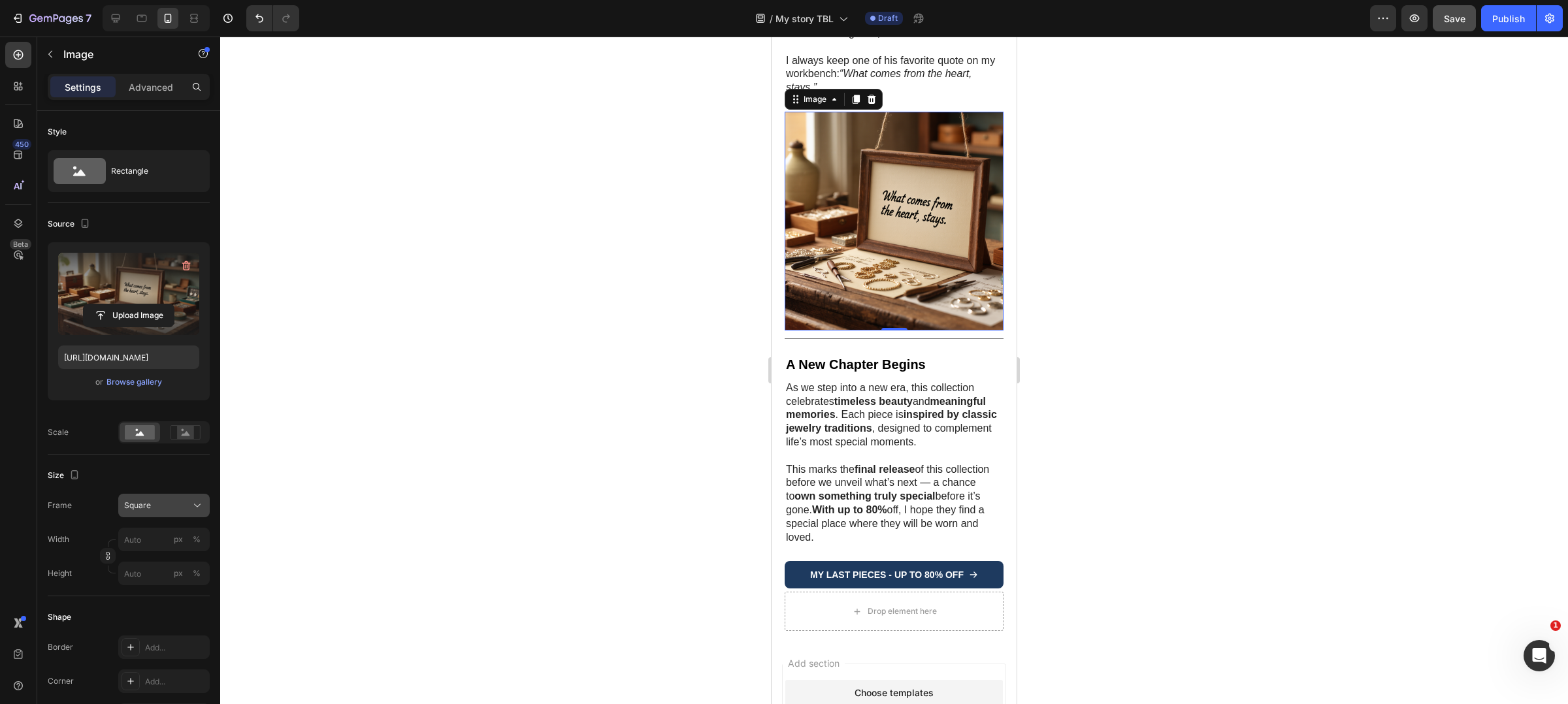
click at [139, 508] on span "Square" at bounding box center [137, 505] width 27 height 11
click at [156, 549] on div "Square" at bounding box center [152, 538] width 104 height 25
click at [1462, 23] on span "Save" at bounding box center [1455, 18] width 21 height 11
click at [1497, 25] on button "Publish" at bounding box center [1508, 18] width 55 height 26
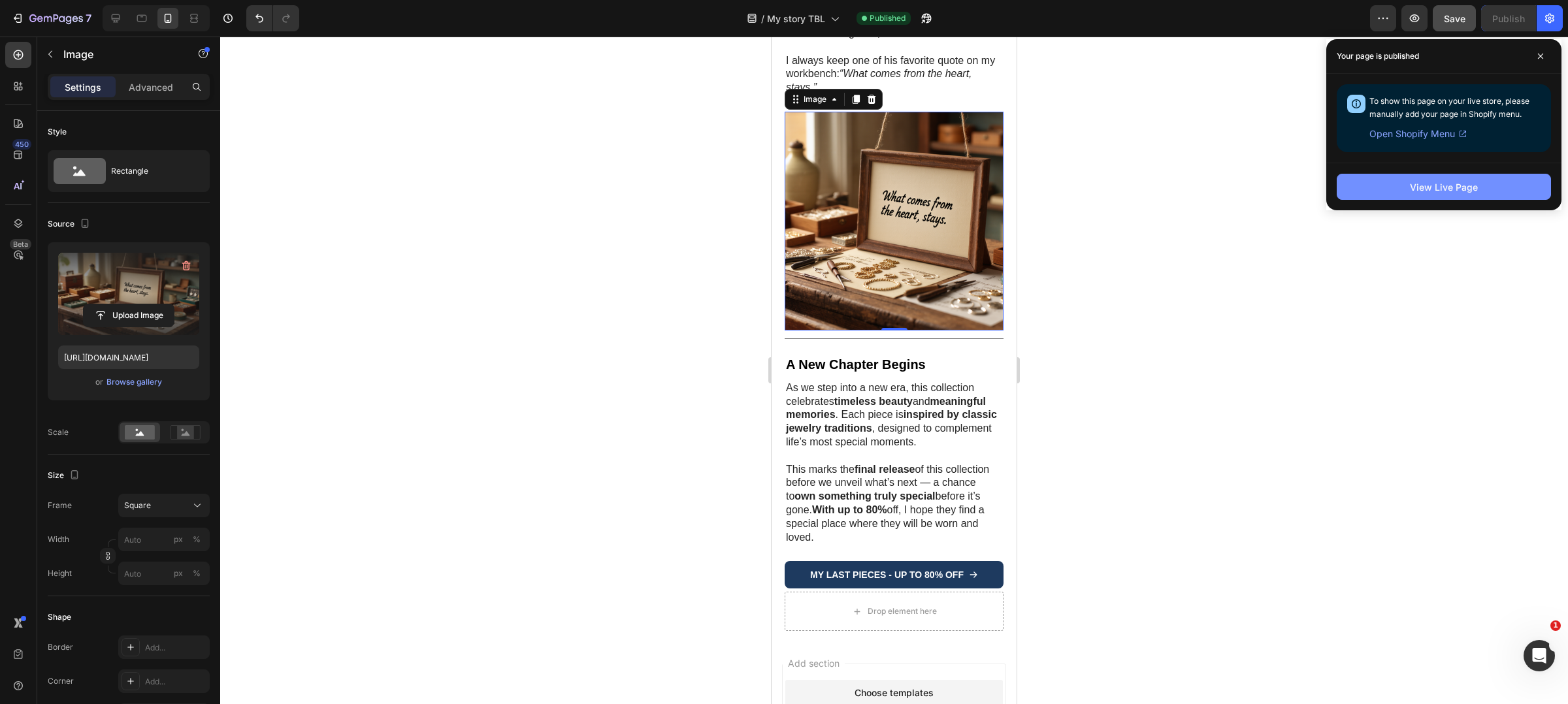
click at [1491, 189] on button "View Live Page" at bounding box center [1444, 187] width 214 height 26
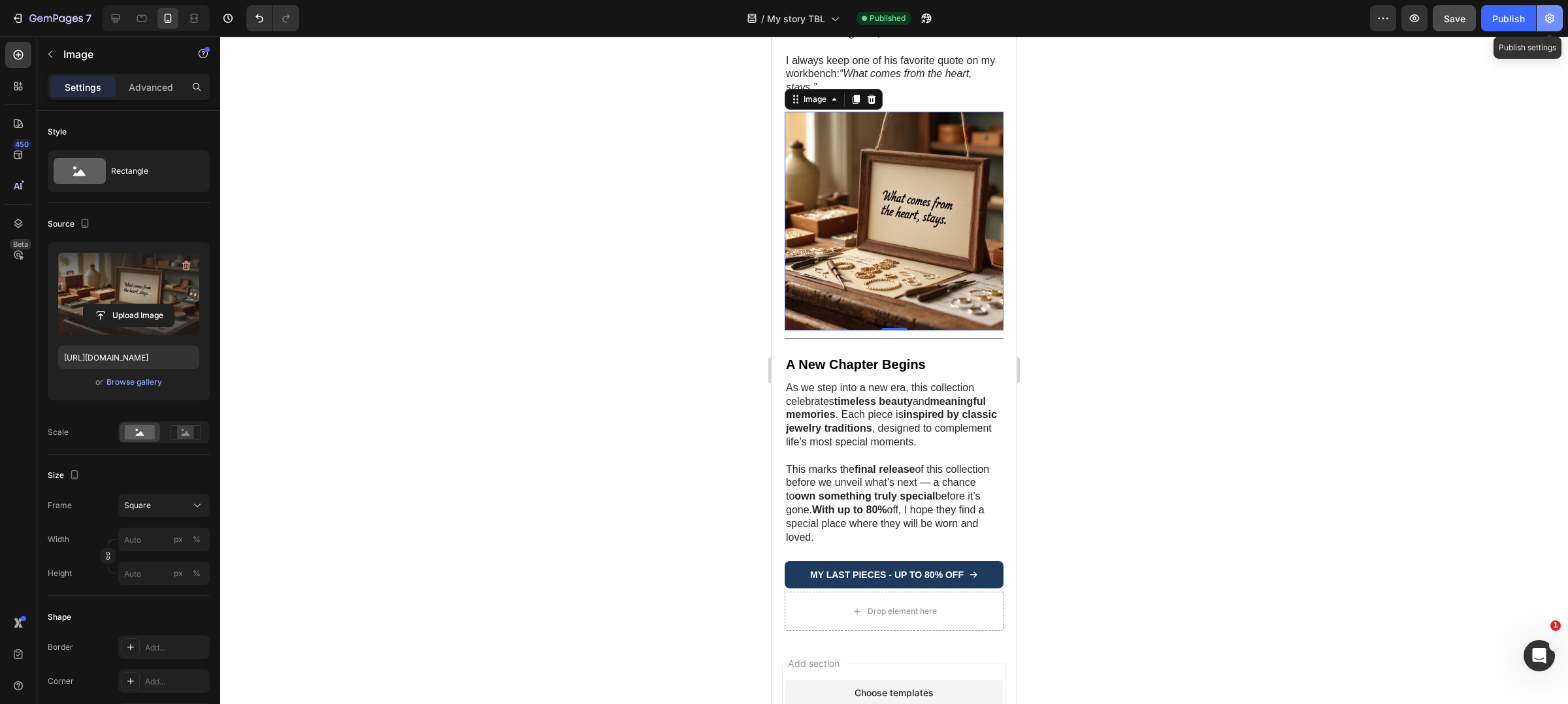
click at [1553, 20] on icon "button" at bounding box center [1550, 18] width 9 height 10
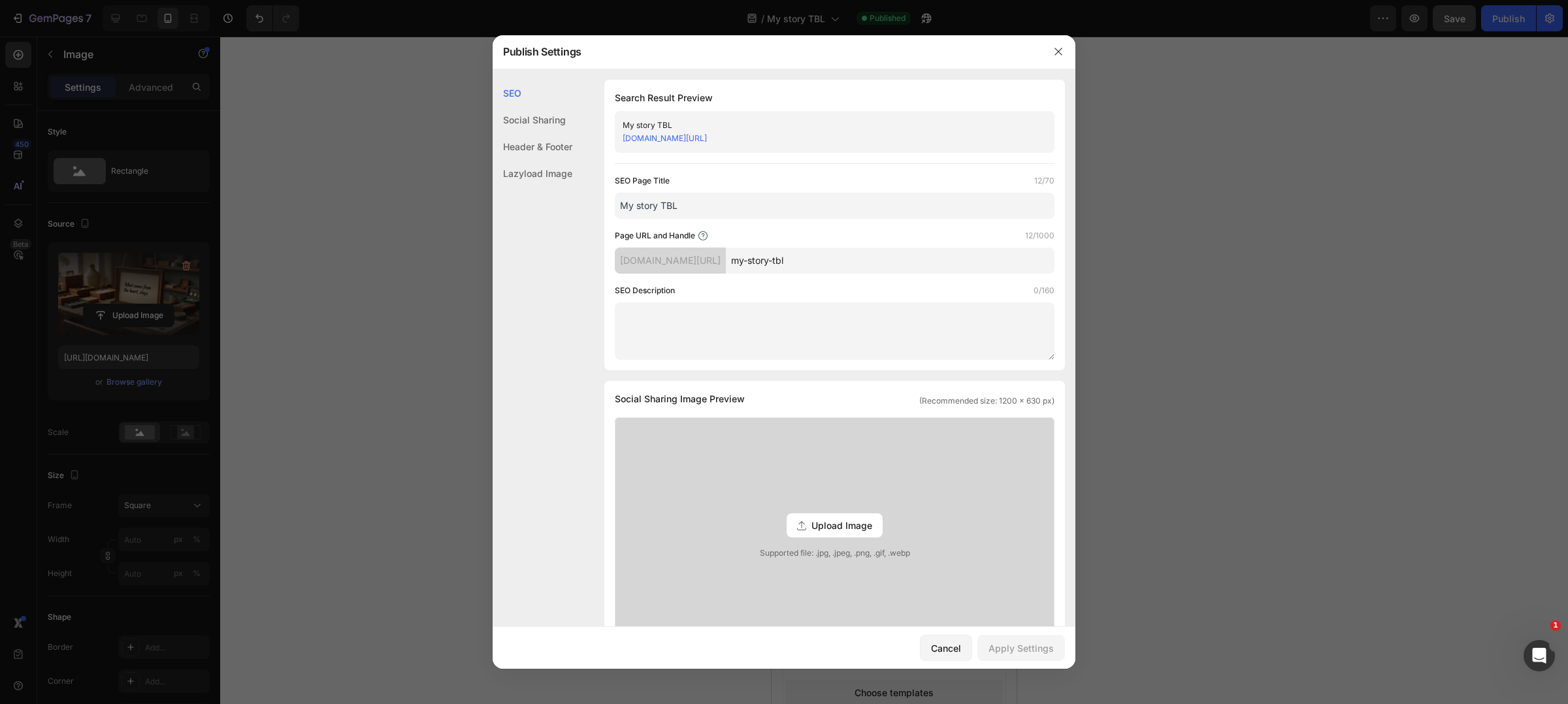
scroll to position [346, 0]
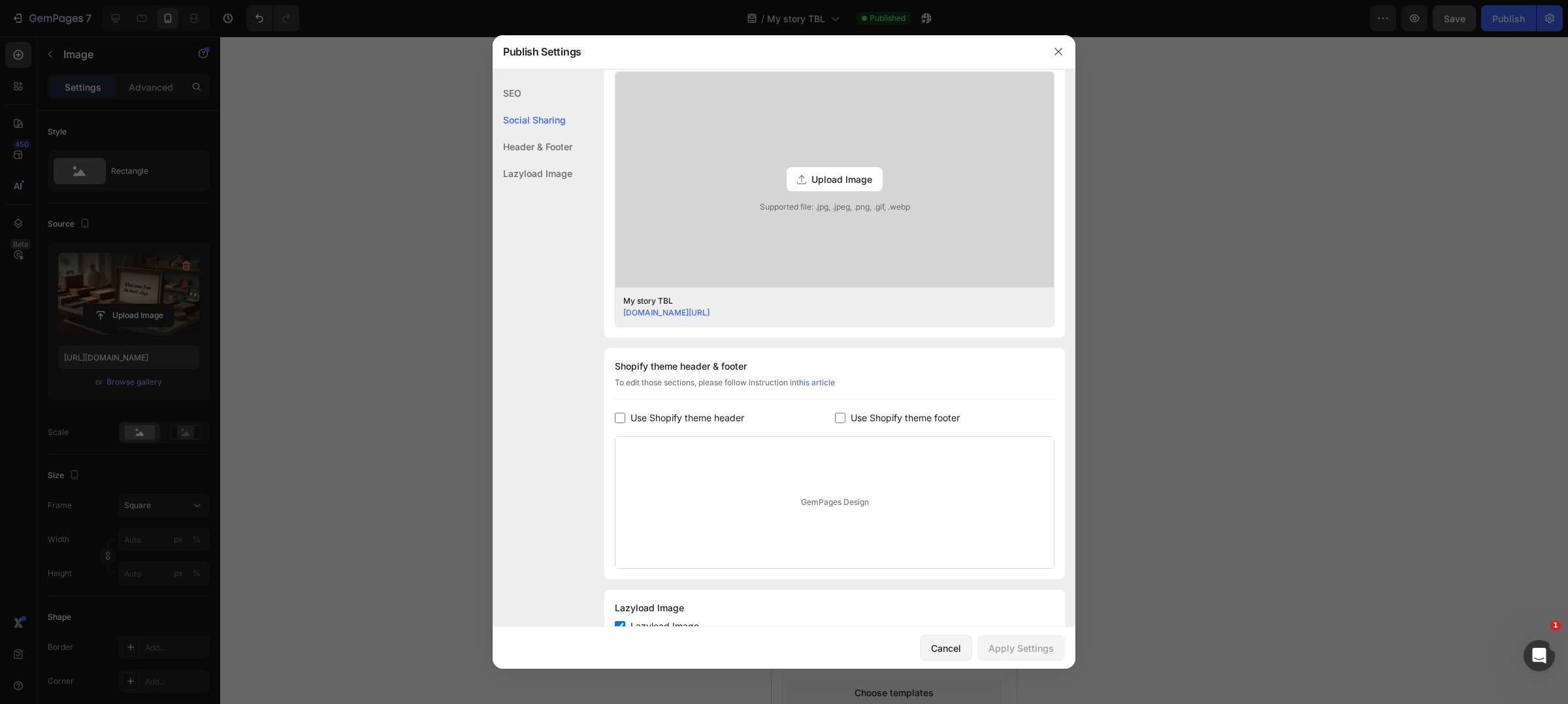
click at [850, 412] on span "Use Shopify theme footer" at bounding box center [905, 418] width 109 height 15
checkbox input "true"
click at [708, 419] on span "Use Shopify theme header" at bounding box center [687, 418] width 113 height 15
checkbox input "true"
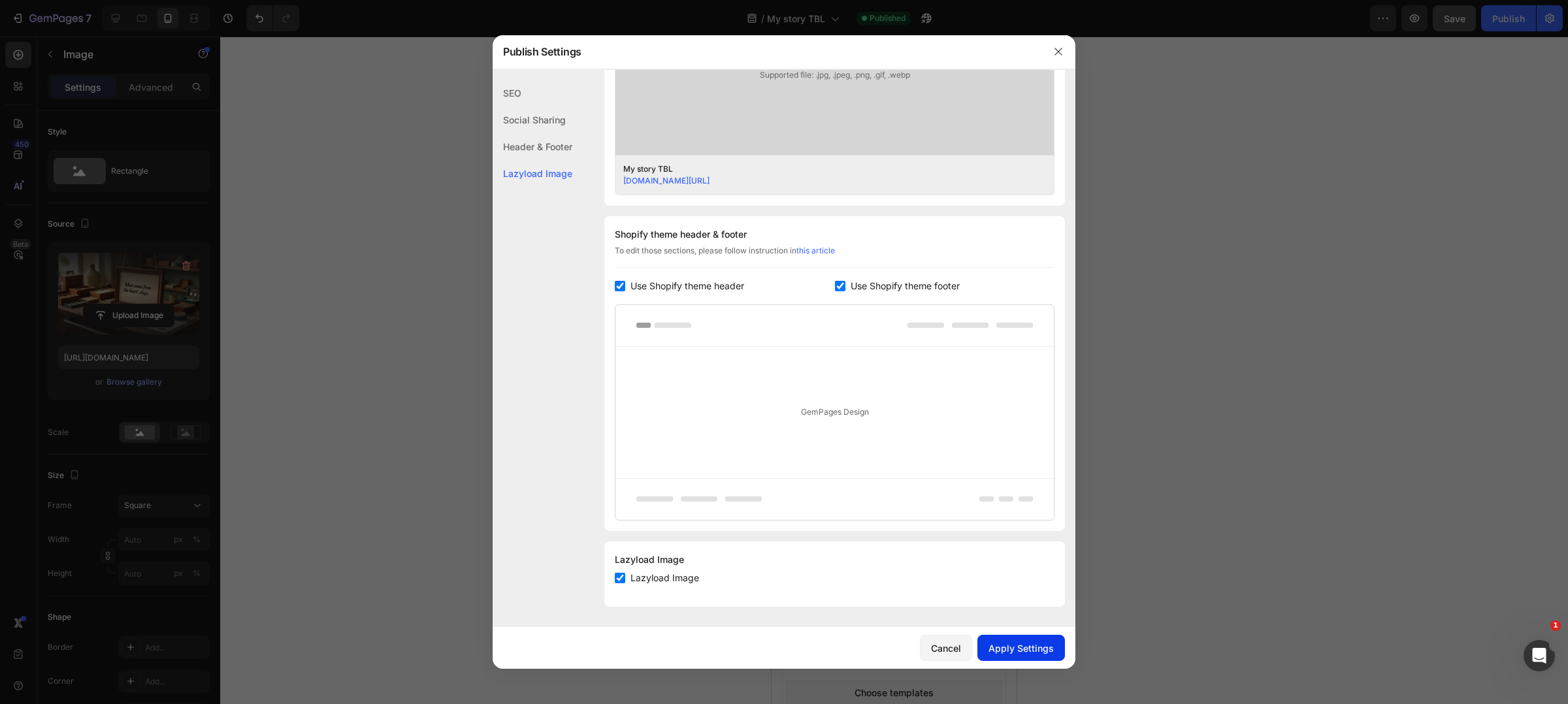
click at [1033, 652] on div "Apply Settings" at bounding box center [1020, 648] width 65 height 14
click at [948, 650] on div "Cancel" at bounding box center [945, 648] width 30 height 14
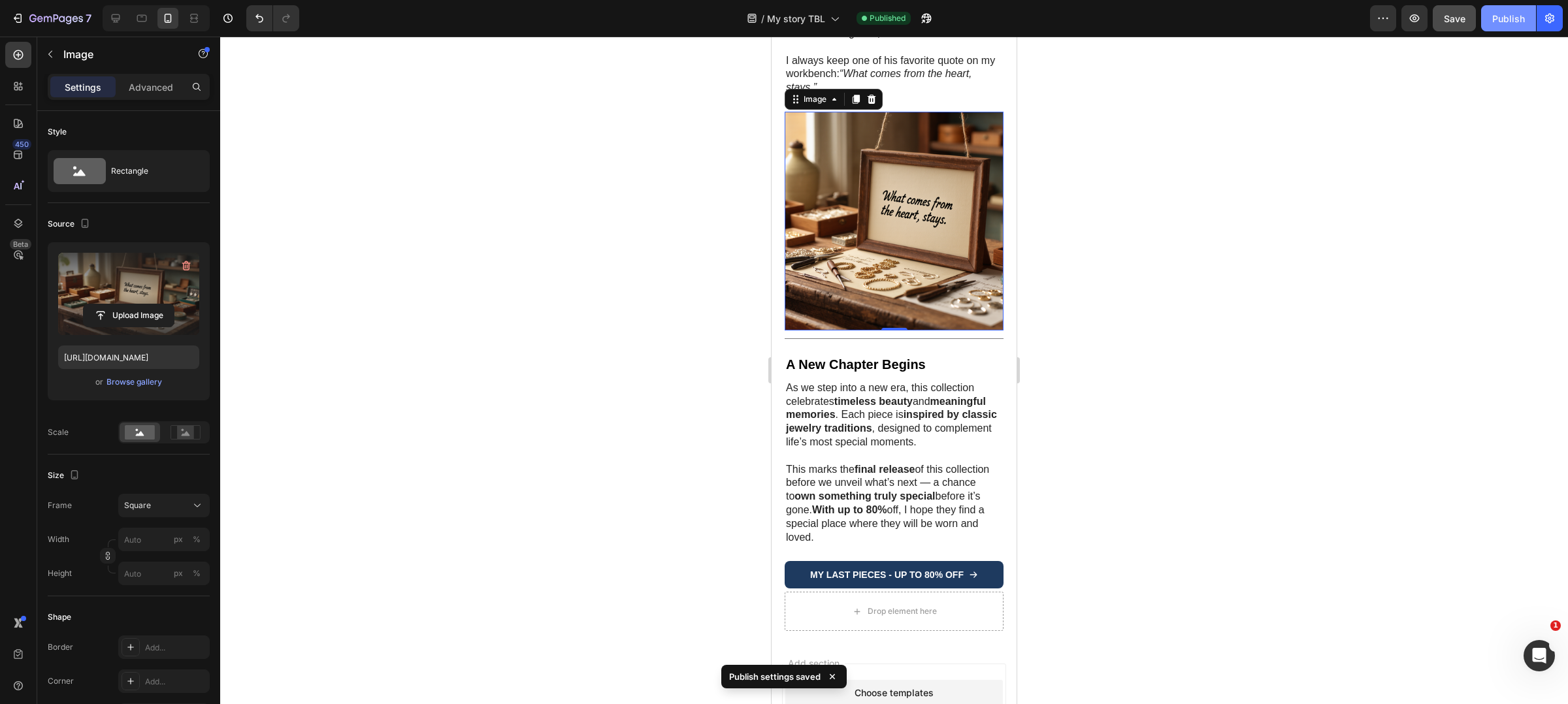
click at [1521, 20] on div "Publish" at bounding box center [1508, 18] width 33 height 14
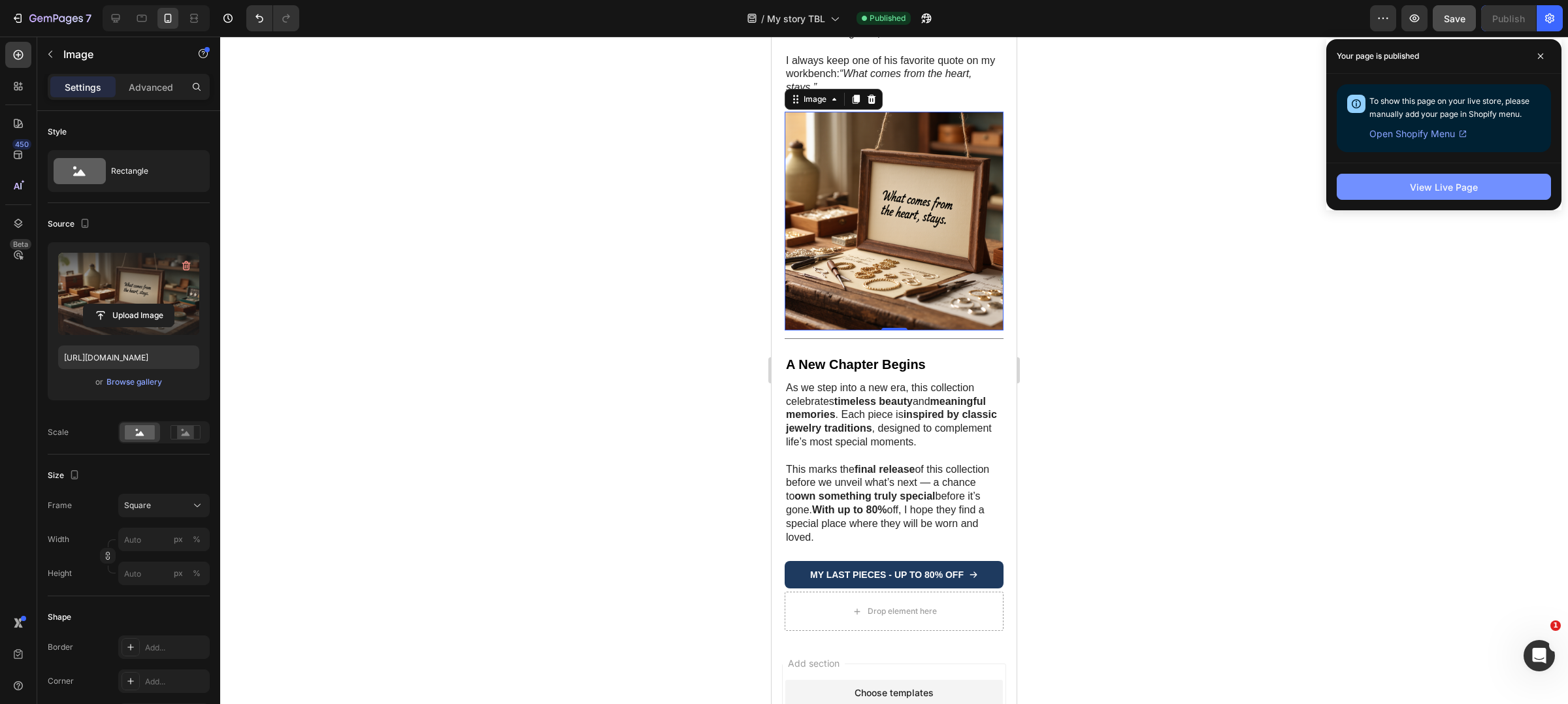
click at [1403, 184] on button "View Live Page" at bounding box center [1444, 187] width 214 height 26
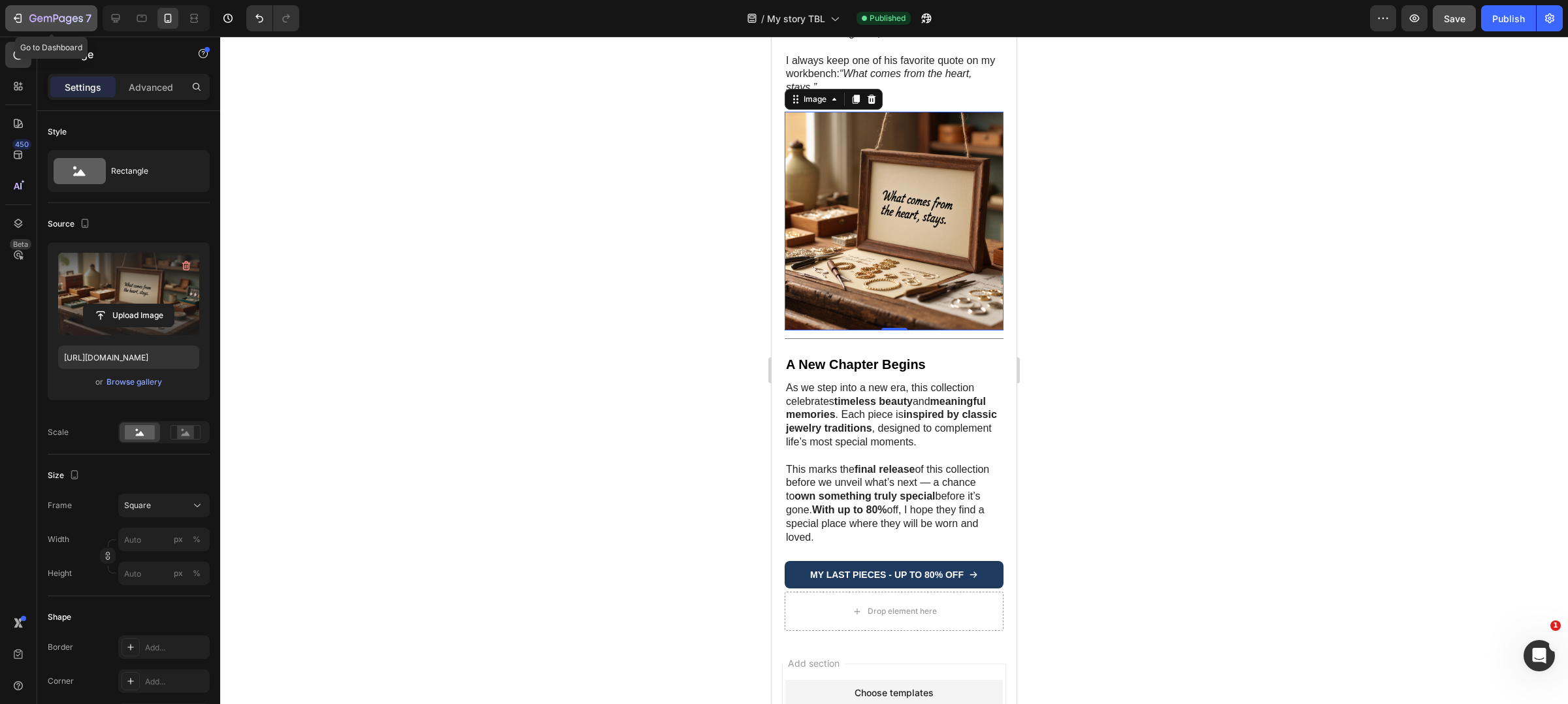
click at [37, 14] on icon "button" at bounding box center [56, 19] width 54 height 11
